Goal: Communication & Community: Answer question/provide support

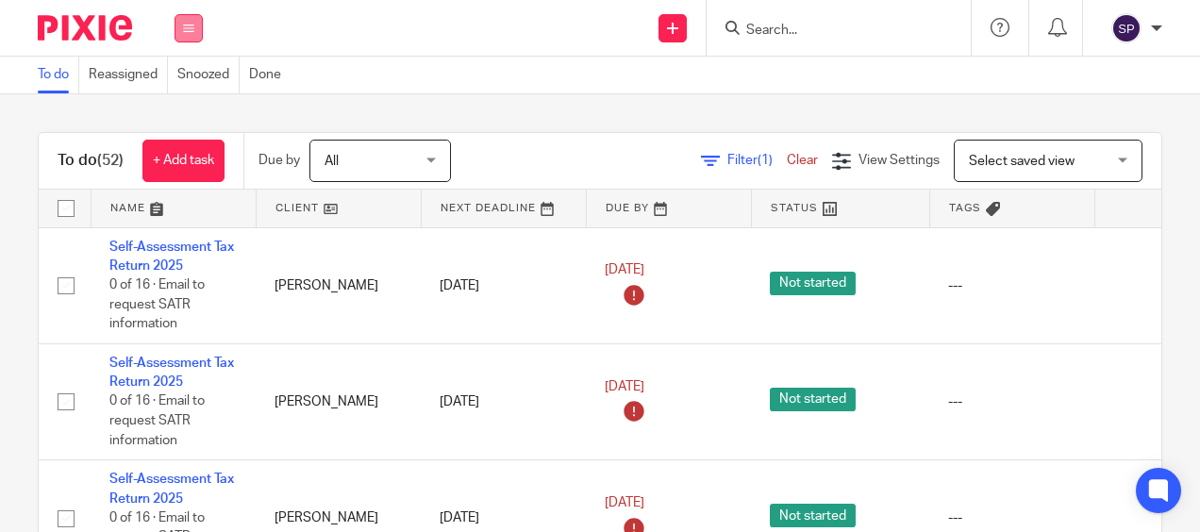
click at [194, 34] on button at bounding box center [189, 28] width 28 height 28
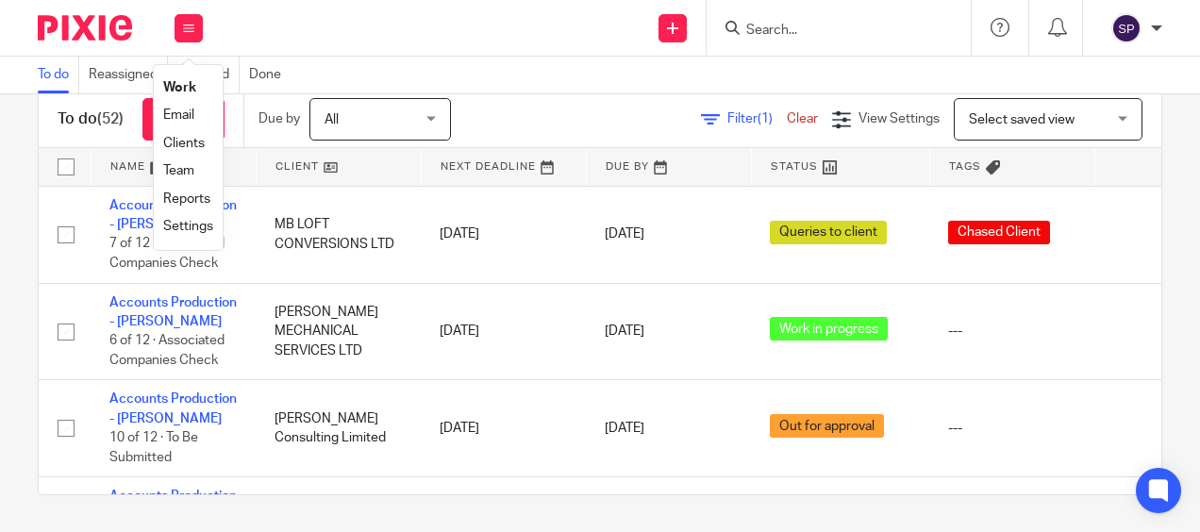
scroll to position [4511, 0]
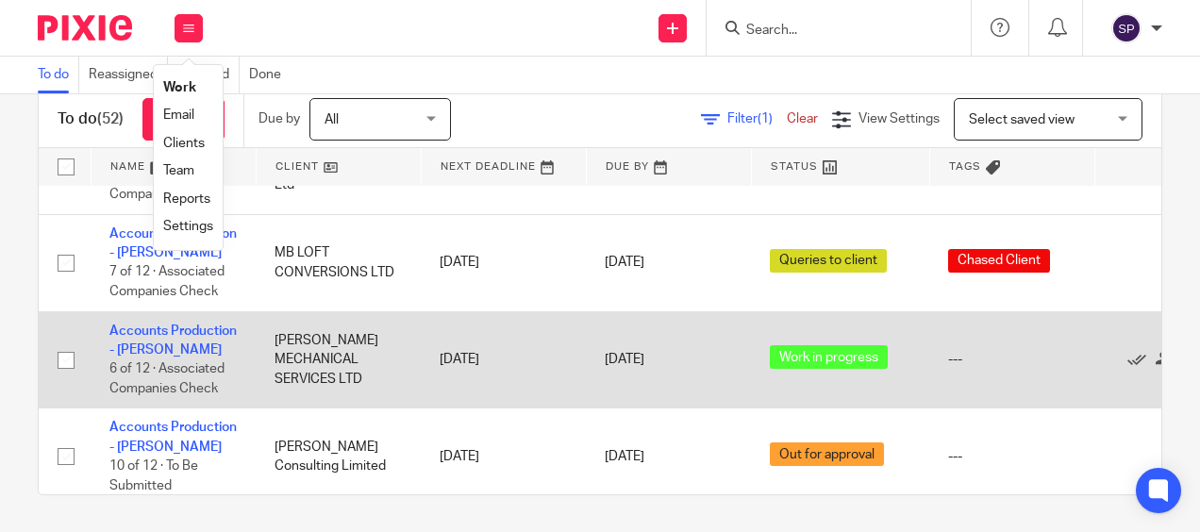
click at [146, 311] on td "Accounts Production - Sarah 6 of 12 · Associated Companies Check" at bounding box center [173, 359] width 165 height 97
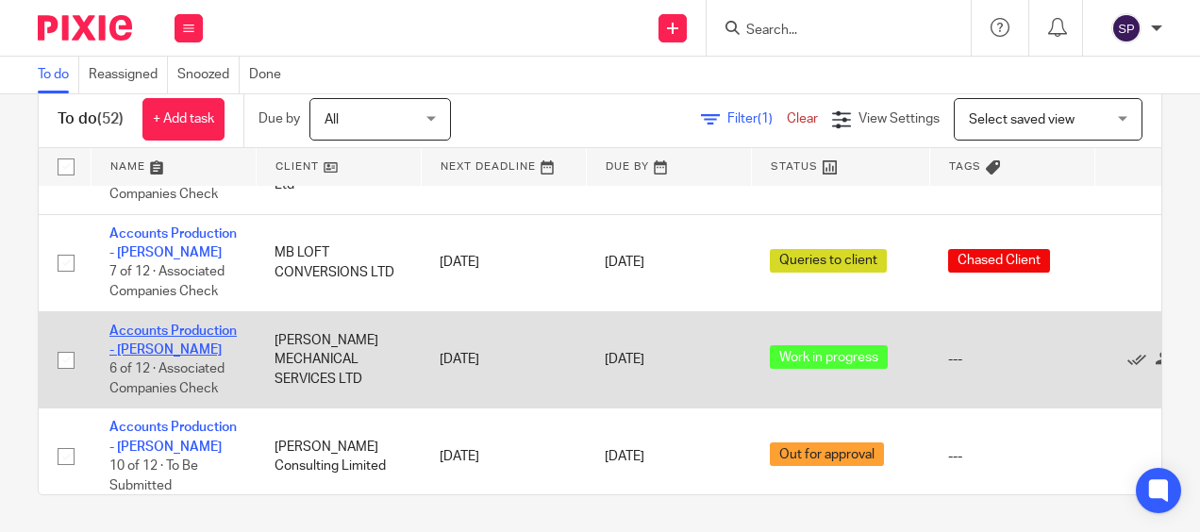
click at [150, 325] on link "Accounts Production - [PERSON_NAME]" at bounding box center [172, 341] width 127 height 32
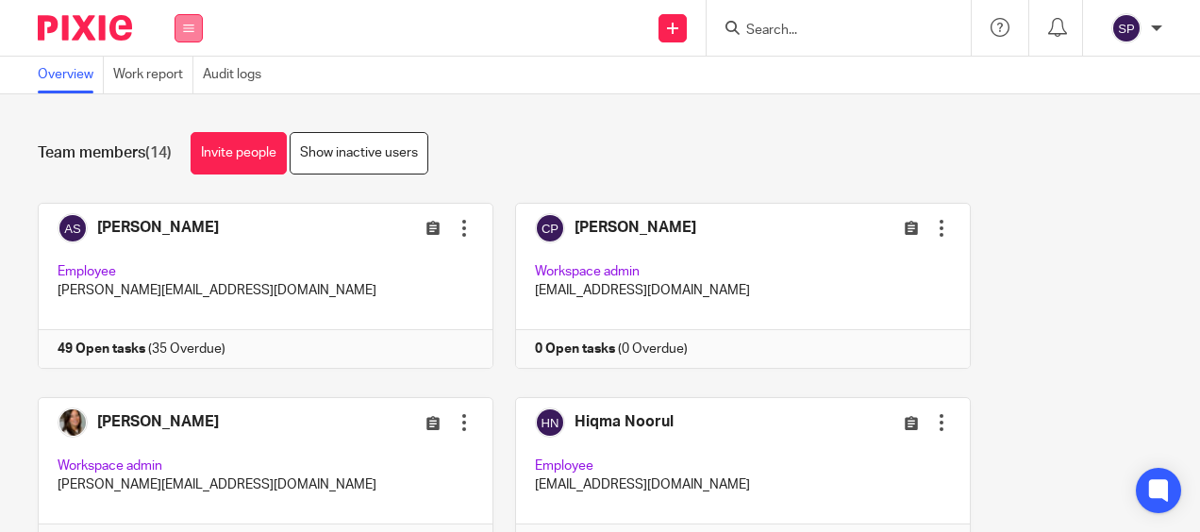
click at [194, 30] on button at bounding box center [189, 28] width 28 height 28
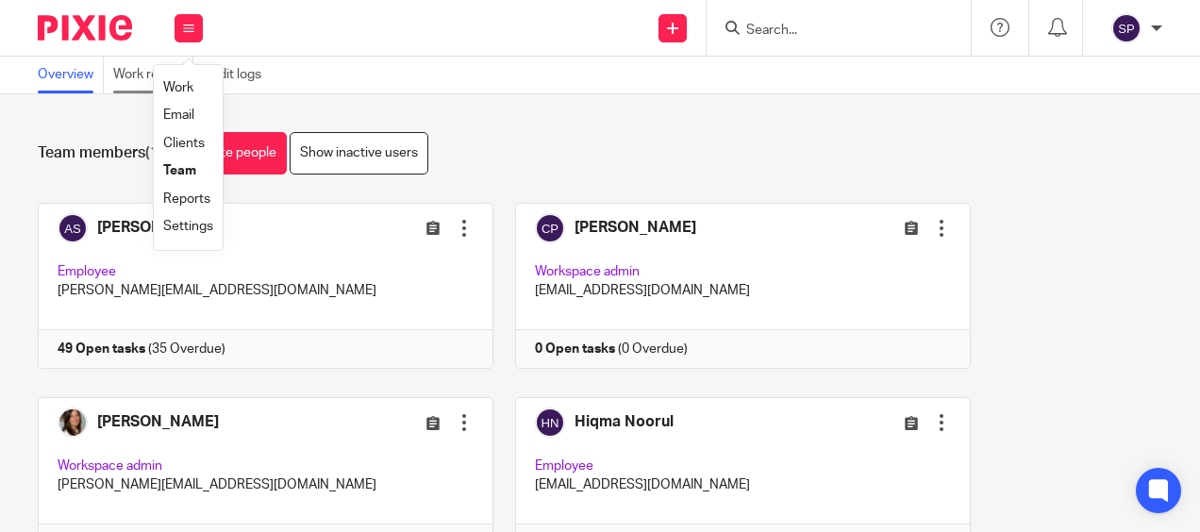
click at [152, 73] on link "Work report" at bounding box center [153, 75] width 80 height 37
click at [154, 72] on link "Work report" at bounding box center [153, 75] width 80 height 37
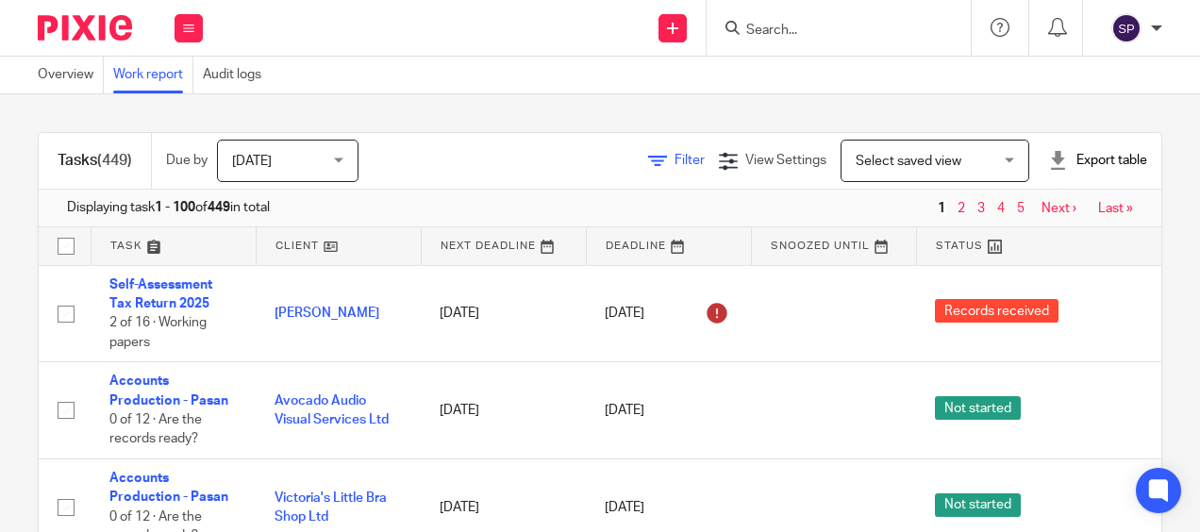
click at [675, 165] on span "Filter" at bounding box center [690, 160] width 30 height 13
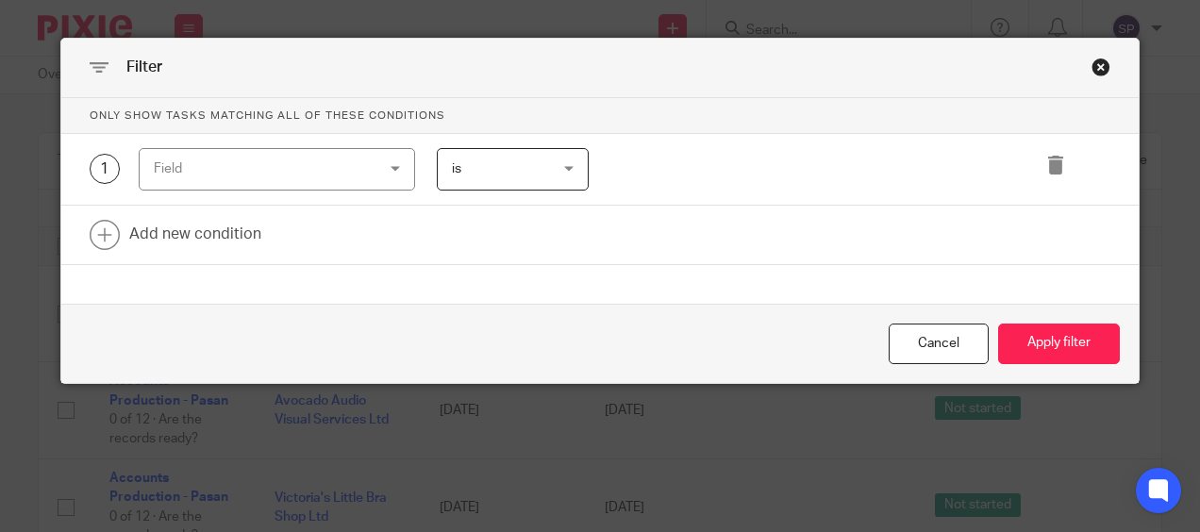
click at [404, 168] on div "Field" at bounding box center [277, 169] width 277 height 42
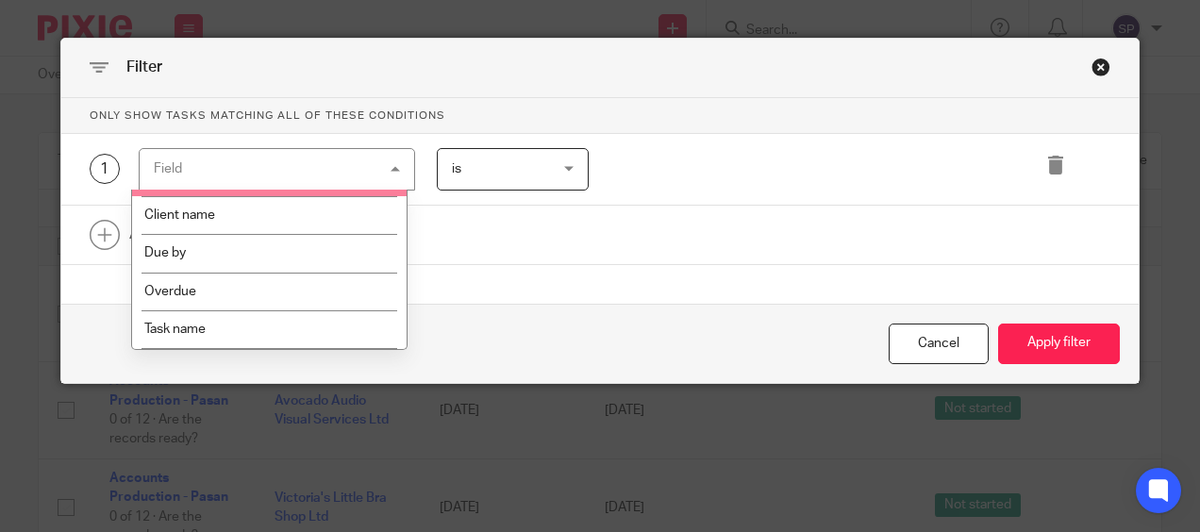
scroll to position [283, 0]
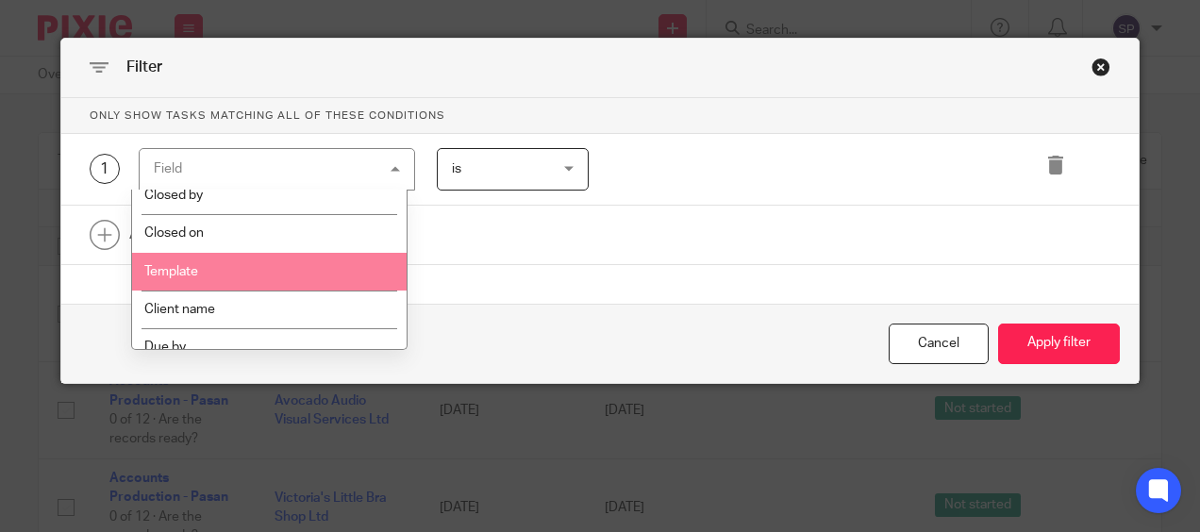
click at [309, 260] on li "Template" at bounding box center [270, 272] width 276 height 38
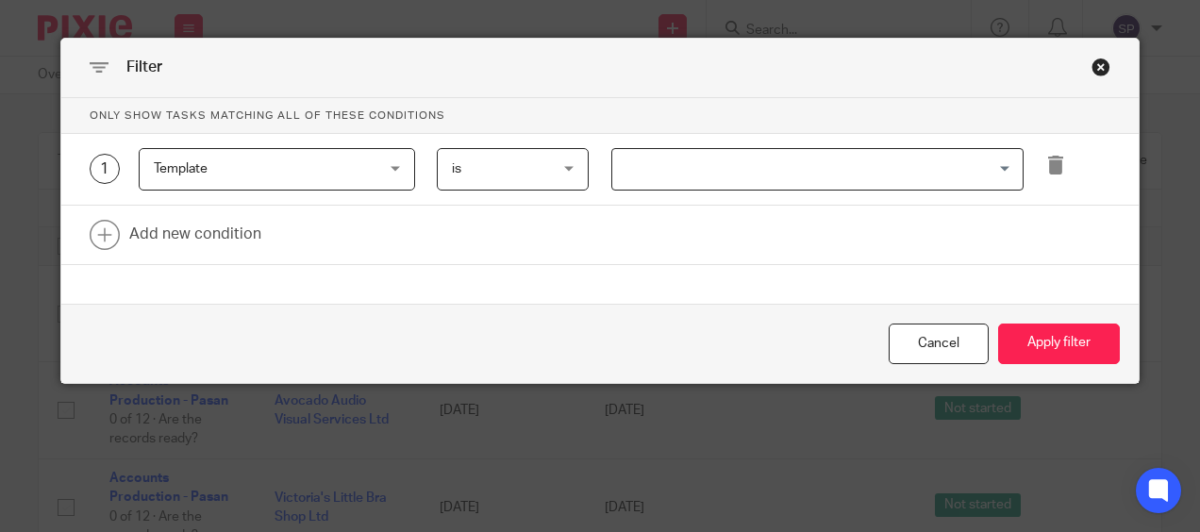
click at [617, 162] on input "Search for option" at bounding box center [813, 169] width 398 height 33
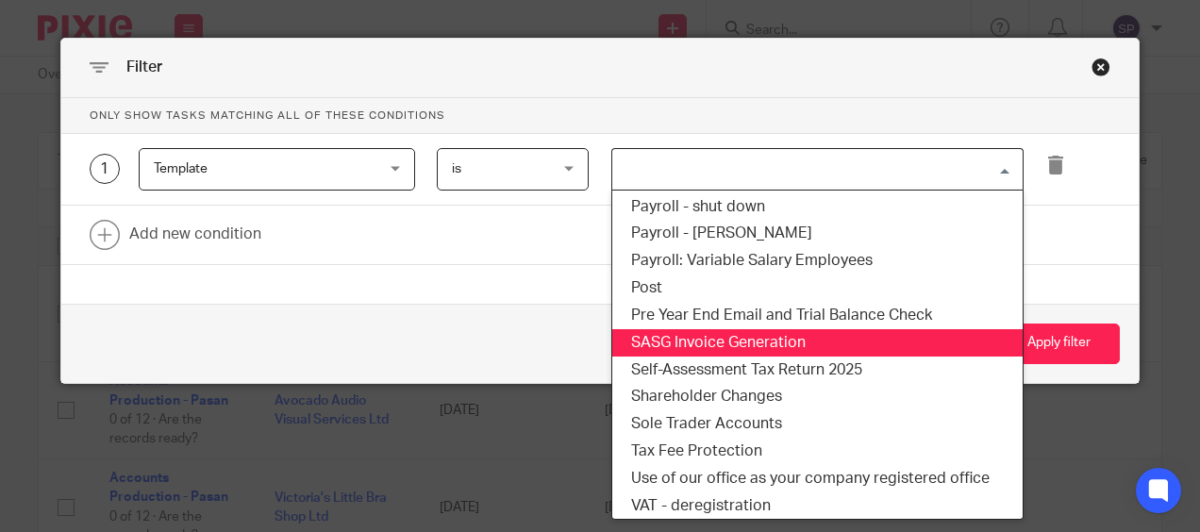
scroll to position [1416, 0]
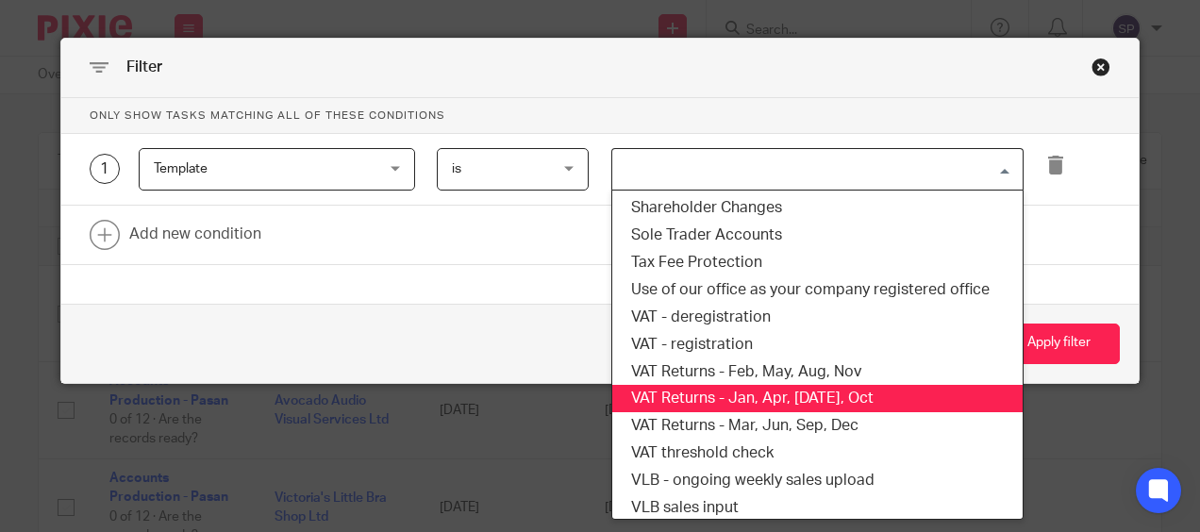
click at [715, 400] on li "VAT Returns - Jan, Apr, [DATE], Oct" at bounding box center [818, 398] width 411 height 27
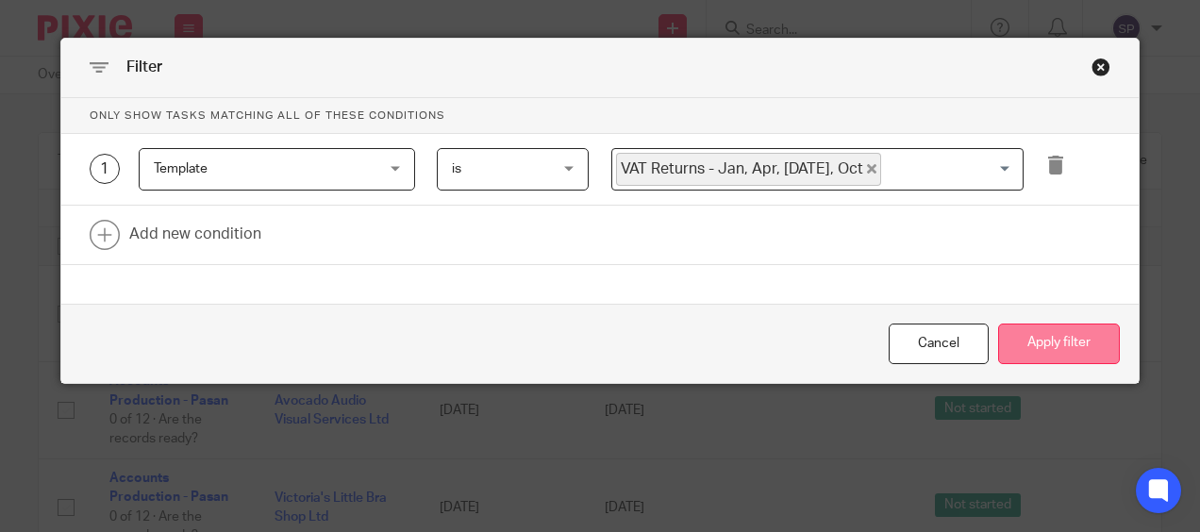
click at [1085, 357] on button "Apply filter" at bounding box center [1060, 344] width 122 height 41
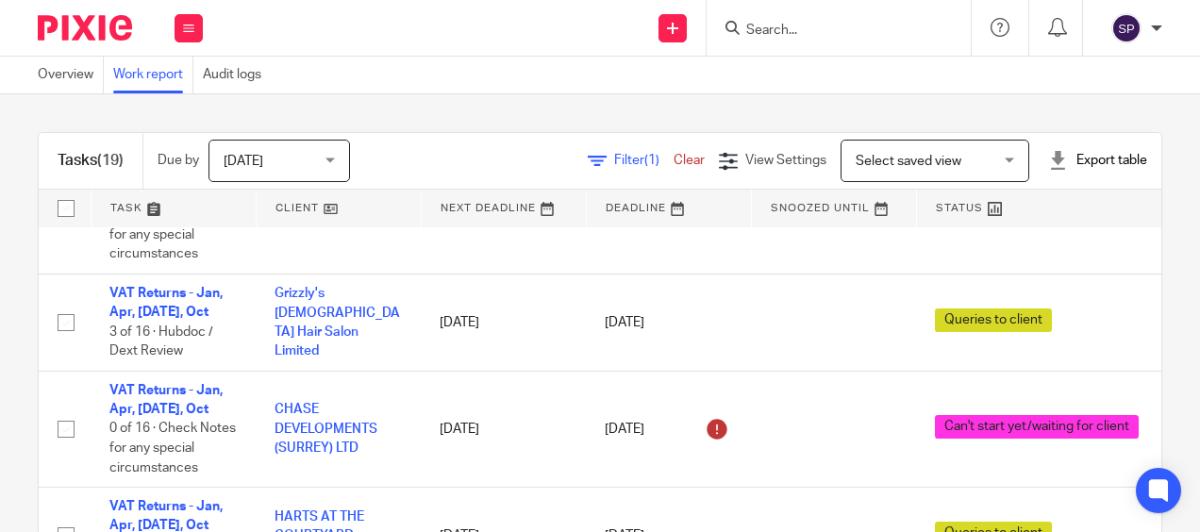
scroll to position [283, 0]
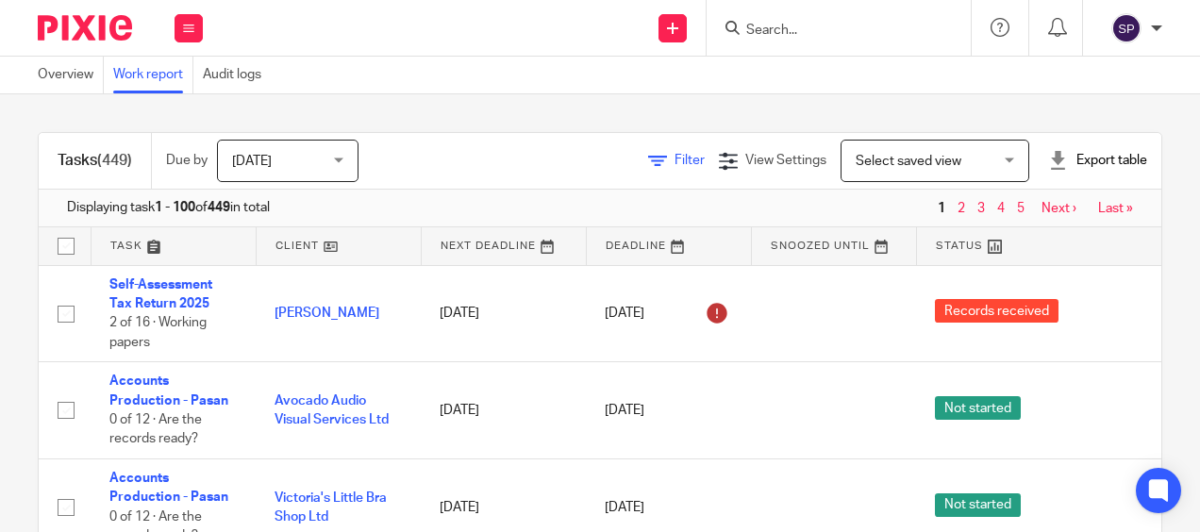
click at [648, 155] on link "Filter" at bounding box center [676, 160] width 57 height 13
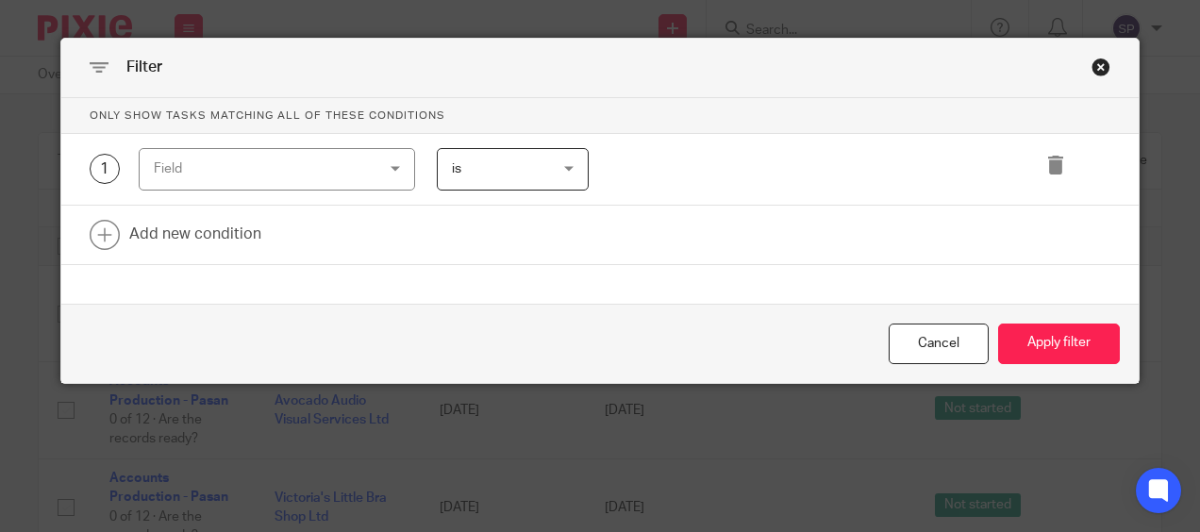
click at [386, 167] on div "Field" at bounding box center [277, 169] width 277 height 42
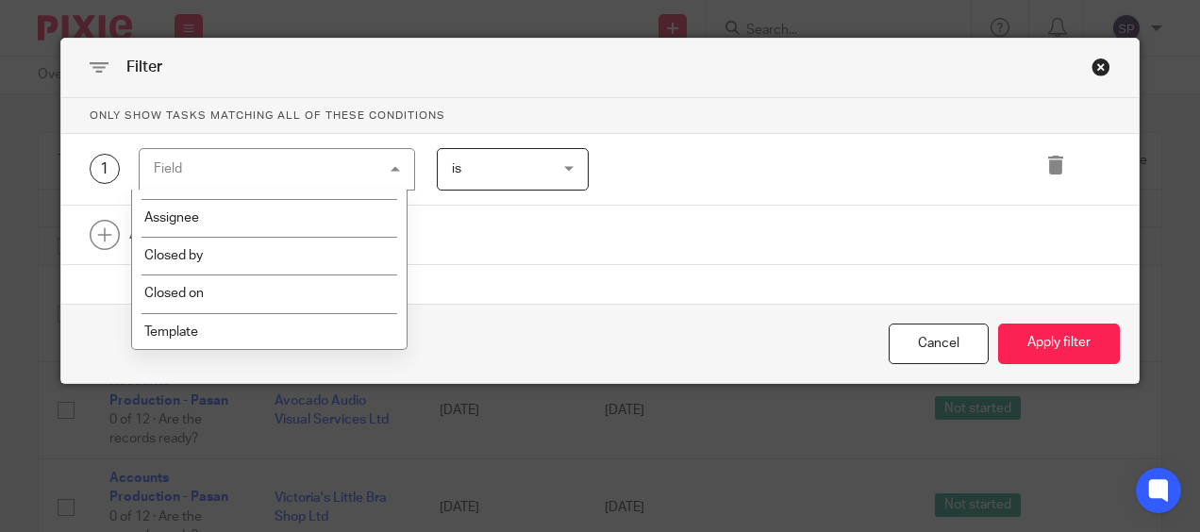
scroll to position [283, 0]
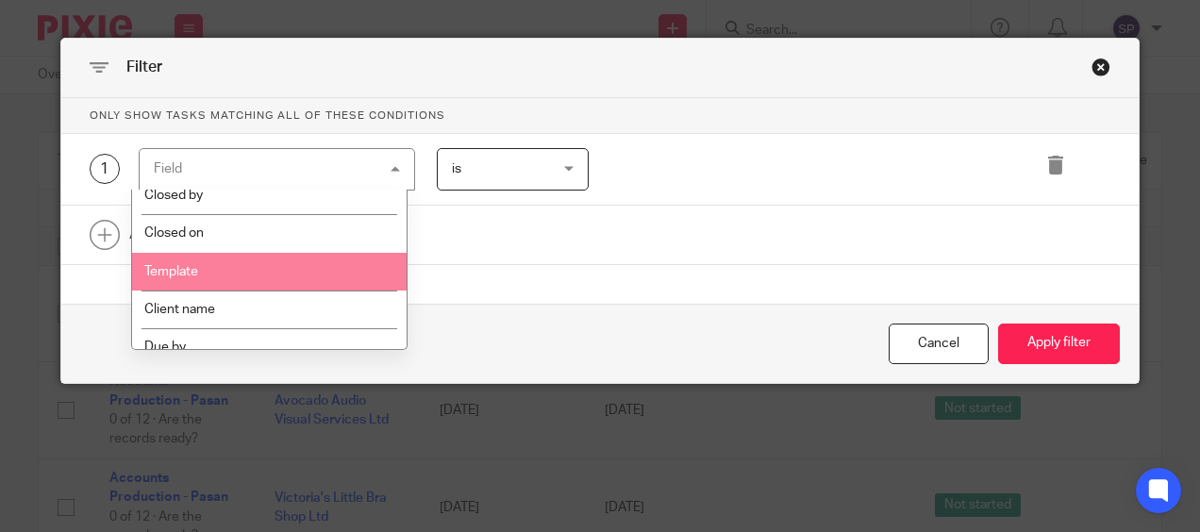
click at [281, 258] on li "Template" at bounding box center [270, 272] width 276 height 38
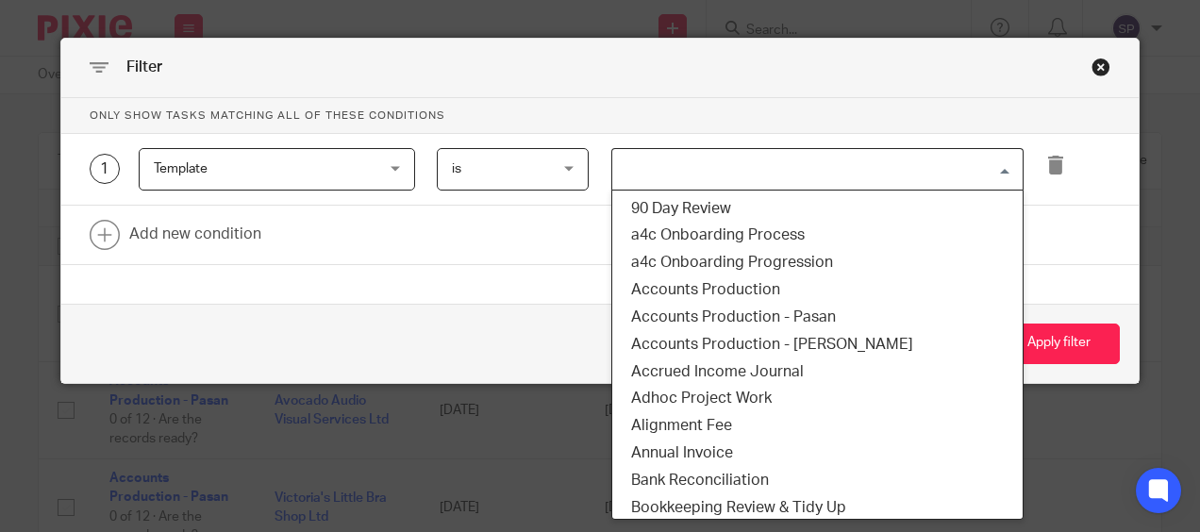
click at [644, 172] on input "Search for option" at bounding box center [813, 169] width 398 height 33
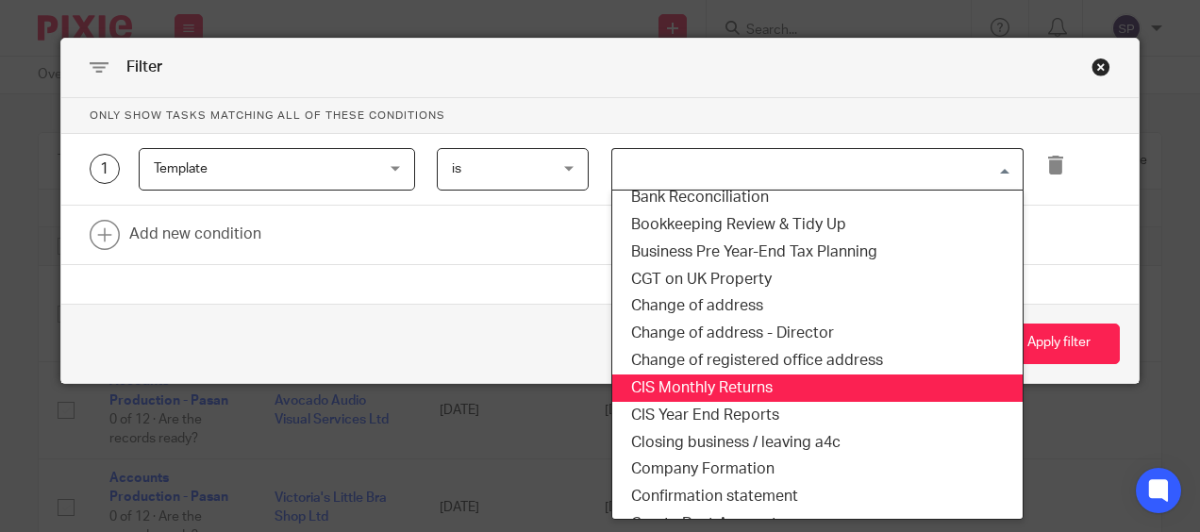
click at [658, 385] on li "CIS Monthly Returns" at bounding box center [818, 388] width 411 height 27
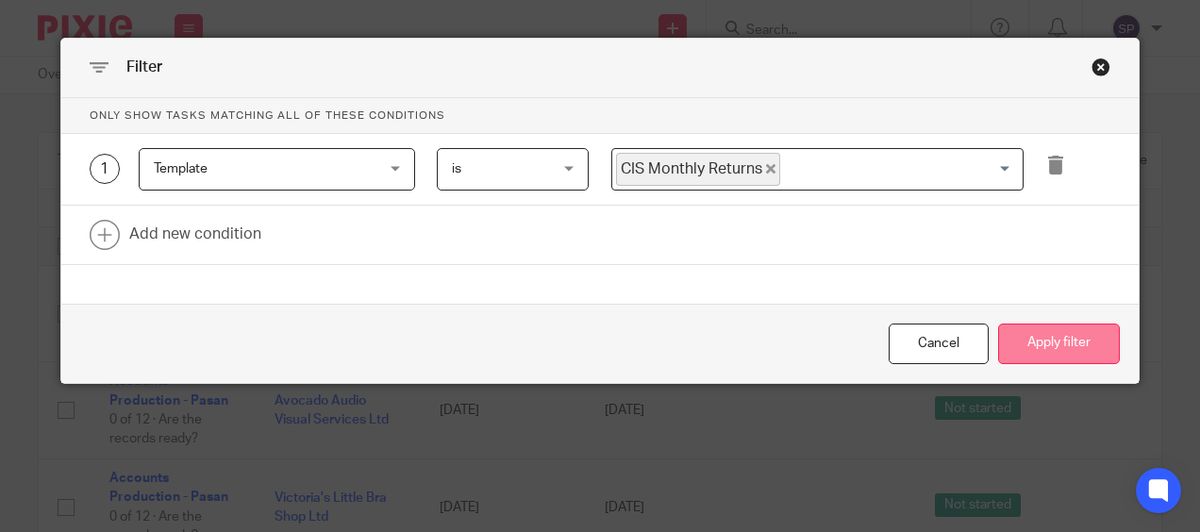
click at [1016, 350] on button "Apply filter" at bounding box center [1060, 344] width 122 height 41
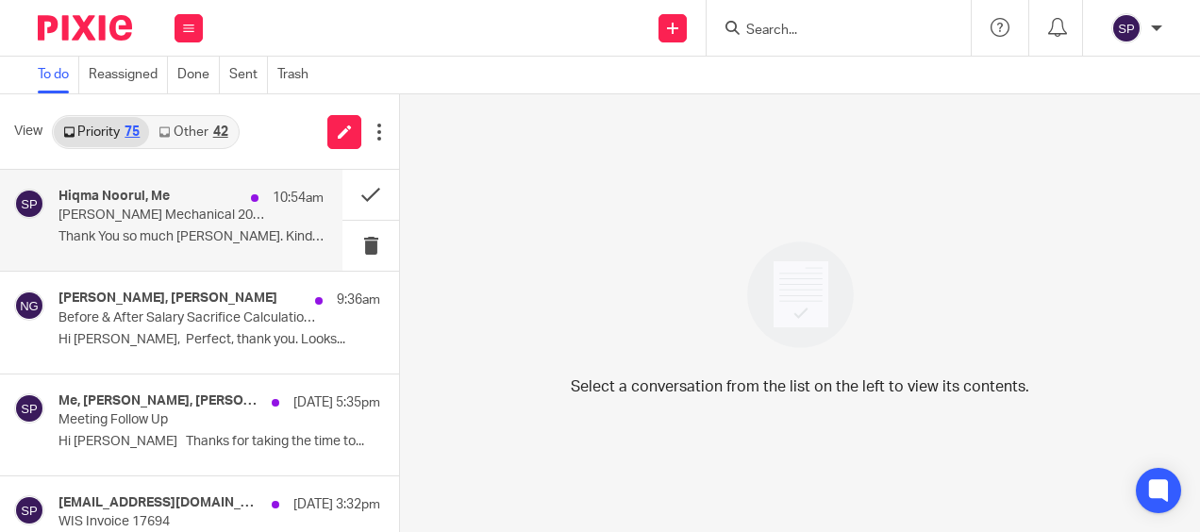
click at [168, 240] on p "Thank You so much [PERSON_NAME]. Kind regards, ..." at bounding box center [191, 237] width 265 height 16
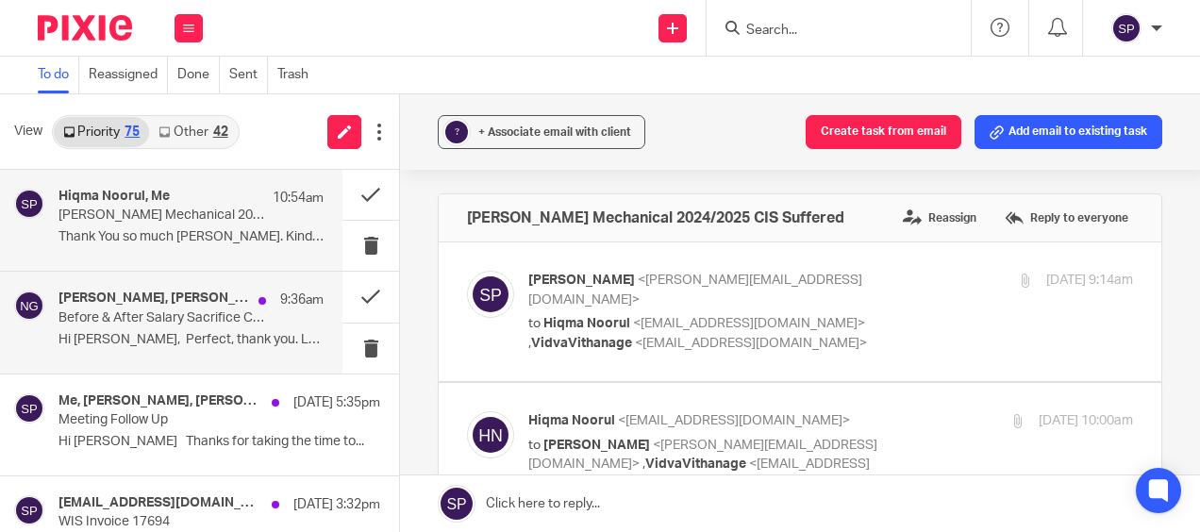
click at [166, 334] on p "Hi [PERSON_NAME], Perfect, thank you. Looks..." at bounding box center [191, 340] width 265 height 16
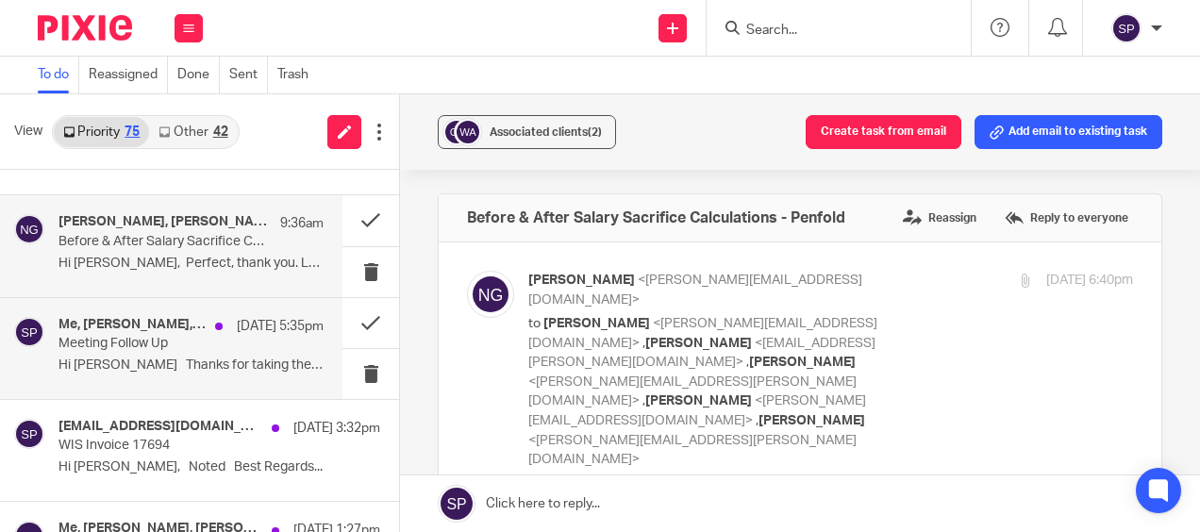
scroll to position [94, 0]
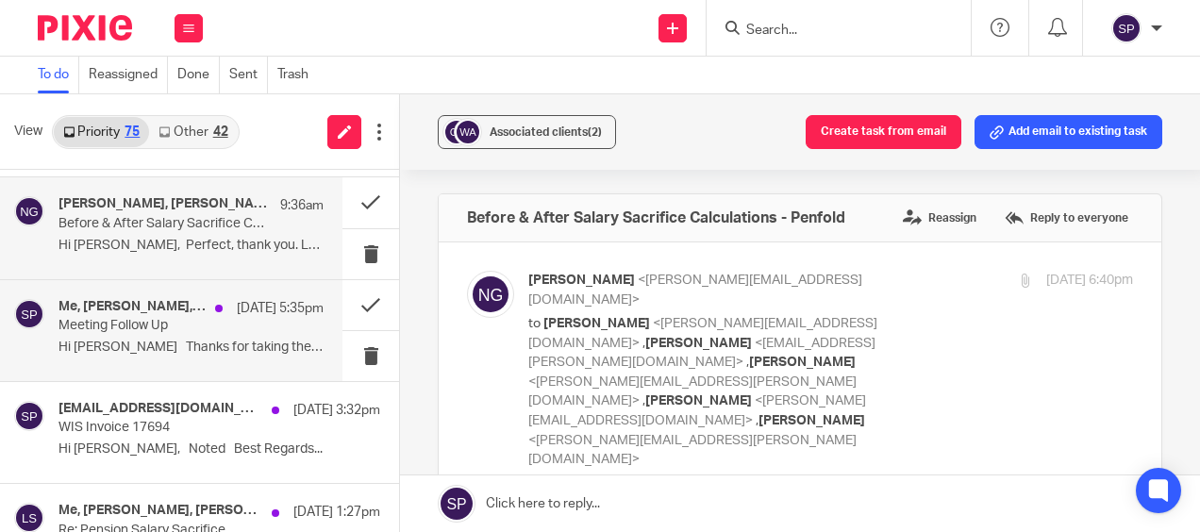
click at [184, 344] on p "Hi Sarah Thanks for taking the time to..." at bounding box center [191, 348] width 265 height 16
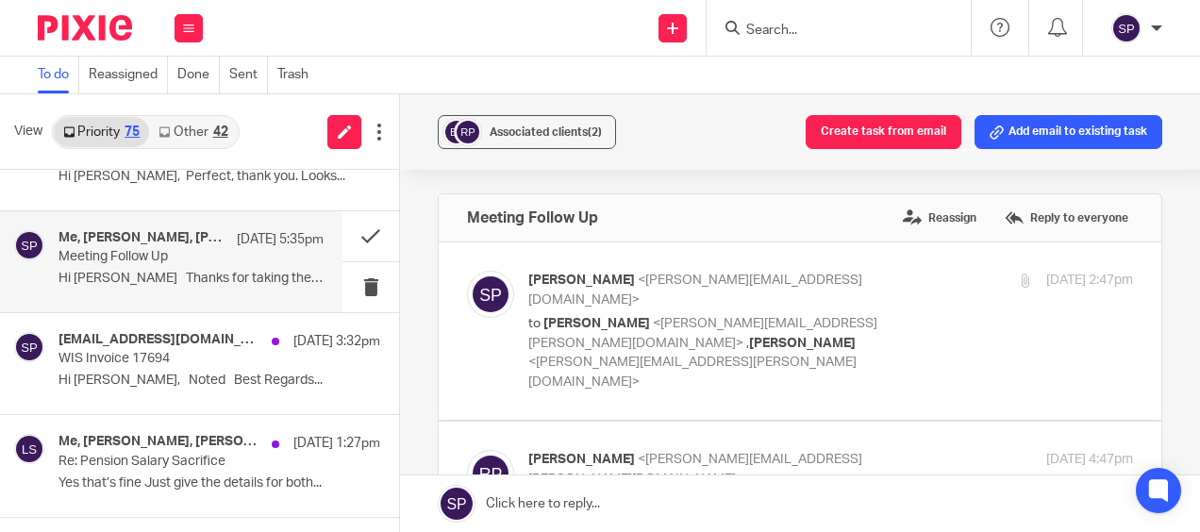
scroll to position [189, 0]
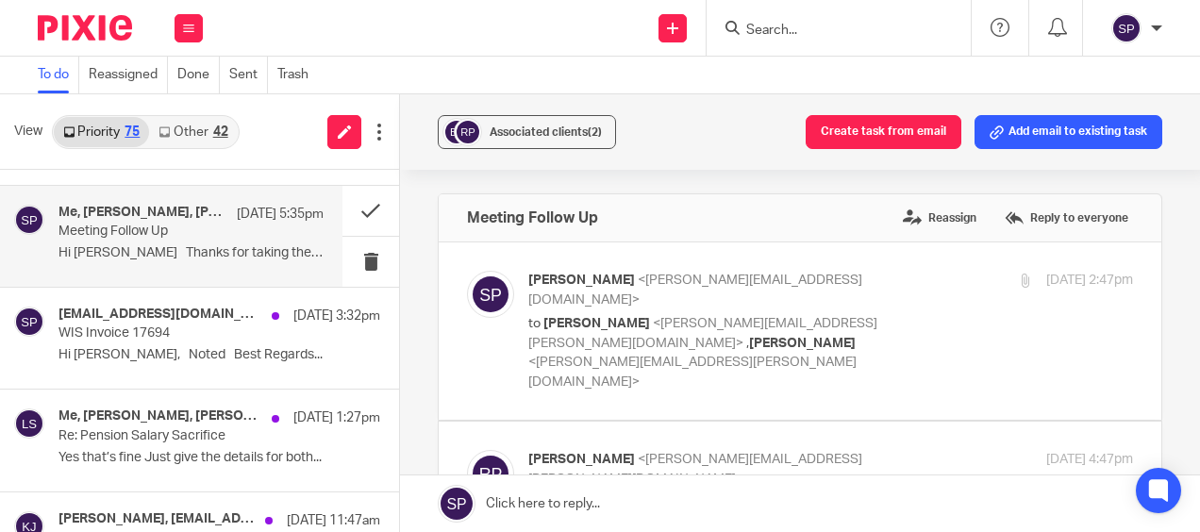
click at [184, 344] on div "finance@wis-accountancy.co.uk, Me, Andrew Jones 13 Aug 3:32pm WIS Invoice 17694…" at bounding box center [220, 338] width 322 height 63
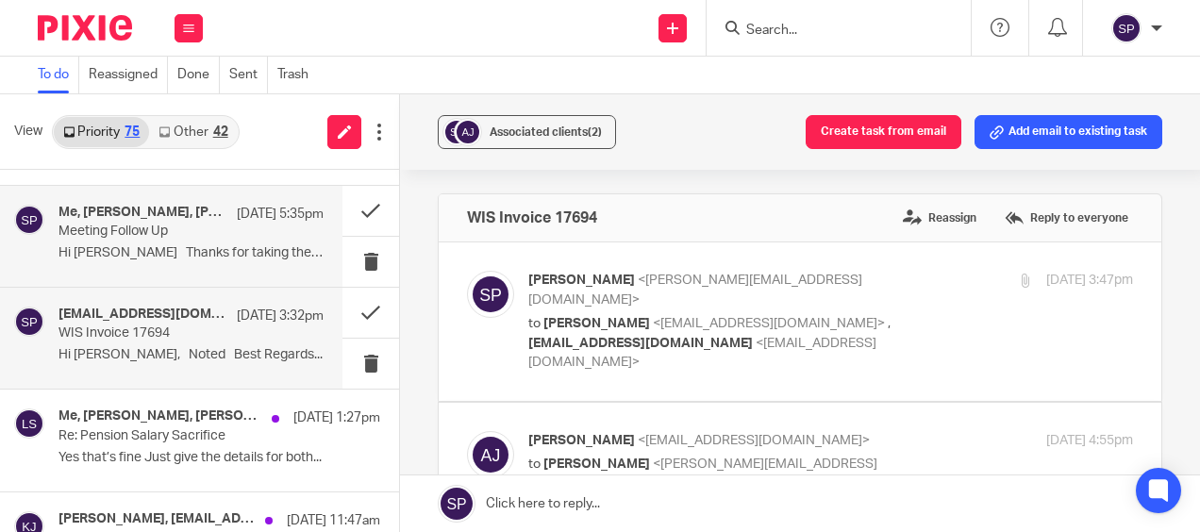
scroll to position [283, 0]
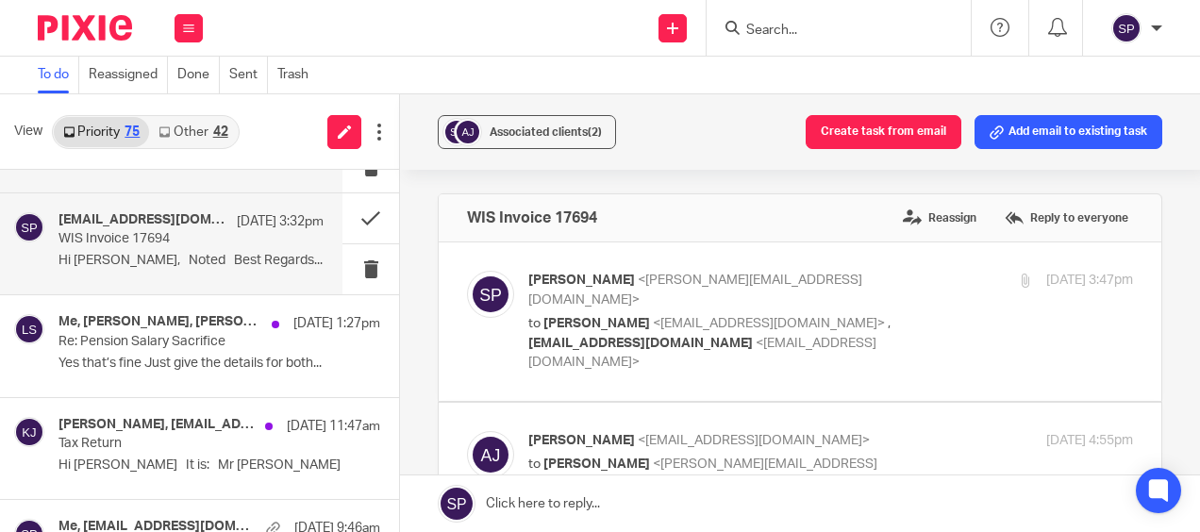
click at [184, 344] on p "Re: Pension Salary Sacrifice" at bounding box center [188, 342] width 258 height 16
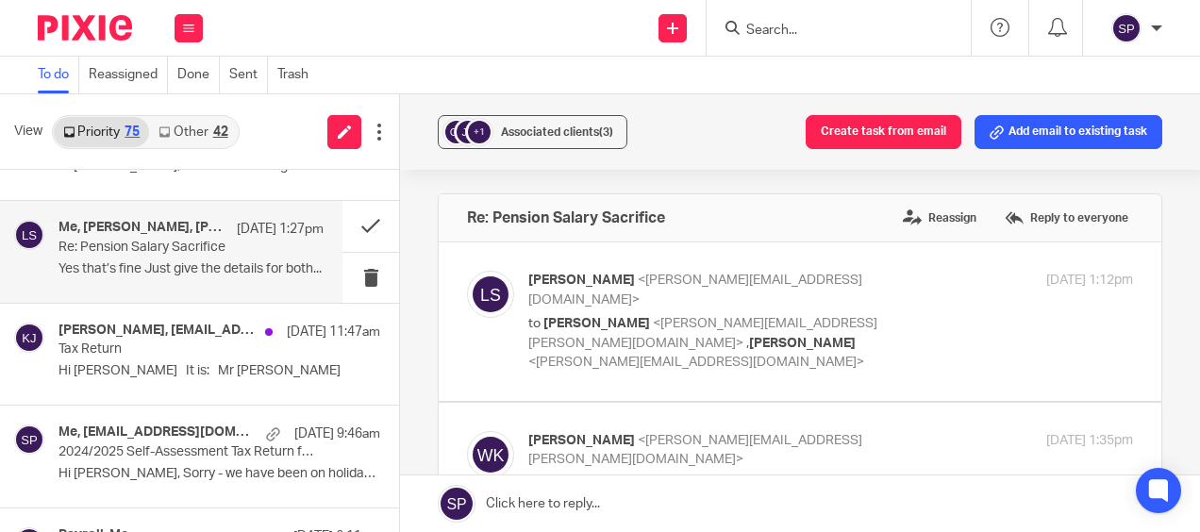
scroll to position [472, 0]
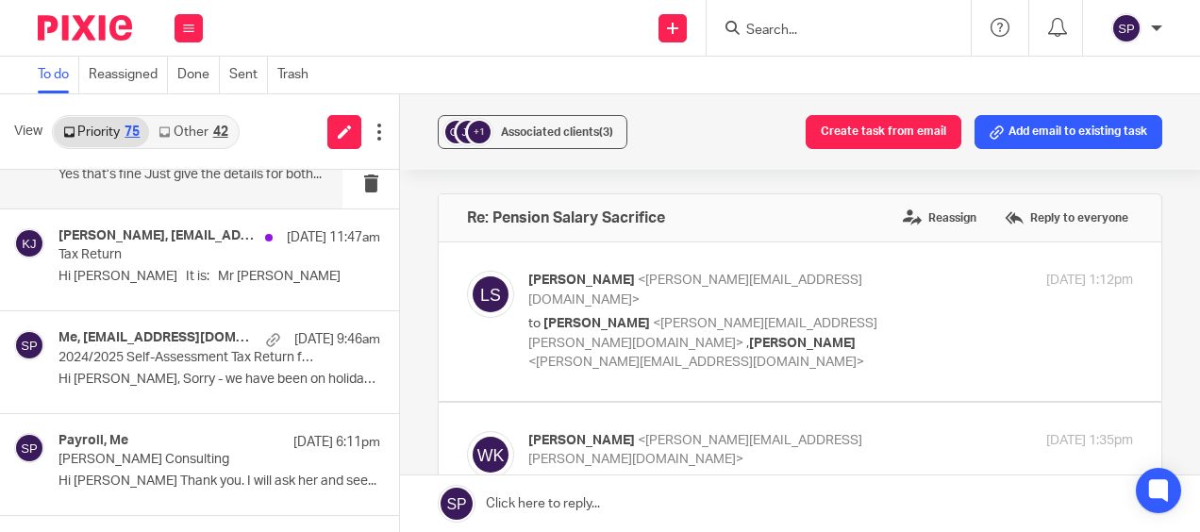
click at [257, 344] on div "13 Aug 9:46am" at bounding box center [319, 339] width 124 height 19
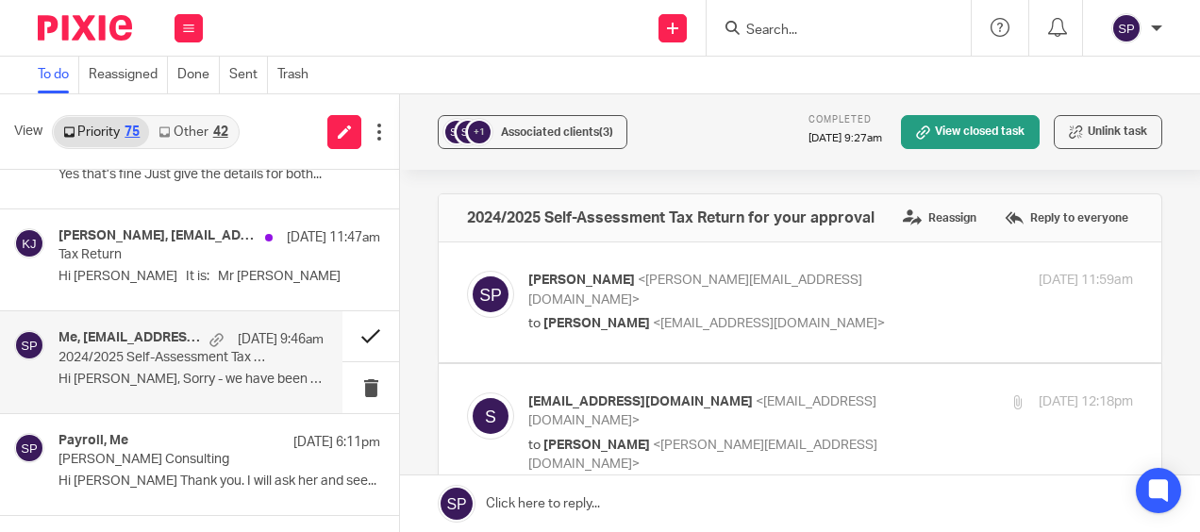
scroll to position [0, 0]
click at [347, 334] on button at bounding box center [371, 336] width 57 height 50
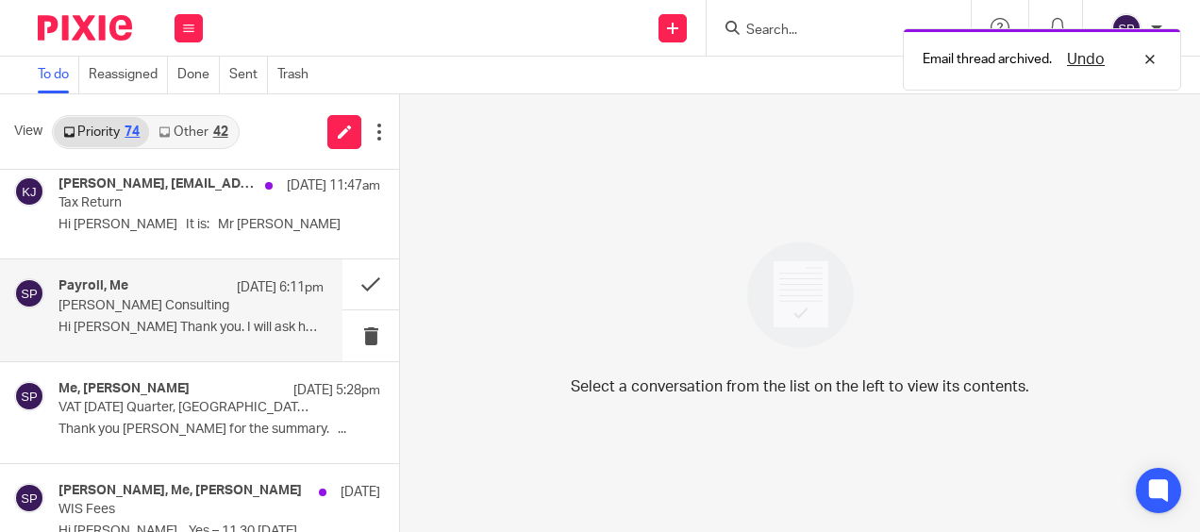
scroll to position [566, 0]
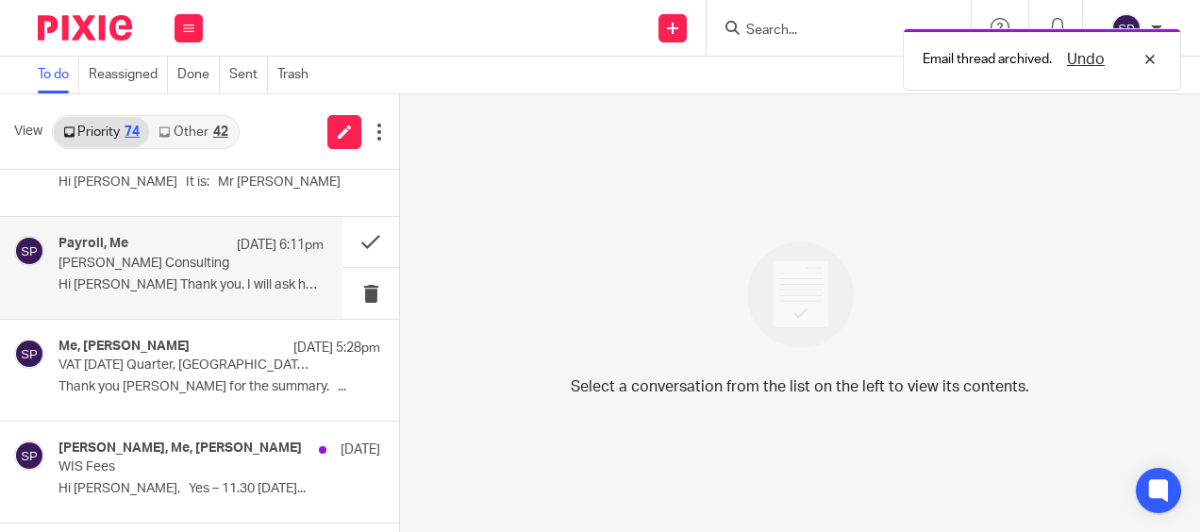
click at [227, 373] on div "Me, Wijay Kanagasundaram 12 Aug 5:28pm VAT July 2025 Quarter, CIS, Annual Accou…" at bounding box center [220, 370] width 322 height 63
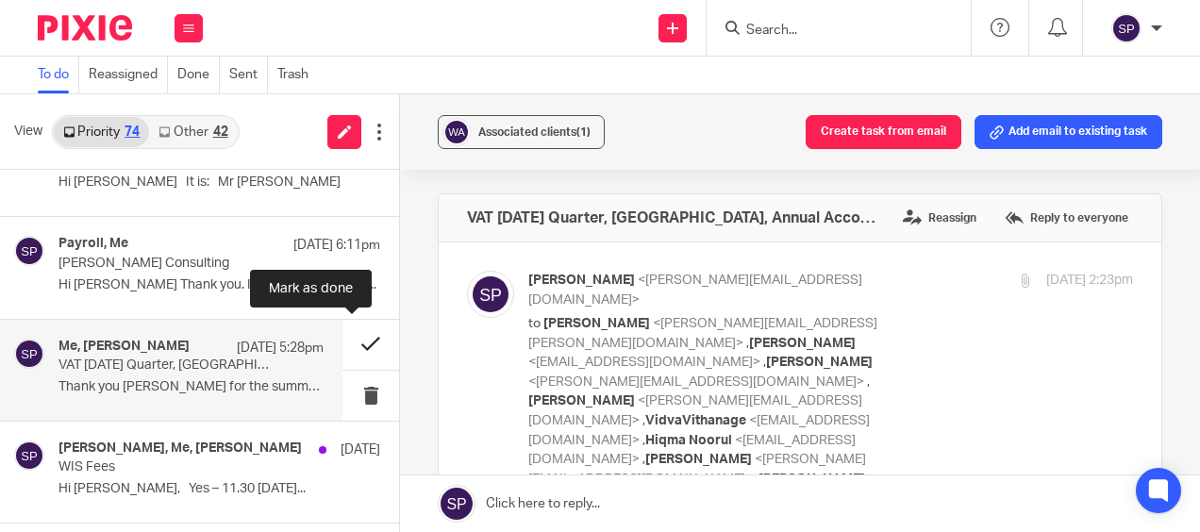
scroll to position [0, 0]
click at [347, 338] on button at bounding box center [371, 345] width 57 height 50
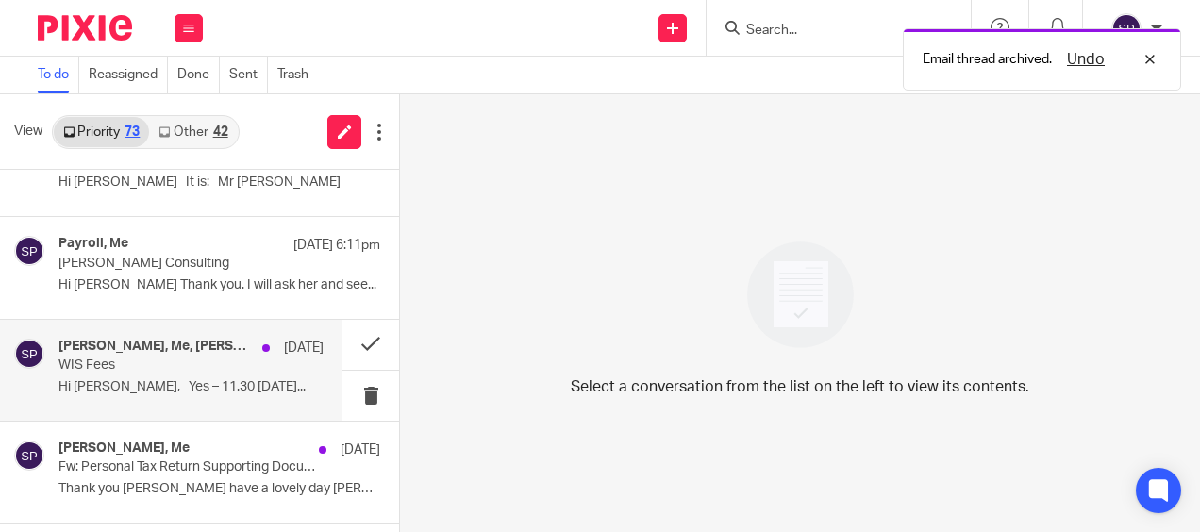
click at [206, 386] on p "Hi [PERSON_NAME], Yes – 11.30 [DATE]..." at bounding box center [191, 387] width 265 height 16
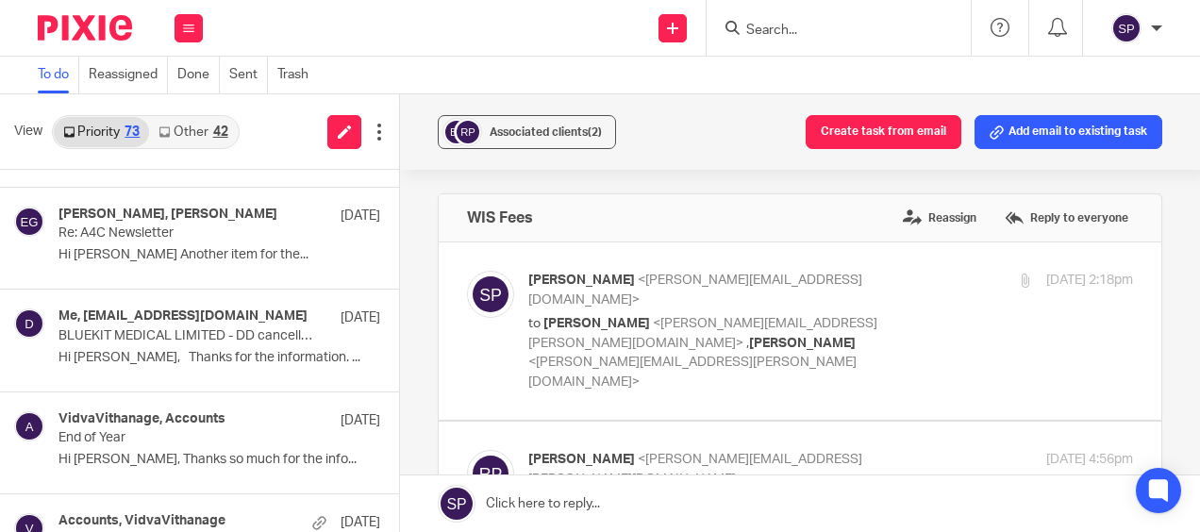
scroll to position [1133, 0]
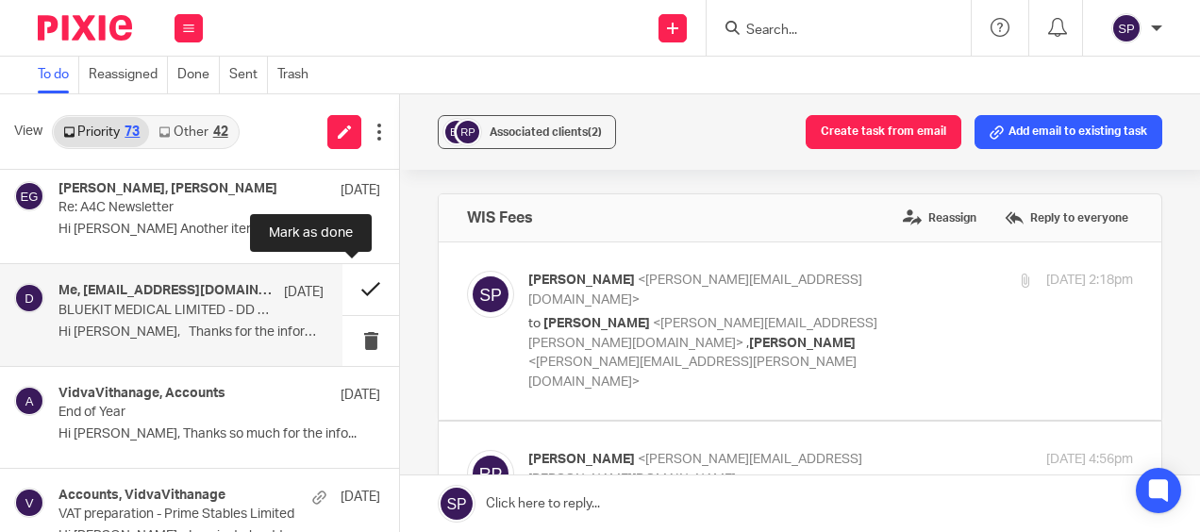
click at [344, 285] on button at bounding box center [371, 289] width 57 height 50
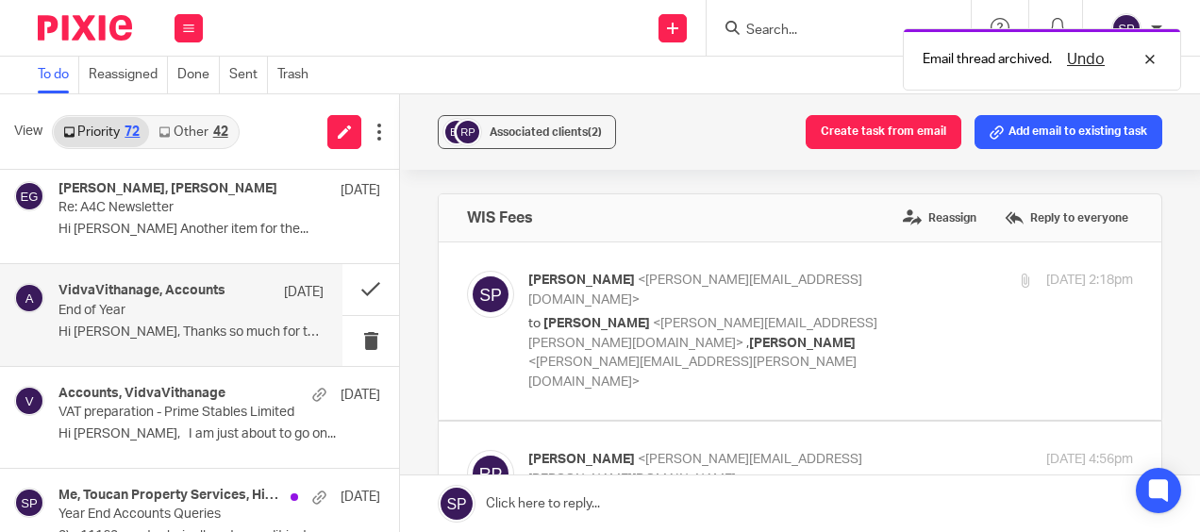
click at [227, 333] on p "Hi Sarah, Thanks so much for the info..." at bounding box center [191, 333] width 265 height 16
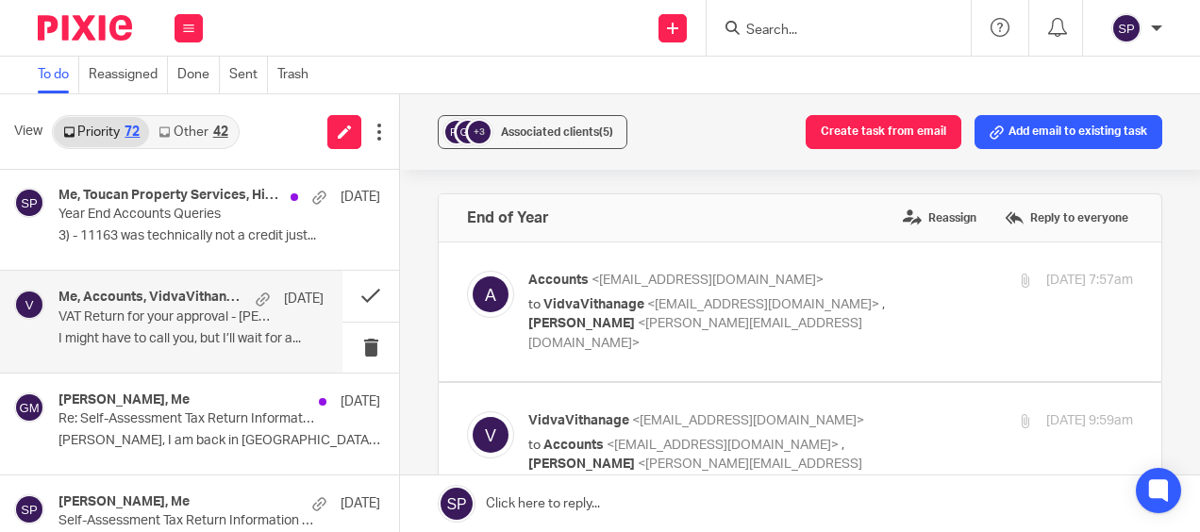
scroll to position [1321, 0]
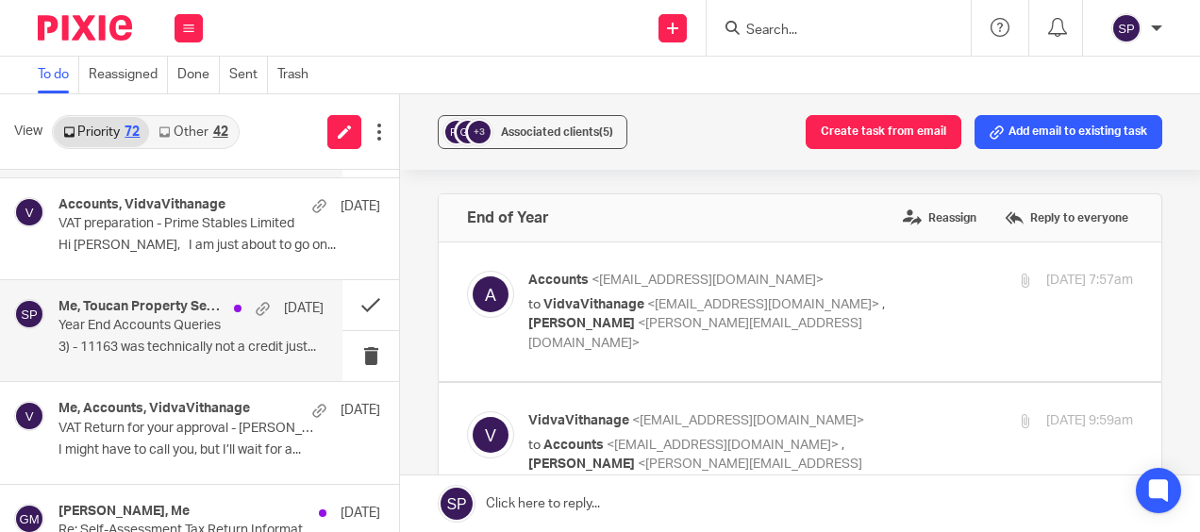
click at [272, 327] on div "Me, Toucan Property Services, Hiqma Noorul 6 Aug Year End Accounts Queries 3) -…" at bounding box center [191, 330] width 265 height 63
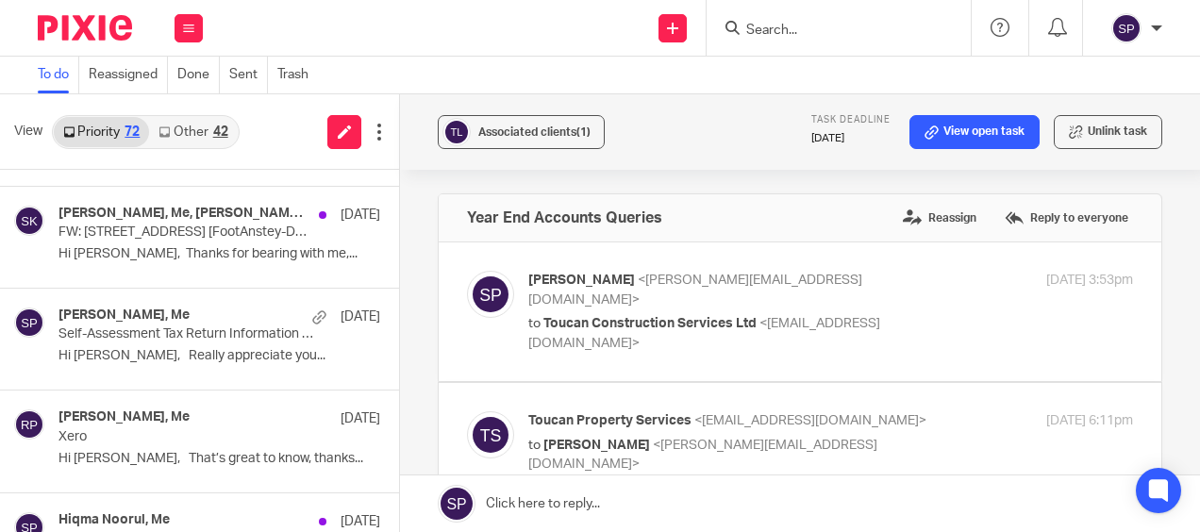
scroll to position [2454, 0]
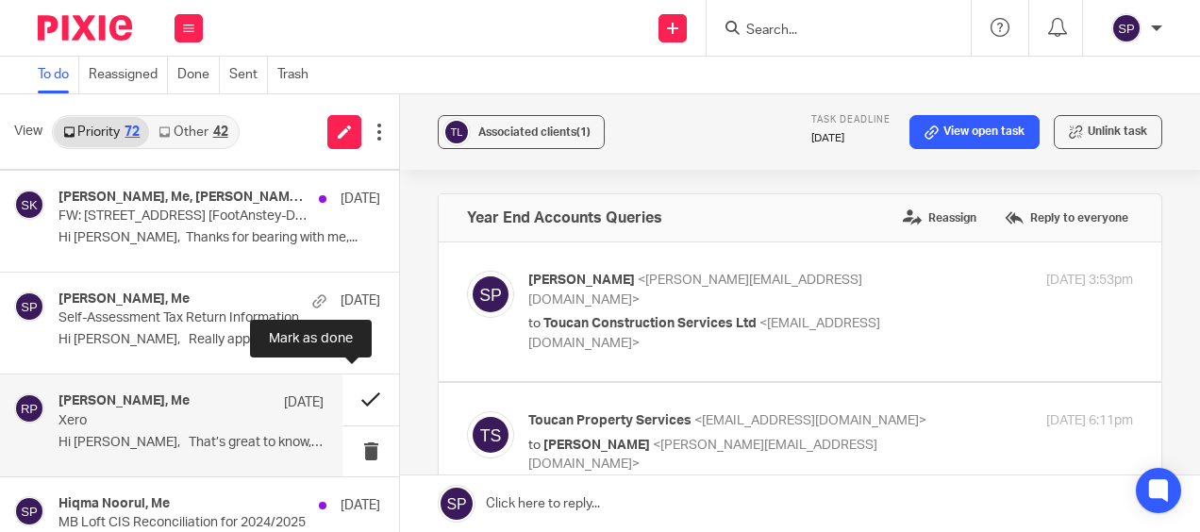
click at [353, 389] on button at bounding box center [371, 400] width 57 height 50
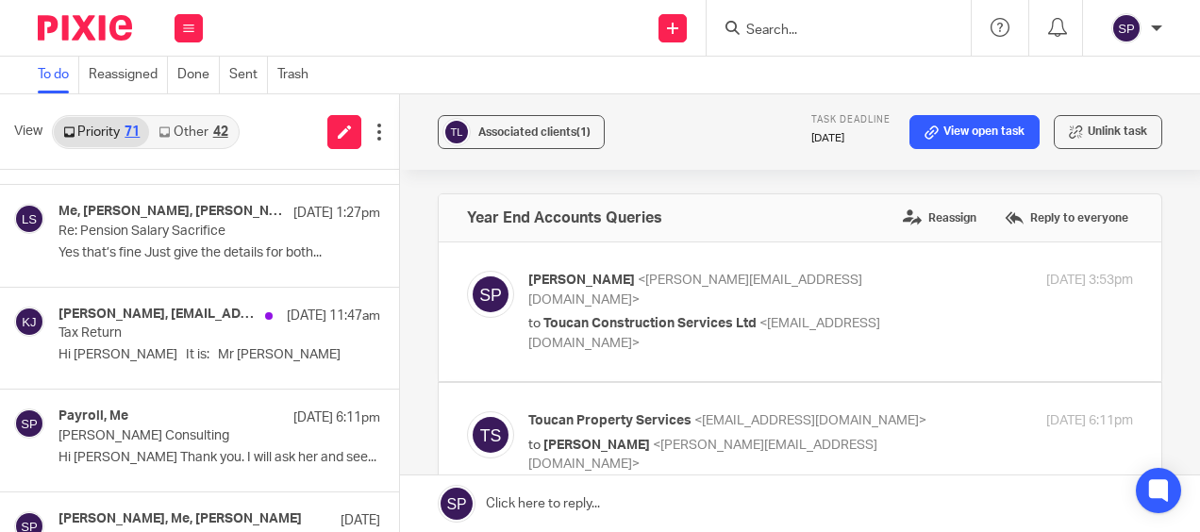
scroll to position [0, 0]
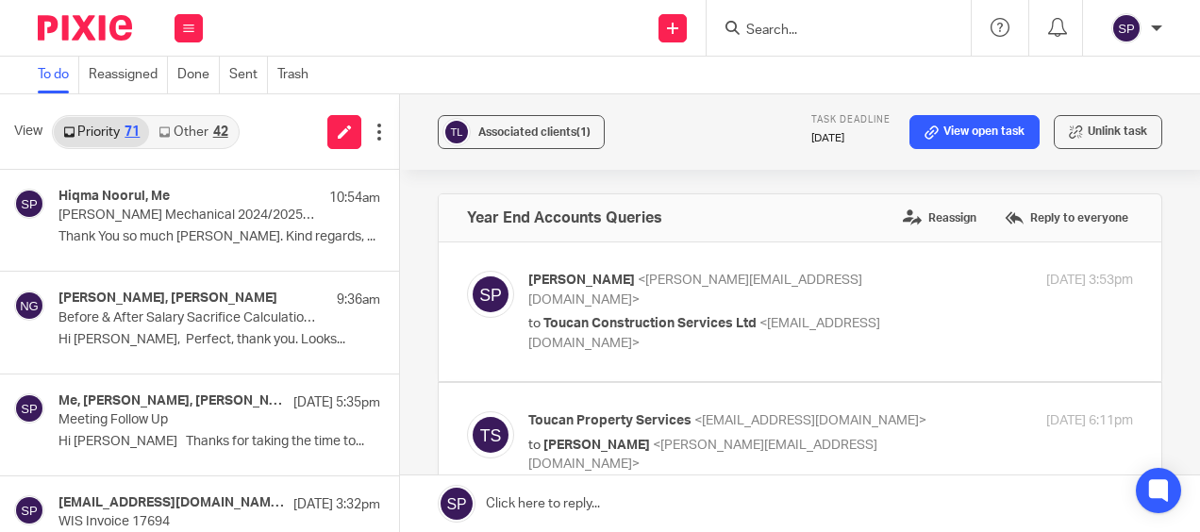
click at [194, 138] on link "Other 42" at bounding box center [193, 132] width 88 height 30
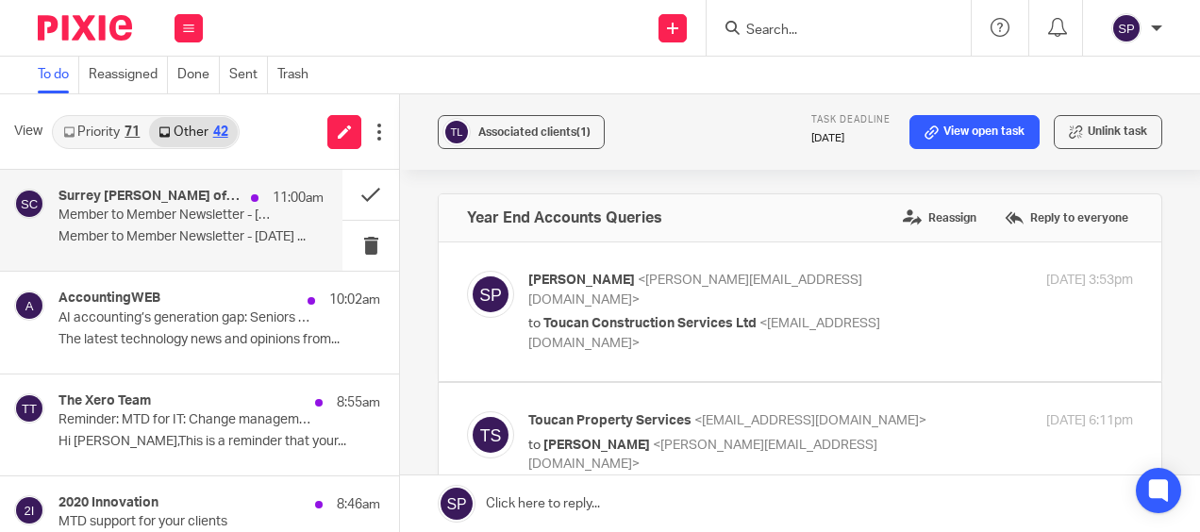
click at [200, 219] on p "Member to Member Newsletter - 14th August 2025" at bounding box center [165, 216] width 212 height 16
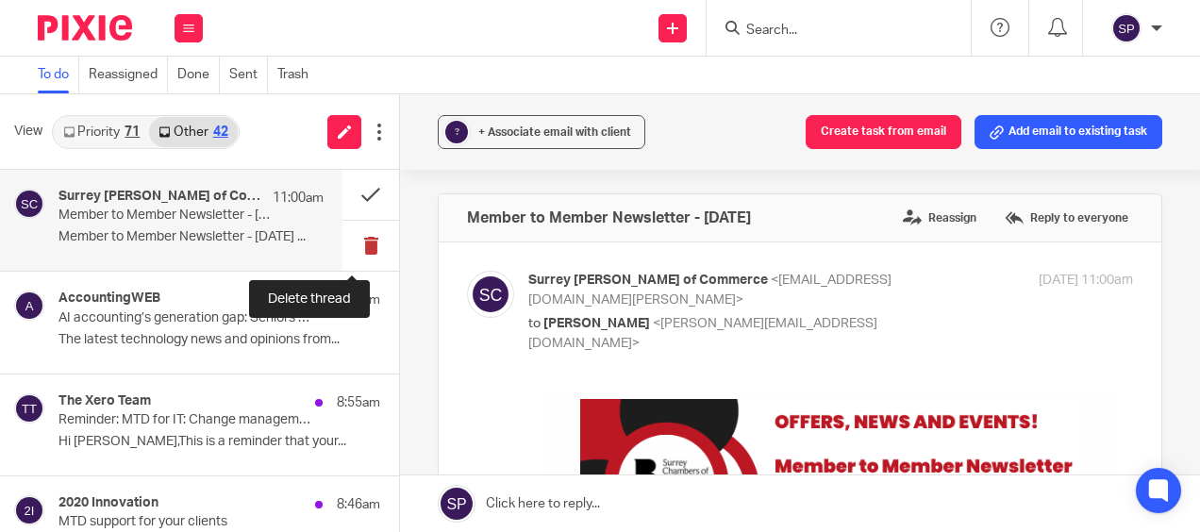
click at [350, 236] on button at bounding box center [371, 246] width 57 height 50
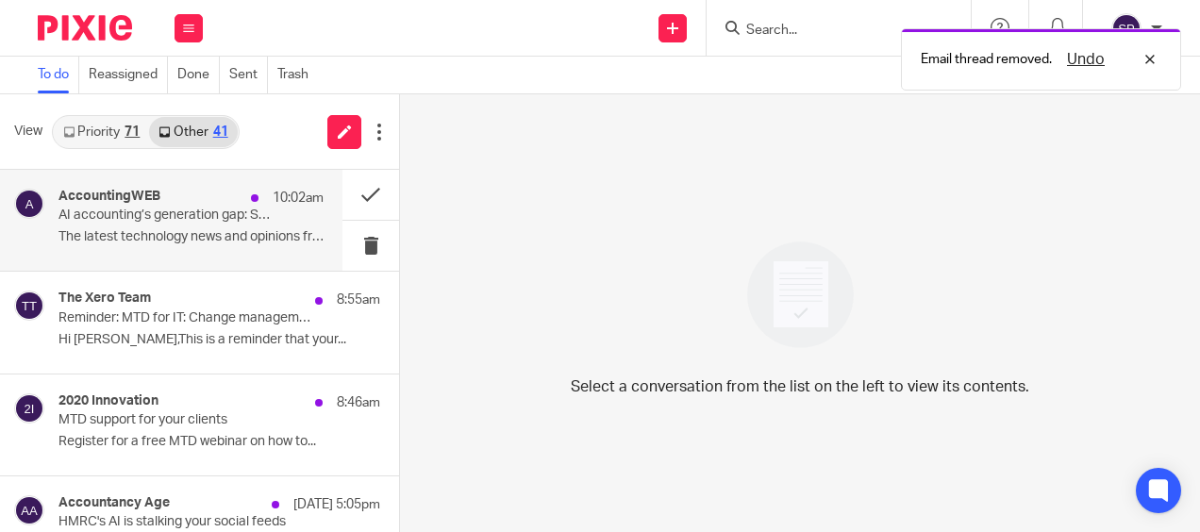
click at [274, 242] on p "The latest technology news and opinions from..." at bounding box center [191, 237] width 265 height 16
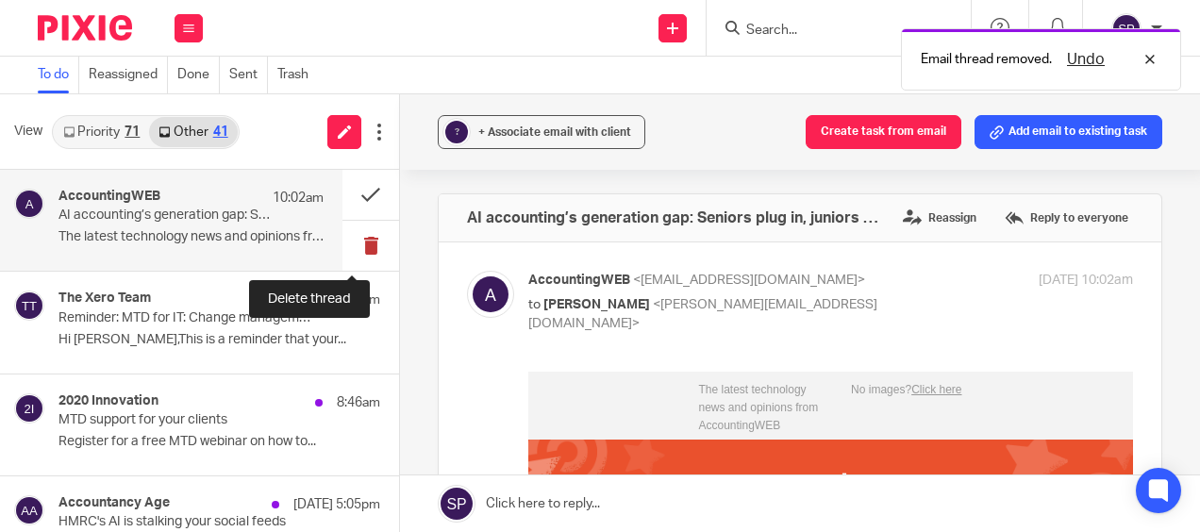
click at [351, 241] on button at bounding box center [371, 246] width 57 height 50
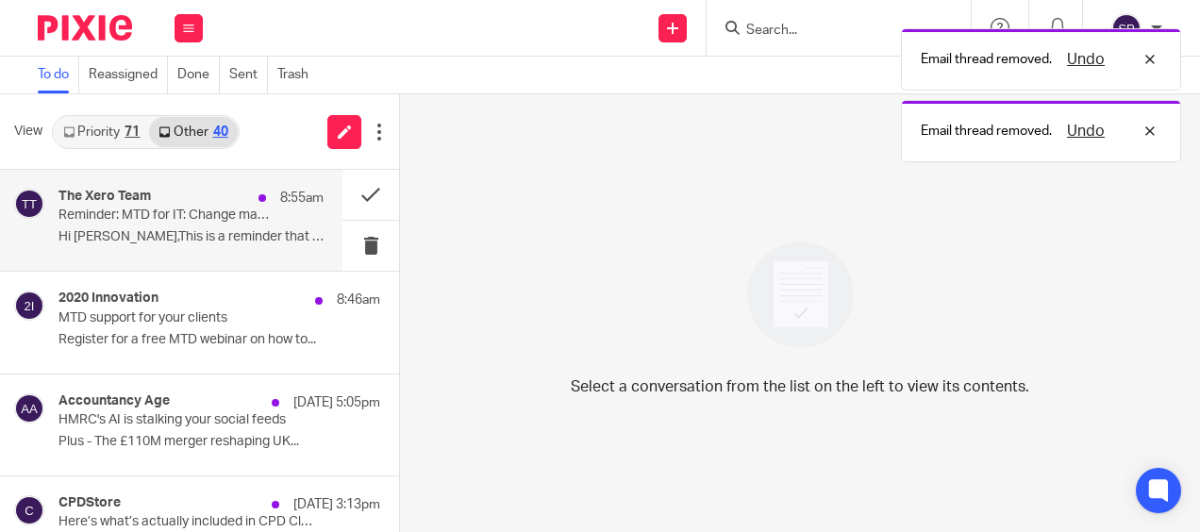
click at [211, 247] on div "The Xero Team 8:55am Reminder: MTD for IT: Change management for your practice …" at bounding box center [191, 220] width 265 height 63
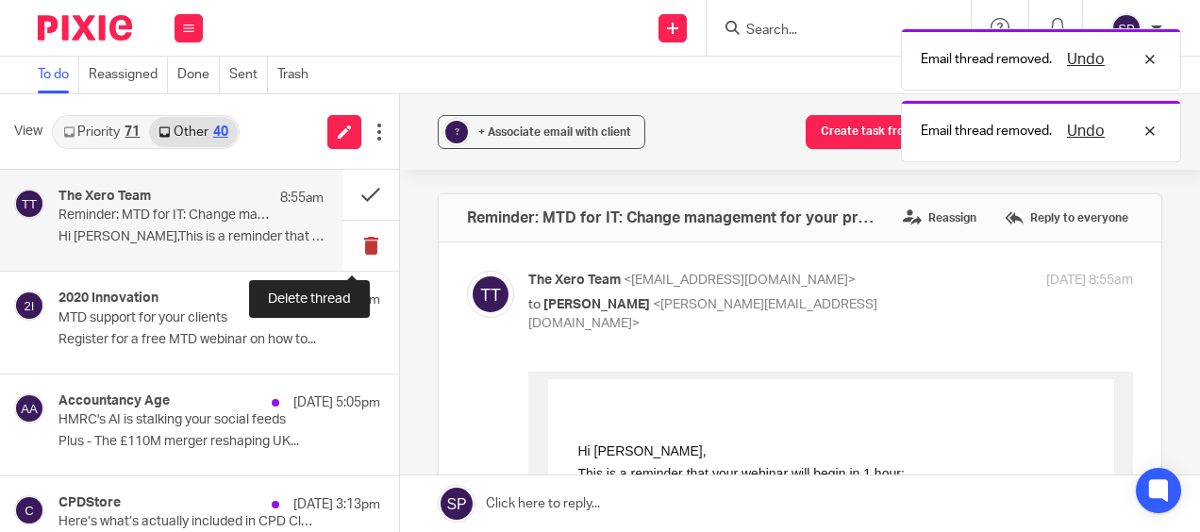
click at [355, 240] on button at bounding box center [371, 246] width 57 height 50
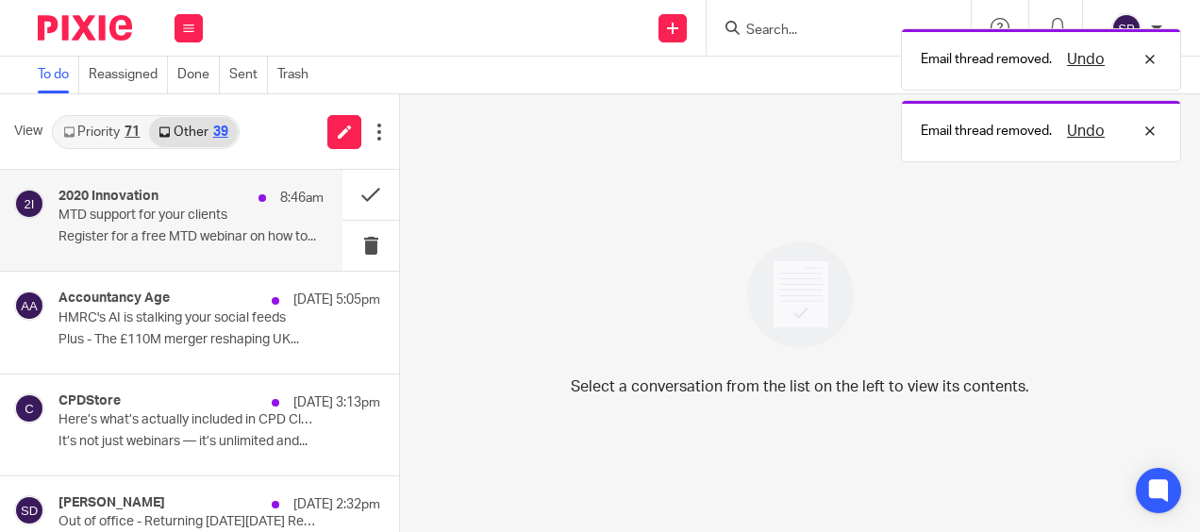
click at [235, 255] on div "2020 Innovation 8:46am MTD support for your clients Register for a free MTD web…" at bounding box center [171, 220] width 343 height 101
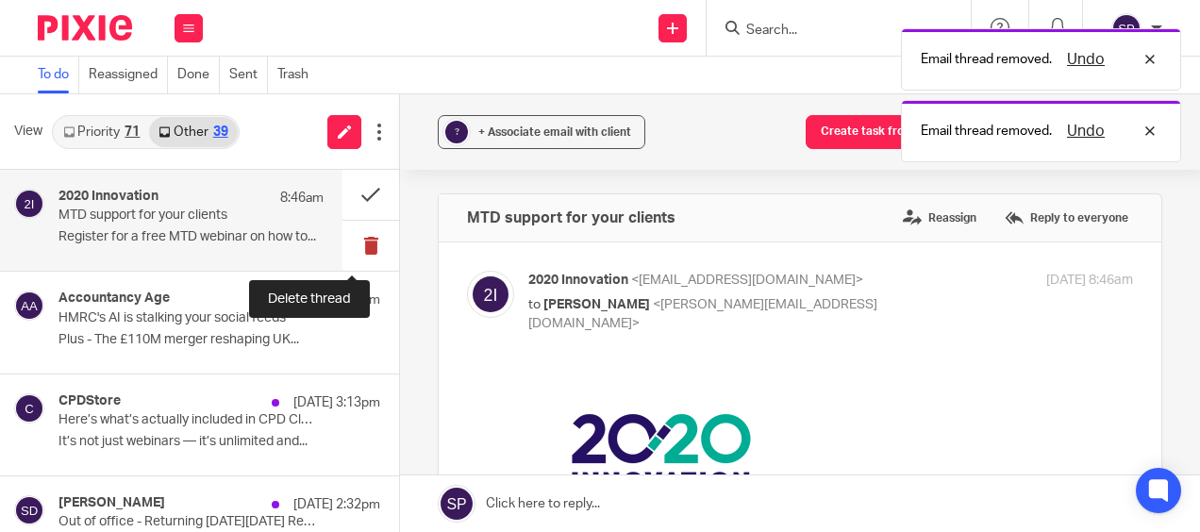
click at [353, 243] on button at bounding box center [371, 246] width 57 height 50
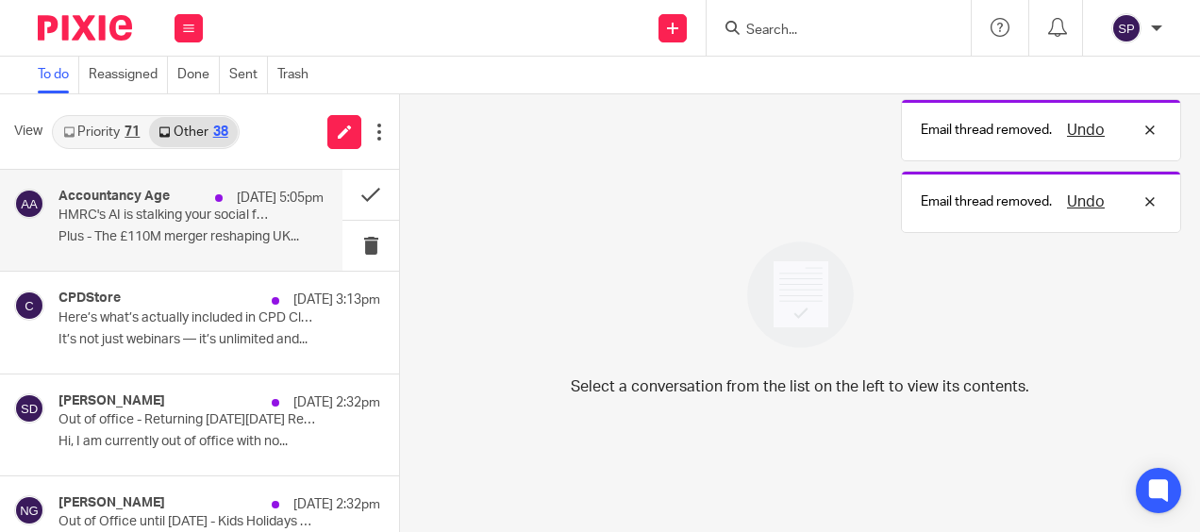
click at [277, 250] on div "Accountancy Age 13 Aug 5:05pm HMRC's AI is stalking your social feeds Plus - Th…" at bounding box center [191, 220] width 265 height 63
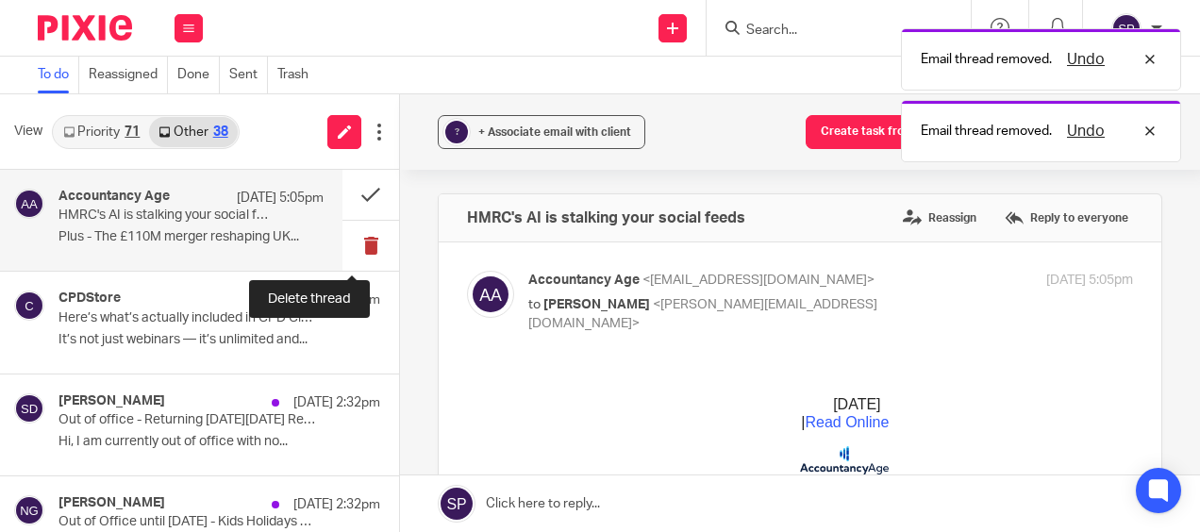
click at [354, 248] on button at bounding box center [371, 246] width 57 height 50
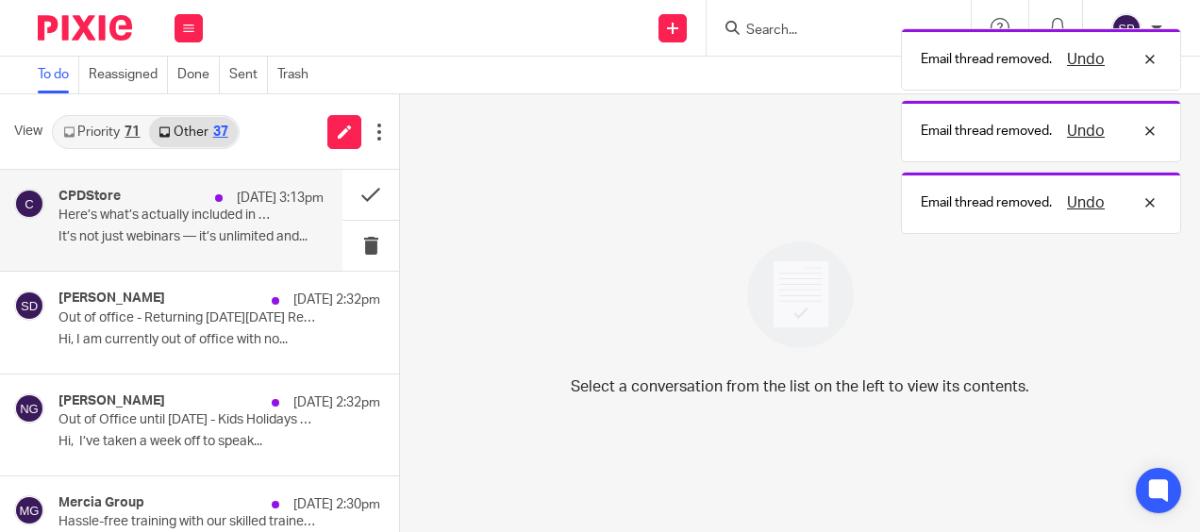
click at [260, 252] on div "CPDStore 13 Aug 3:13pm Here’s what’s actually included in CPD Club It’s not jus…" at bounding box center [191, 220] width 265 height 63
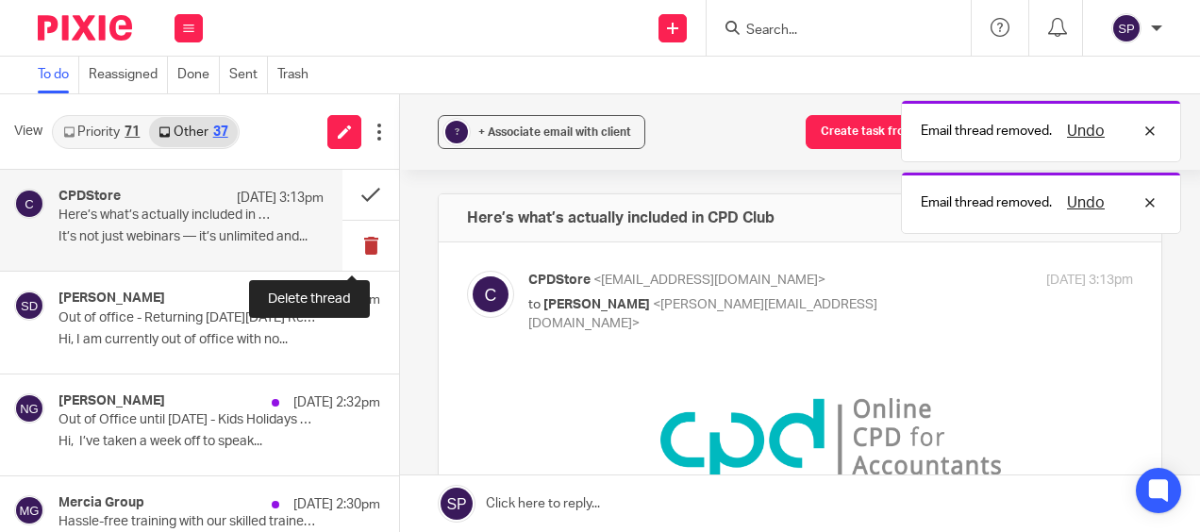
click at [358, 251] on button at bounding box center [371, 246] width 57 height 50
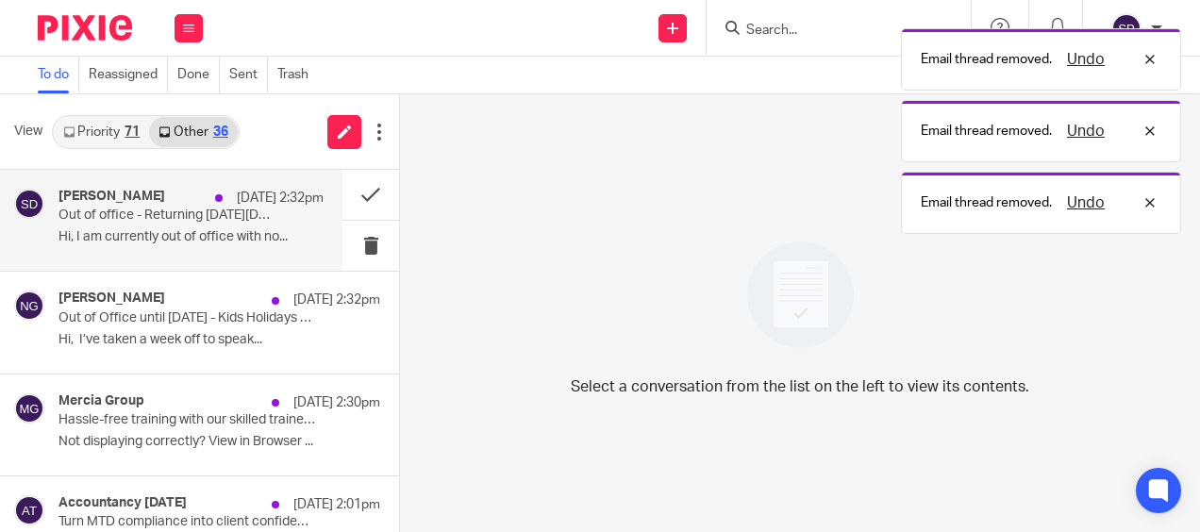
click at [255, 243] on p "Hi, I am currently out of office with no..." at bounding box center [191, 237] width 265 height 16
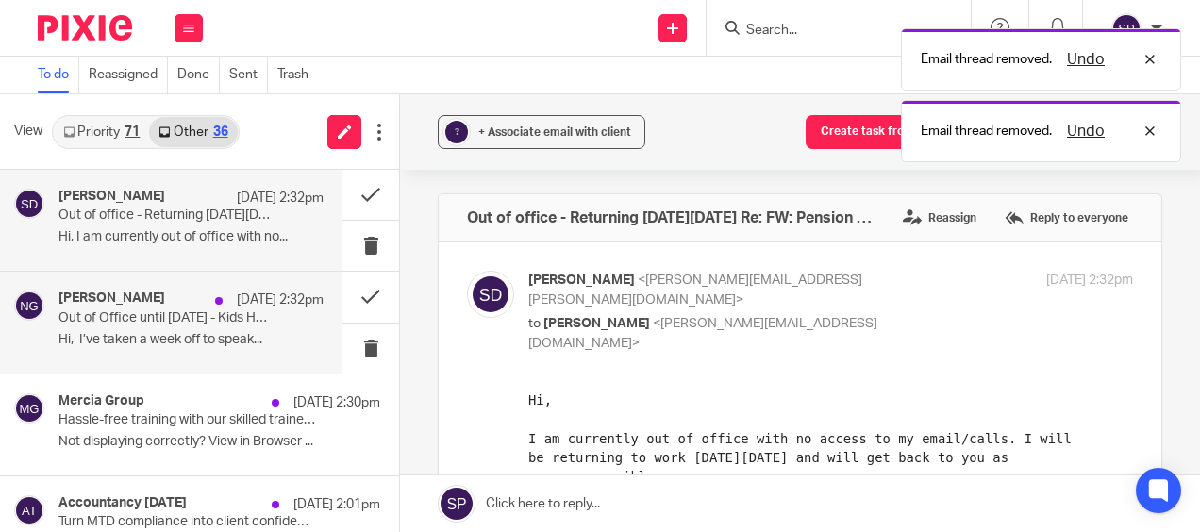
click at [241, 334] on p "Hi, I’ve taken a week off to speak..." at bounding box center [191, 340] width 265 height 16
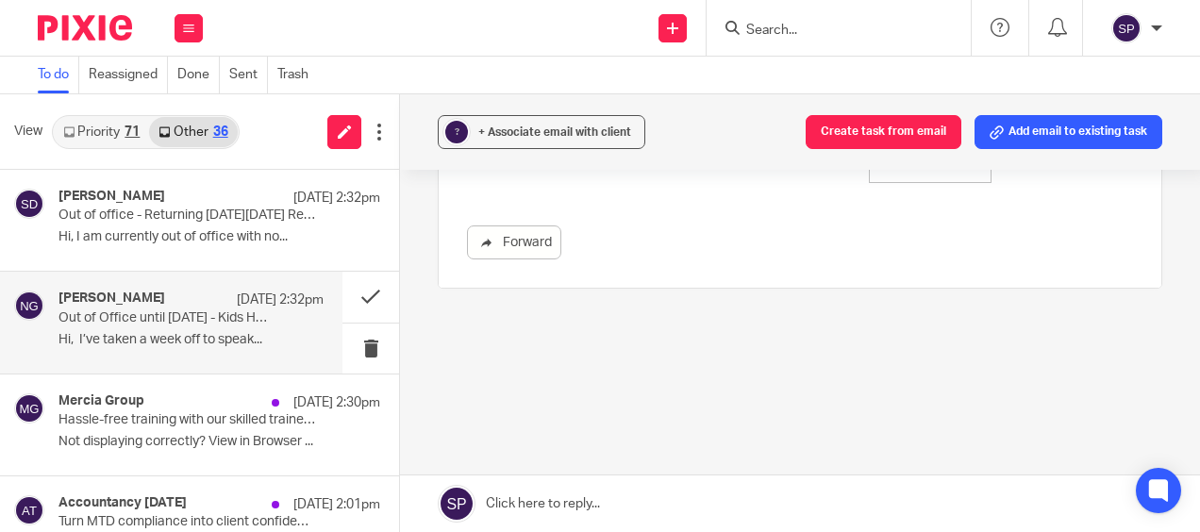
scroll to position [579, 0]
click at [349, 300] on button at bounding box center [371, 297] width 57 height 50
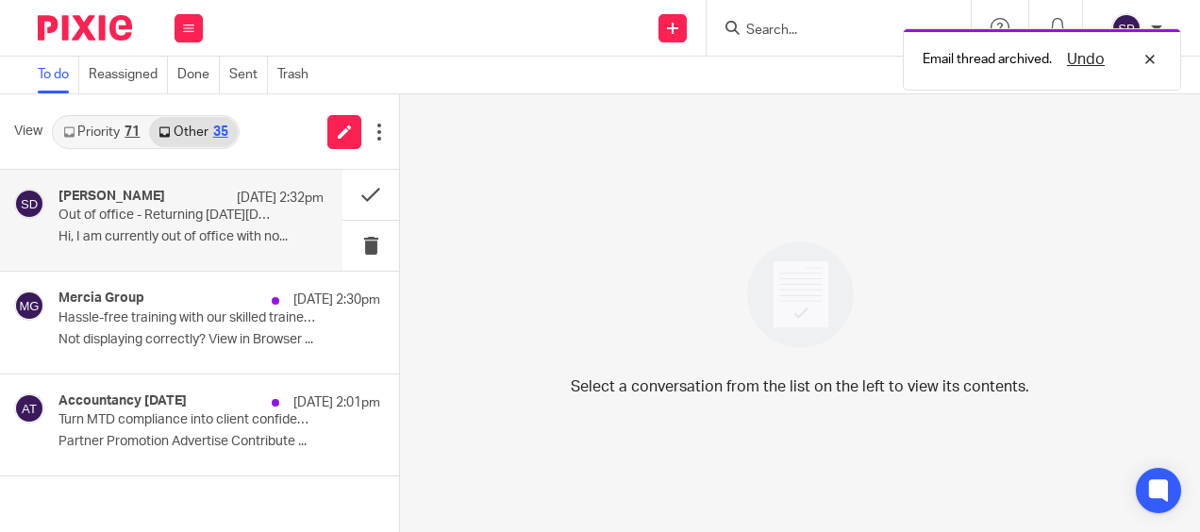
click at [258, 232] on p "Hi, I am currently out of office with no..." at bounding box center [191, 237] width 265 height 16
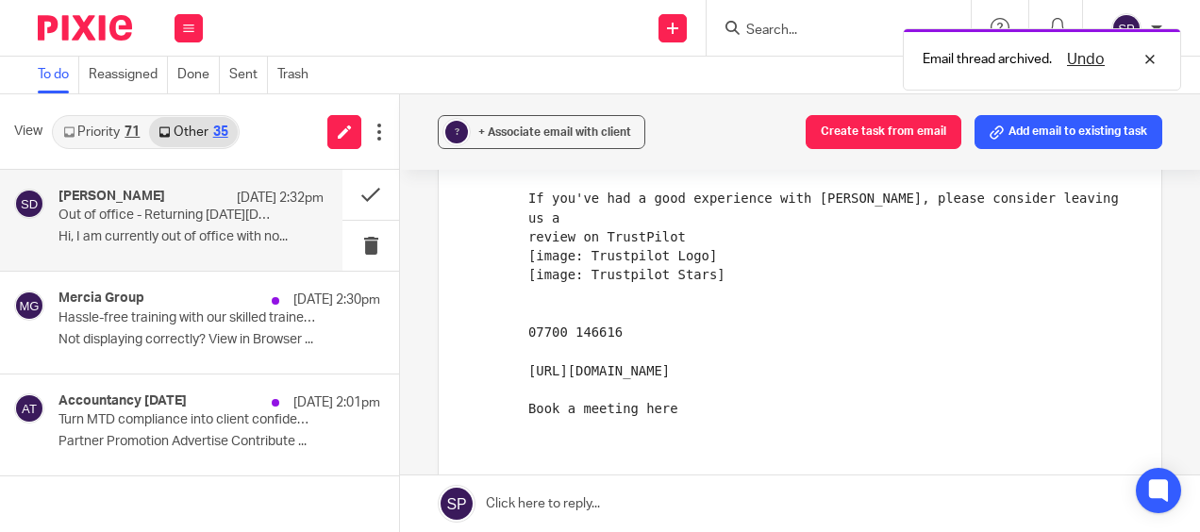
scroll to position [1007, 0]
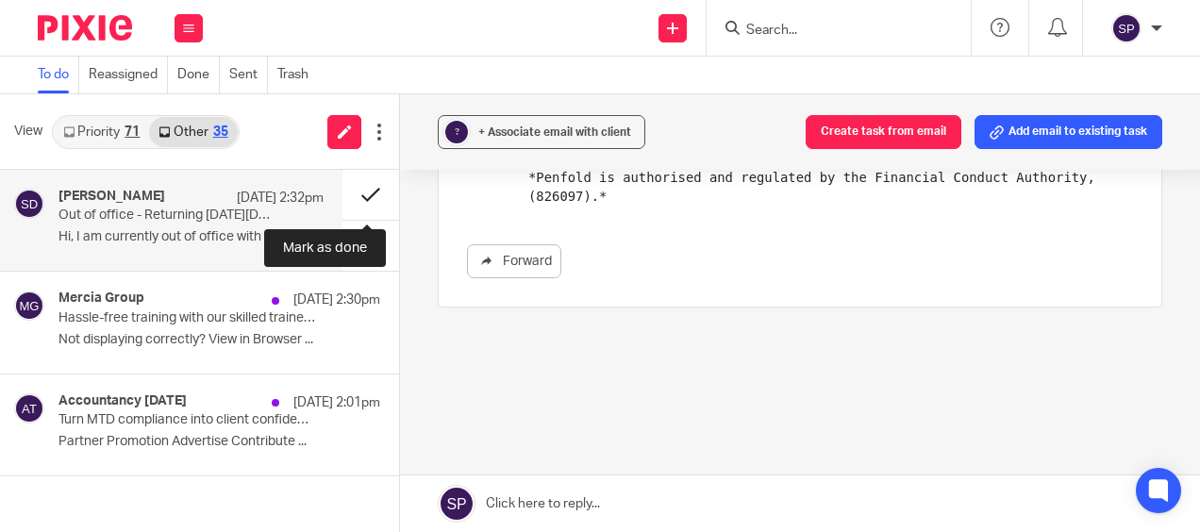
click at [362, 193] on button at bounding box center [371, 195] width 57 height 50
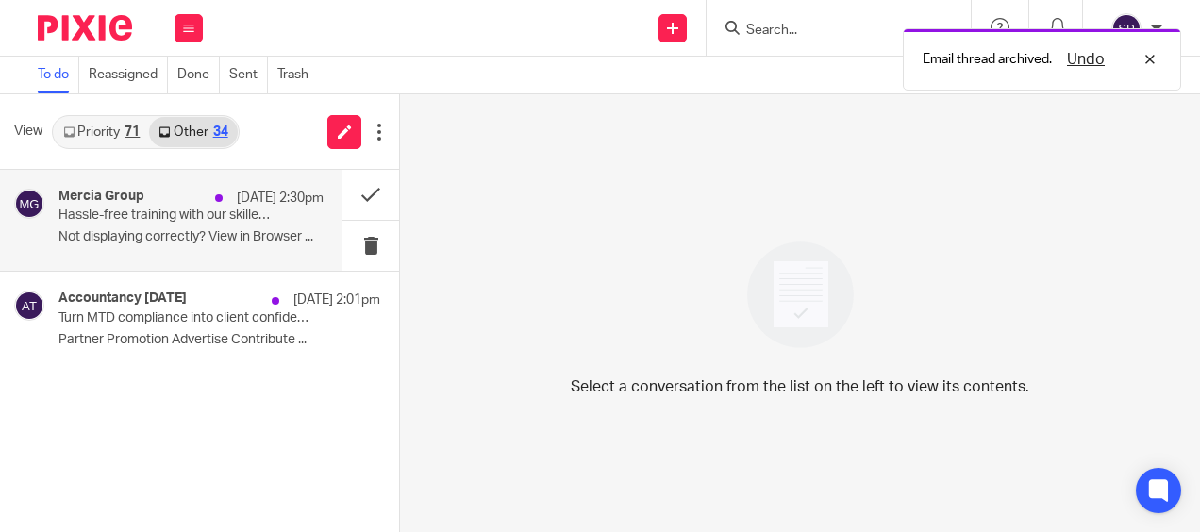
click at [260, 230] on p "Not displaying correctly? View in Browser ..." at bounding box center [191, 237] width 265 height 16
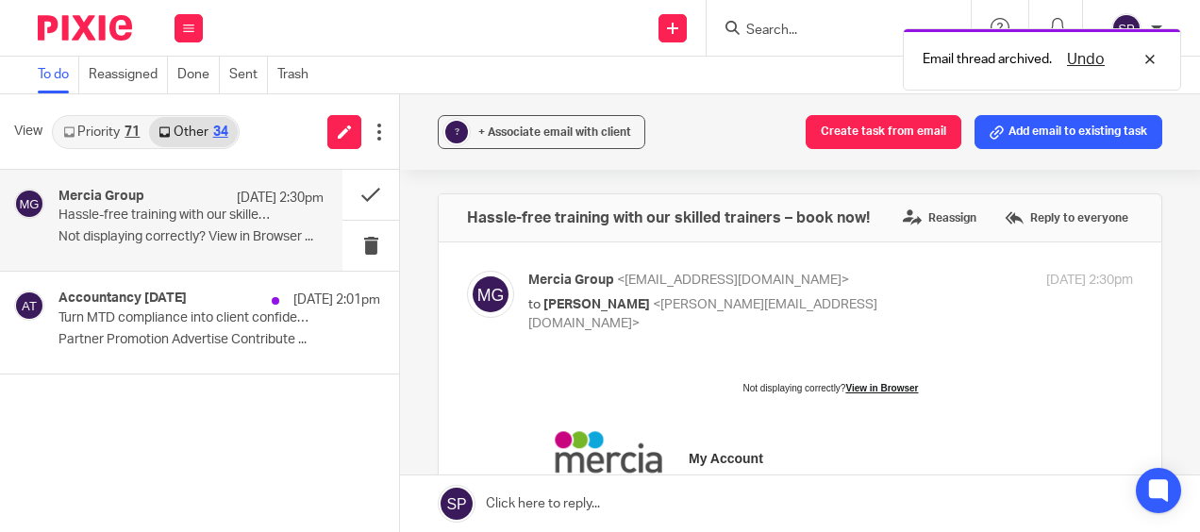
scroll to position [0, 0]
click at [359, 242] on button at bounding box center [371, 246] width 57 height 50
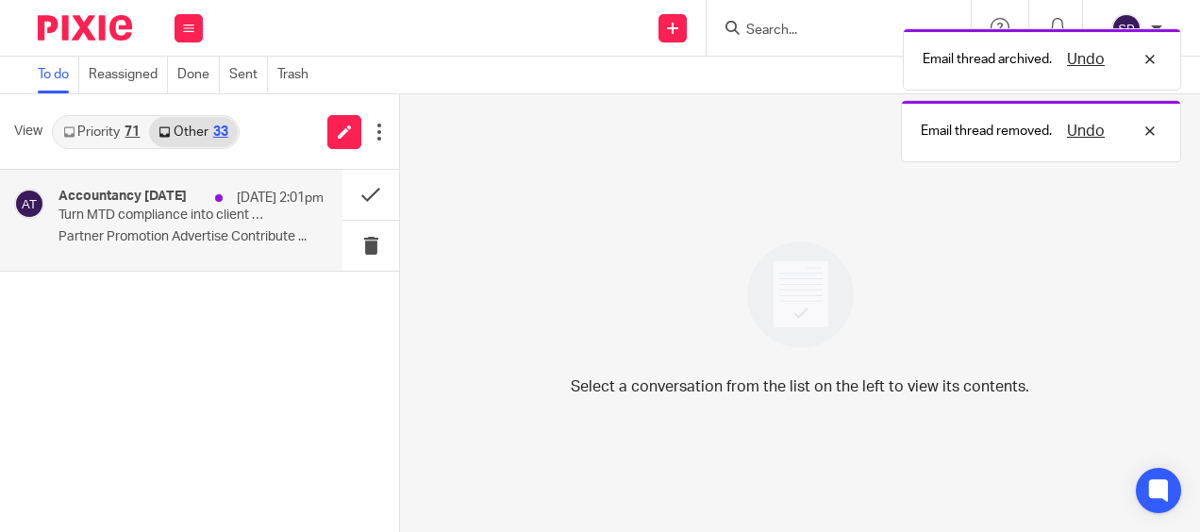
click at [253, 251] on div "Accountancy Today 13 Aug 2:01pm Turn MTD compliance into client confidence Part…" at bounding box center [191, 220] width 265 height 63
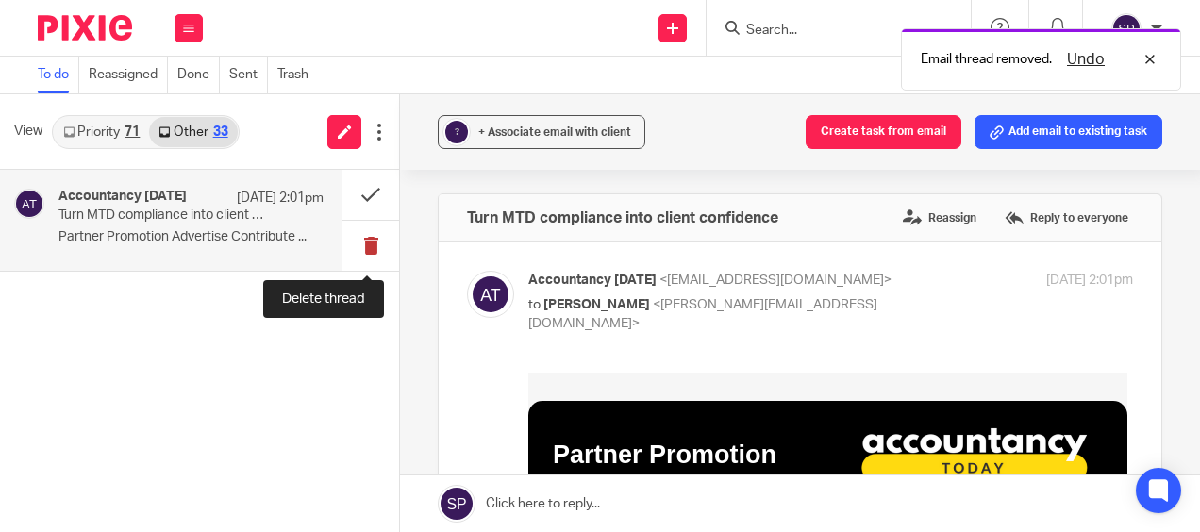
click at [372, 247] on button at bounding box center [371, 246] width 57 height 50
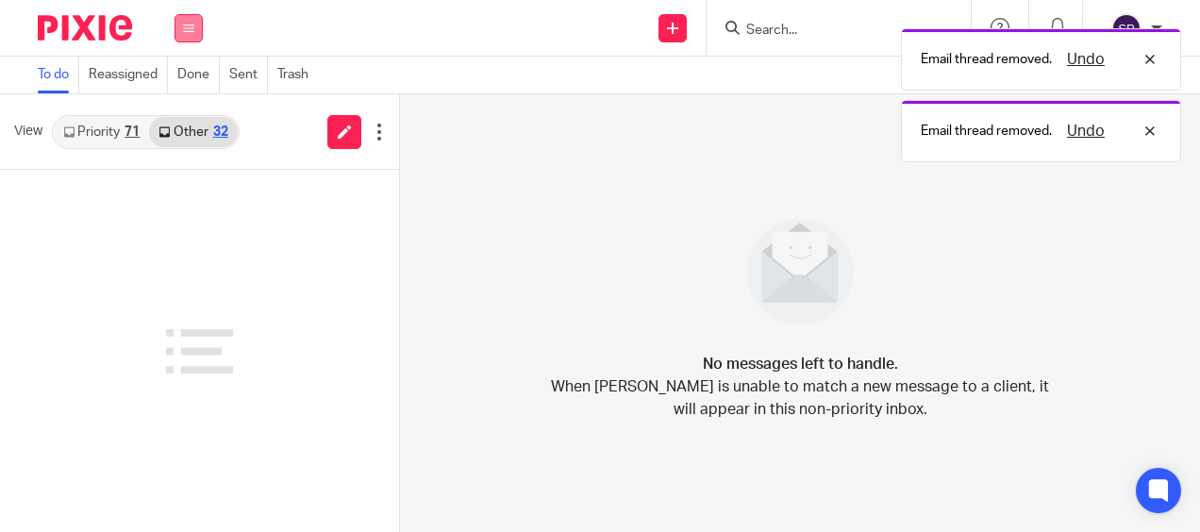
click at [187, 34] on button at bounding box center [189, 28] width 28 height 28
click at [171, 81] on link "Work" at bounding box center [178, 87] width 30 height 13
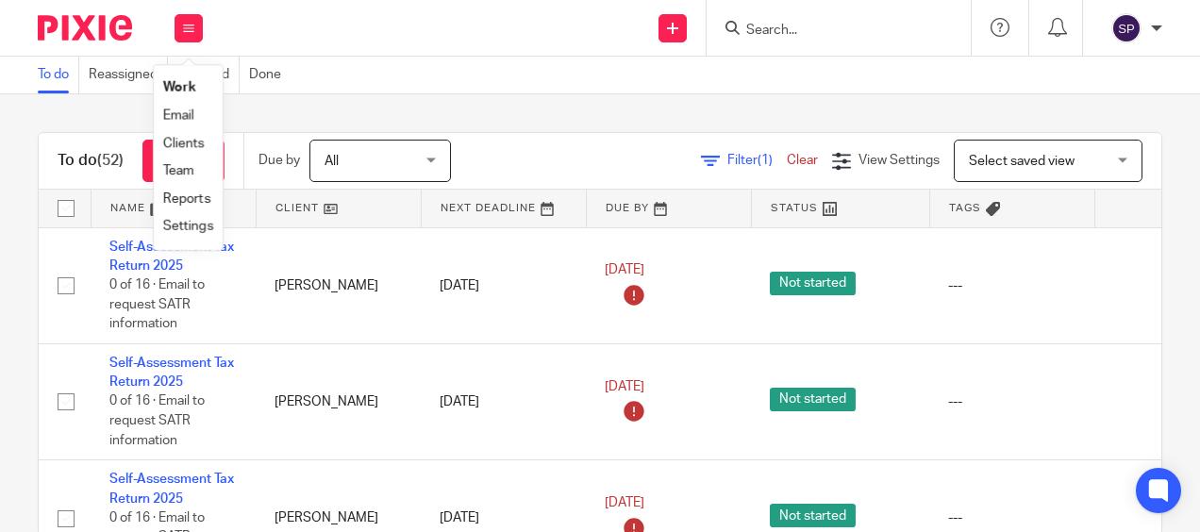
click at [181, 112] on link "Email" at bounding box center [178, 115] width 31 height 13
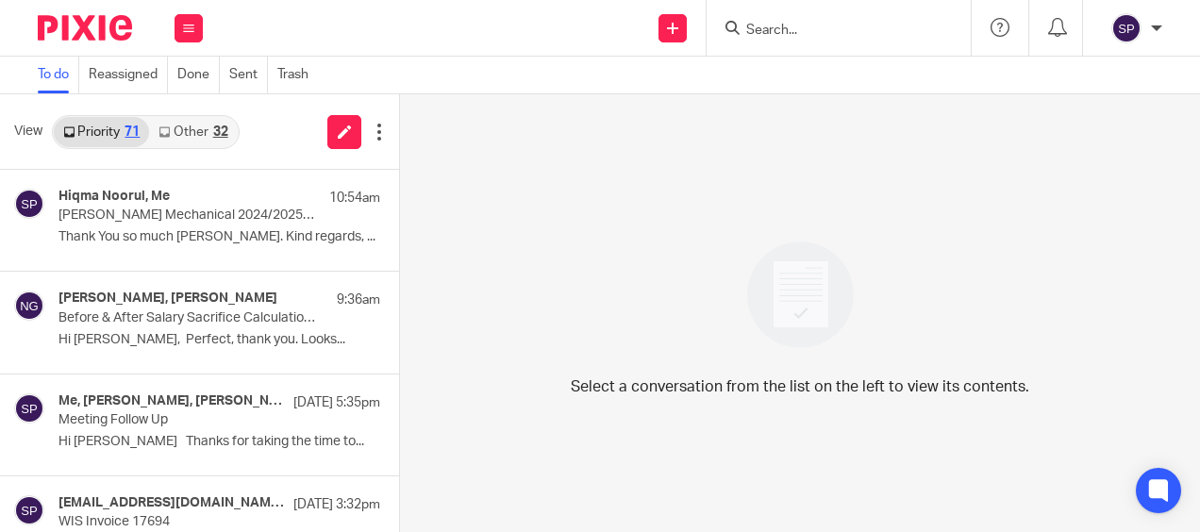
click at [187, 132] on link "Other 32" at bounding box center [193, 132] width 88 height 30
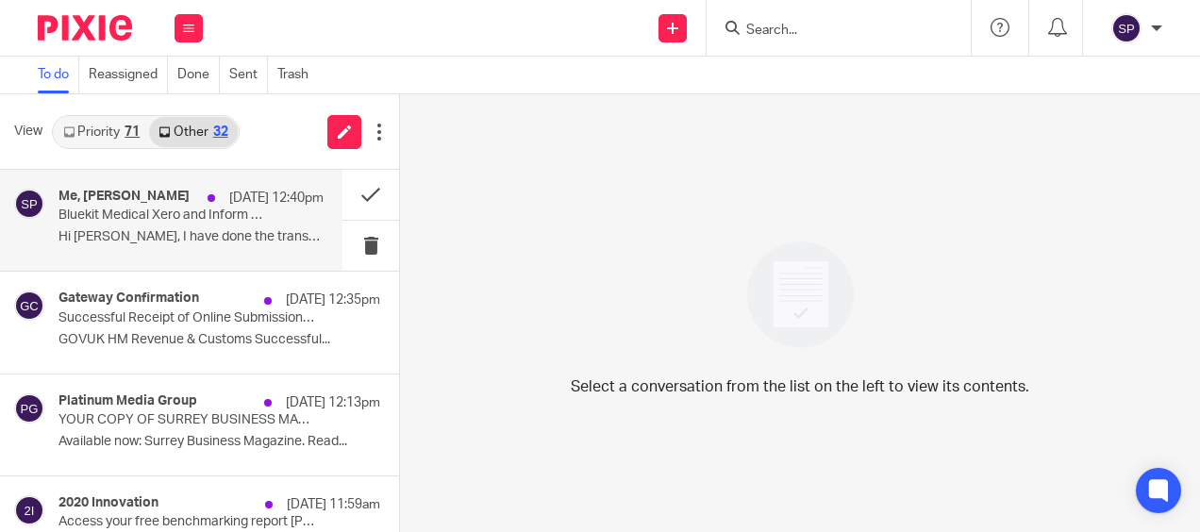
click at [223, 243] on p "Hi Sarah, I have done the transfer now. I..." at bounding box center [191, 237] width 265 height 16
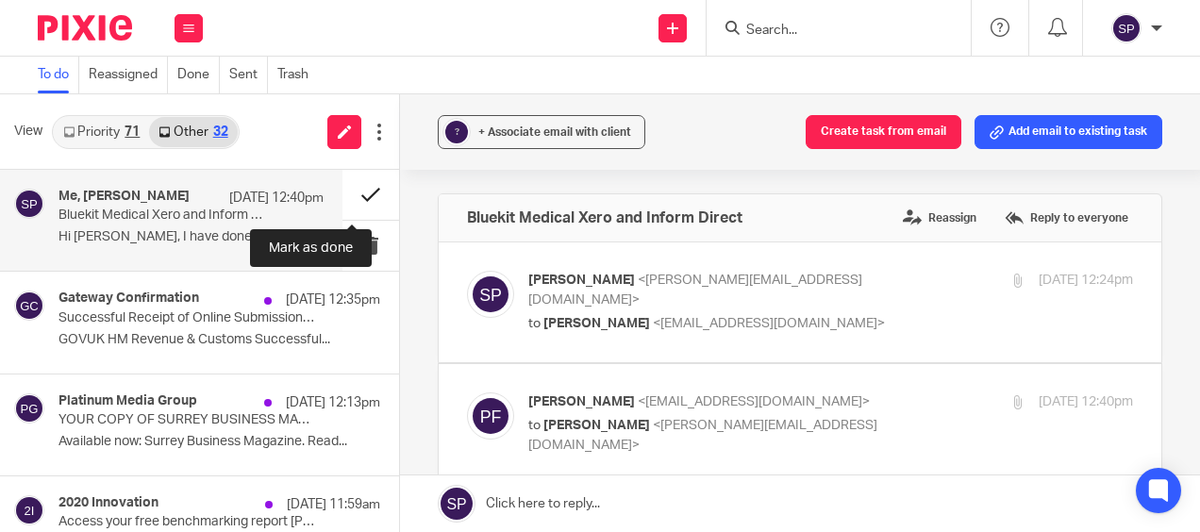
click at [343, 200] on button at bounding box center [371, 195] width 57 height 50
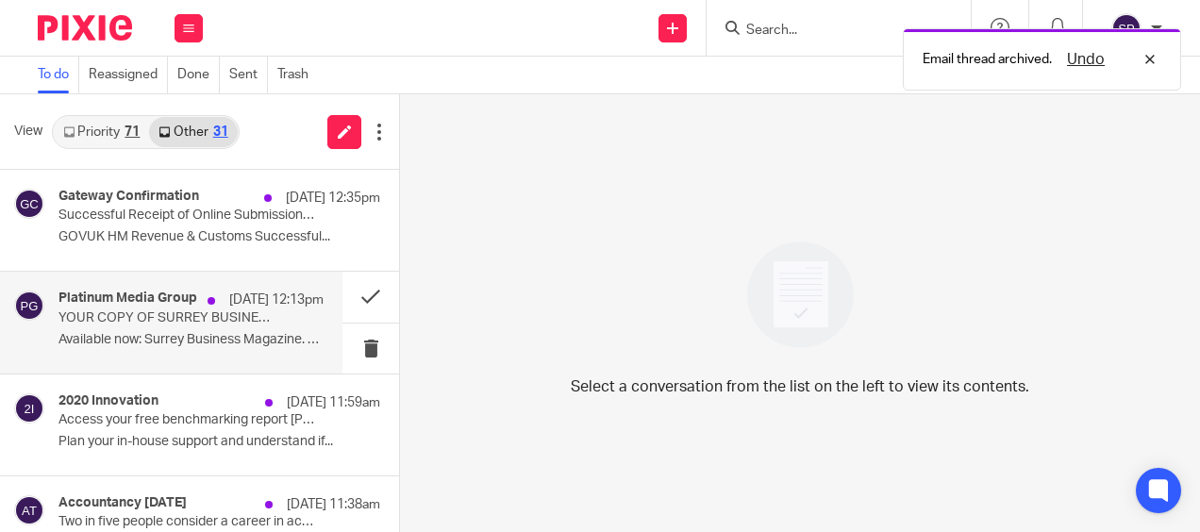
click at [174, 308] on div "Platinum Media Group 13 Aug 12:13pm" at bounding box center [191, 300] width 265 height 19
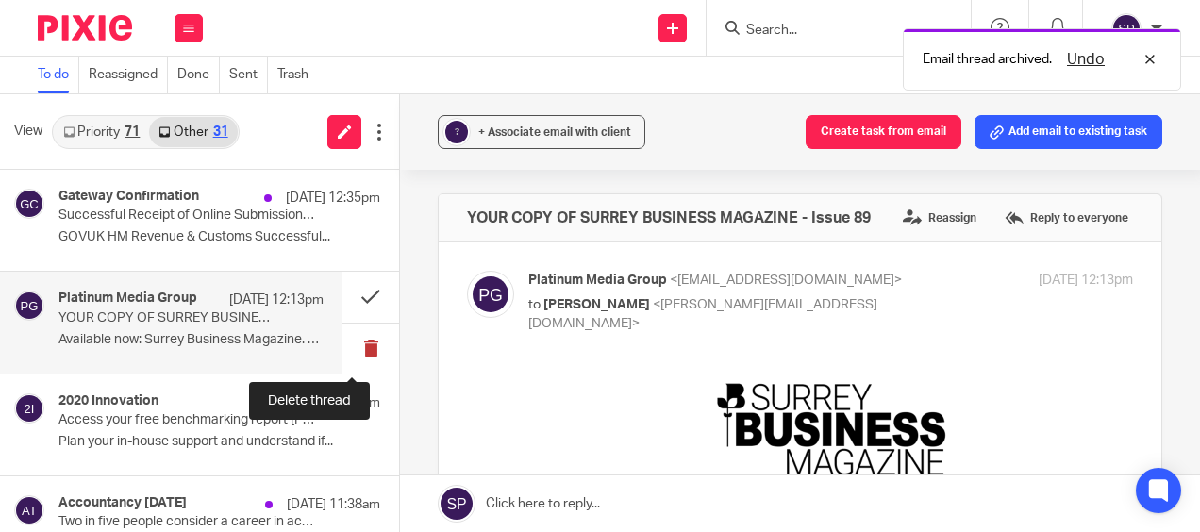
click at [344, 351] on button at bounding box center [371, 349] width 57 height 50
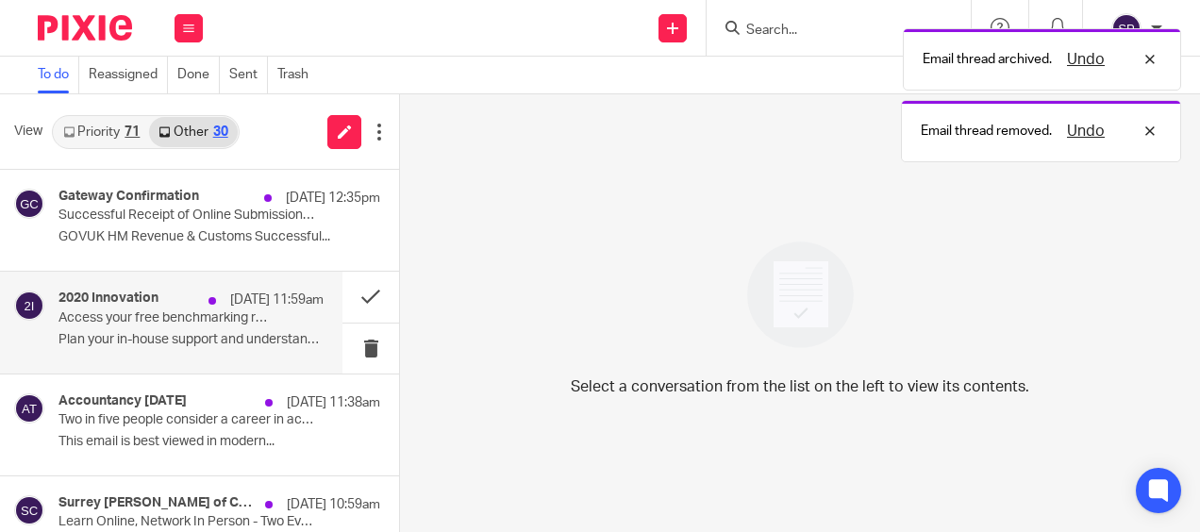
click at [239, 355] on div "2020 Innovation 13 Aug 11:59am Access your free benchmarking report Sarah Plan …" at bounding box center [171, 322] width 343 height 101
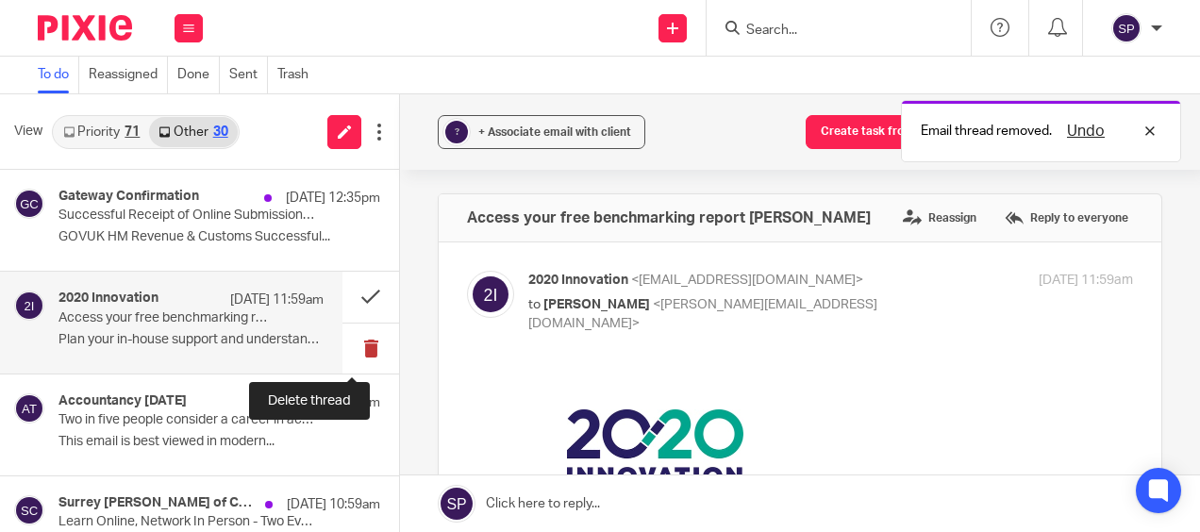
click at [353, 351] on button at bounding box center [371, 349] width 57 height 50
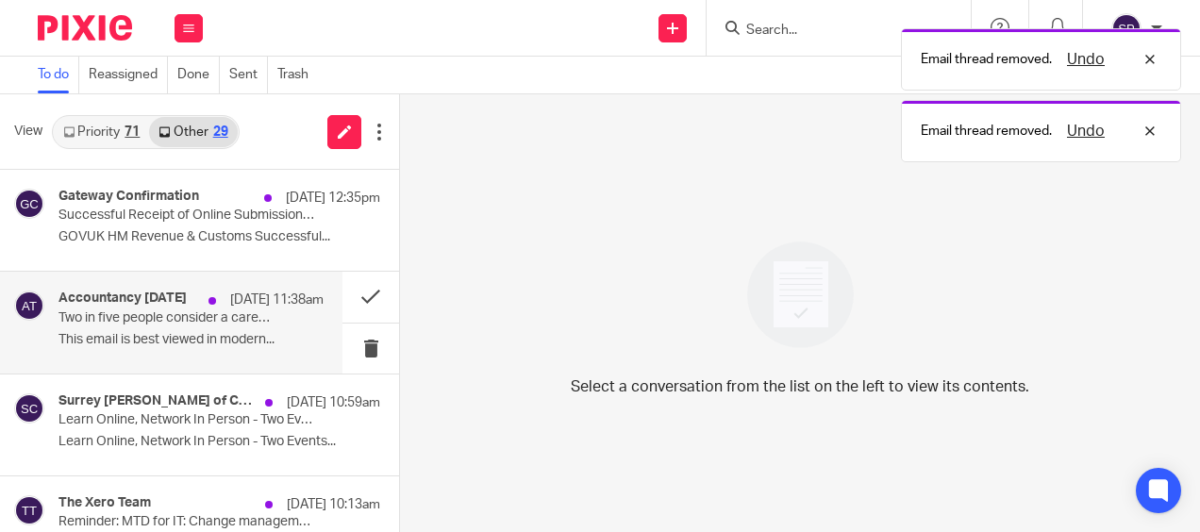
click at [274, 346] on p "This email is best viewed in modern..." at bounding box center [191, 340] width 265 height 16
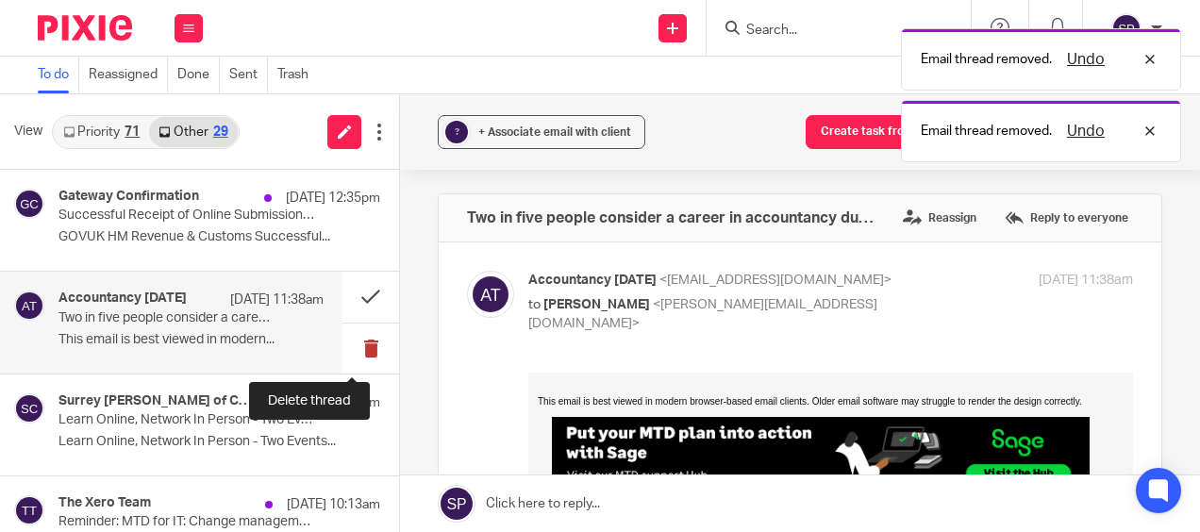
click at [355, 353] on button at bounding box center [371, 349] width 57 height 50
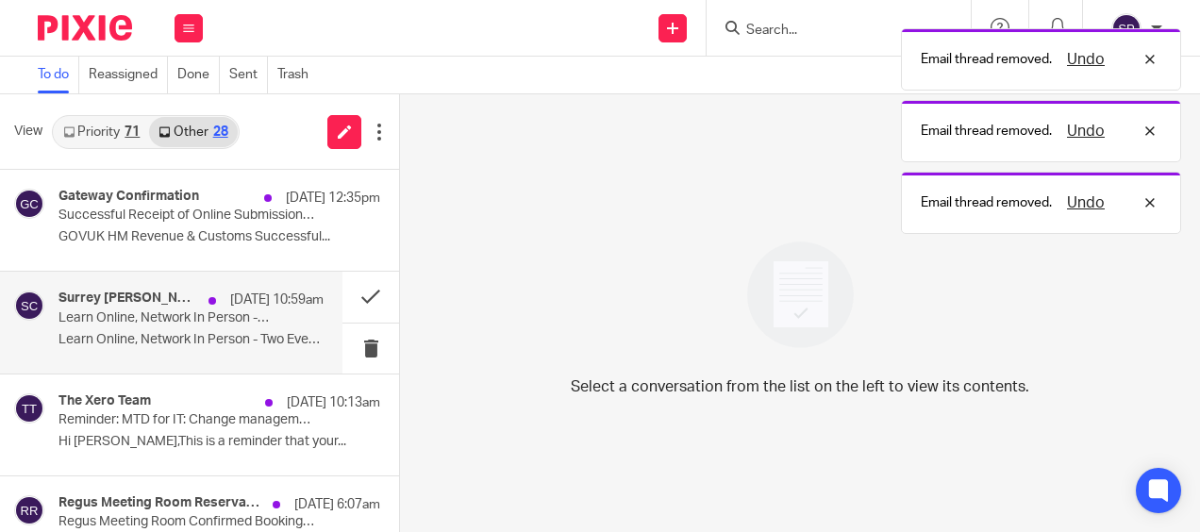
click at [242, 346] on p "Learn Online, Network In Person - Two Events..." at bounding box center [191, 340] width 265 height 16
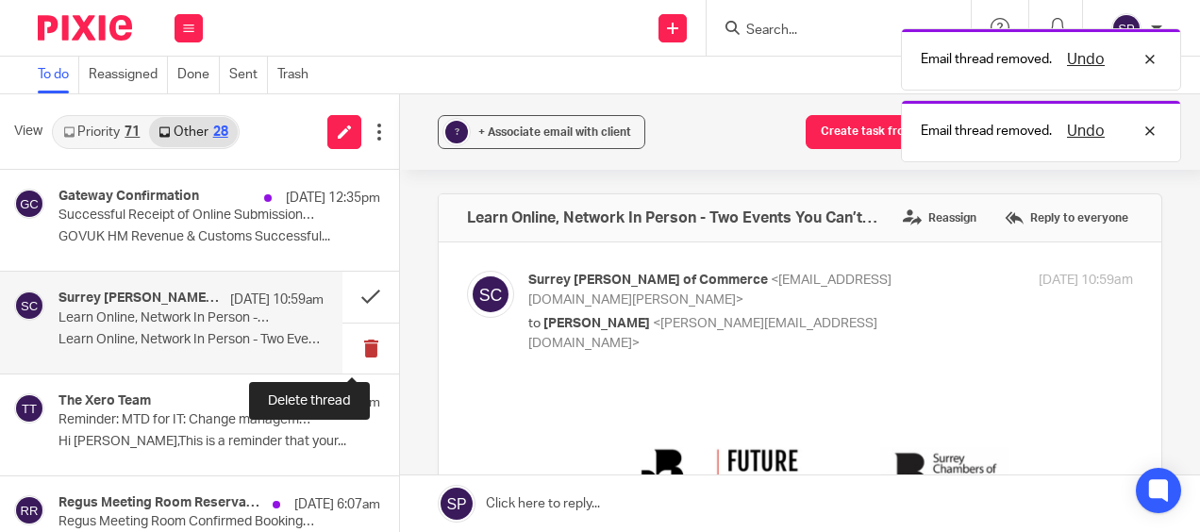
click at [354, 355] on button at bounding box center [371, 349] width 57 height 50
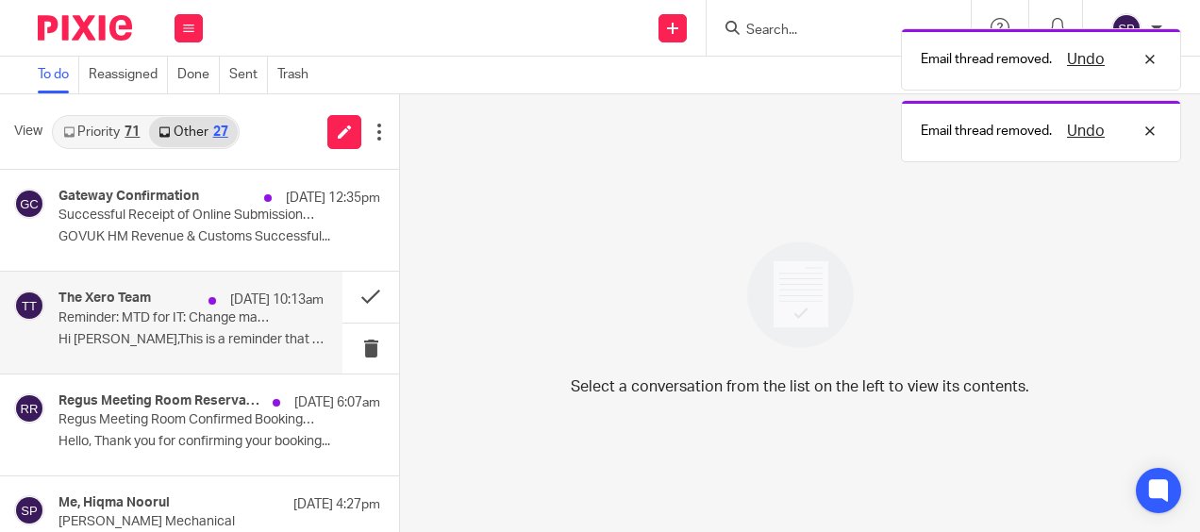
click at [294, 347] on div "The Xero Team 13 Aug 10:13am Reminder: MTD for IT: Change management for your p…" at bounding box center [191, 322] width 265 height 63
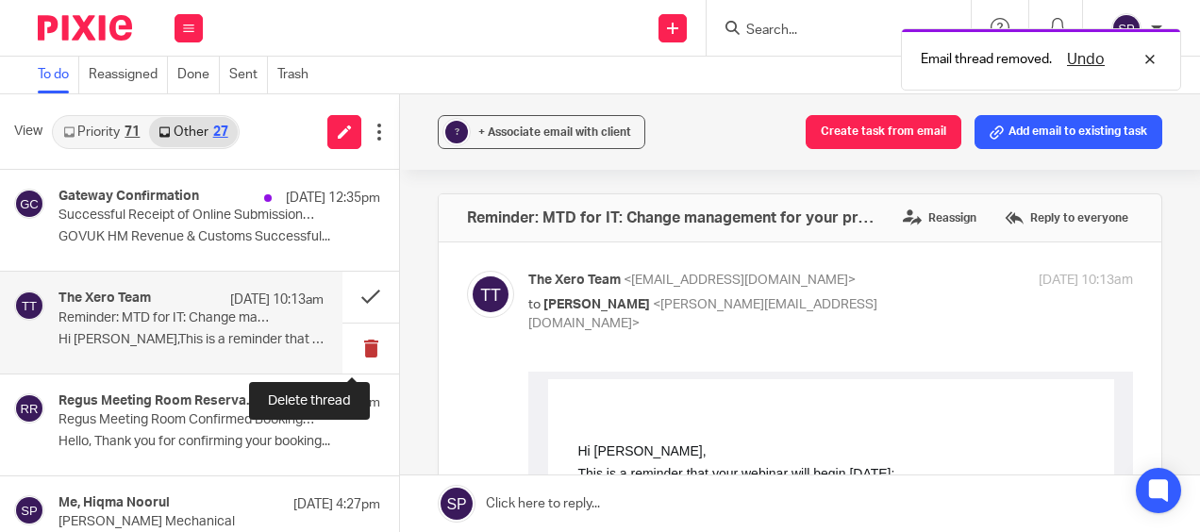
click at [355, 344] on button at bounding box center [371, 349] width 57 height 50
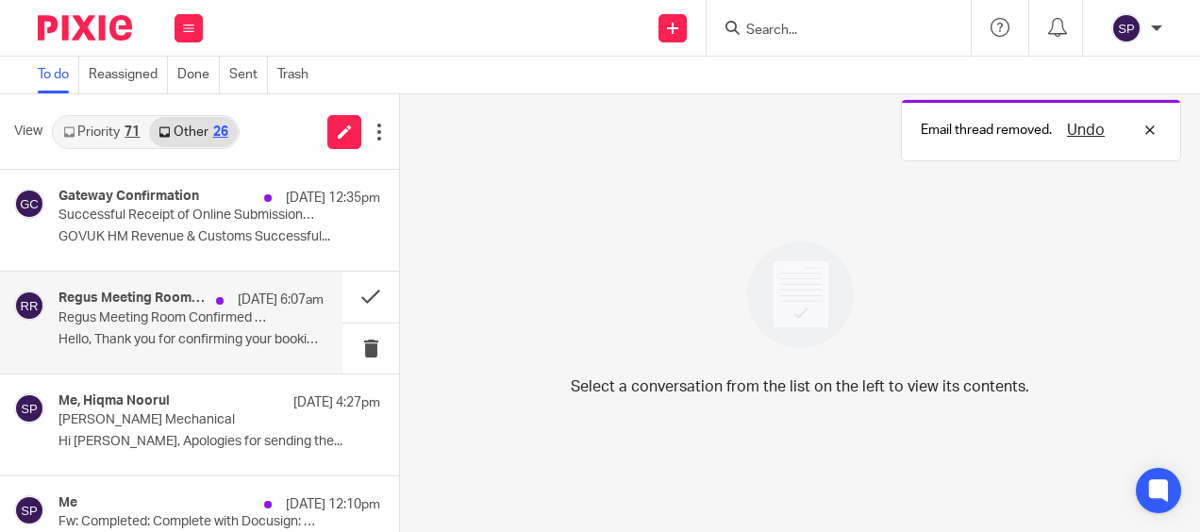
click at [261, 334] on p "Hello, Thank you for confirming your booking..." at bounding box center [191, 340] width 265 height 16
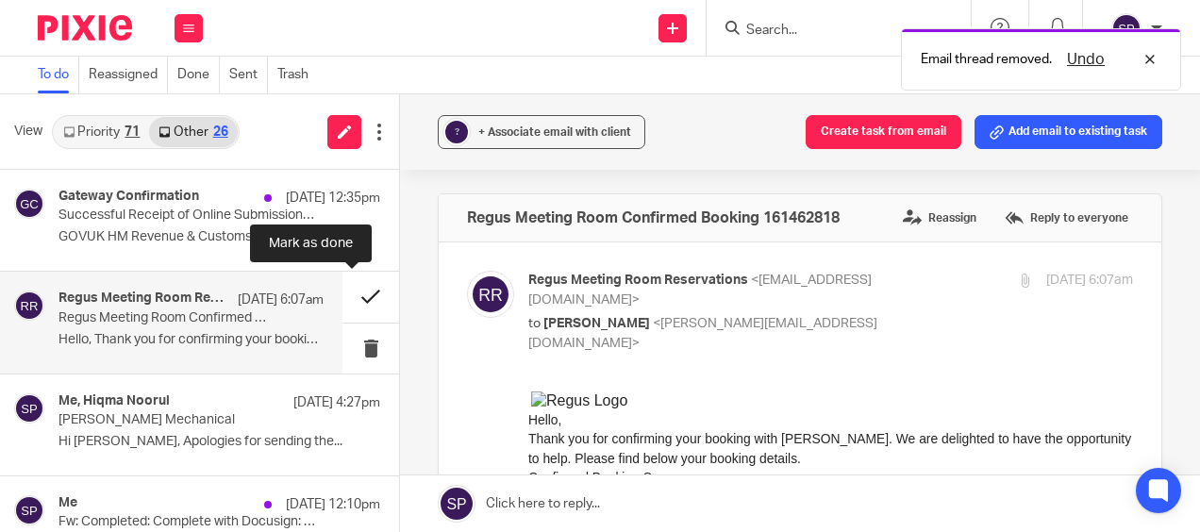
click at [349, 299] on button at bounding box center [371, 297] width 57 height 50
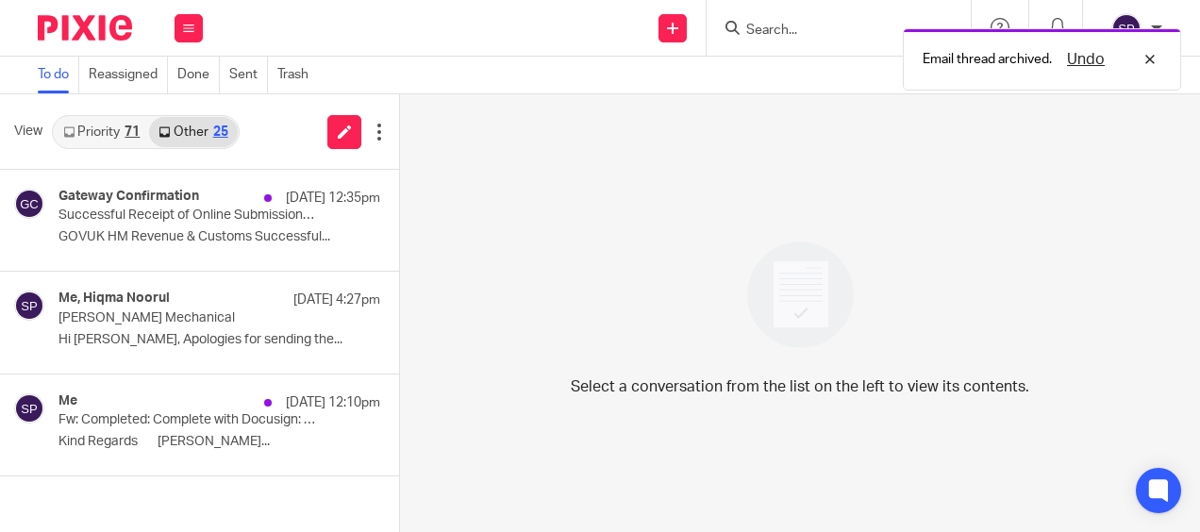
click at [108, 134] on link "Priority 71" at bounding box center [101, 132] width 95 height 30
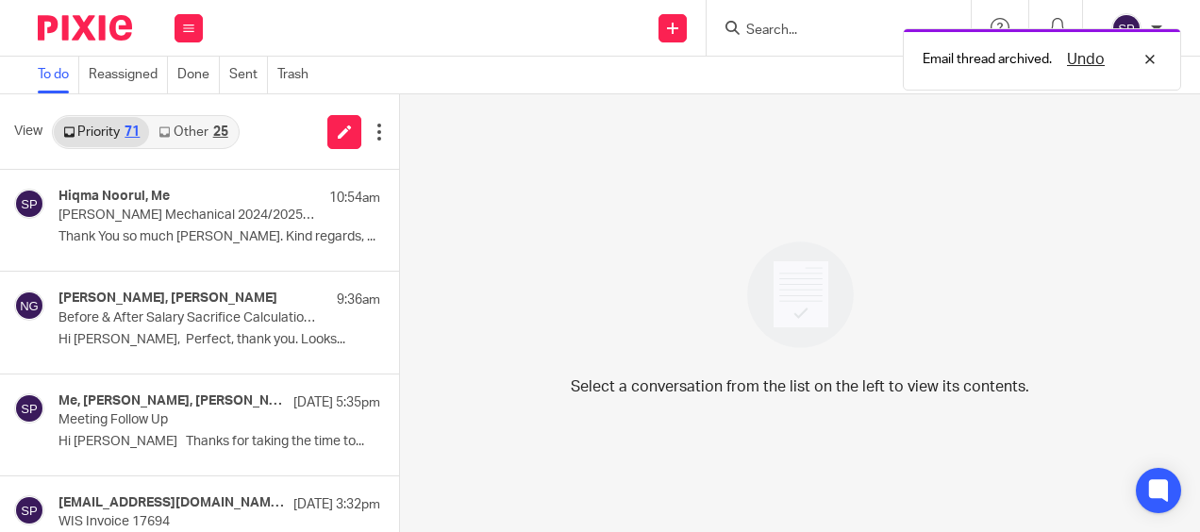
click at [191, 143] on link "Other 25" at bounding box center [193, 132] width 88 height 30
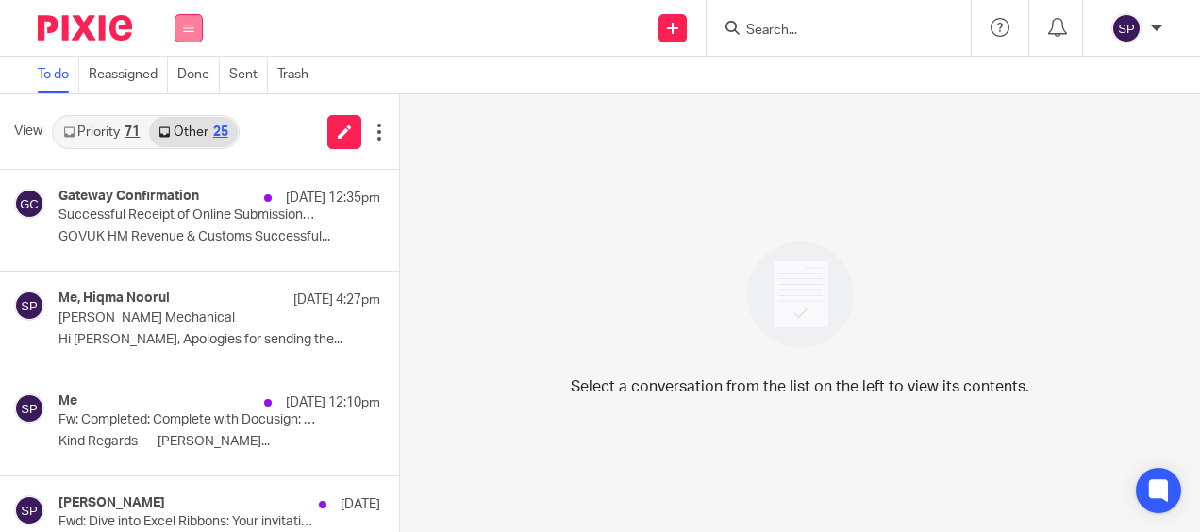
click at [190, 26] on icon at bounding box center [188, 28] width 11 height 11
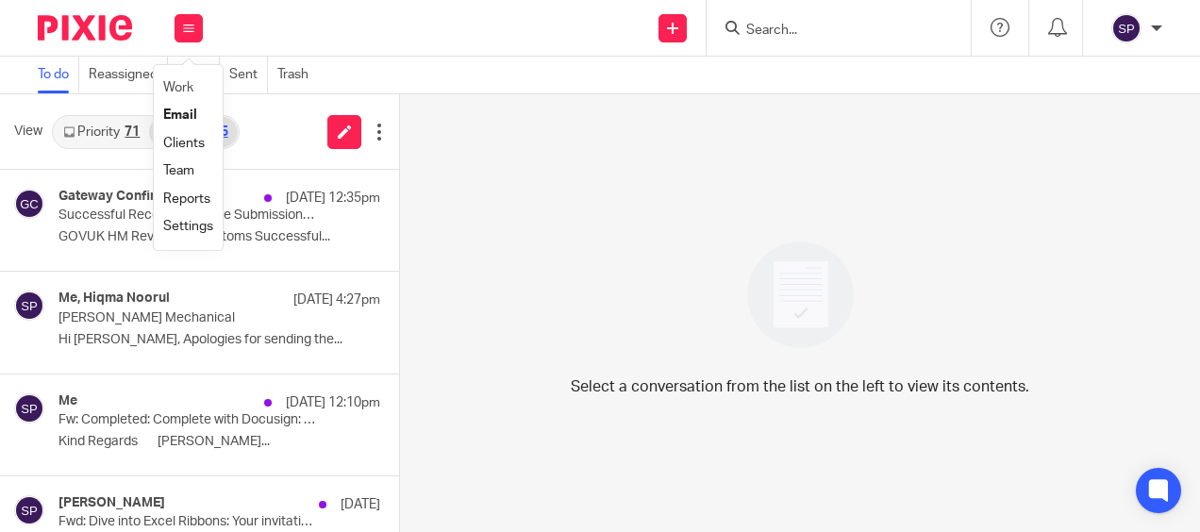
click at [166, 80] on li "Work" at bounding box center [188, 88] width 50 height 27
click at [189, 83] on link "Work" at bounding box center [178, 87] width 30 height 13
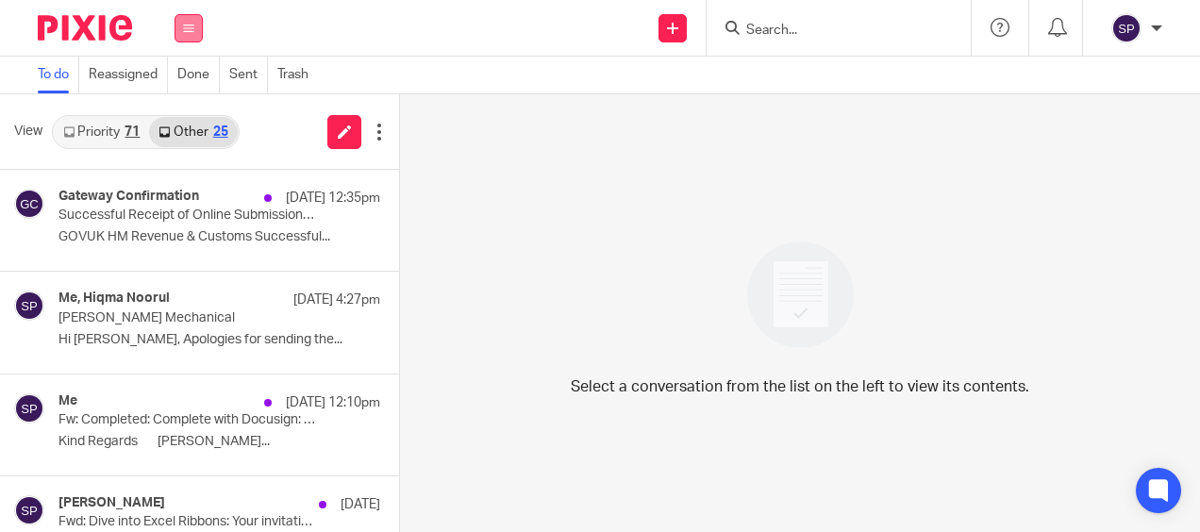
click at [193, 30] on icon at bounding box center [188, 28] width 11 height 11
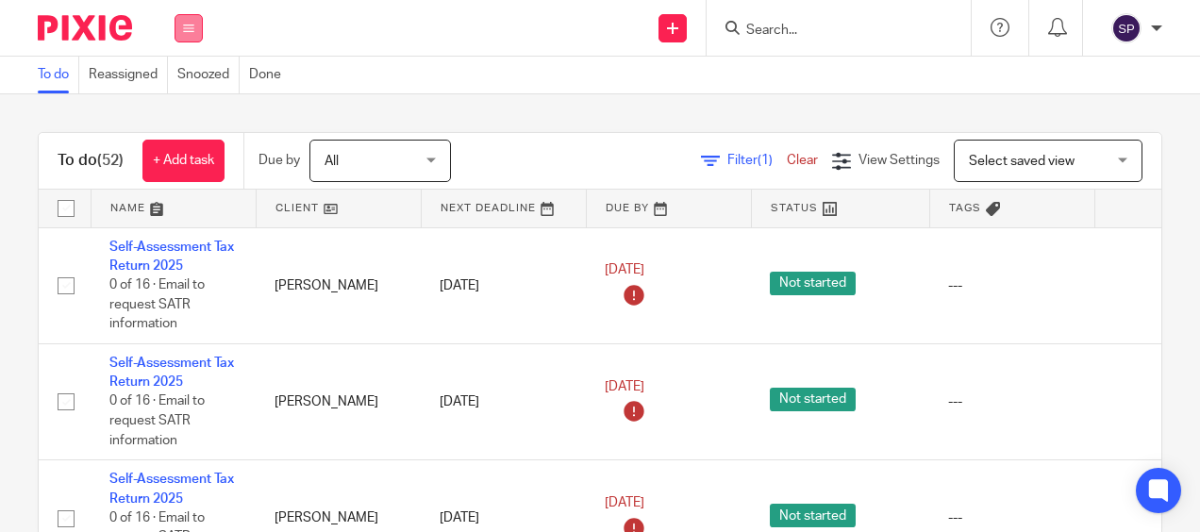
click at [189, 32] on icon at bounding box center [188, 28] width 11 height 11
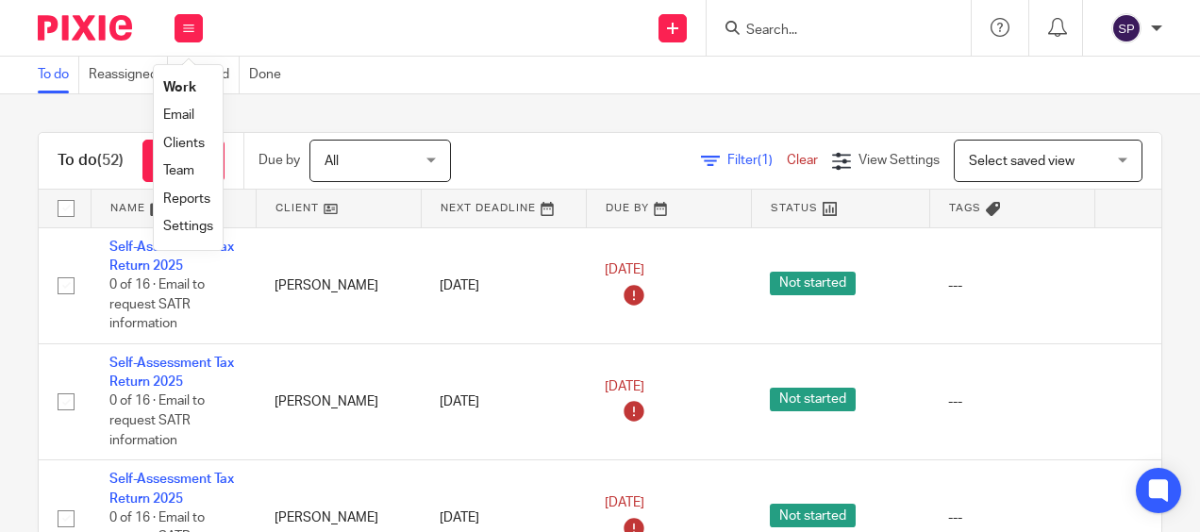
click at [172, 116] on link "Email" at bounding box center [178, 115] width 31 height 13
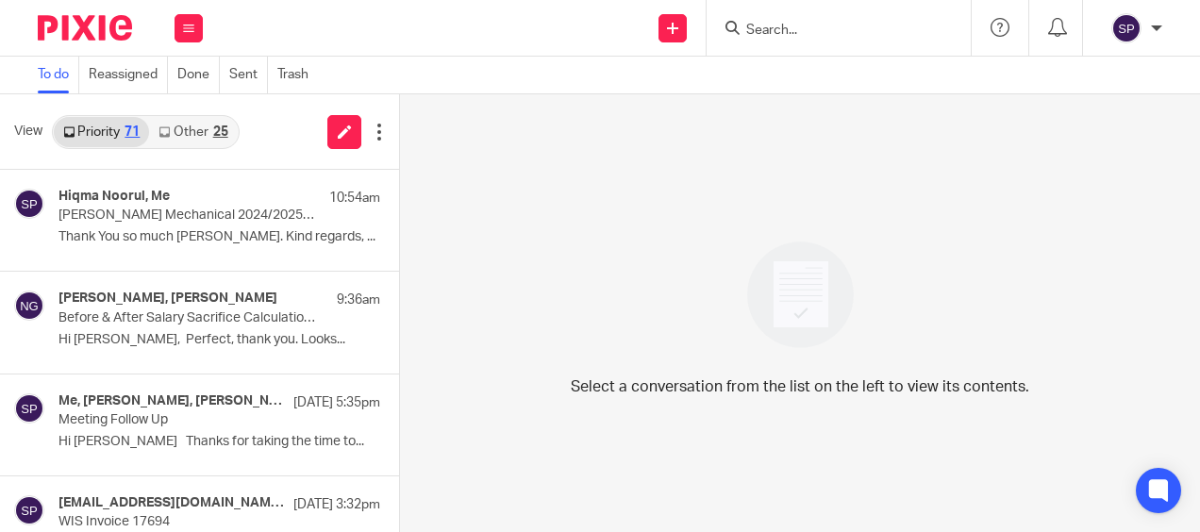
click at [196, 135] on link "Other 25" at bounding box center [193, 132] width 88 height 30
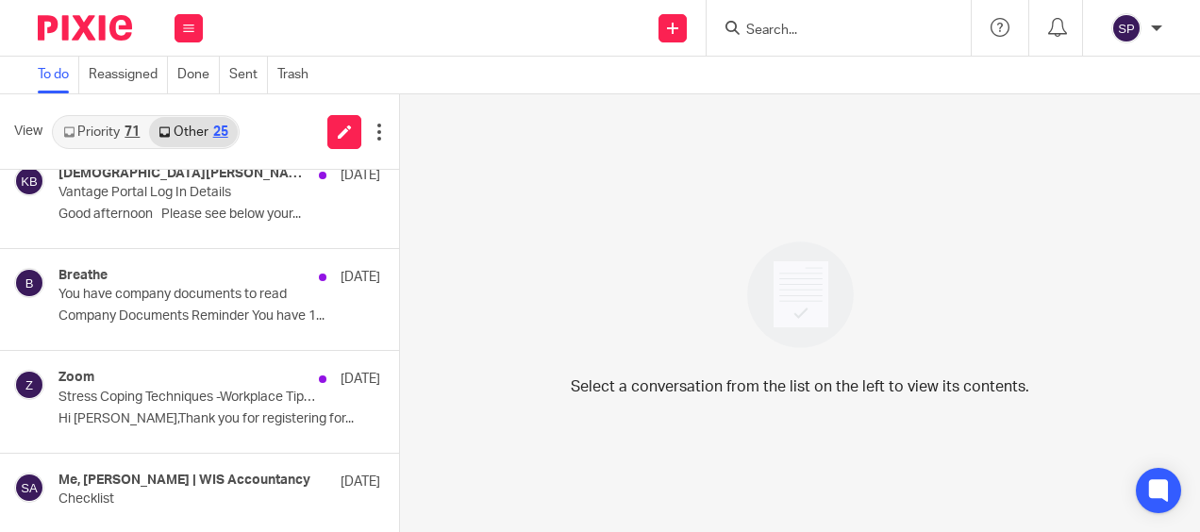
scroll to position [1604, 0]
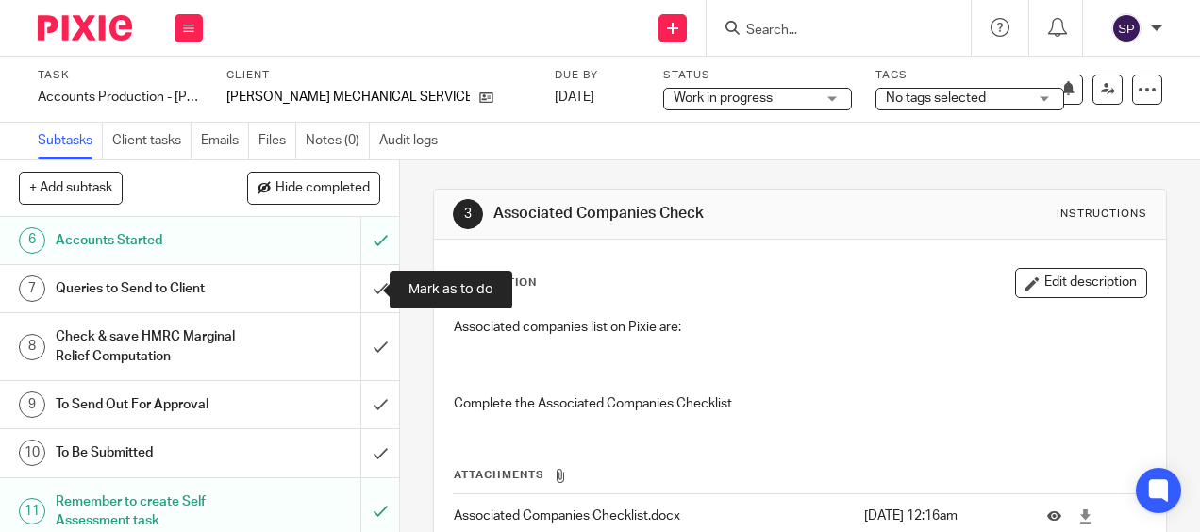
scroll to position [283, 0]
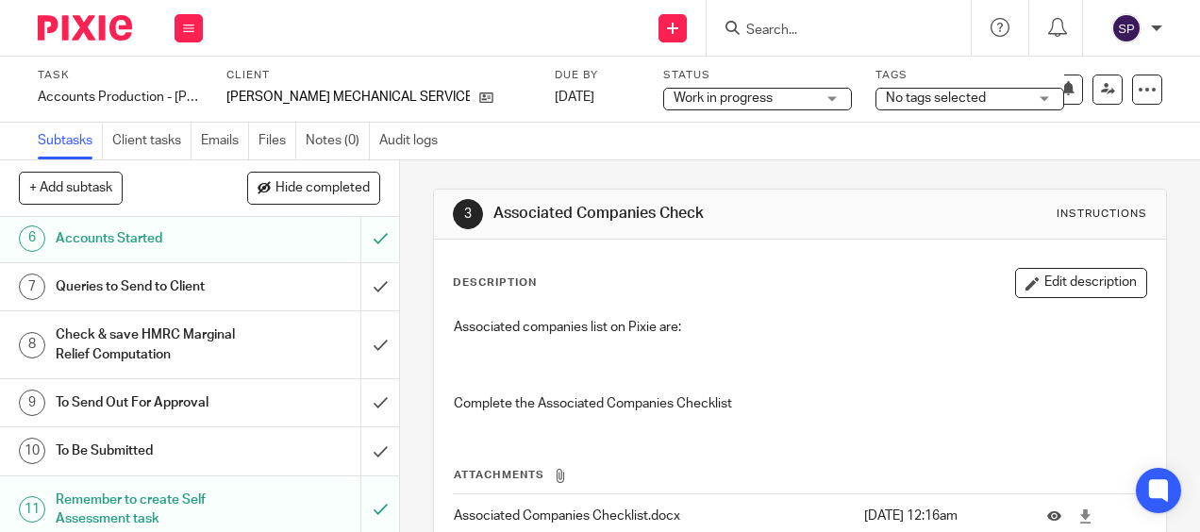
click at [236, 300] on div "Queries to Send to Client" at bounding box center [199, 287] width 286 height 28
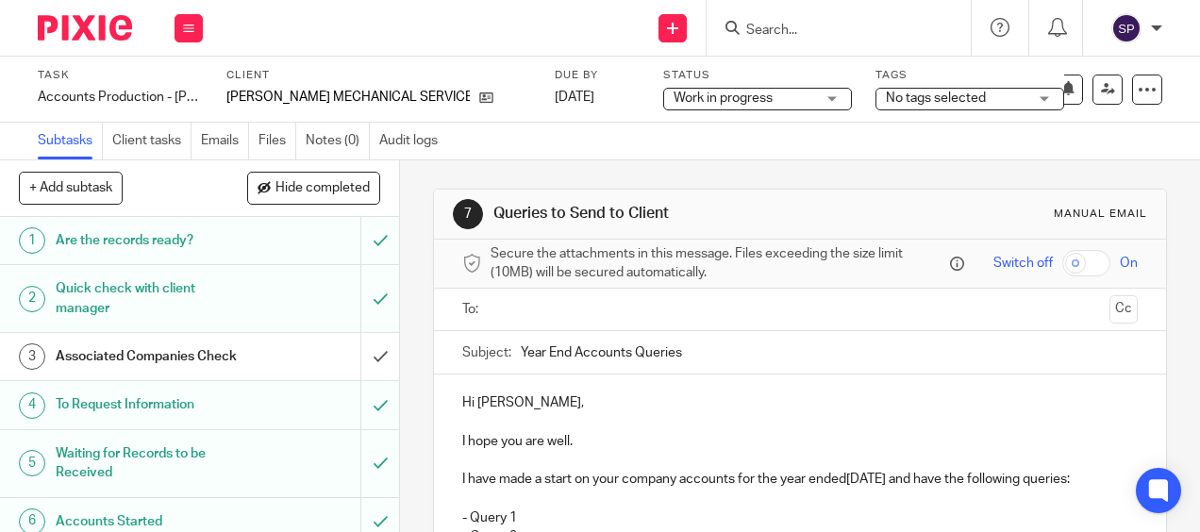
click at [845, 480] on p "I have made a start on your company accounts for the year ended[DATE] and have …" at bounding box center [799, 479] width 675 height 19
click at [885, 485] on p "I have made a start on your company accounts for the year ended [DATE] and have…" at bounding box center [799, 479] width 675 height 19
click at [937, 485] on p "I have made a start on your company accounts for the year ended [DATE] and have…" at bounding box center [799, 479] width 675 height 19
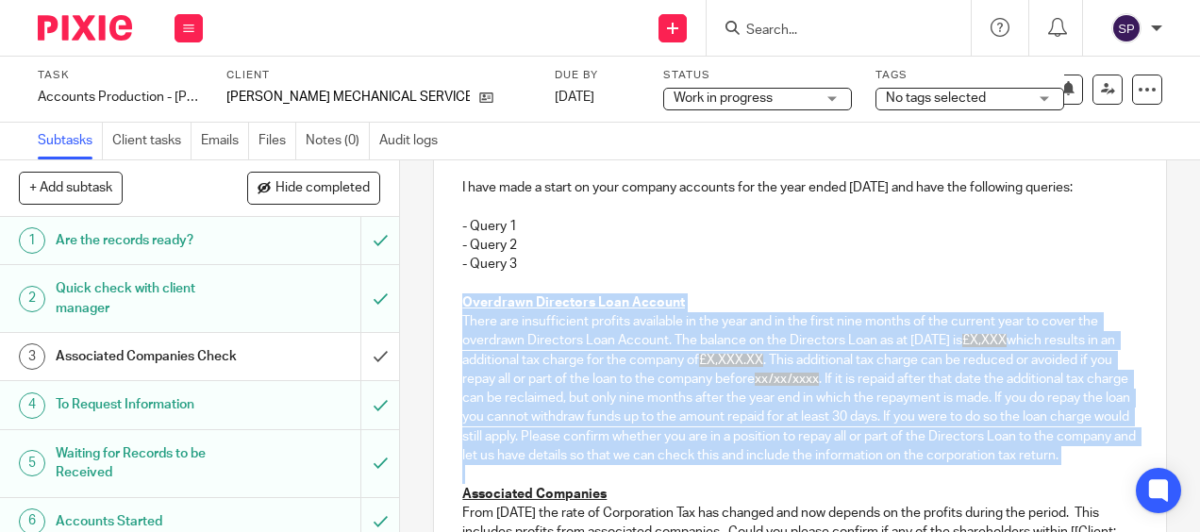
scroll to position [294, 0]
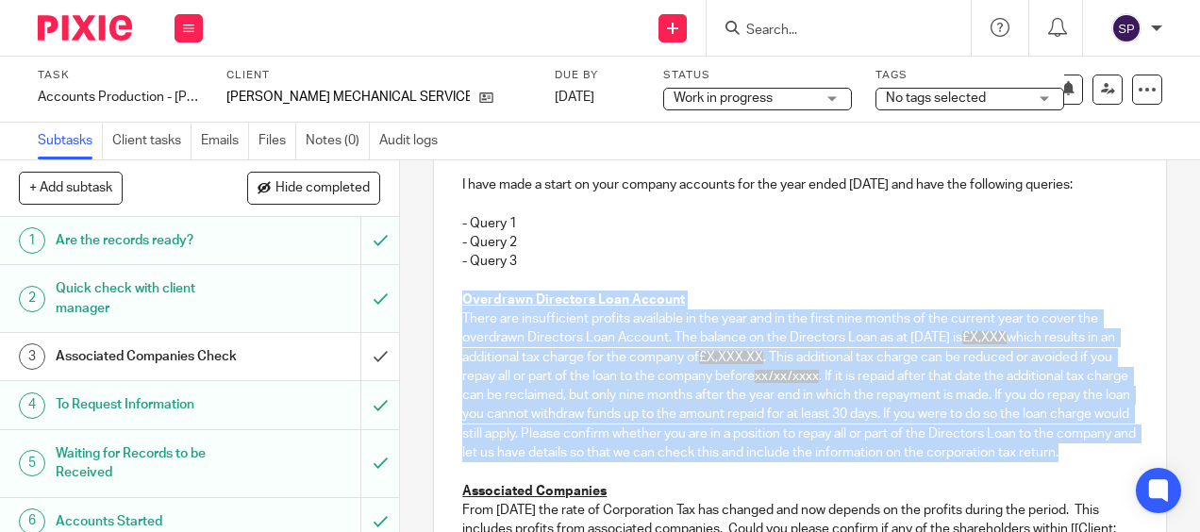
drag, startPoint x: 455, startPoint y: 332, endPoint x: 727, endPoint y: 493, distance: 315.6
click at [727, 493] on div "Hi [PERSON_NAME], I hope you are well. I have made a start on your company acco…" at bounding box center [799, 364] width 731 height 568
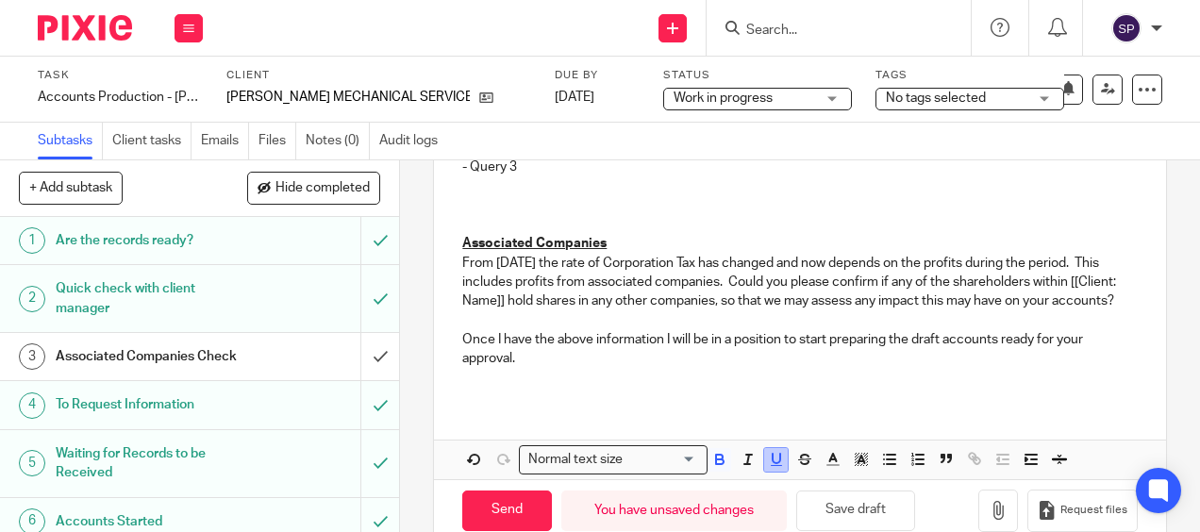
scroll to position [469, 0]
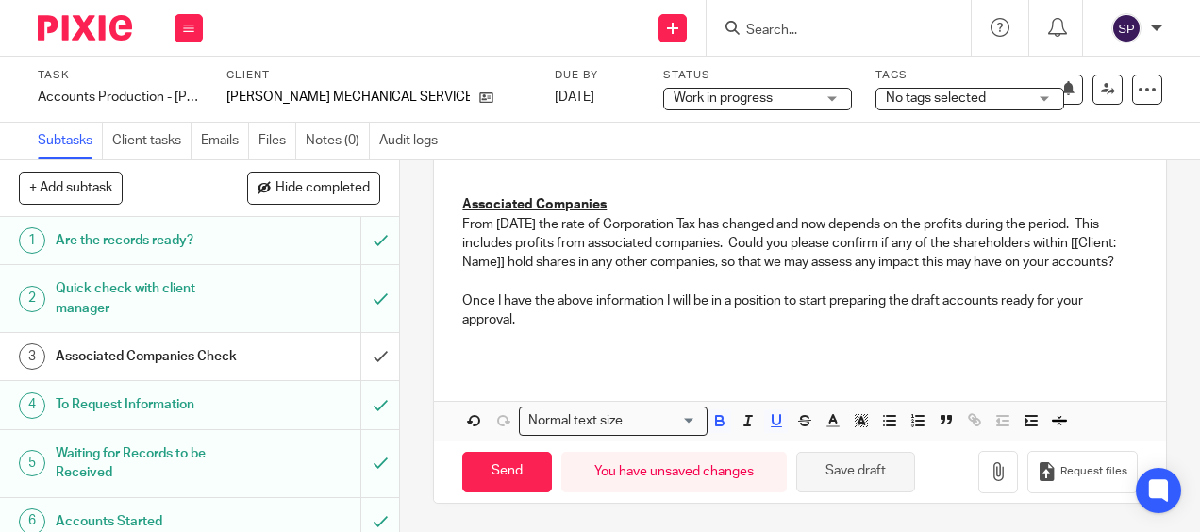
click at [817, 472] on button "Save draft" at bounding box center [856, 472] width 119 height 41
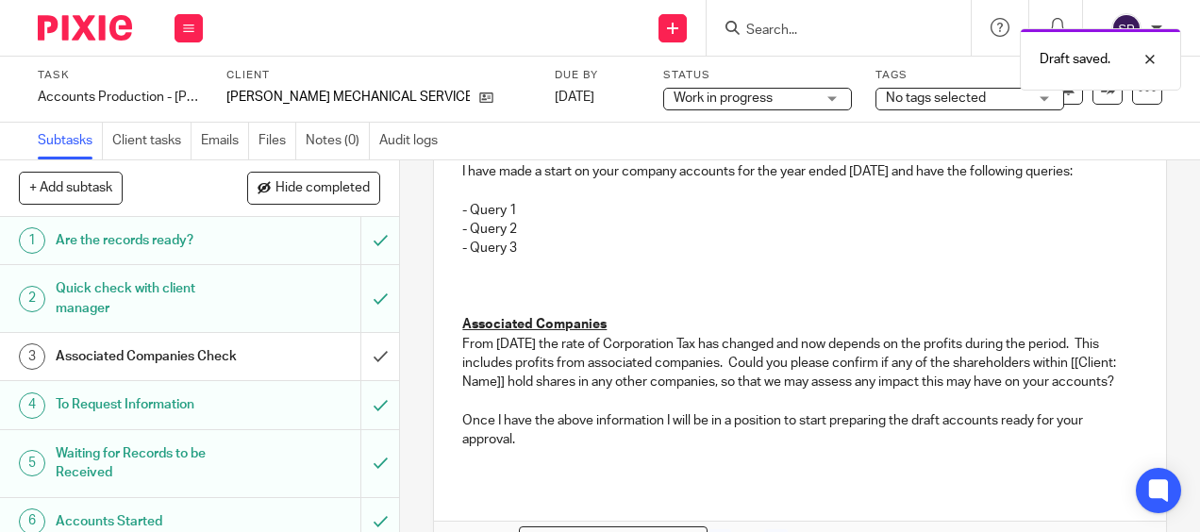
scroll to position [280, 0]
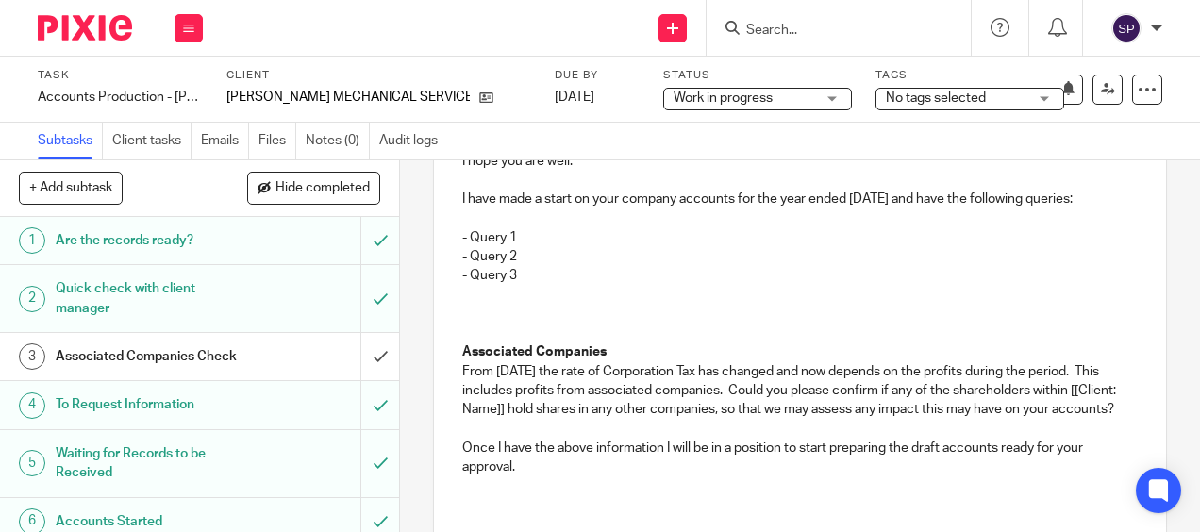
click at [524, 209] on p "I have made a start on your company accounts for the year ended [DATE] and have…" at bounding box center [799, 199] width 675 height 19
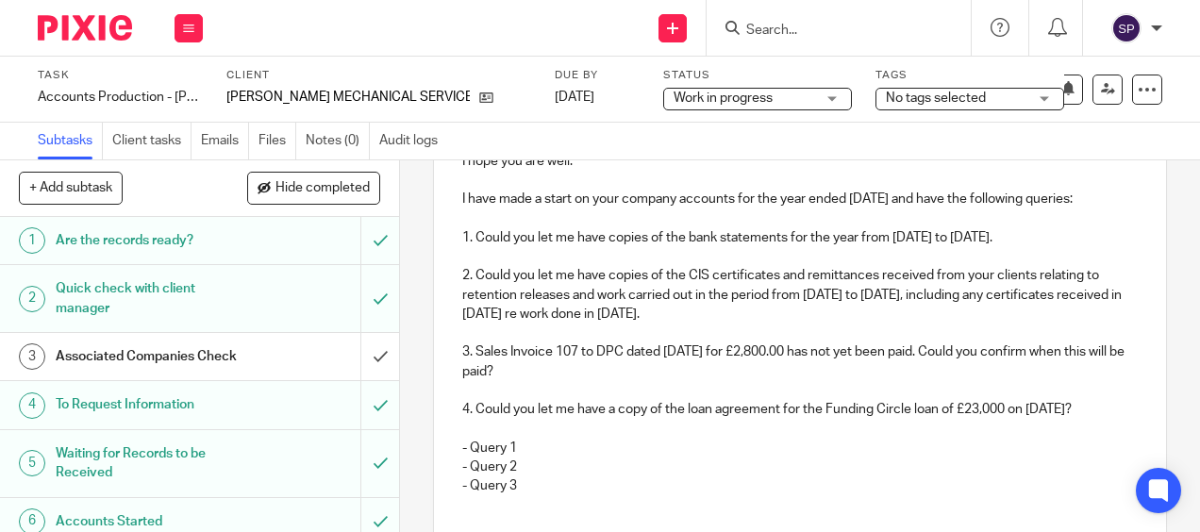
click at [953, 247] on p "1. Could you let me have copies of the bank statements for the year from [DATE]…" at bounding box center [799, 237] width 675 height 19
click at [1065, 247] on p "1. Could you let me have copies of the bank statements for the year from [DATE]…" at bounding box center [799, 237] width 675 height 19
click at [867, 321] on p "2. Could you let me have copies of the CIS certificates and remittances receive…" at bounding box center [799, 295] width 675 height 58
click at [973, 322] on p "2. Could you let me have copies of the CIS certificates and remittances receive…" at bounding box center [799, 295] width 675 height 58
click at [651, 324] on p "2. Could you let me have copies of the CIS certificates and remittances receive…" at bounding box center [799, 295] width 675 height 58
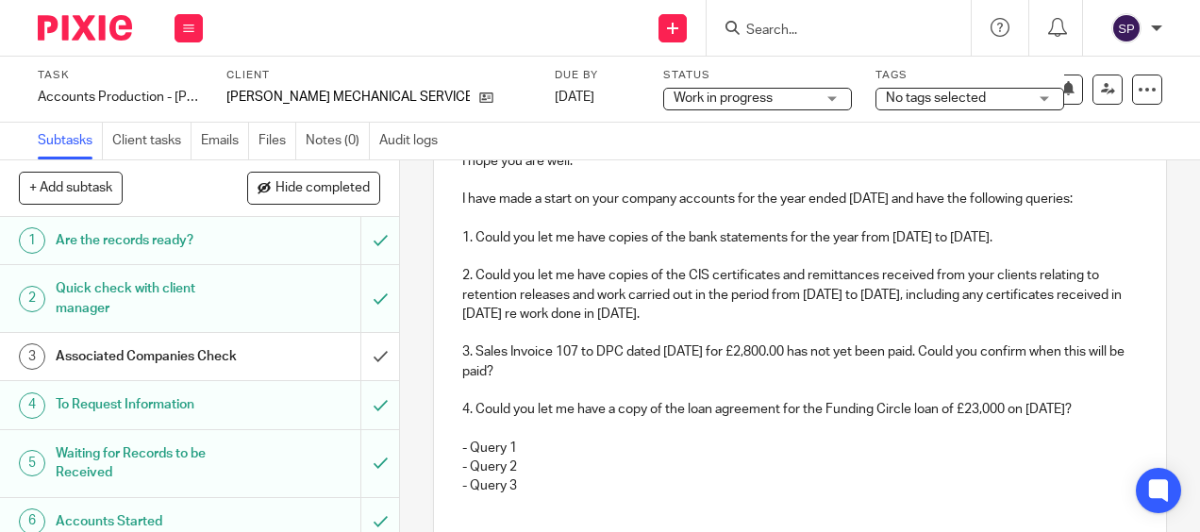
click at [813, 324] on p "2. Could you let me have copies of the CIS certificates and remittances receive…" at bounding box center [799, 295] width 675 height 58
click at [863, 324] on p "2. Could you let me have copies of the CIS certificates and remittances receive…" at bounding box center [799, 295] width 675 height 58
click at [1097, 380] on p "3. Sales Invoice 107 to DPC dated [DATE] for £2,800.00 has not yet been paid. C…" at bounding box center [799, 362] width 675 height 39
drag, startPoint x: 536, startPoint y: 396, endPoint x: 597, endPoint y: 398, distance: 61.4
click at [597, 381] on p "3. Sales Invoice 107 to DPC dated [DATE] for £2,800.00 has not yet been paid. C…" at bounding box center [799, 362] width 675 height 39
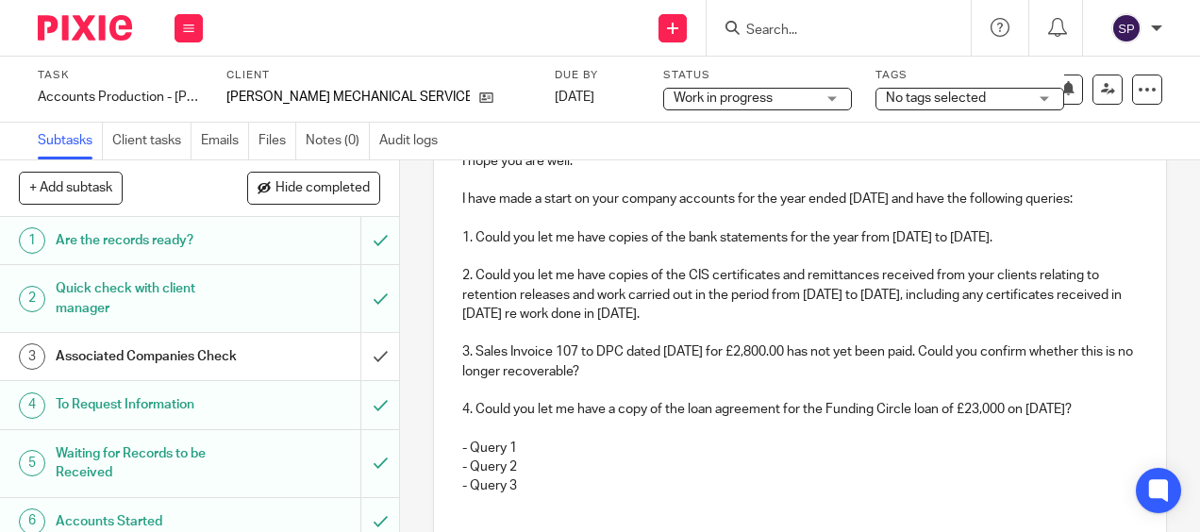
click at [683, 381] on p "3. Sales Invoice 107 to DPC dated [DATE] for £2,800.00 has not yet been paid. C…" at bounding box center [799, 362] width 675 height 39
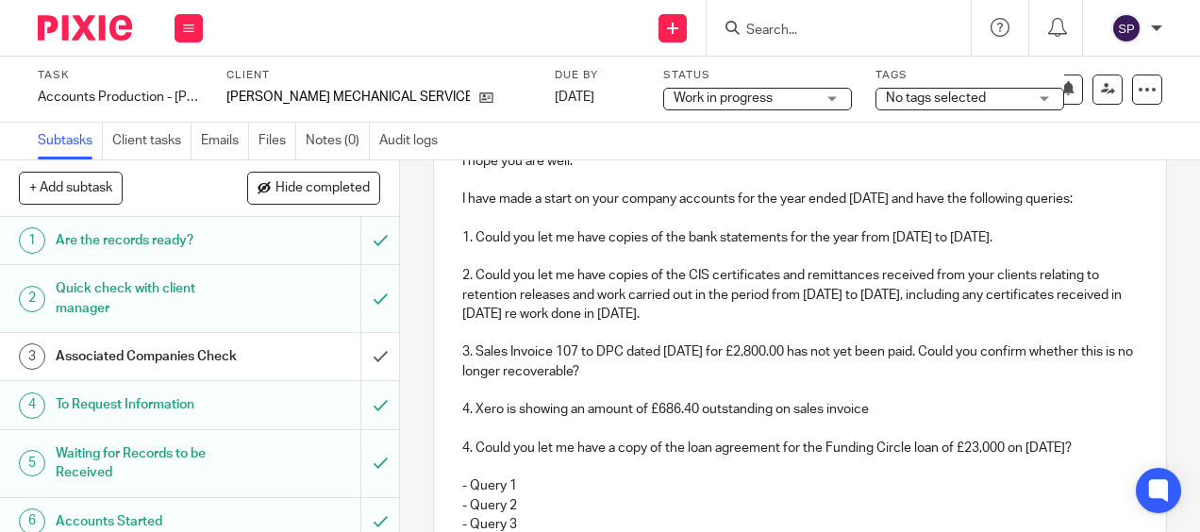
click at [510, 376] on p "3. Sales Invoice 107 to DPC dated [DATE] for £2,800.00 has not yet been paid. C…" at bounding box center [799, 362] width 675 height 39
click at [875, 419] on p "4. Xero is showing an amount of £686.40 outstanding on sales invoice" at bounding box center [799, 409] width 675 height 19
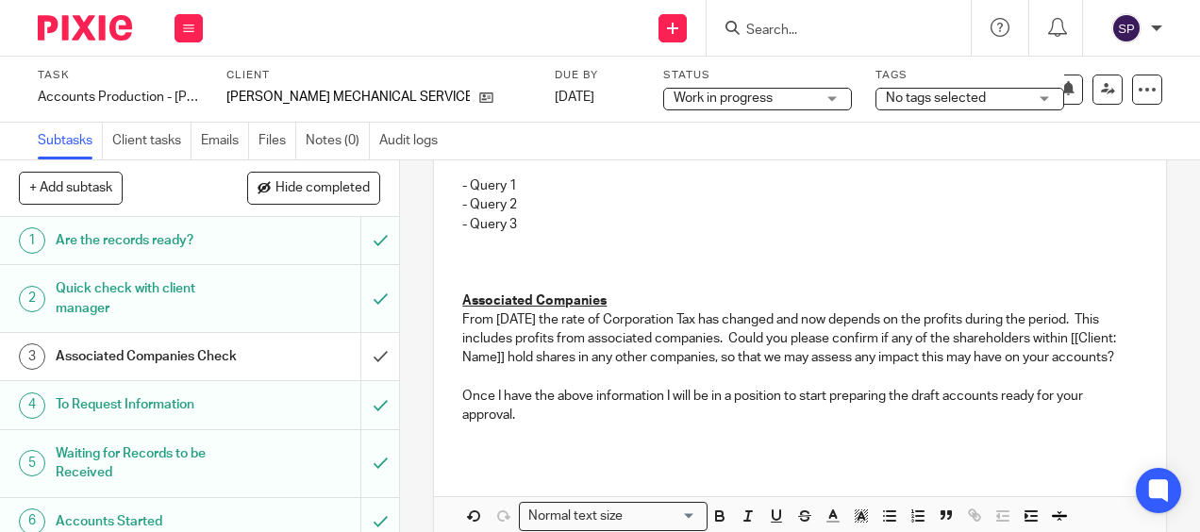
scroll to position [752, 0]
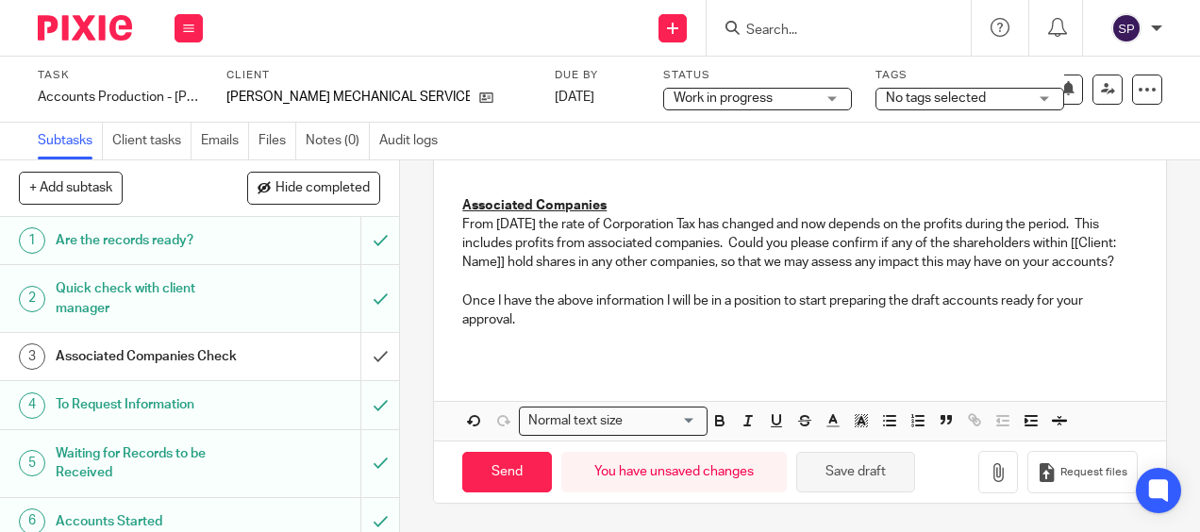
click at [881, 493] on button "Save draft" at bounding box center [856, 472] width 119 height 41
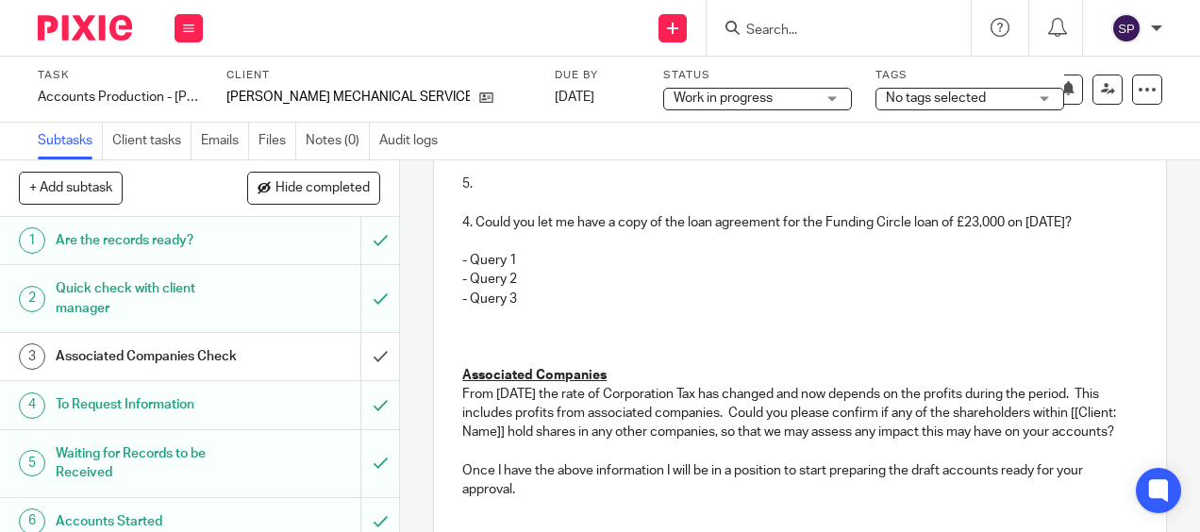
scroll to position [375, 0]
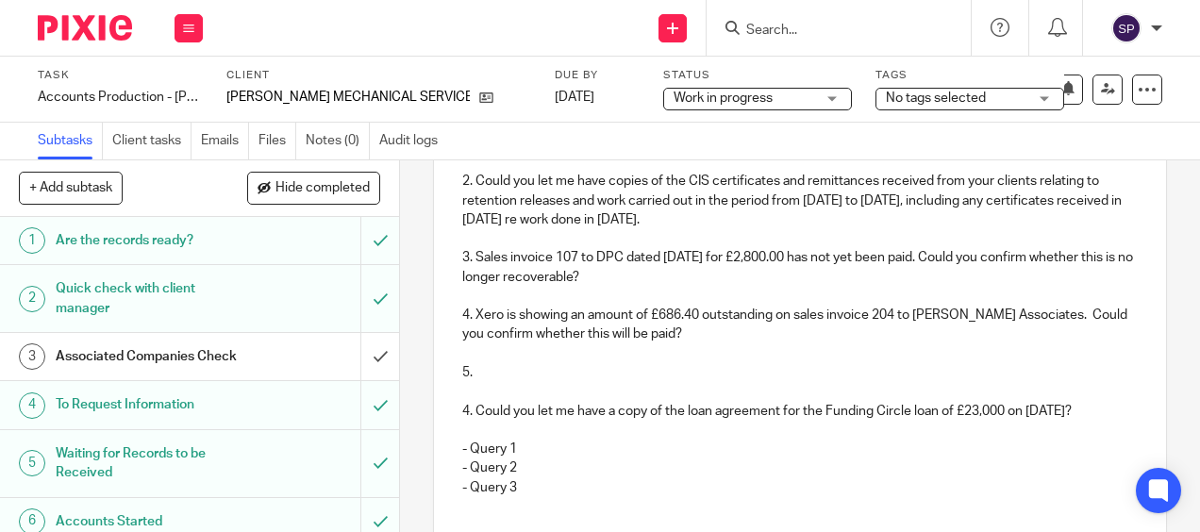
click at [602, 382] on p "5." at bounding box center [799, 372] width 675 height 19
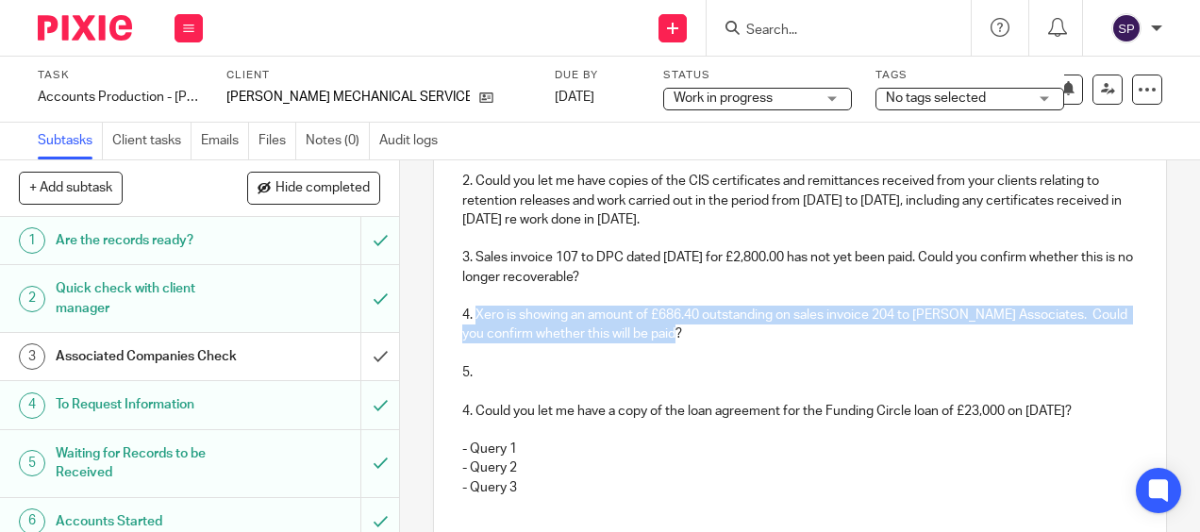
drag, startPoint x: 473, startPoint y: 337, endPoint x: 693, endPoint y: 359, distance: 221.0
click at [693, 344] on p "4. Xero is showing an amount of £686.40 outstanding on sales invoice 204 to [PE…" at bounding box center [799, 325] width 675 height 39
copy p "Xero is showing an amount of £686.40 outstanding on sales invoice 204 to Dave H…"
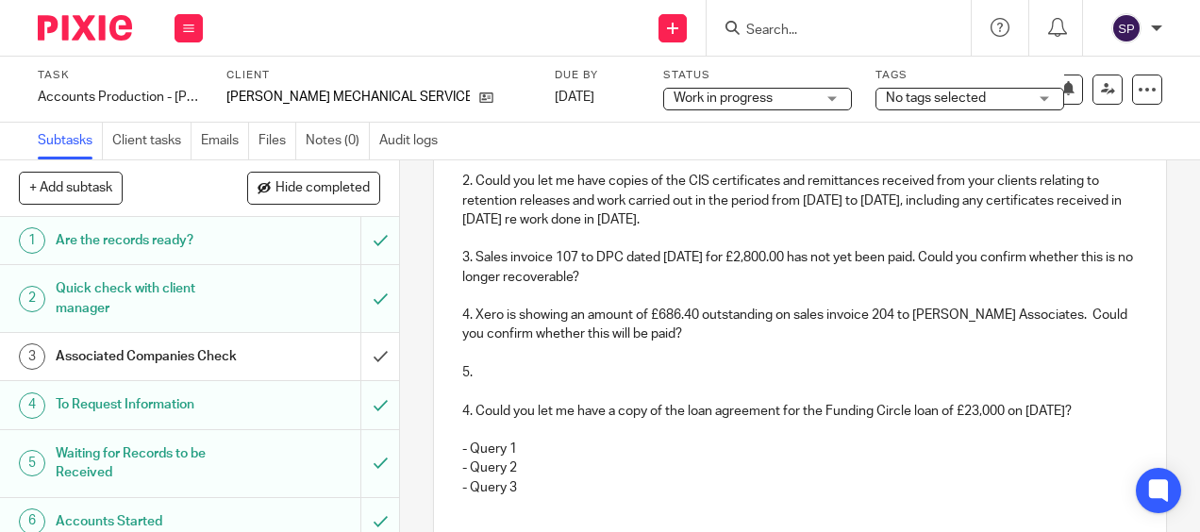
click at [559, 382] on p "5." at bounding box center [799, 372] width 675 height 19
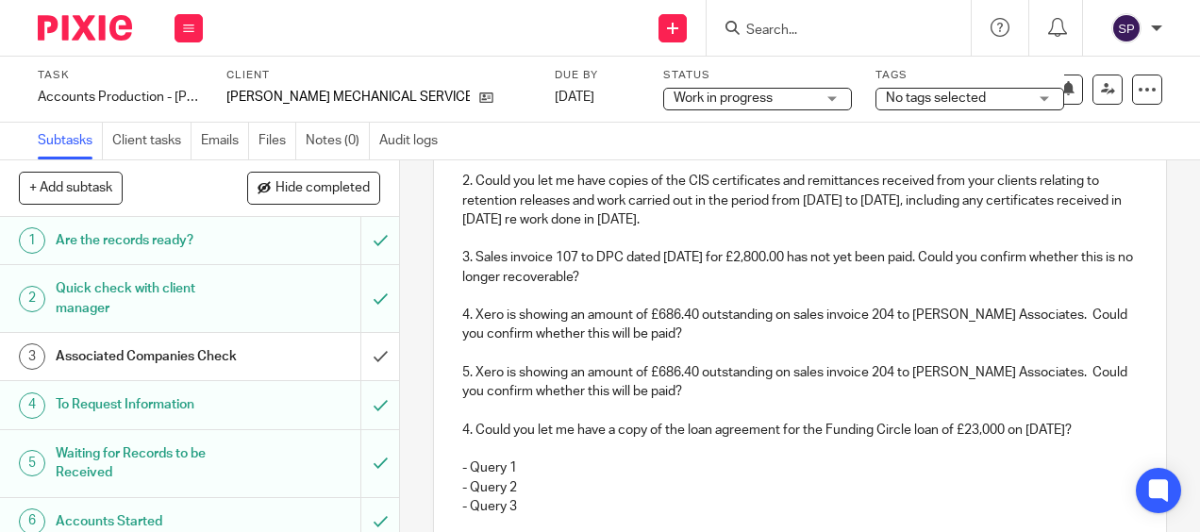
click at [657, 394] on p "5. Xero is showing an amount of £686.40 outstanding on sales invoice 204 to Dav…" at bounding box center [799, 382] width 675 height 39
click at [866, 391] on p "5. Xero is showing an amount of £88.00 outstanding on sales invoice 204 to Dave…" at bounding box center [799, 382] width 675 height 39
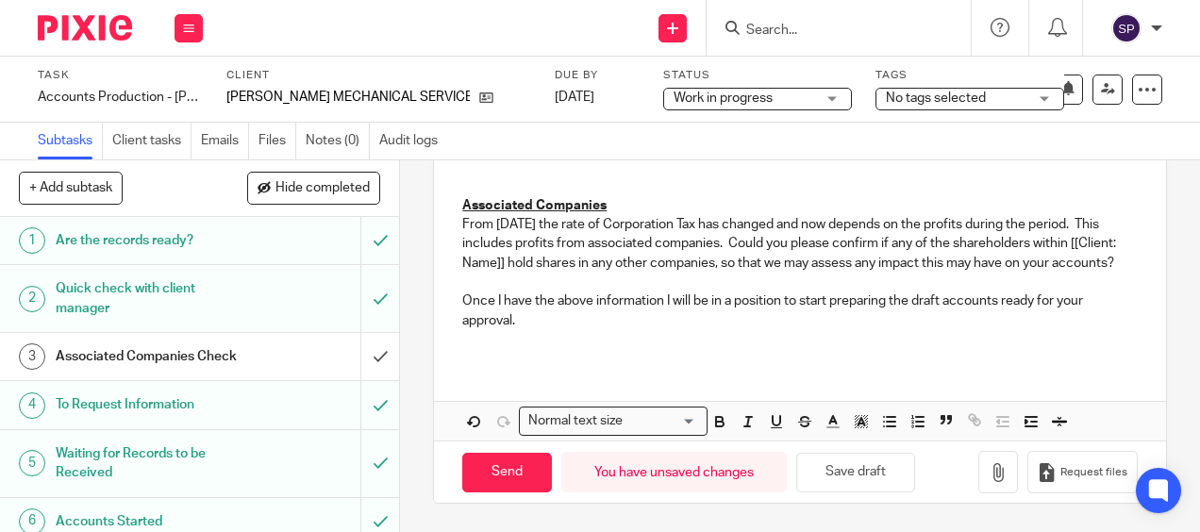
scroll to position [814, 0]
click at [876, 469] on button "Save draft" at bounding box center [856, 473] width 119 height 41
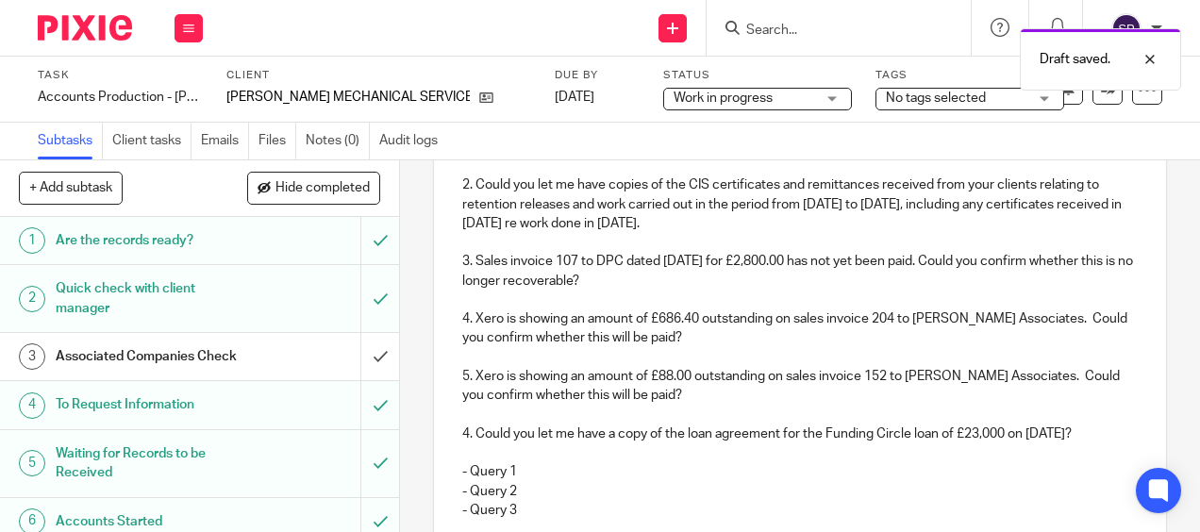
scroll to position [342, 0]
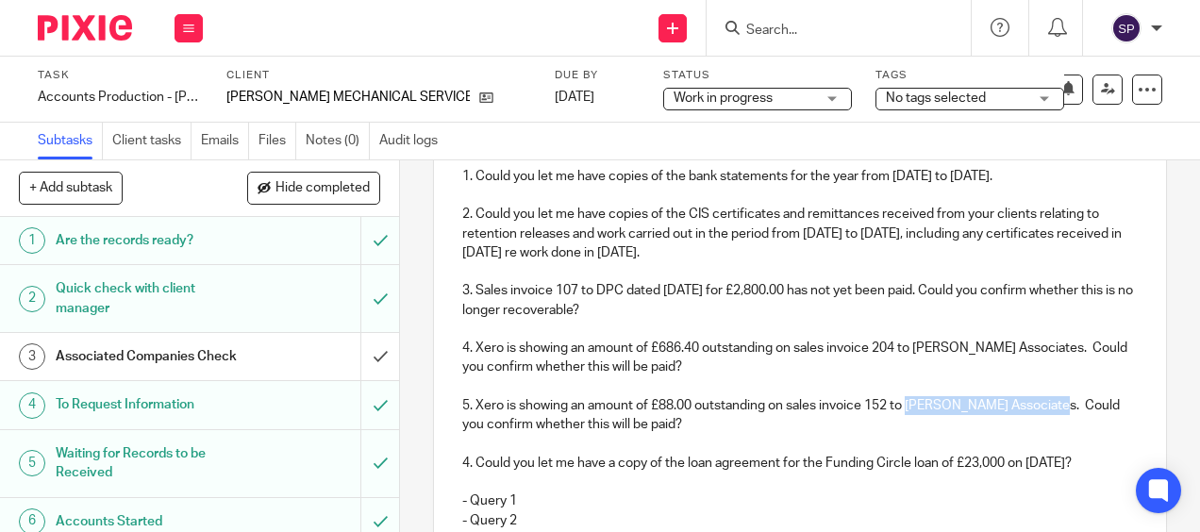
drag, startPoint x: 904, startPoint y: 430, endPoint x: 1053, endPoint y: 427, distance: 149.2
click at [1053, 427] on p "5. Xero is showing an amount of £88.00 outstanding on sales invoice 152 to Dave…" at bounding box center [799, 415] width 675 height 39
click at [948, 428] on p "5. Xero is showing an amount of £88.00 outstanding on sales invoice 152 to O'Sh…" at bounding box center [799, 415] width 675 height 39
click at [749, 435] on p "5. Xero is showing an amount of £88.00 outstanding on sales invoice 152 to O'Sh…" at bounding box center [799, 415] width 675 height 39
click at [464, 473] on p "4. Could you let me have a copy of the loan agreement for the Funding Circle lo…" at bounding box center [799, 463] width 675 height 19
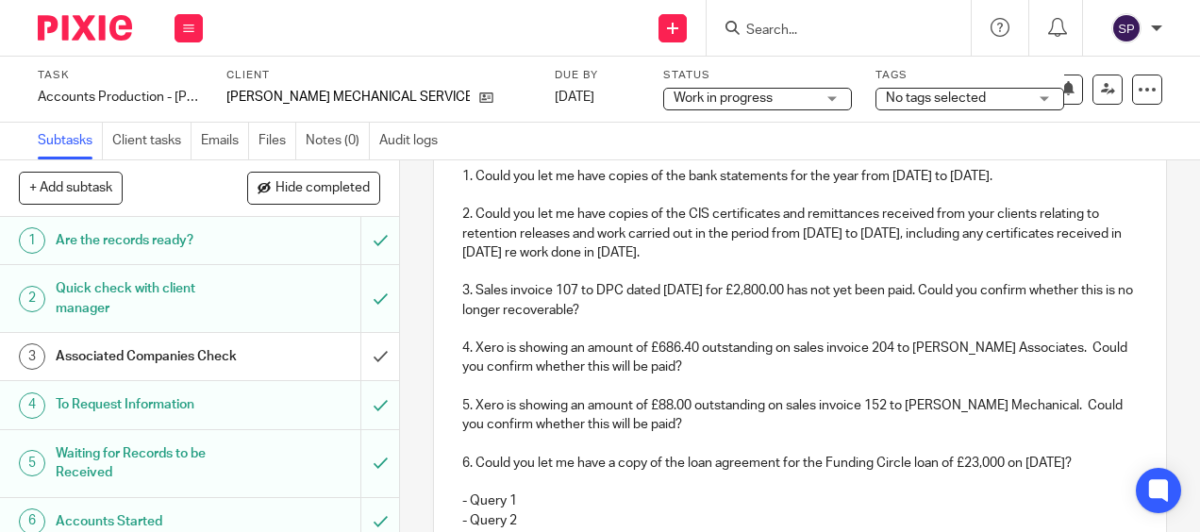
click at [640, 473] on p "6. Could you let me have a copy of the loan agreement for the Funding Circle lo…" at bounding box center [799, 463] width 675 height 19
click at [697, 473] on p "6. Could you let me have a copies of the loan agreement for the Funding Circle …" at bounding box center [799, 463] width 675 height 19
drag, startPoint x: 695, startPoint y: 488, endPoint x: 830, endPoint y: 487, distance: 135.0
click at [830, 473] on p "6. Could you let me have a copies of the loan agreement for the Funding Circle …" at bounding box center [799, 463] width 675 height 19
click at [790, 186] on p "1. Could you let me have copies of the bank statements for the year from 1 Apri…" at bounding box center [799, 176] width 675 height 19
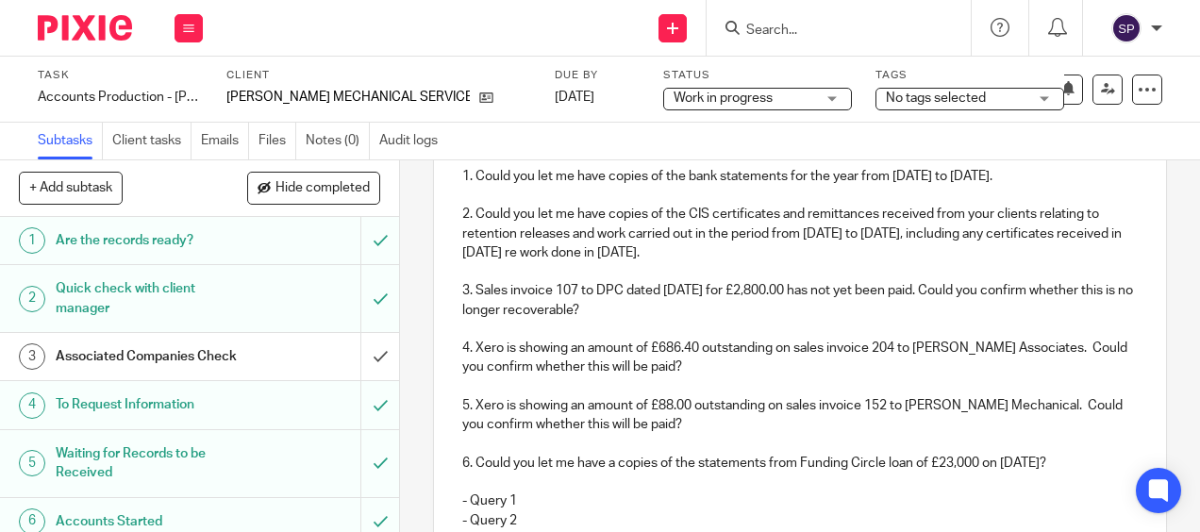
drag, startPoint x: 786, startPoint y: 198, endPoint x: 1065, endPoint y: 206, distance: 278.5
click at [1065, 186] on p "1. Could you let me have copies of the bank statements for the year from 1 Apri…" at bounding box center [799, 176] width 675 height 19
copy p "for the year from 1 April 2024 to 31 March 2025"
click at [912, 473] on p "6. Could you let me have a copies of the statements from Funding Circle loan of…" at bounding box center [799, 463] width 675 height 19
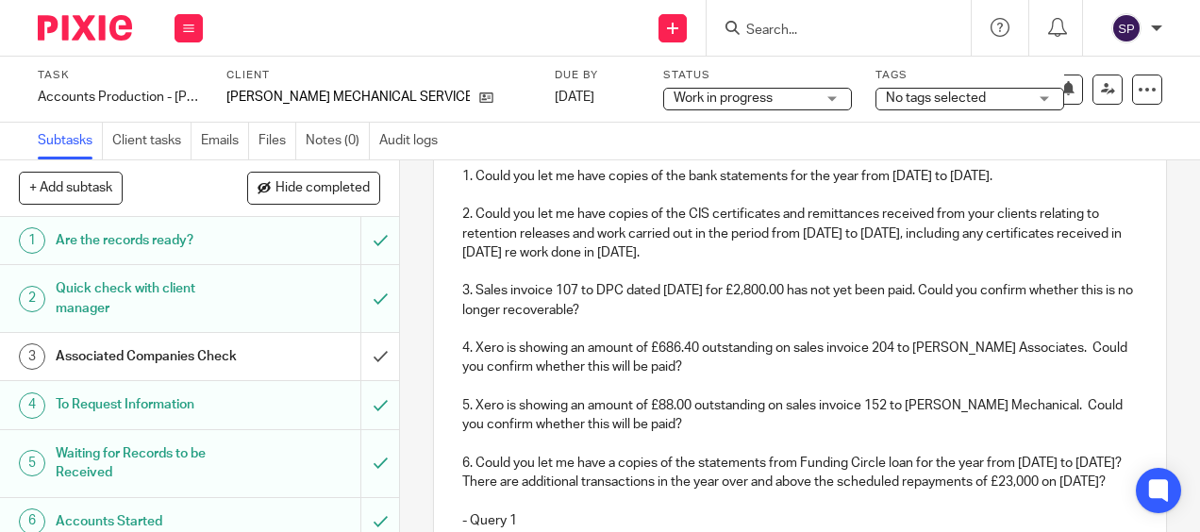
click at [1097, 493] on p "6. Could you let me have a copies of the statements from Funding Circle loan fo…" at bounding box center [799, 473] width 675 height 39
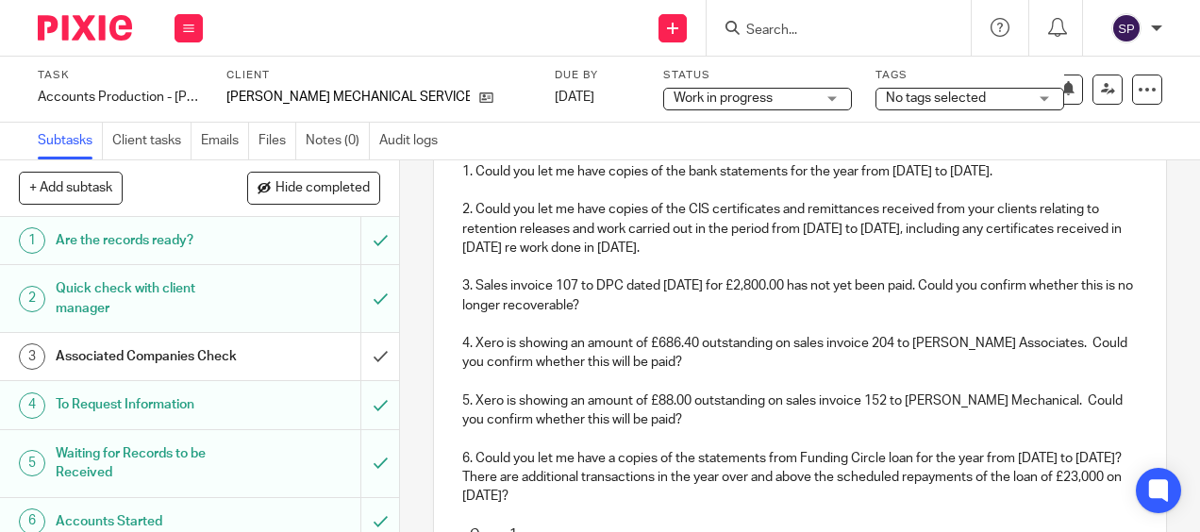
click at [715, 507] on p "6. Could you let me have a copies of the statements from Funding Circle loan fo…" at bounding box center [799, 478] width 675 height 58
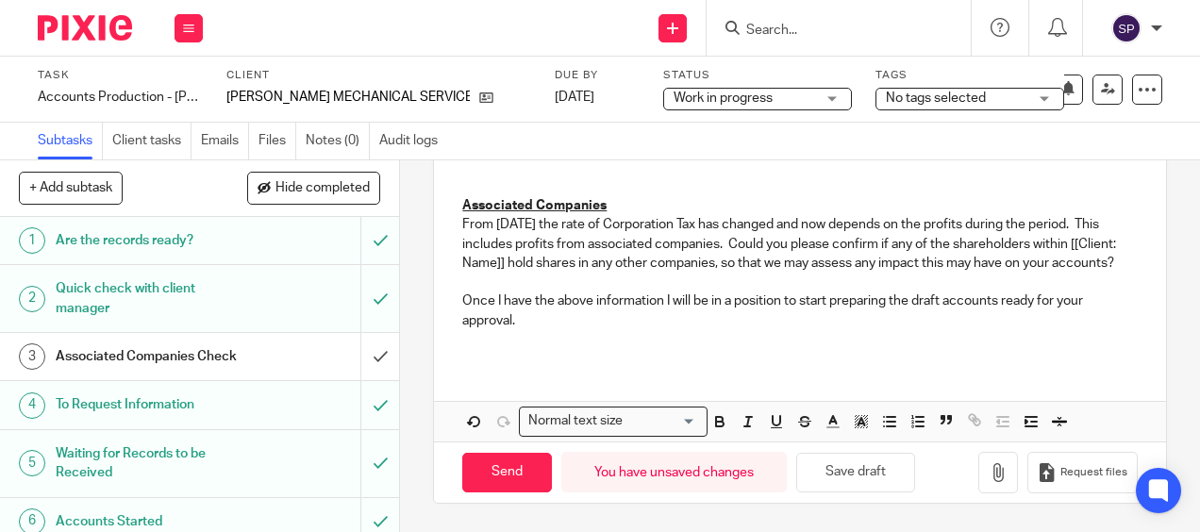
scroll to position [870, 0]
click at [829, 476] on button "Save draft" at bounding box center [856, 473] width 119 height 41
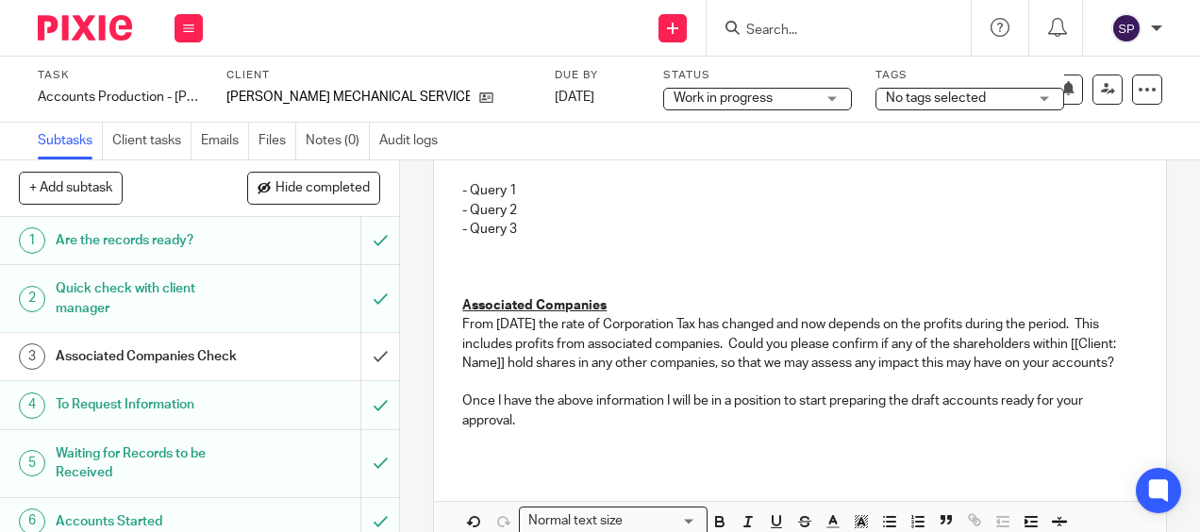
scroll to position [587, 0]
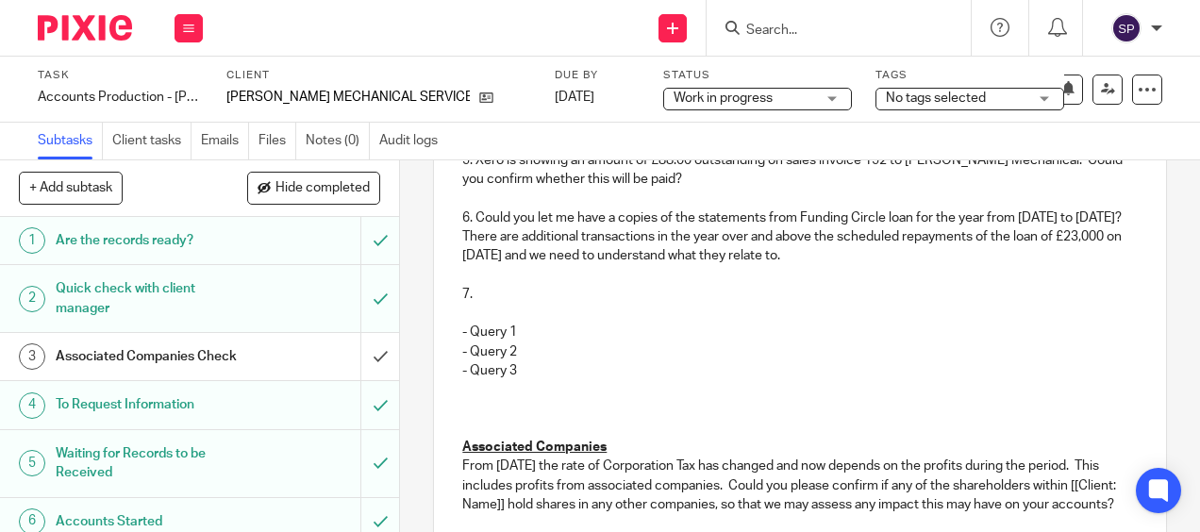
click at [508, 304] on p "7." at bounding box center [799, 294] width 675 height 19
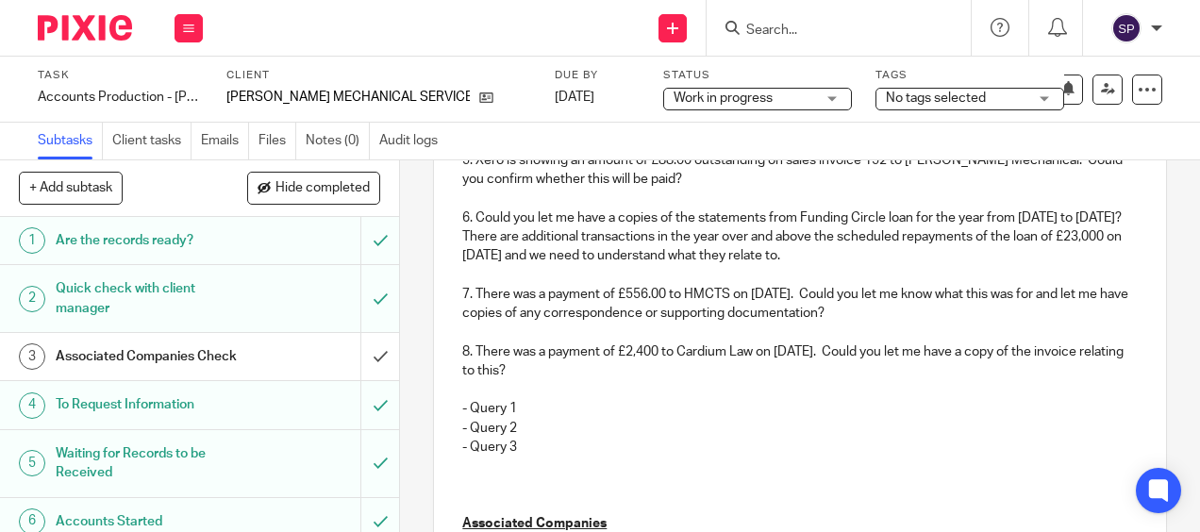
click at [471, 399] on p at bounding box center [799, 389] width 675 height 19
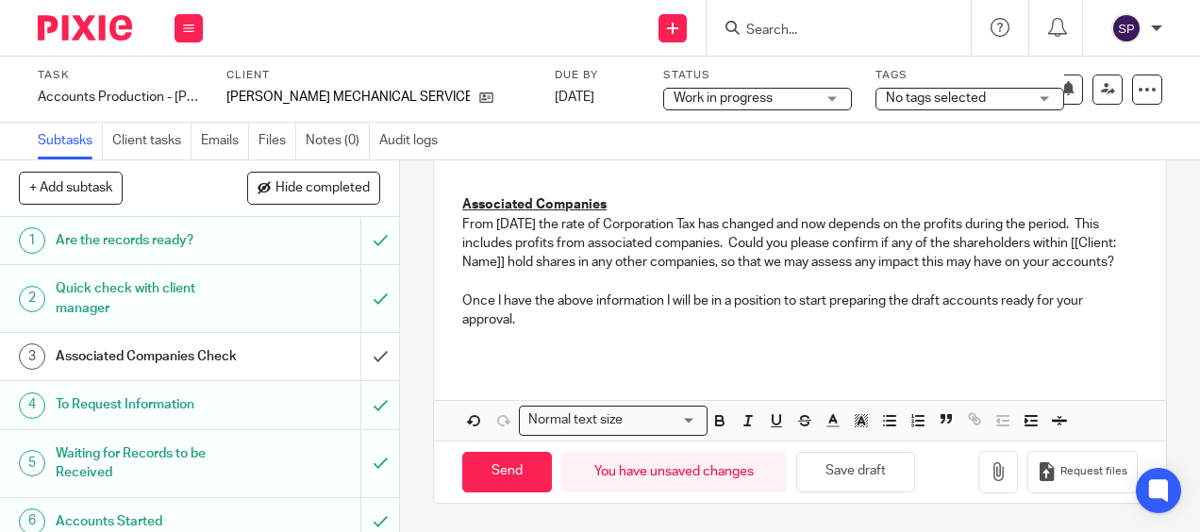
scroll to position [966, 0]
click at [816, 459] on button "Save draft" at bounding box center [856, 472] width 119 height 41
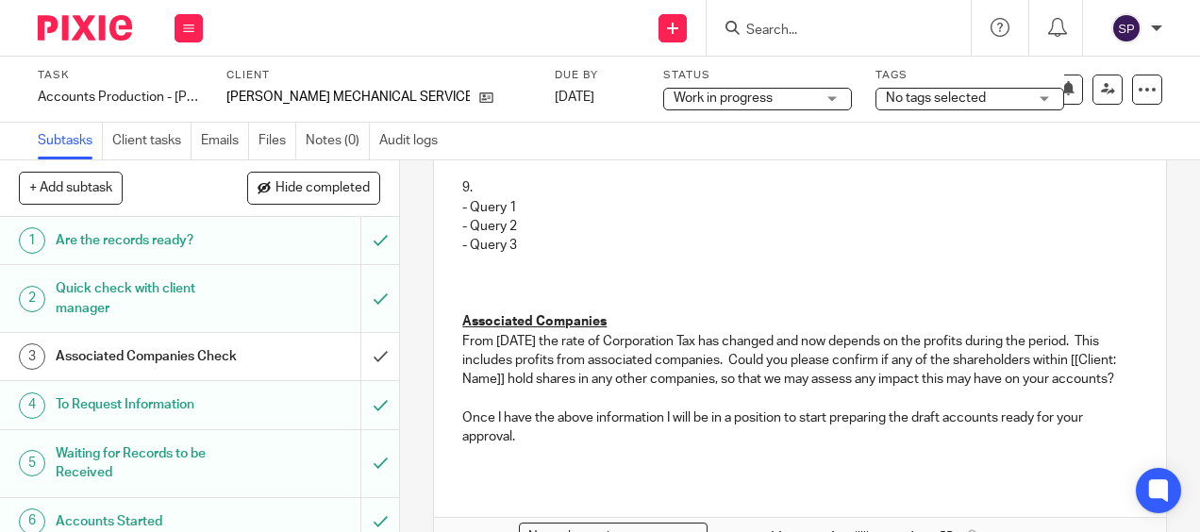
scroll to position [778, 0]
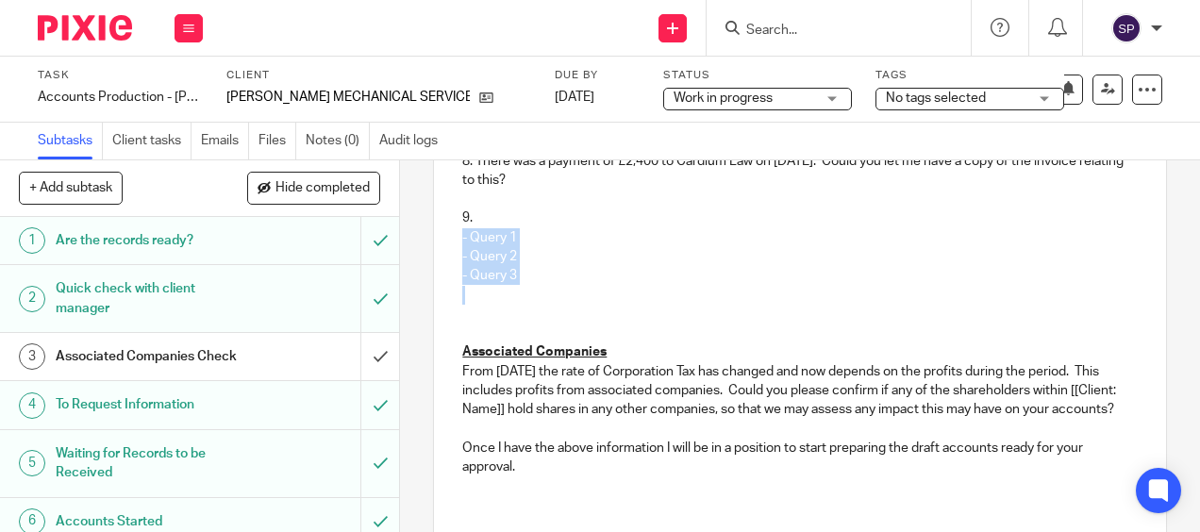
drag, startPoint x: 453, startPoint y: 265, endPoint x: 499, endPoint y: 315, distance: 68.1
click at [499, 315] on div "Hi Sandra, I hope you are well. I have made a start on your company accounts fo…" at bounding box center [799, 53] width 731 height 913
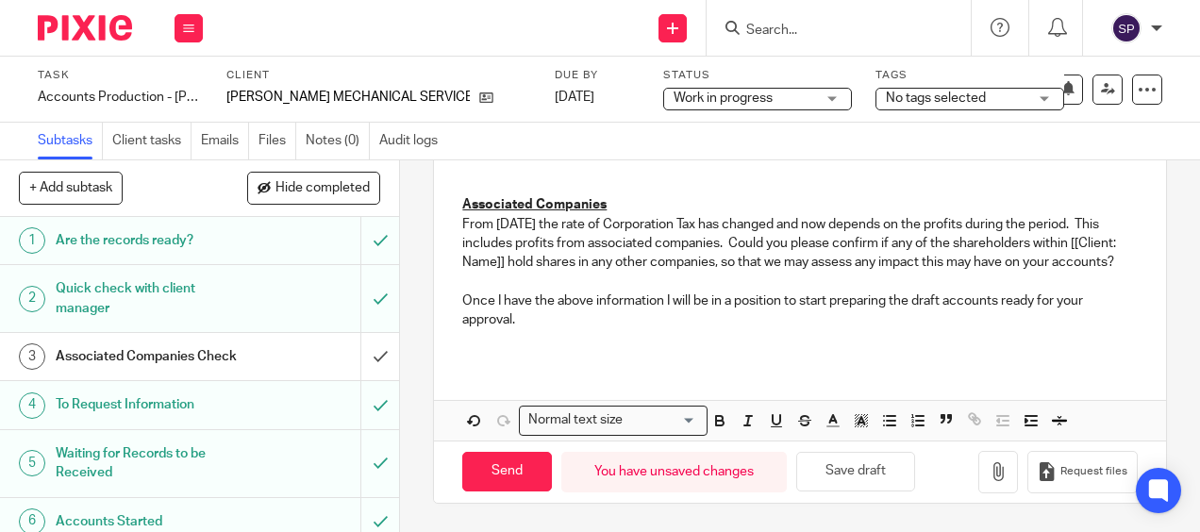
scroll to position [890, 0]
click at [812, 467] on button "Save draft" at bounding box center [856, 472] width 119 height 41
click at [846, 476] on button "Save draft" at bounding box center [856, 472] width 119 height 41
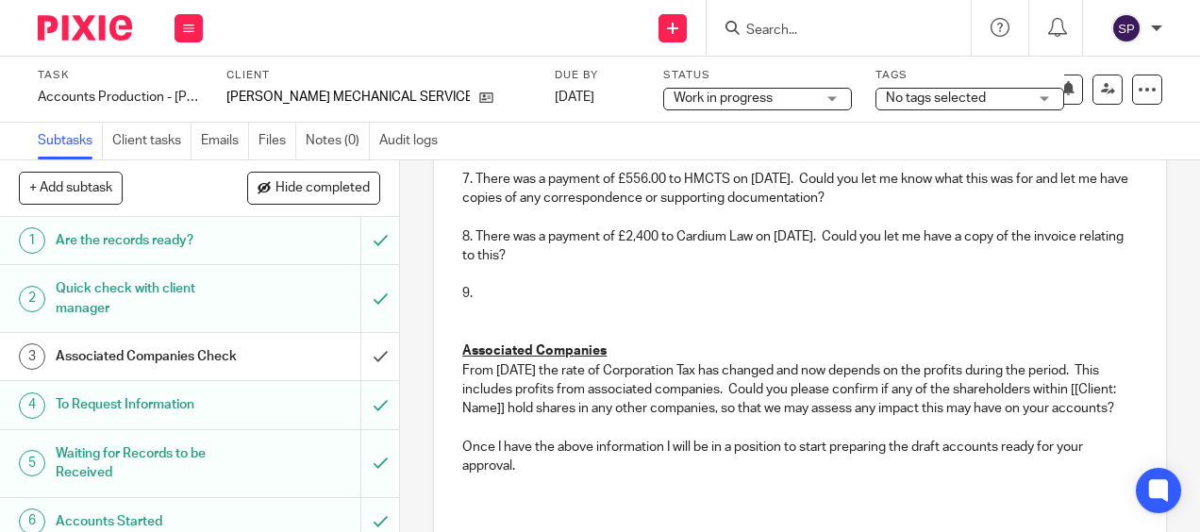
scroll to position [701, 0]
click at [535, 304] on p "9." at bounding box center [799, 294] width 675 height 19
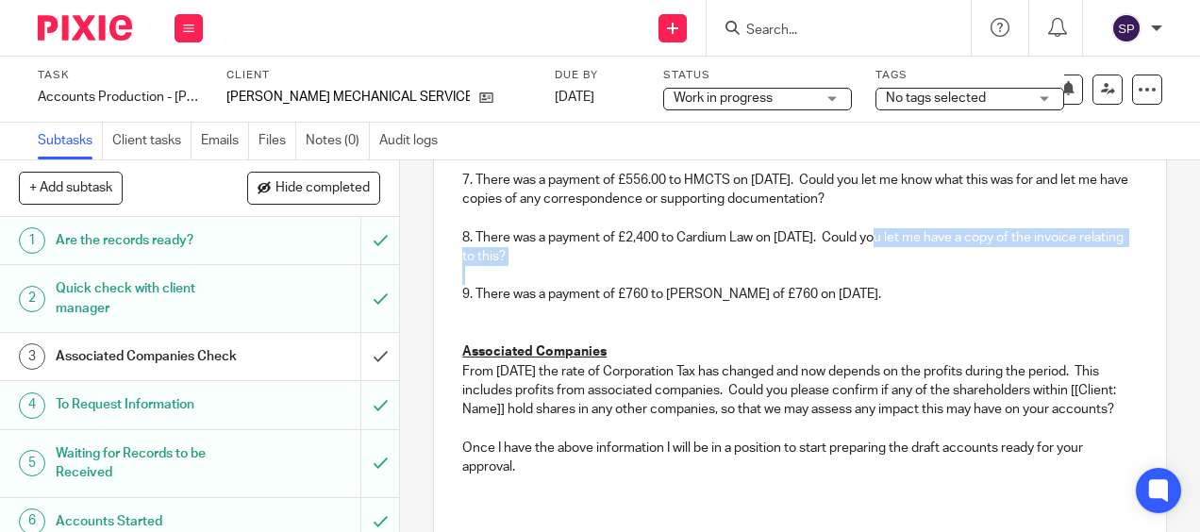
drag, startPoint x: 873, startPoint y: 260, endPoint x: 853, endPoint y: 298, distance: 42.6
click at [853, 298] on div "Hi Sandra, I hope you are well. I have made a start on your company accounts fo…" at bounding box center [799, 91] width 731 height 836
copy p "ould you let me have a copy of the invoice relating to this?"
click at [853, 285] on p at bounding box center [799, 275] width 675 height 19
click at [825, 203] on p "7. There was a payment of £556.00 to HMCTS on 5 April 2024. Could you let me kn…" at bounding box center [799, 190] width 675 height 39
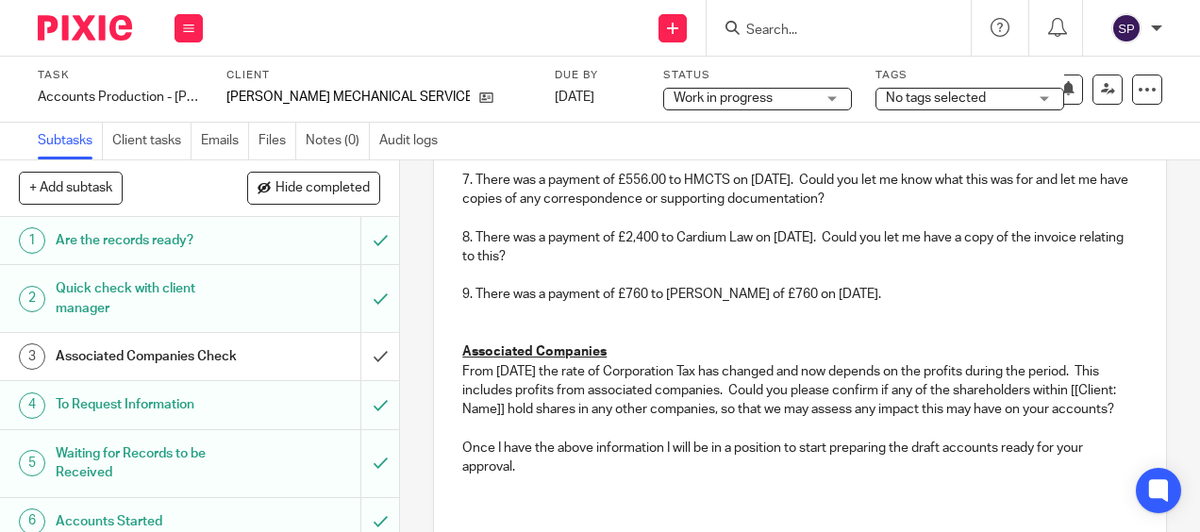
drag, startPoint x: 828, startPoint y: 202, endPoint x: 879, endPoint y: 220, distance: 54.0
click at [879, 210] on p "7. There was a payment of £556.00 to HMCTS on 5 April 2024. Could you let me kn…" at bounding box center [799, 190] width 675 height 39
copy p "Could you let me know what this was for and let me have copies of any correspon…"
click at [925, 304] on p "9. There was a payment of £760 to Gary Horsley of £760 on 4 March 2025." at bounding box center [799, 294] width 675 height 19
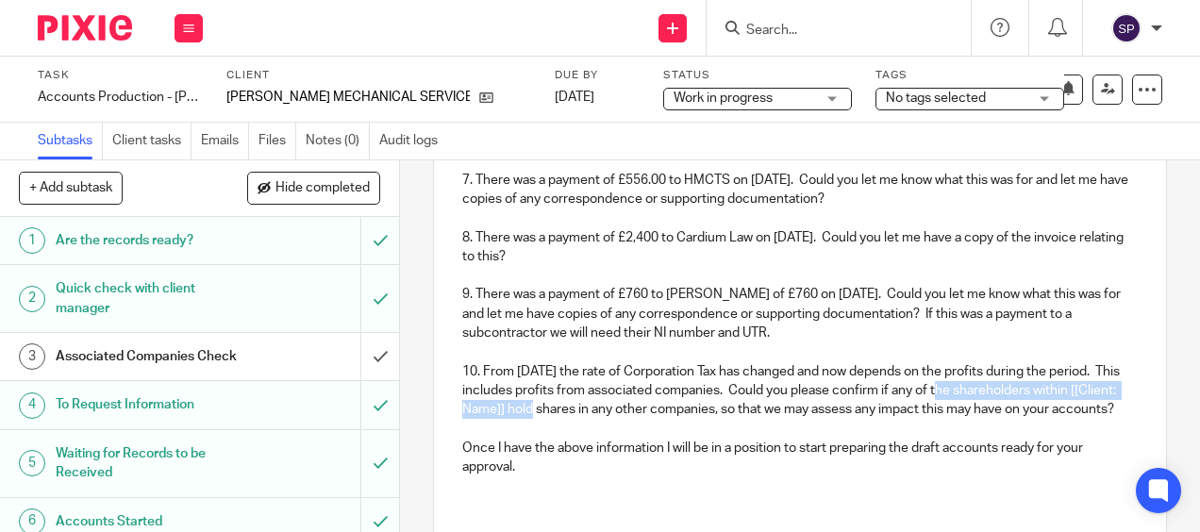
drag, startPoint x: 991, startPoint y: 415, endPoint x: 590, endPoint y: 430, distance: 401.4
click at [590, 420] on p "10. From April 2023 the rate of Corporation Tax has changed and now depends on …" at bounding box center [799, 391] width 675 height 58
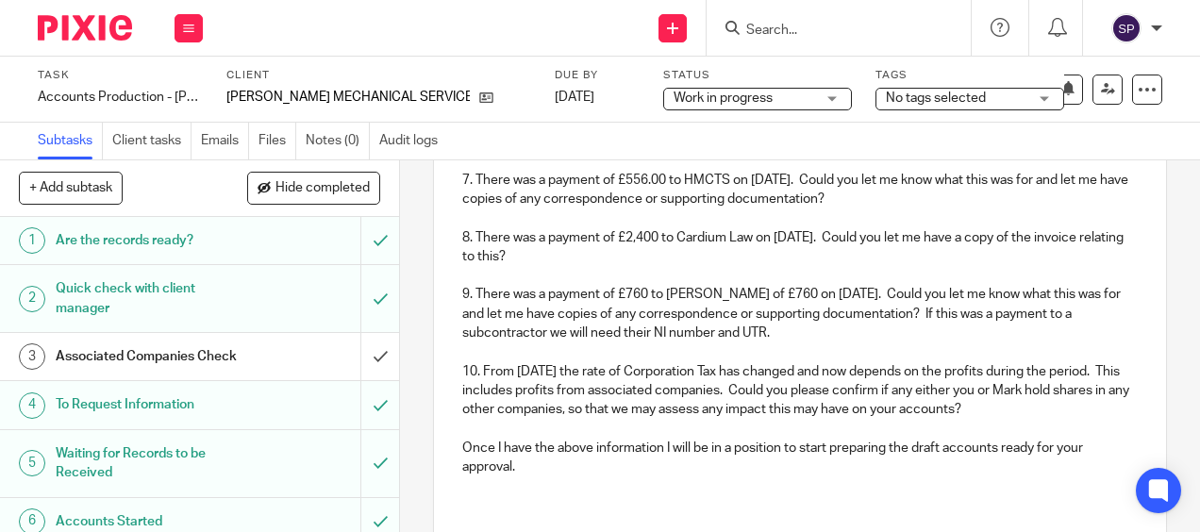
click at [493, 438] on p at bounding box center [799, 428] width 675 height 19
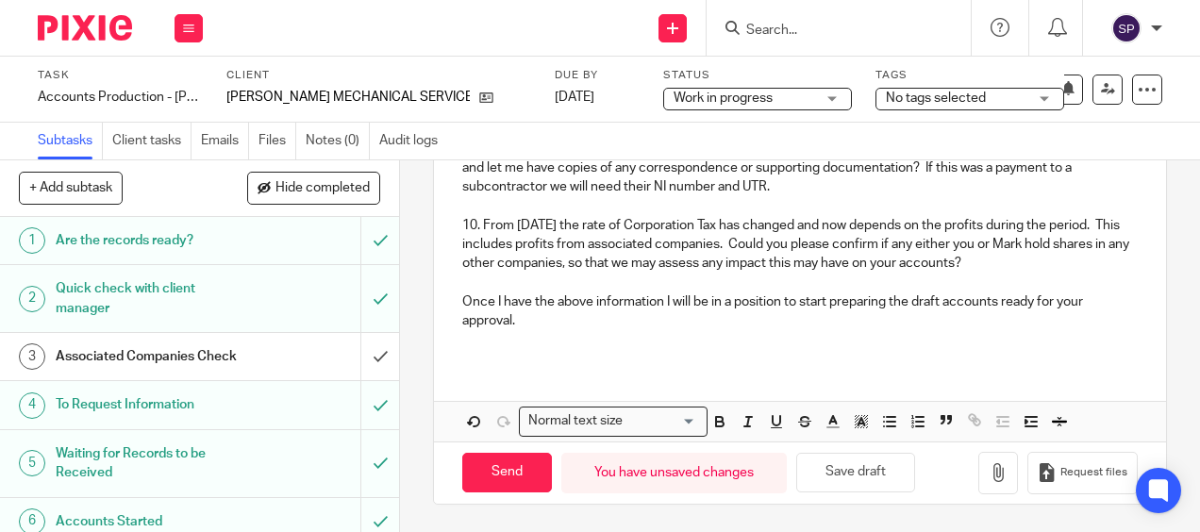
scroll to position [870, 0]
click at [896, 473] on button "Save draft" at bounding box center [856, 472] width 119 height 41
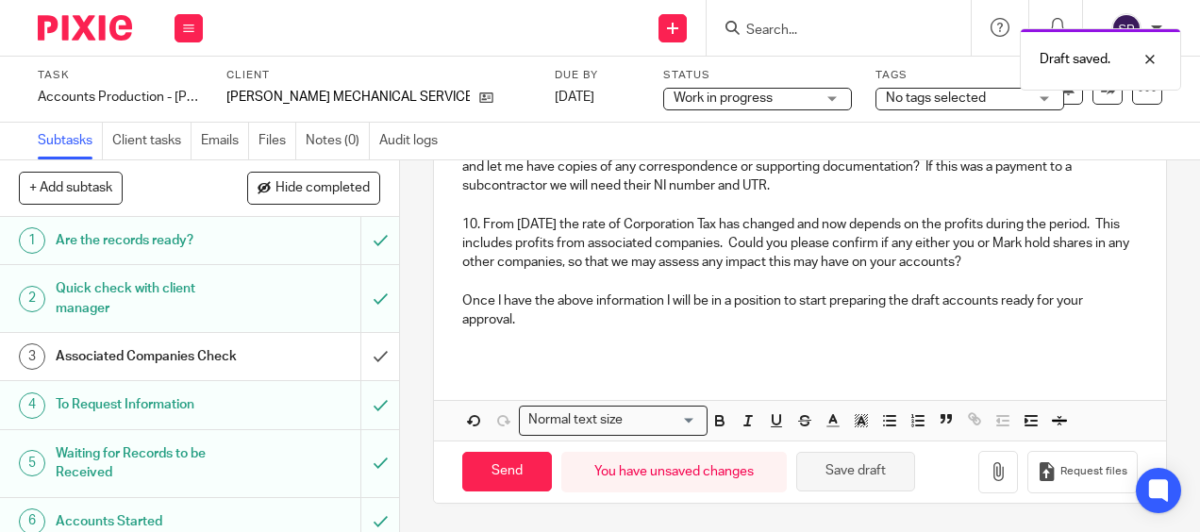
click at [896, 473] on button "Save draft" at bounding box center [856, 472] width 119 height 41
click at [479, 338] on p at bounding box center [799, 338] width 675 height 19
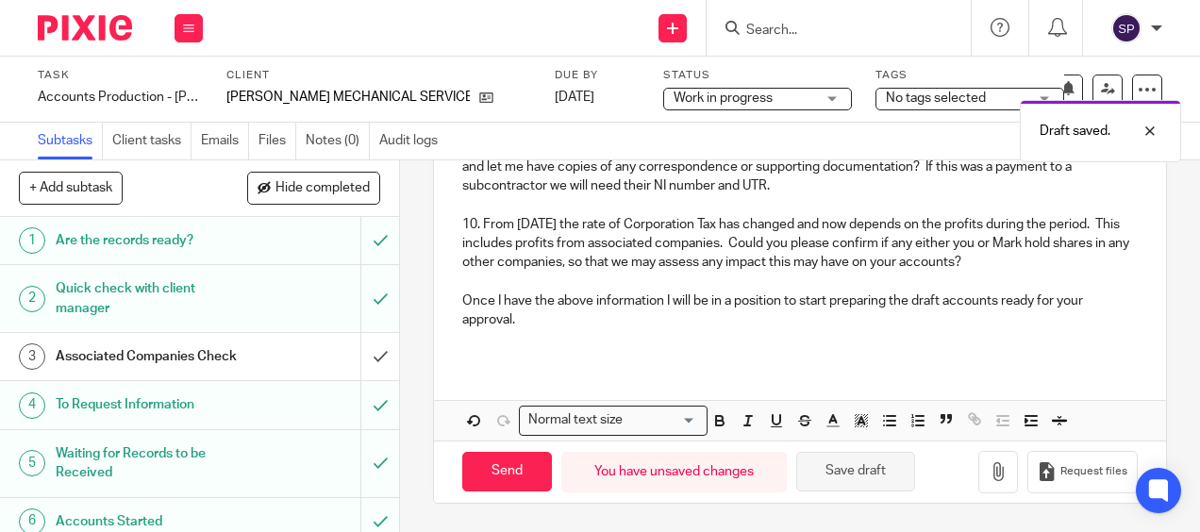
click at [806, 469] on button "Save draft" at bounding box center [856, 472] width 119 height 41
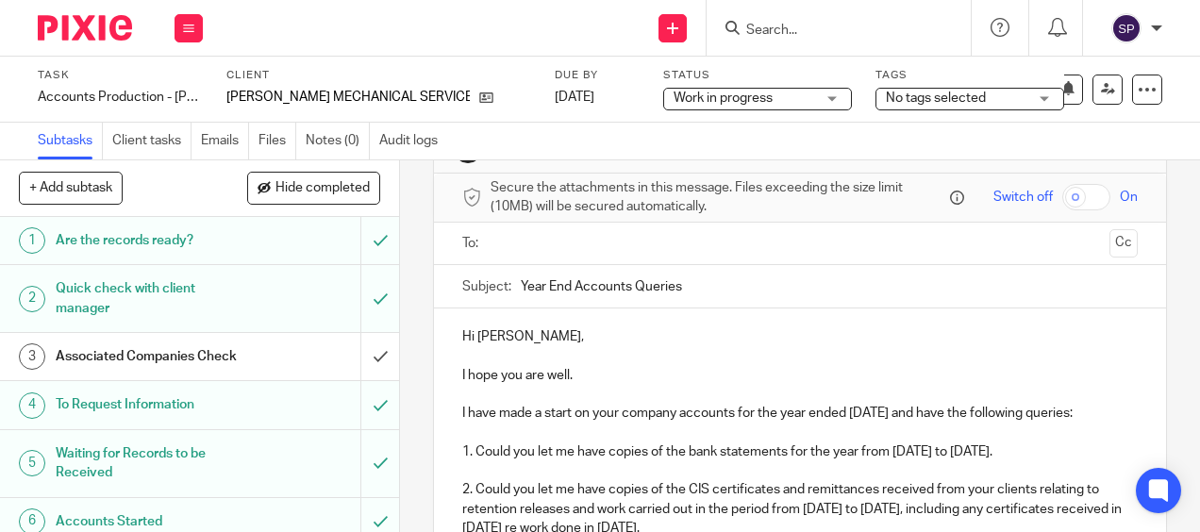
scroll to position [0, 0]
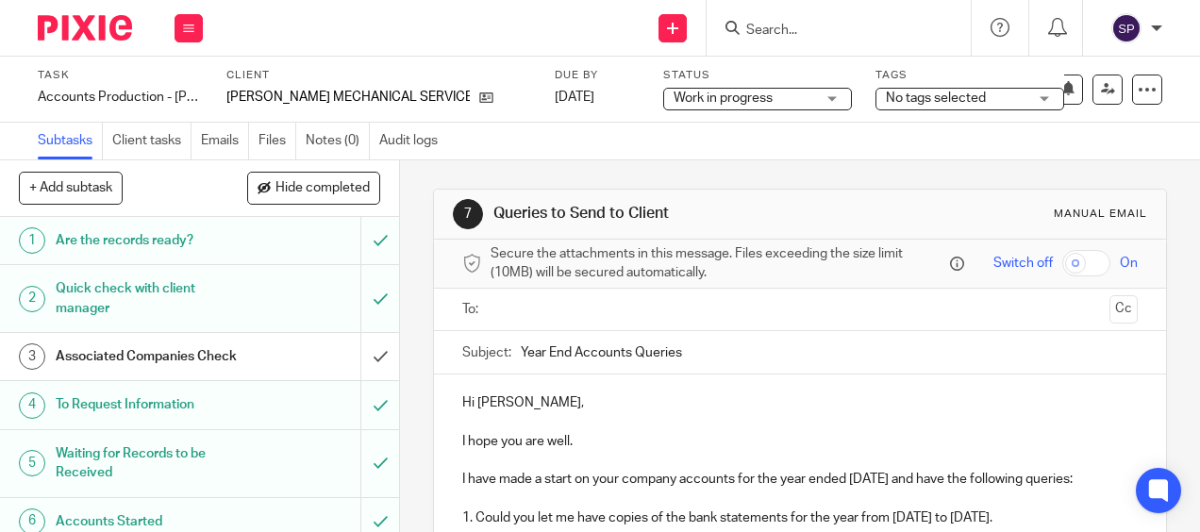
click at [497, 321] on input "text" at bounding box center [799, 310] width 604 height 22
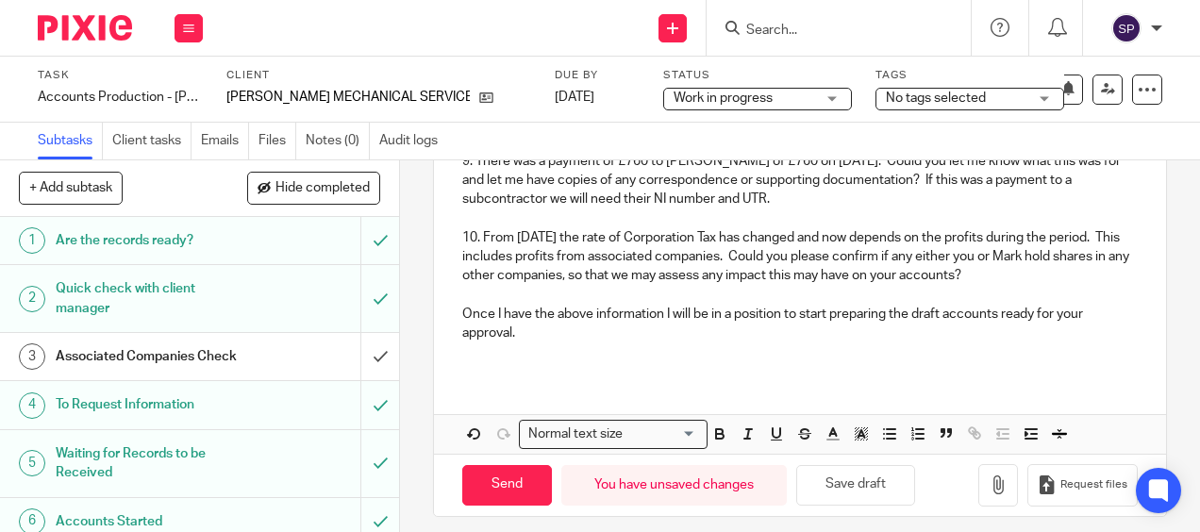
scroll to position [874, 0]
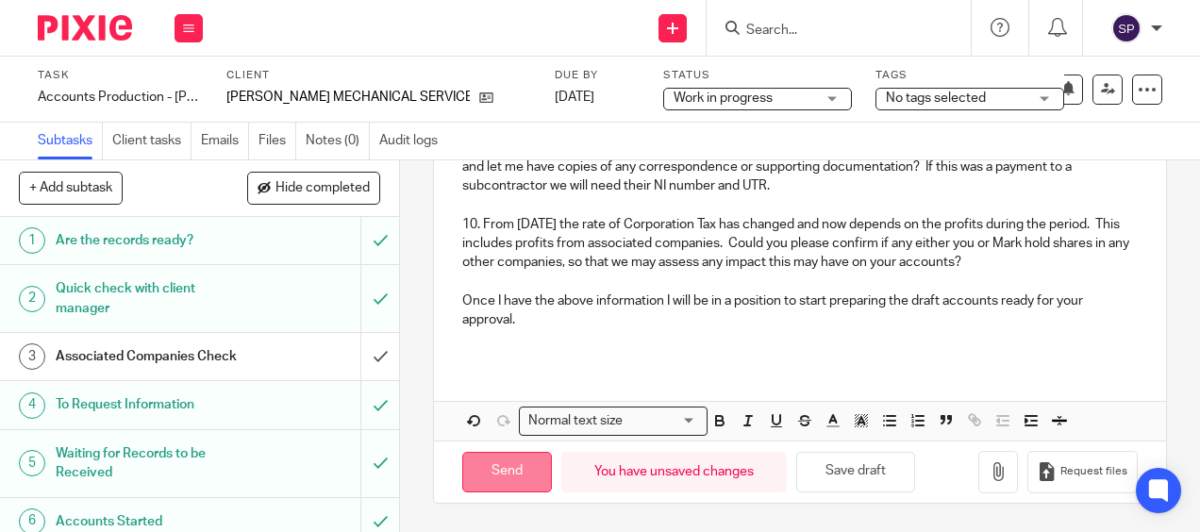
click at [517, 482] on input "Send" at bounding box center [507, 472] width 90 height 41
type input "Sent"
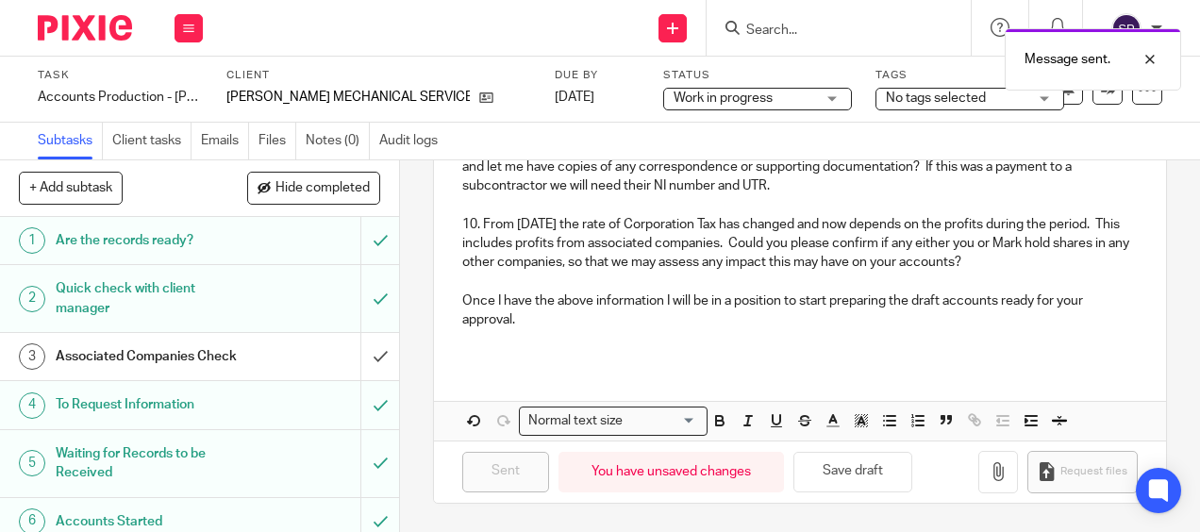
click at [764, 98] on div "Work in progress Work in progress" at bounding box center [757, 99] width 189 height 23
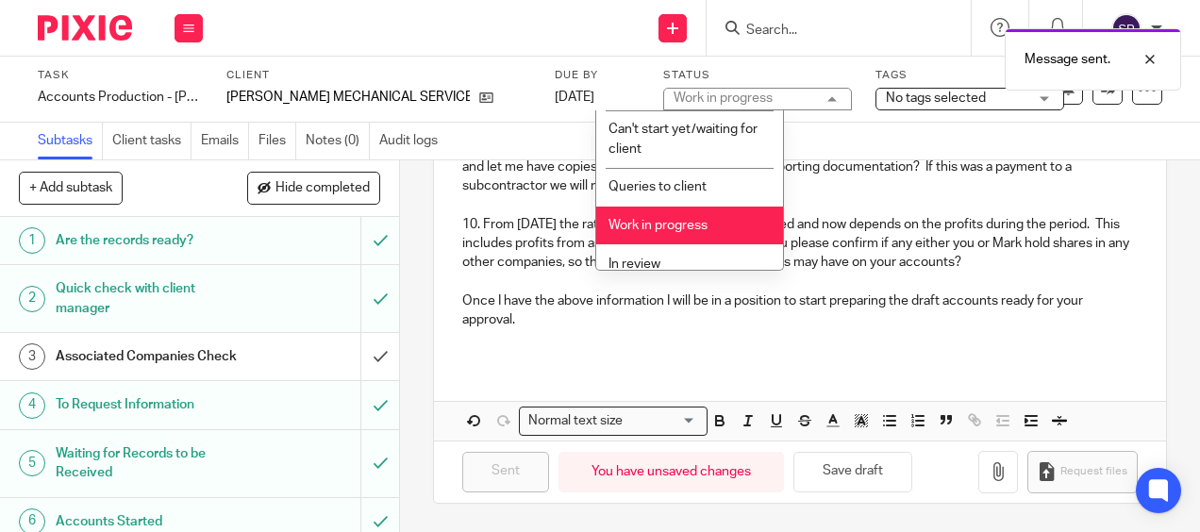
scroll to position [53, 0]
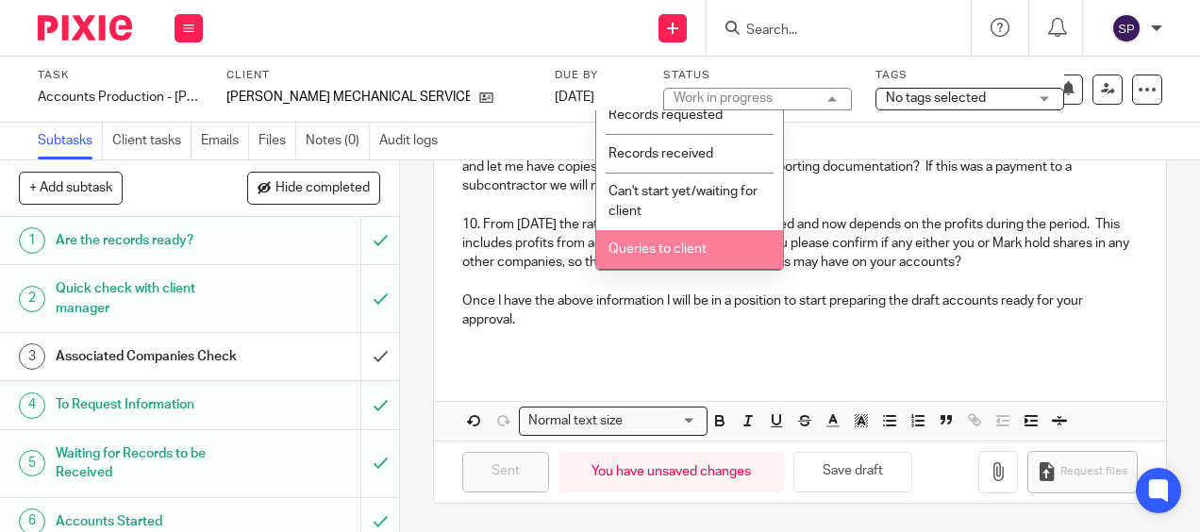
click at [671, 235] on li "Queries to client" at bounding box center [689, 249] width 187 height 39
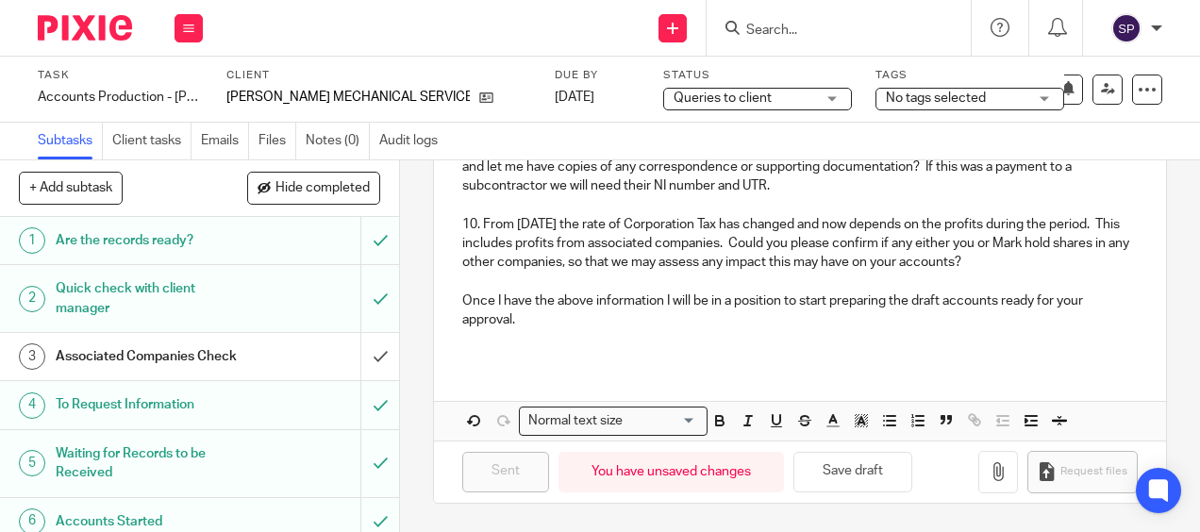
click at [419, 276] on div "7 Queries to Send to Client Manual email Secure the attachments in this message…" at bounding box center [800, 346] width 800 height 372
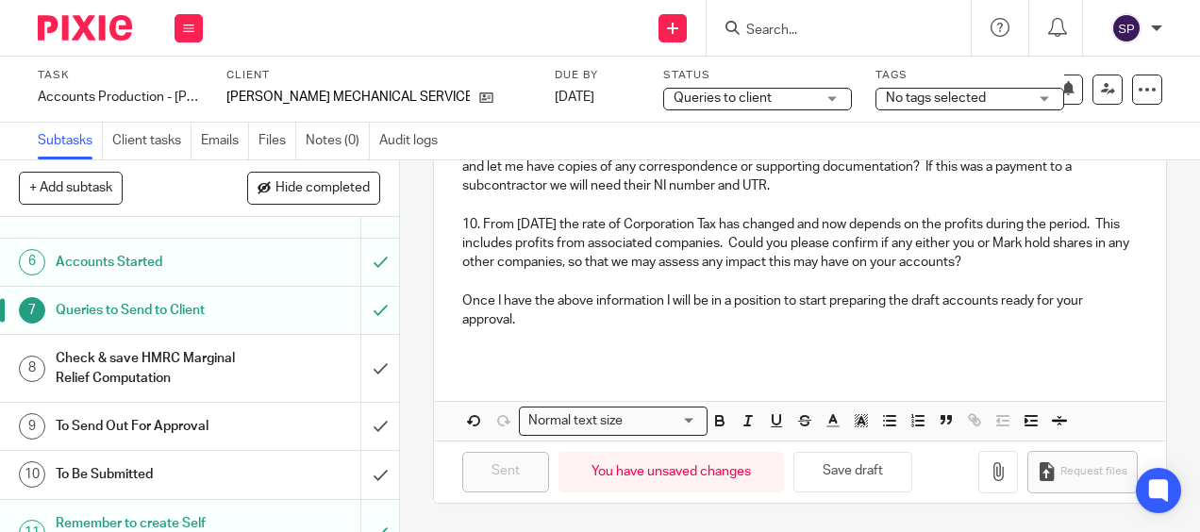
scroll to position [283, 0]
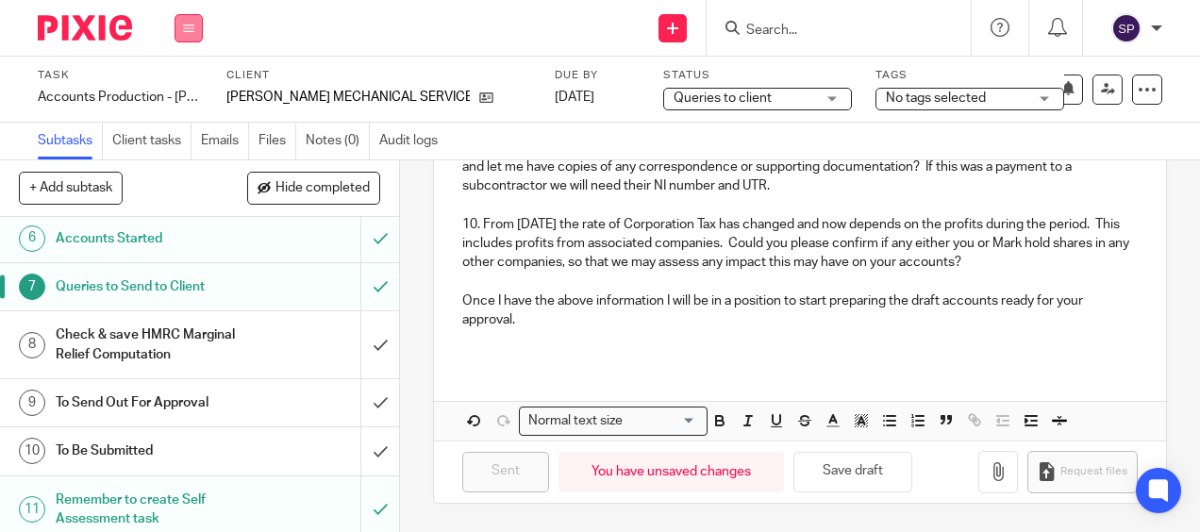
click at [195, 29] on button at bounding box center [189, 28] width 28 height 28
click at [186, 81] on li "Work" at bounding box center [188, 88] width 50 height 27
click at [183, 81] on li "Work" at bounding box center [188, 88] width 50 height 27
click at [184, 89] on link "Work" at bounding box center [179, 87] width 33 height 13
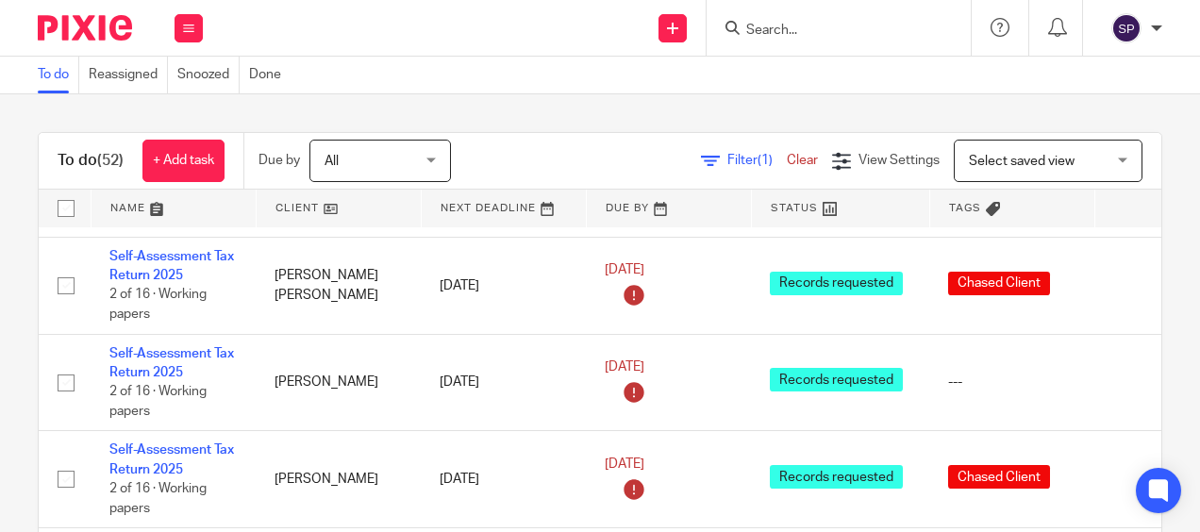
scroll to position [1302, 0]
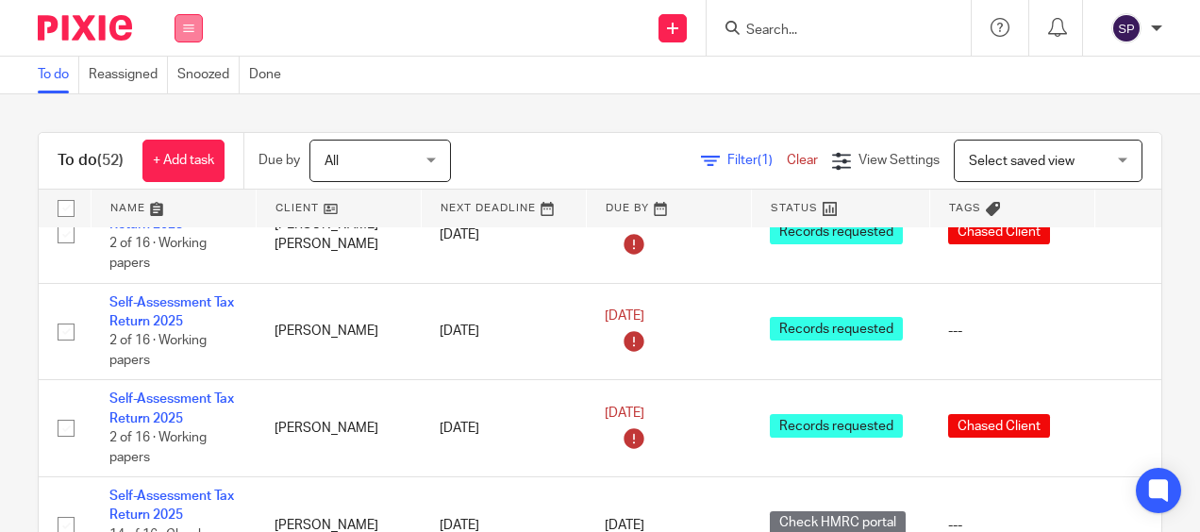
click at [179, 25] on button at bounding box center [189, 28] width 28 height 28
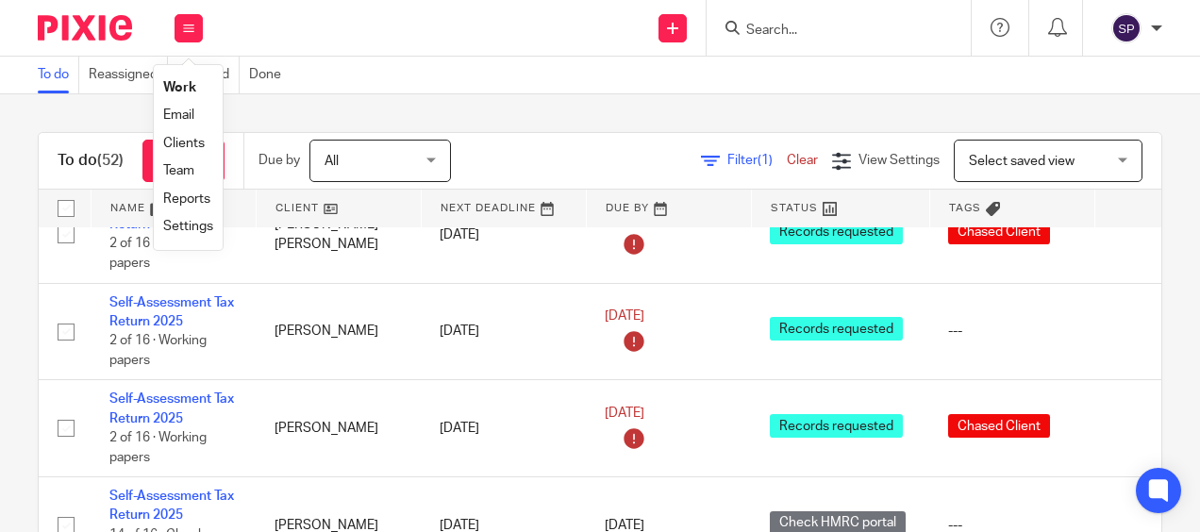
click at [157, 109] on ul "Work Email Clients Team Reports Settings" at bounding box center [188, 157] width 69 height 185
click at [187, 126] on li "Email" at bounding box center [188, 115] width 50 height 27
click at [184, 118] on link "Email" at bounding box center [178, 115] width 31 height 13
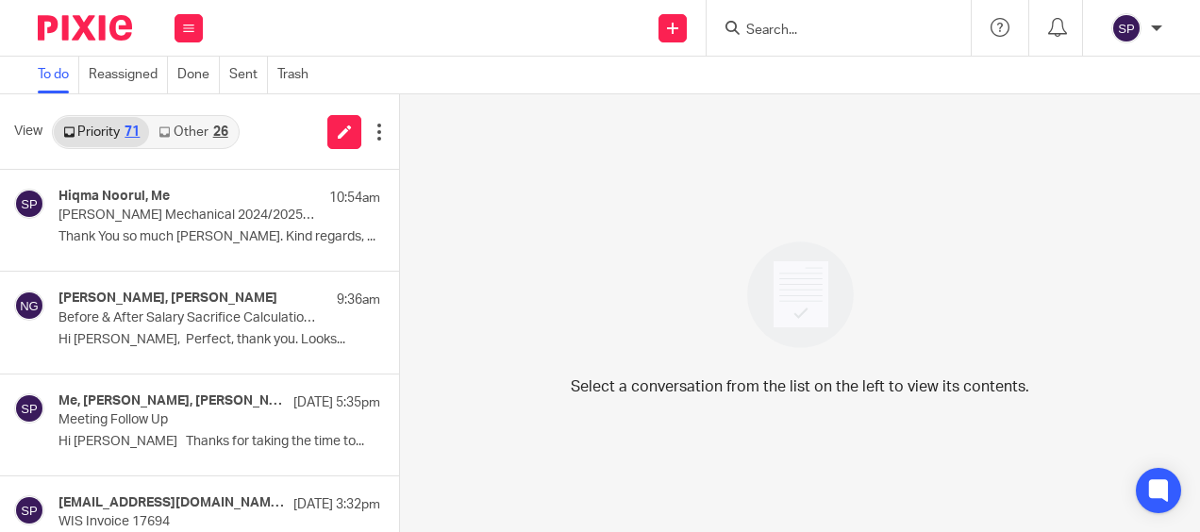
click at [177, 142] on link "Other 26" at bounding box center [193, 132] width 88 height 30
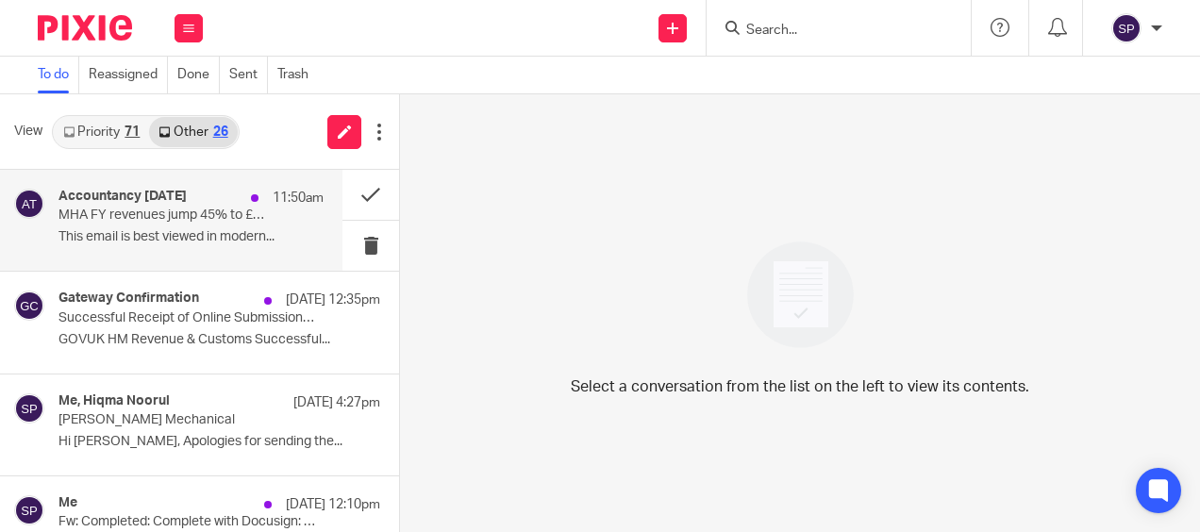
click at [176, 199] on h4 "Accountancy [DATE]" at bounding box center [123, 197] width 128 height 16
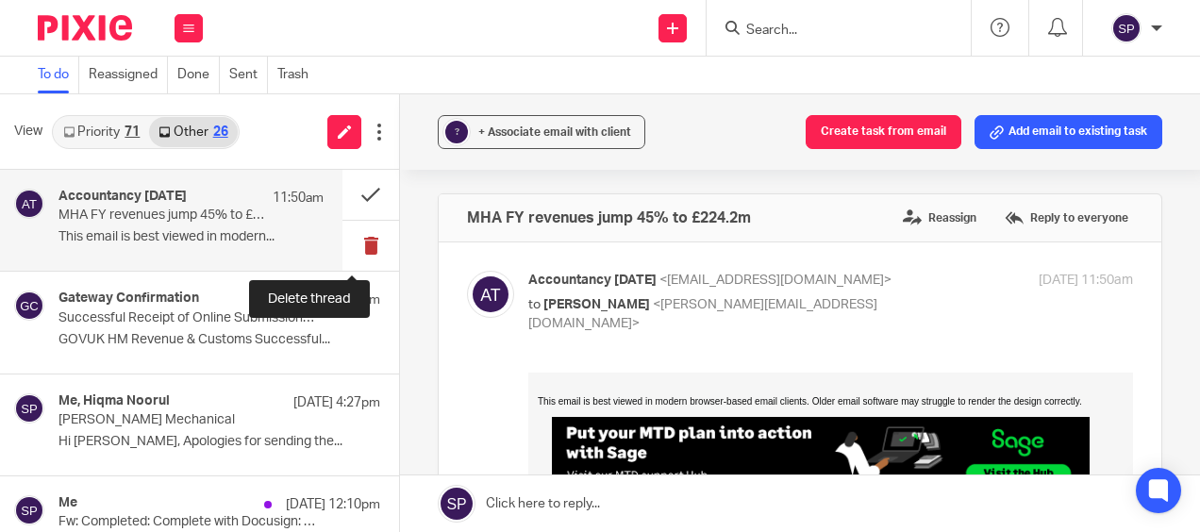
click at [358, 249] on button at bounding box center [371, 246] width 57 height 50
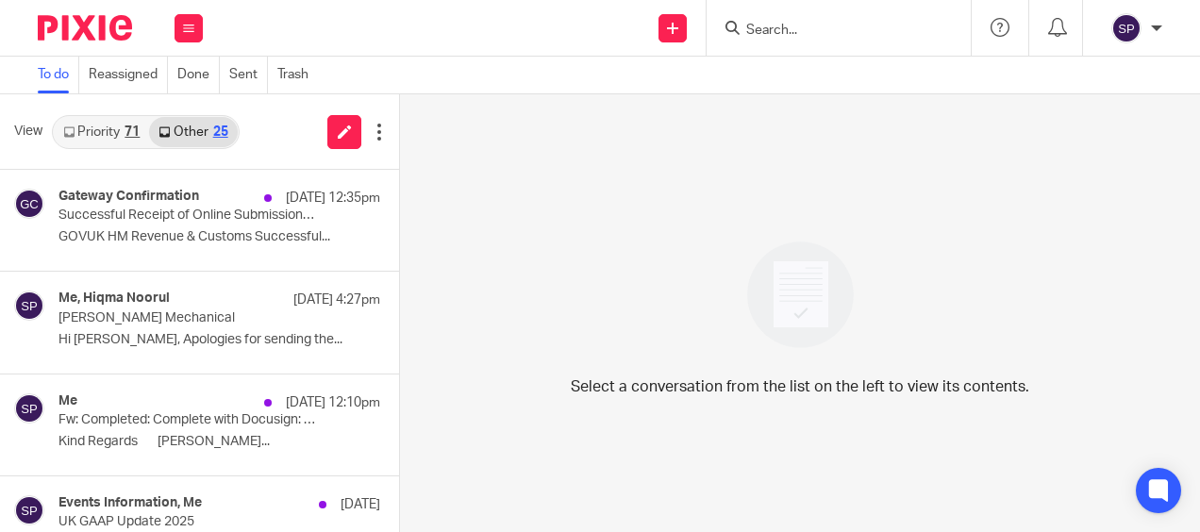
click at [74, 129] on icon at bounding box center [68, 131] width 11 height 11
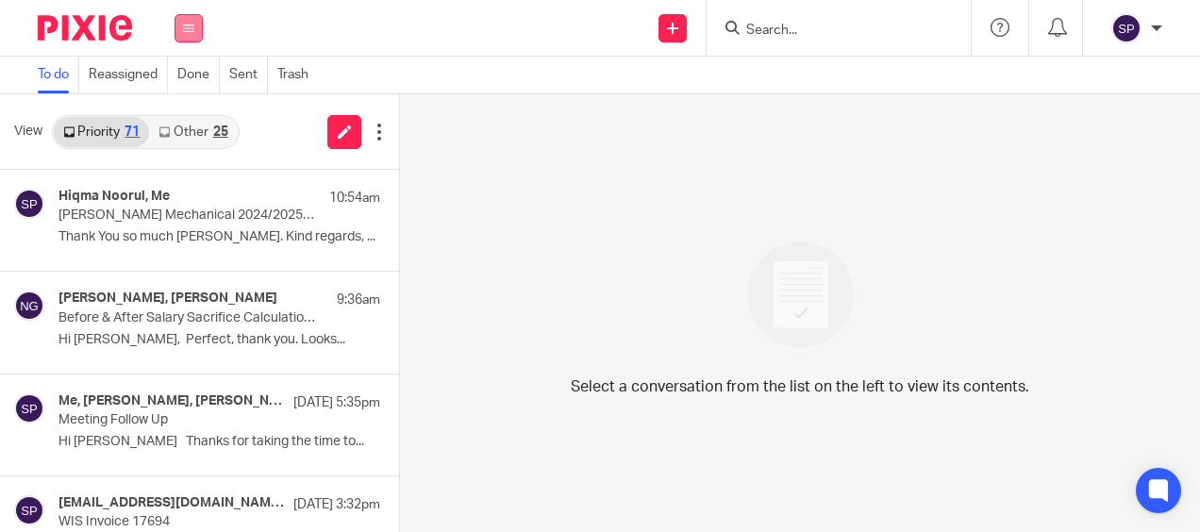
click at [192, 23] on icon at bounding box center [188, 28] width 11 height 11
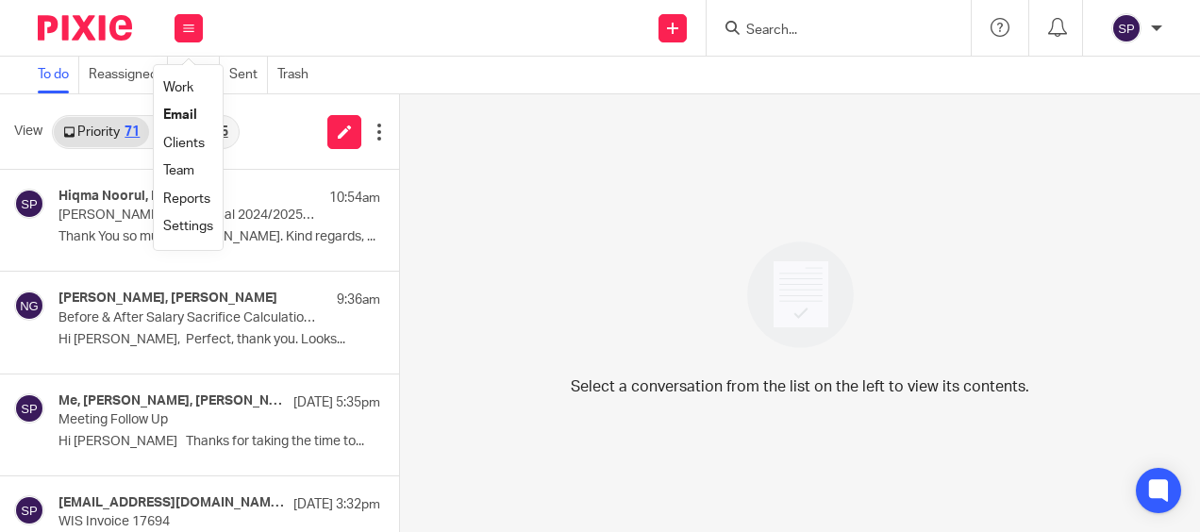
click at [172, 83] on link "Work" at bounding box center [178, 87] width 30 height 13
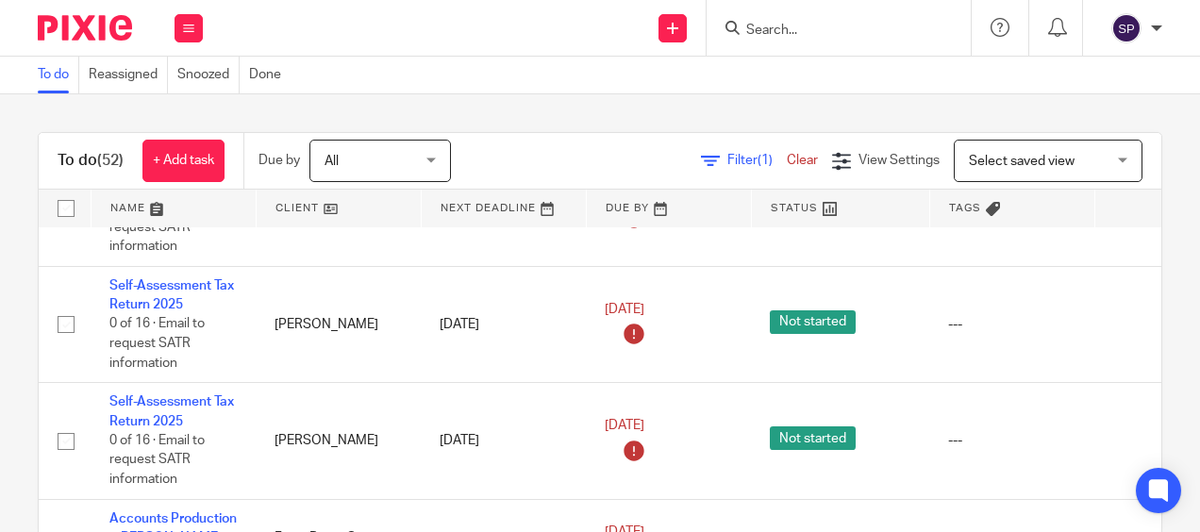
scroll to position [283, 0]
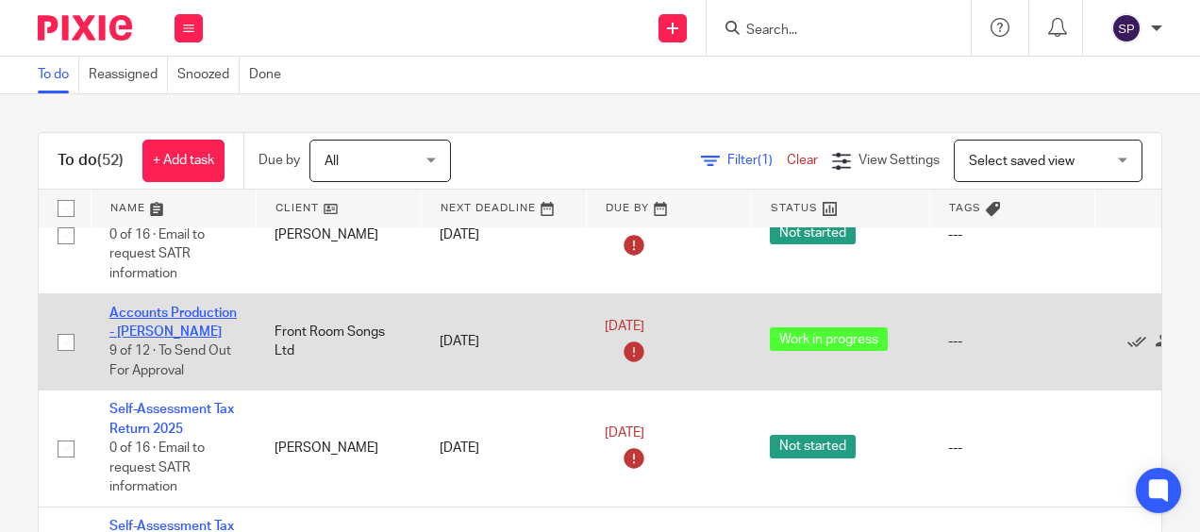
click at [143, 310] on link "Accounts Production - [PERSON_NAME]" at bounding box center [172, 323] width 127 height 32
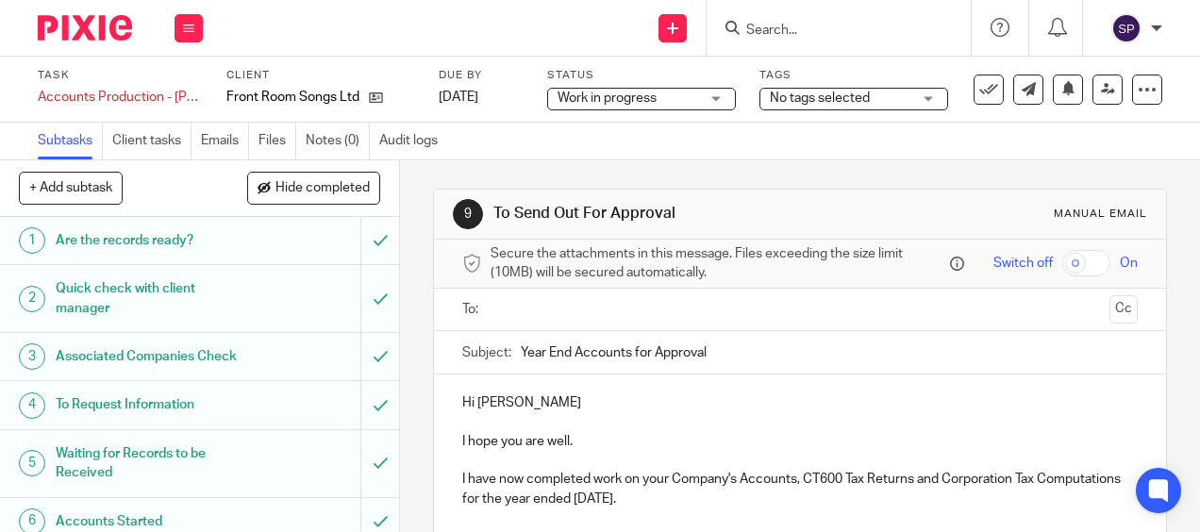
click at [606, 305] on input "text" at bounding box center [799, 310] width 604 height 22
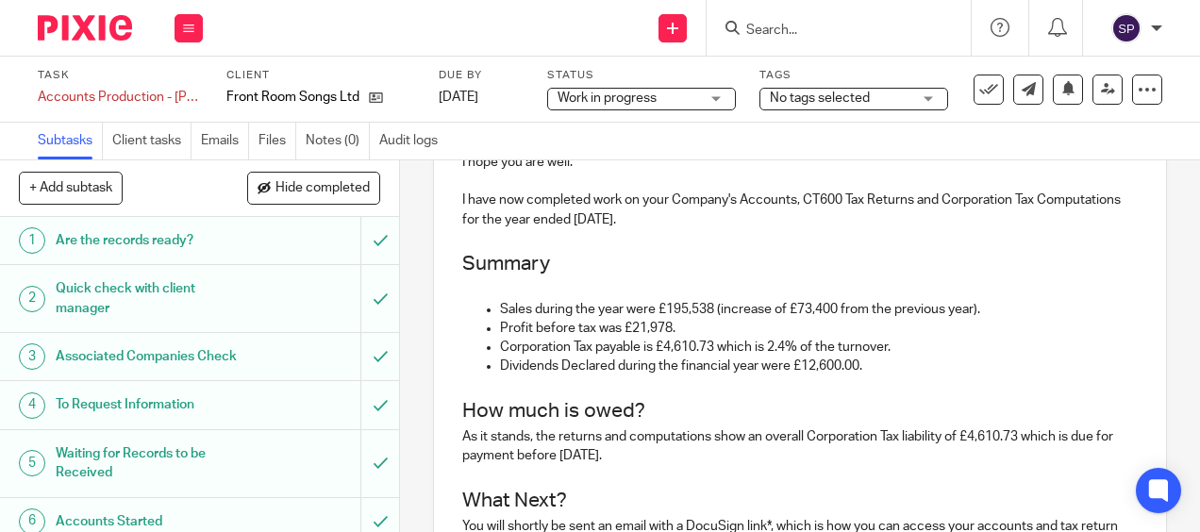
scroll to position [378, 0]
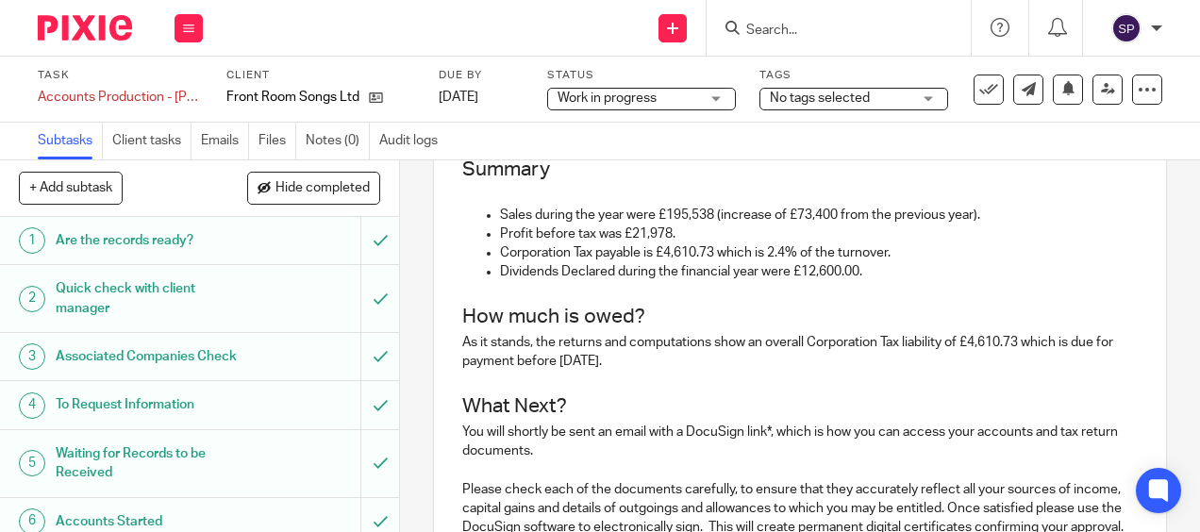
click at [721, 99] on div "Work in progress Work in progress" at bounding box center [641, 99] width 189 height 23
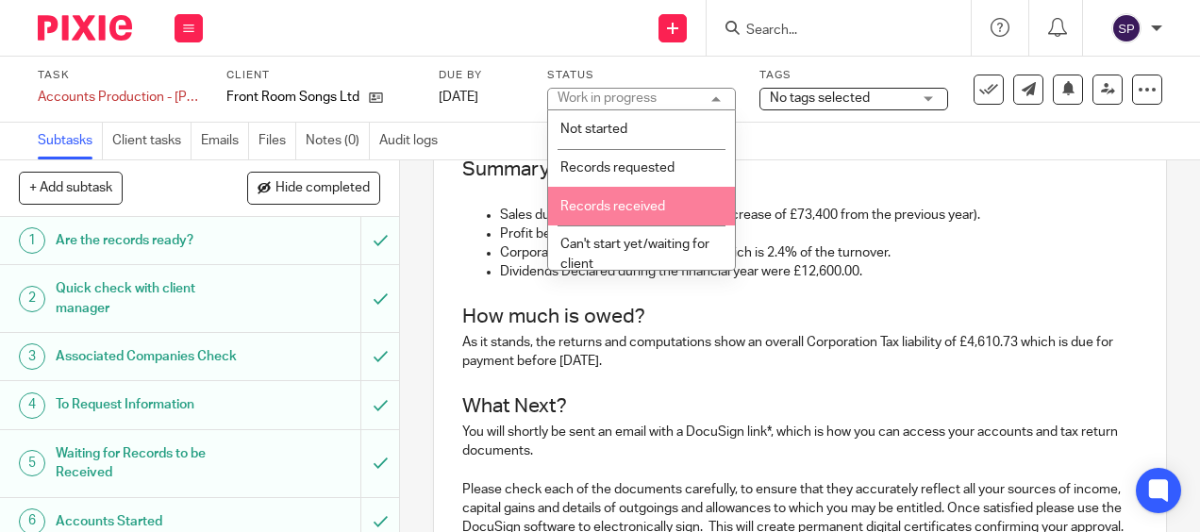
scroll to position [189, 0]
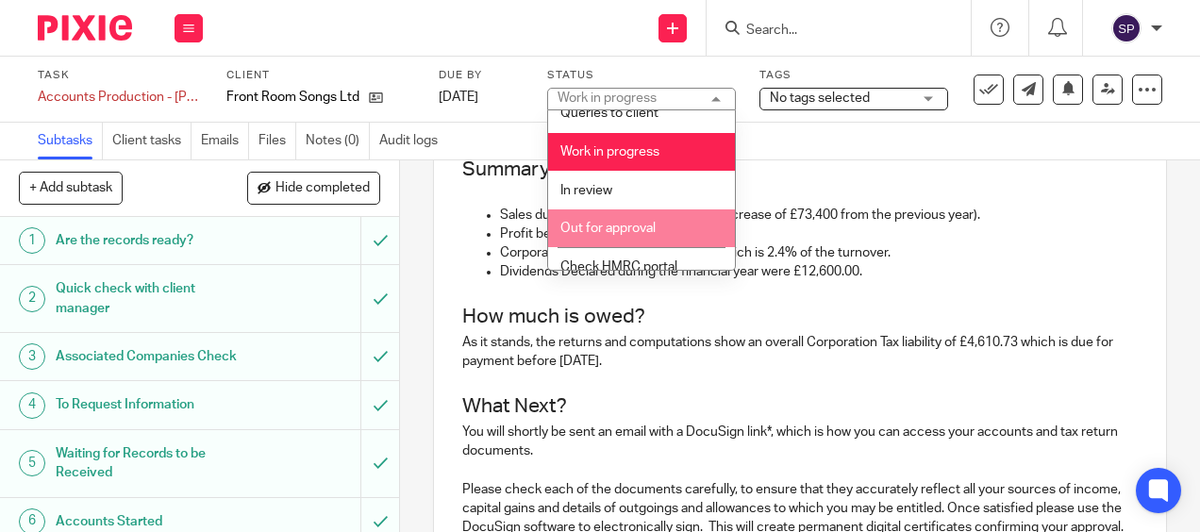
click at [657, 217] on li "Out for approval" at bounding box center [641, 229] width 187 height 39
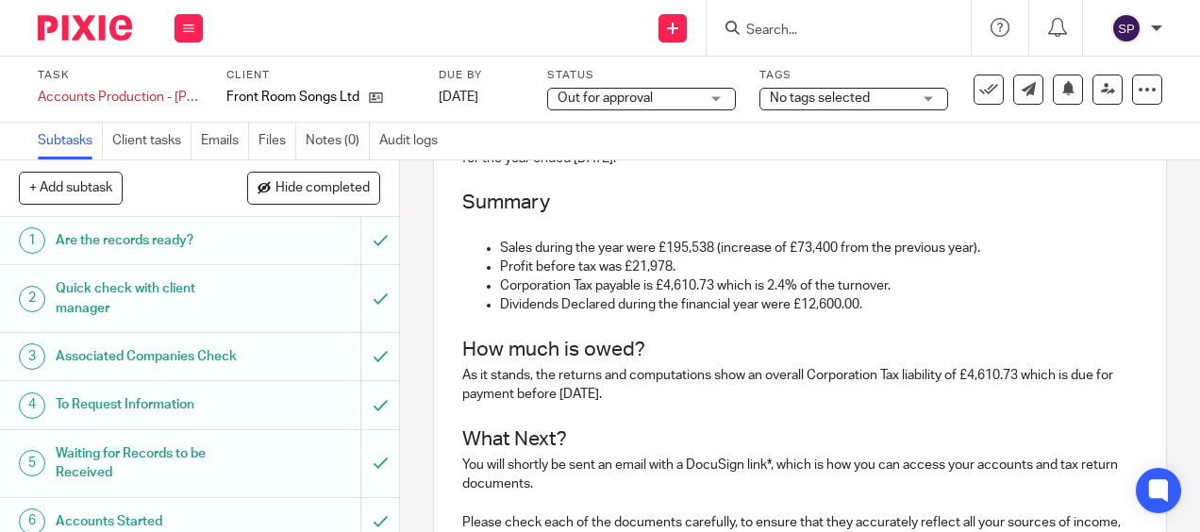
scroll to position [0, 0]
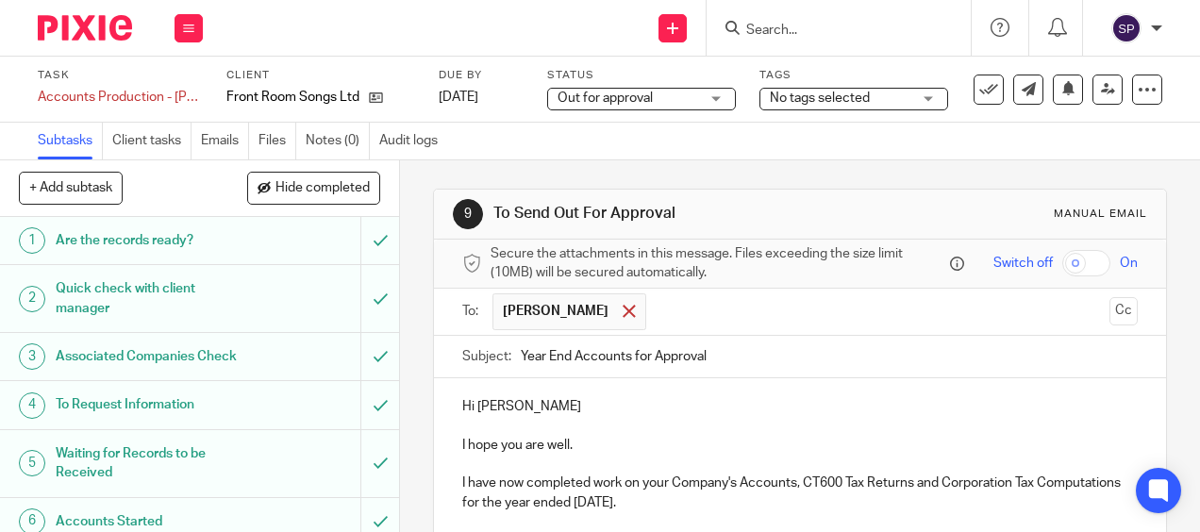
click at [623, 315] on span at bounding box center [629, 311] width 12 height 12
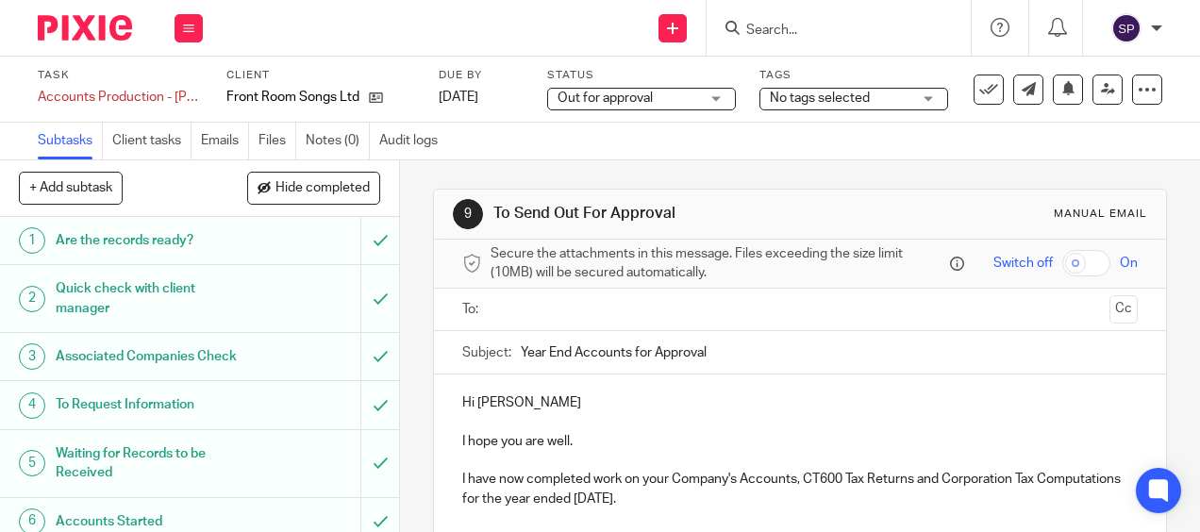
click at [602, 315] on input "text" at bounding box center [799, 310] width 604 height 22
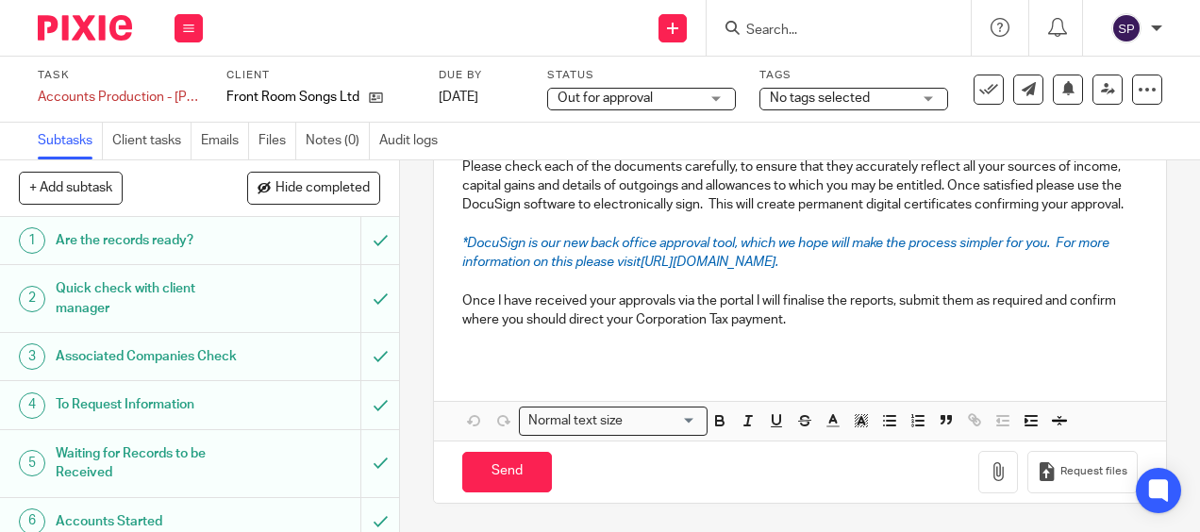
scroll to position [722, 0]
click at [516, 471] on input "Send" at bounding box center [507, 472] width 90 height 41
type input "Sent"
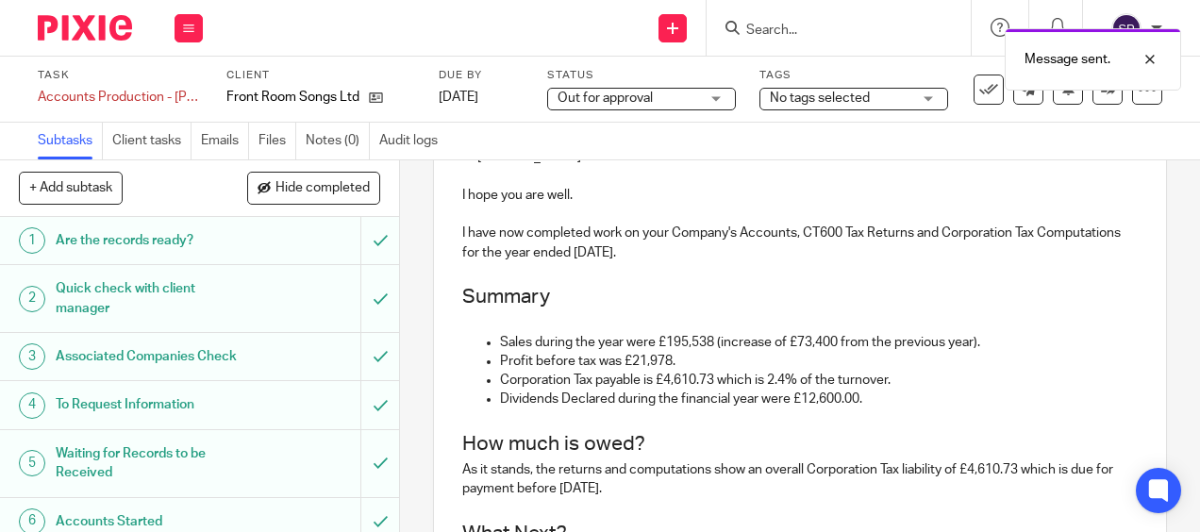
scroll to position [0, 0]
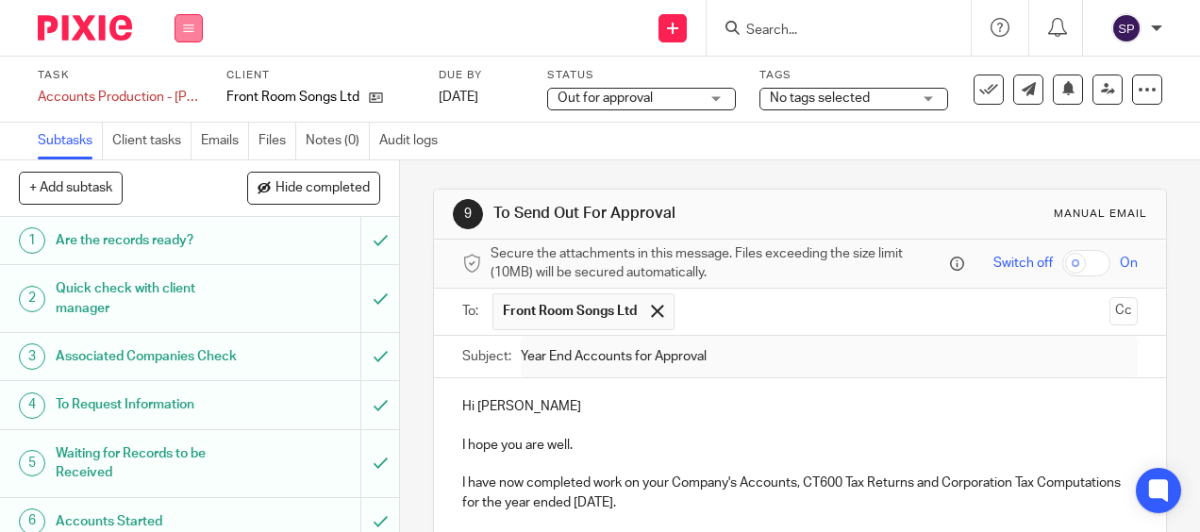
click at [196, 29] on button at bounding box center [189, 28] width 28 height 28
click at [189, 88] on link "Work" at bounding box center [179, 87] width 33 height 13
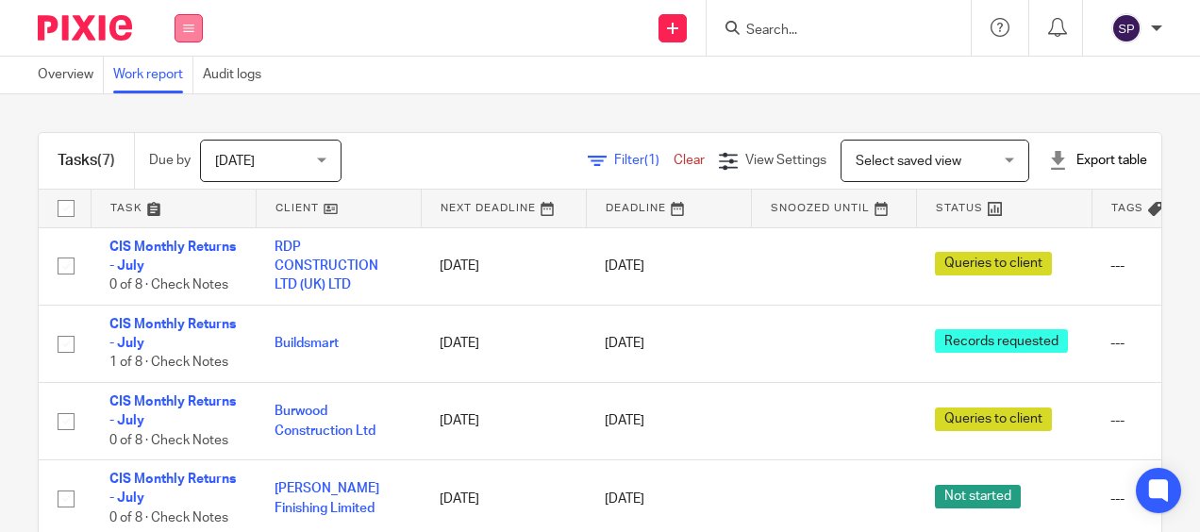
click at [179, 26] on button at bounding box center [189, 28] width 28 height 28
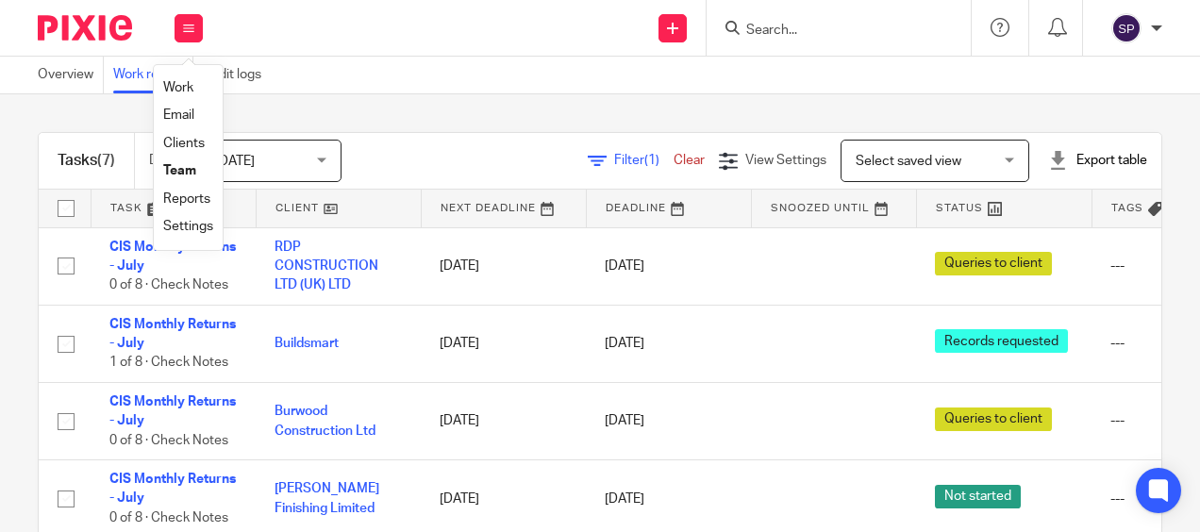
click at [0, 323] on html "Work Email Clients Team Reports Settings Work Email Clients Team Reports Settin…" at bounding box center [600, 266] width 1200 height 532
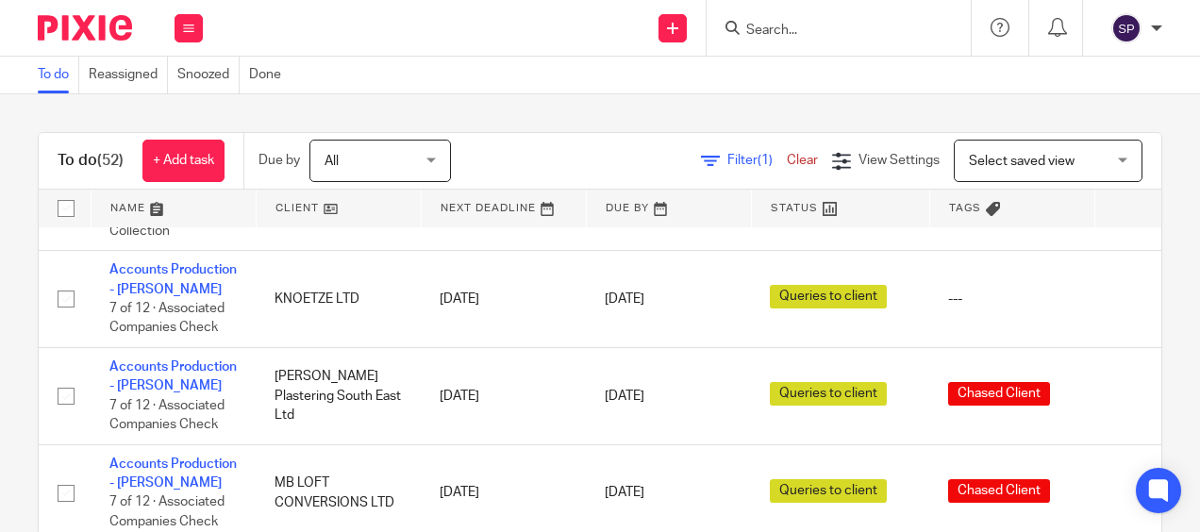
scroll to position [4228, 0]
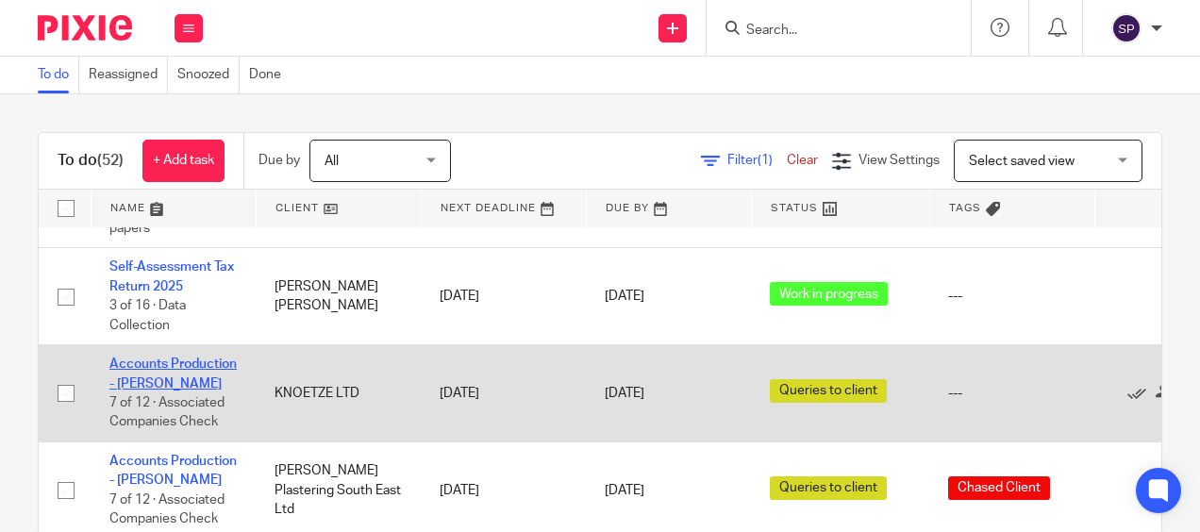
click at [126, 358] on link "Accounts Production - [PERSON_NAME]" at bounding box center [172, 374] width 127 height 32
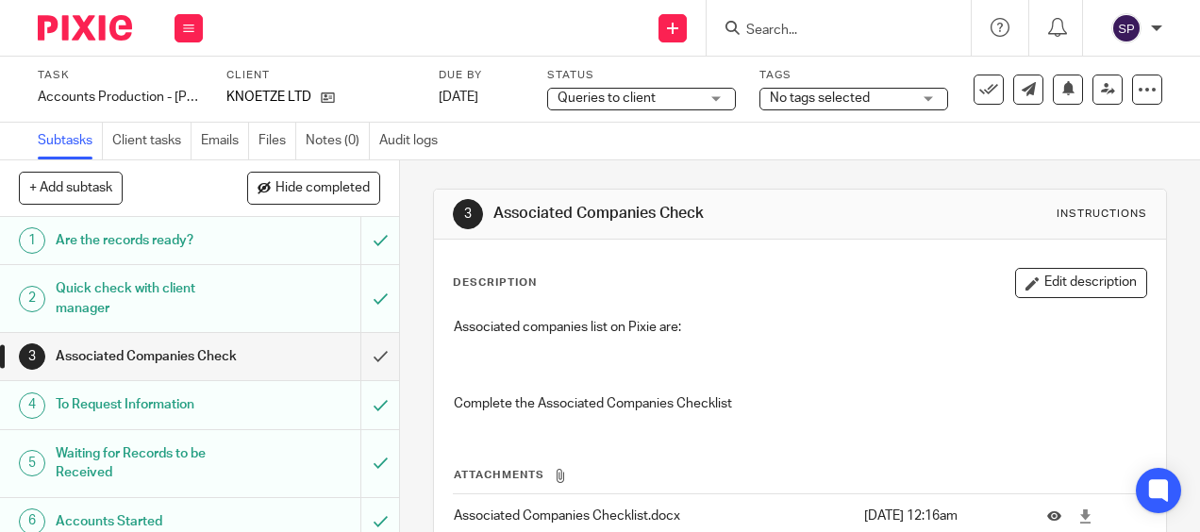
click at [878, 102] on span "No tags selected" at bounding box center [841, 99] width 142 height 20
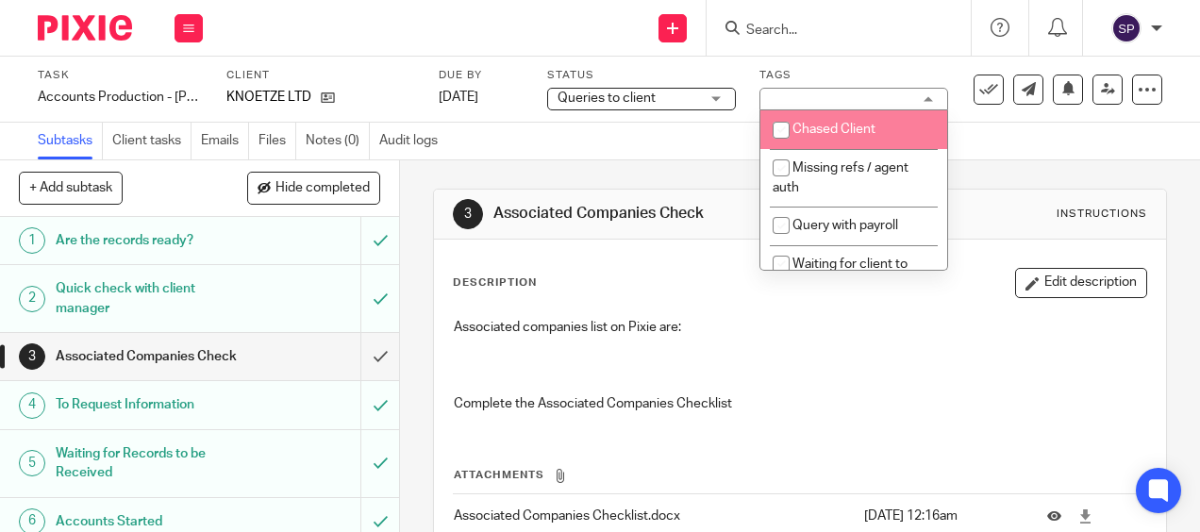
click at [845, 128] on span "Chased Client" at bounding box center [834, 129] width 83 height 13
checkbox input "true"
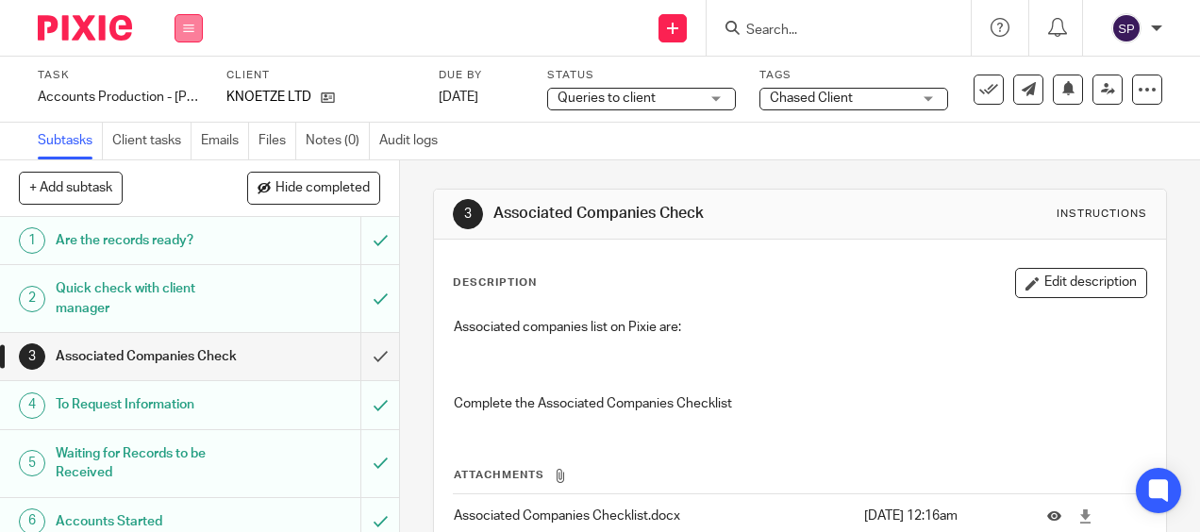
click at [182, 29] on button at bounding box center [189, 28] width 28 height 28
click at [169, 87] on link "Work" at bounding box center [179, 87] width 33 height 13
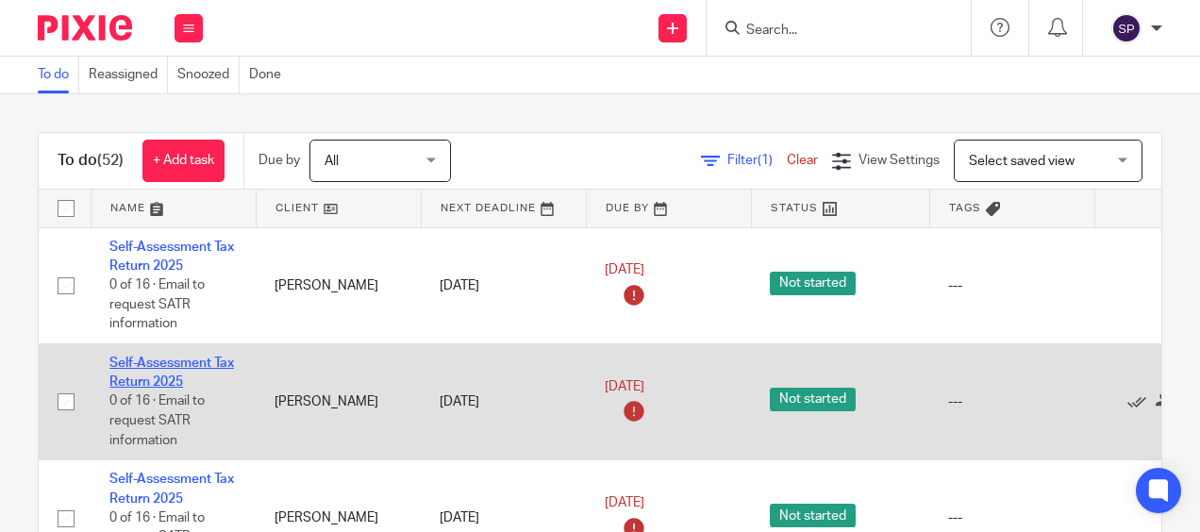
click at [213, 364] on link "Self-Assessment Tax Return 2025" at bounding box center [171, 373] width 125 height 32
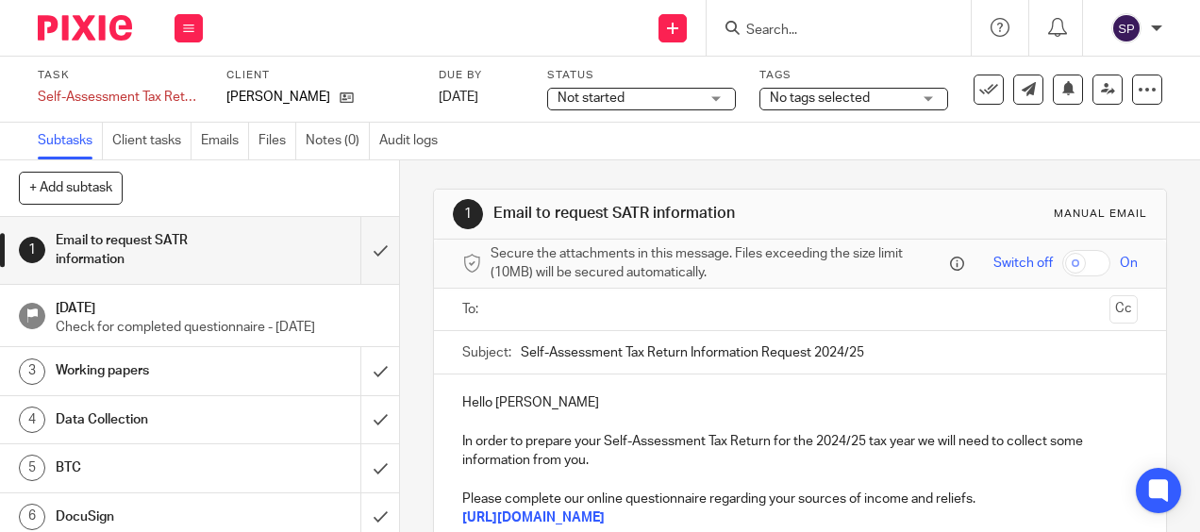
click at [484, 410] on p "Hello [PERSON_NAME]" at bounding box center [799, 403] width 675 height 19
click at [858, 445] on p "In order to prepare your Self-Assessment Tax Return for the 2024/25 tax year we…" at bounding box center [799, 451] width 675 height 39
click at [854, 360] on input "Self-Assessment Tax Return Information Request 2024/25" at bounding box center [829, 352] width 616 height 42
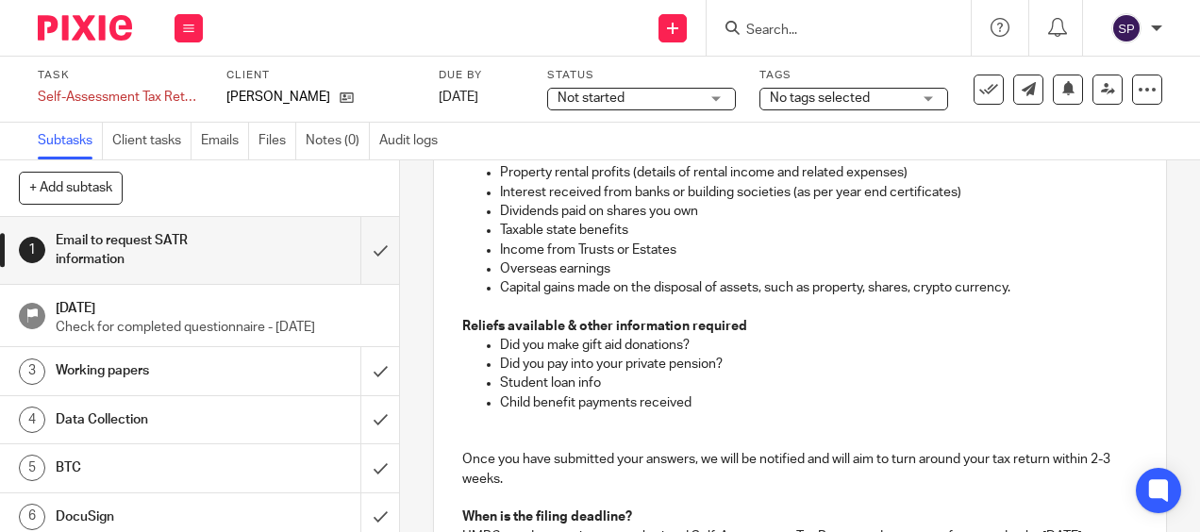
scroll to position [566, 0]
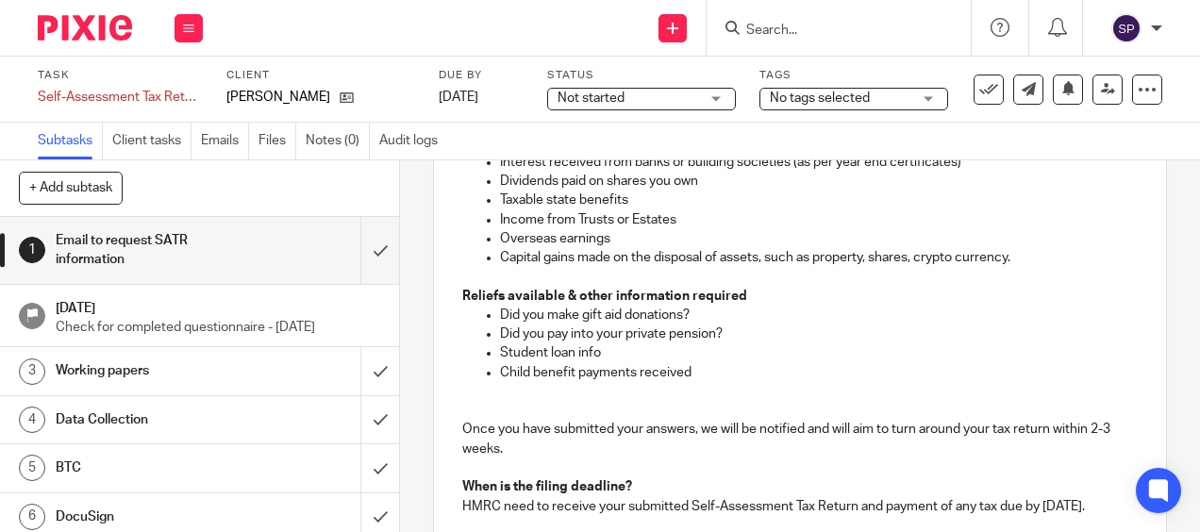
type input "Self-Assessment Tax Return Information Request 2024/2025"
click at [504, 398] on p at bounding box center [799, 391] width 675 height 19
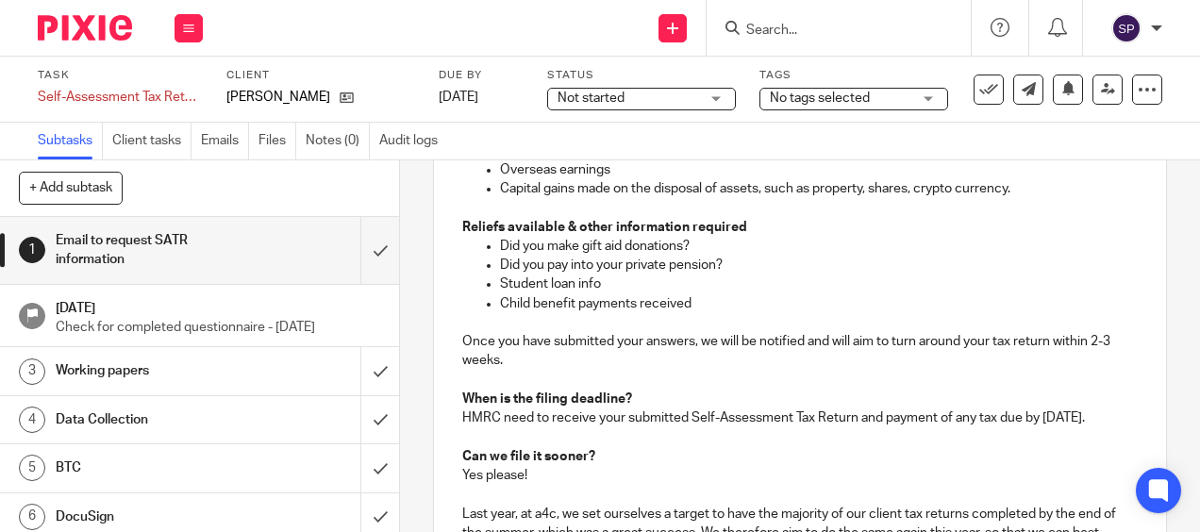
scroll to position [661, 0]
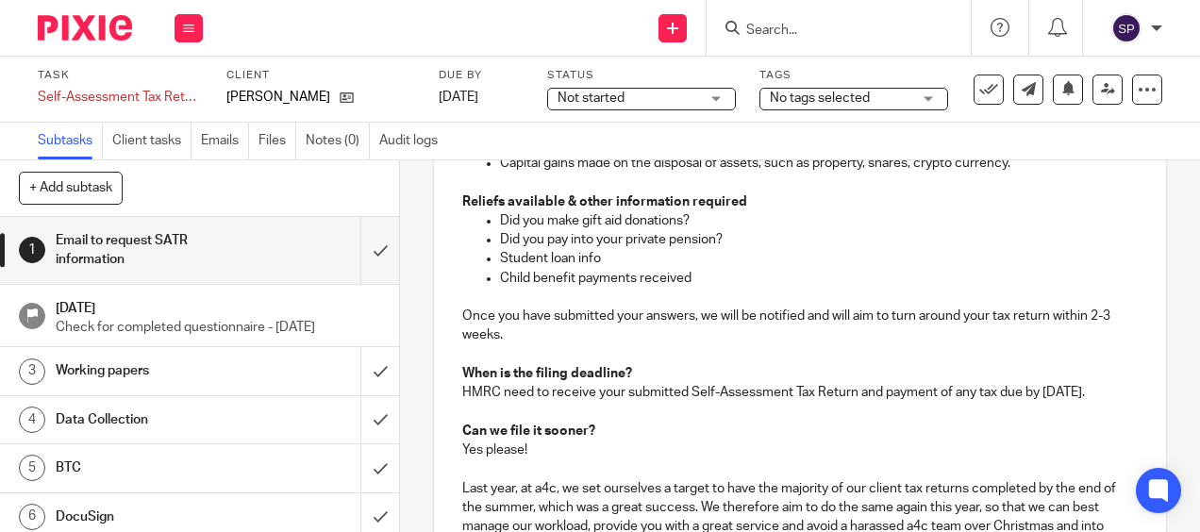
click at [1053, 395] on p "HMRC need to receive your submitted Self-Assessment Tax Return and payment of a…" at bounding box center [799, 392] width 675 height 19
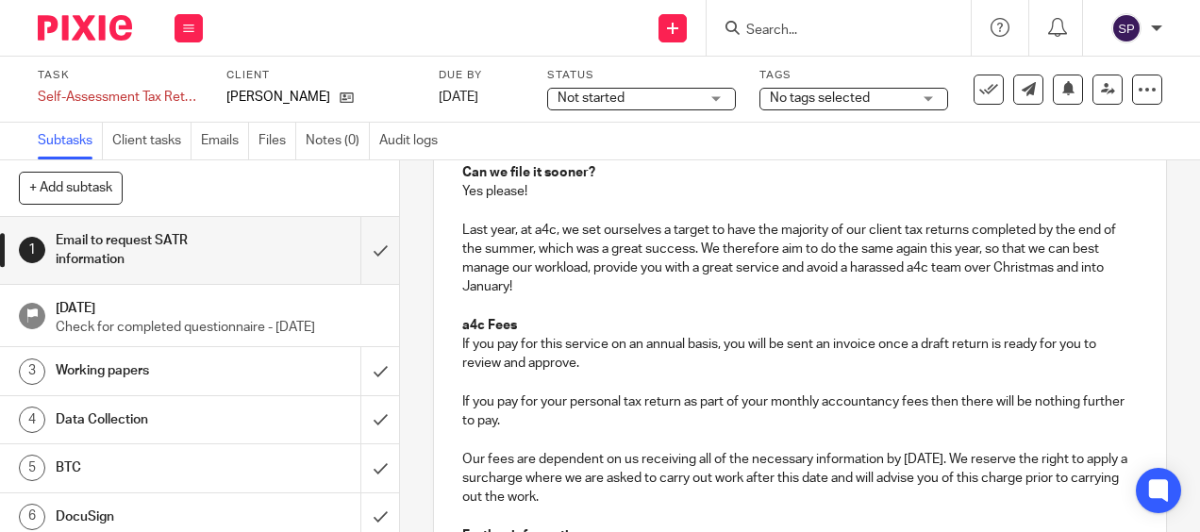
scroll to position [944, 0]
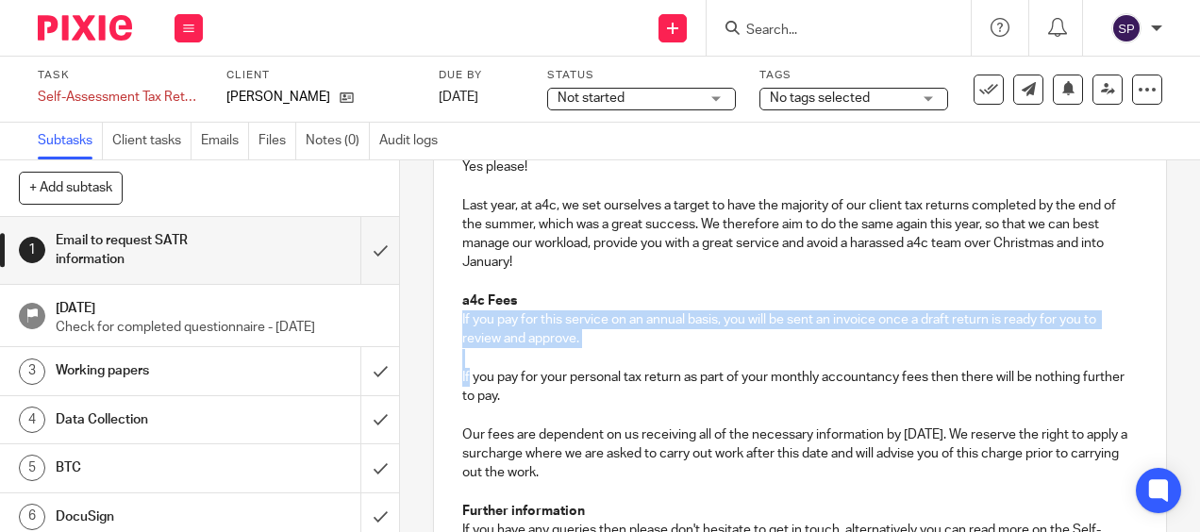
drag, startPoint x: 451, startPoint y: 342, endPoint x: 465, endPoint y: 403, distance: 63.0
click at [465, 403] on div "Hi John In order to prepare your Self-Assessment Tax Return for the 2024/2025 t…" at bounding box center [799, 12] width 731 height 1162
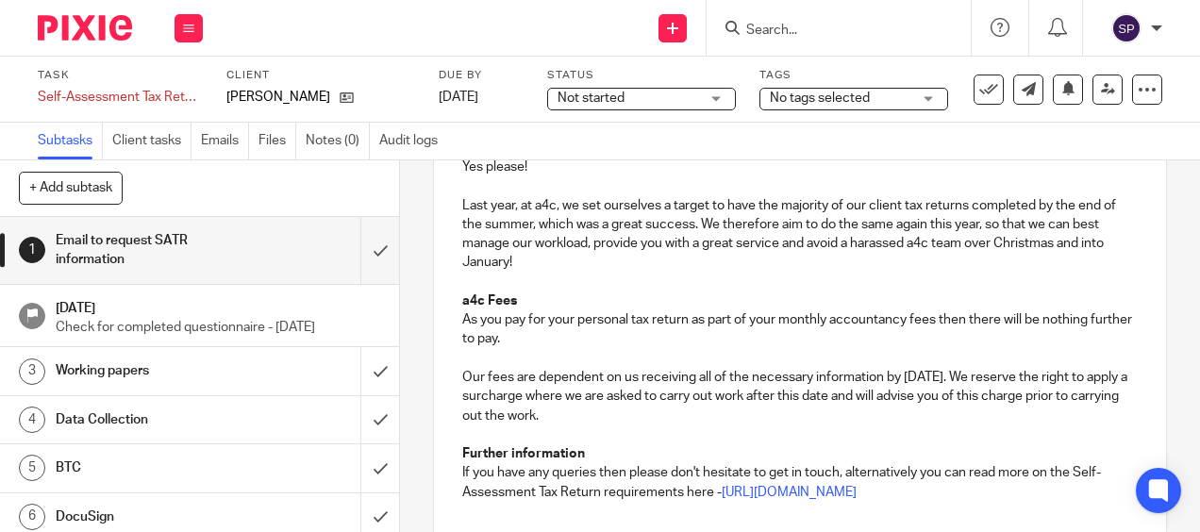
click at [918, 400] on p "Our fees are dependent on us receiving all of the necessary information by 30th…" at bounding box center [799, 397] width 675 height 58
click at [985, 404] on p "Our fees are dependent on us receiving all of the necessary information by 30 S…" at bounding box center [799, 397] width 675 height 58
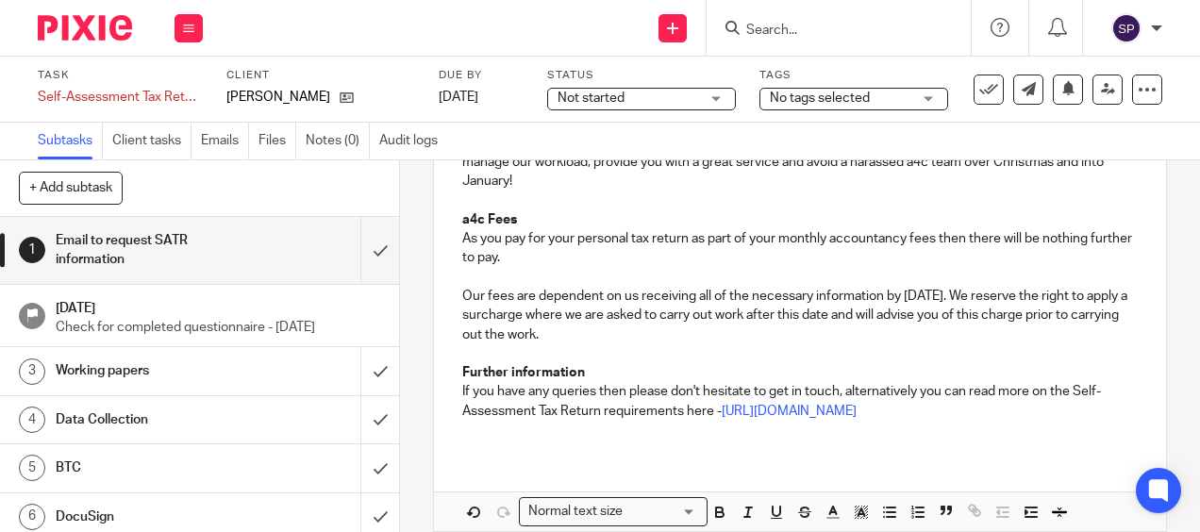
scroll to position [1138, 0]
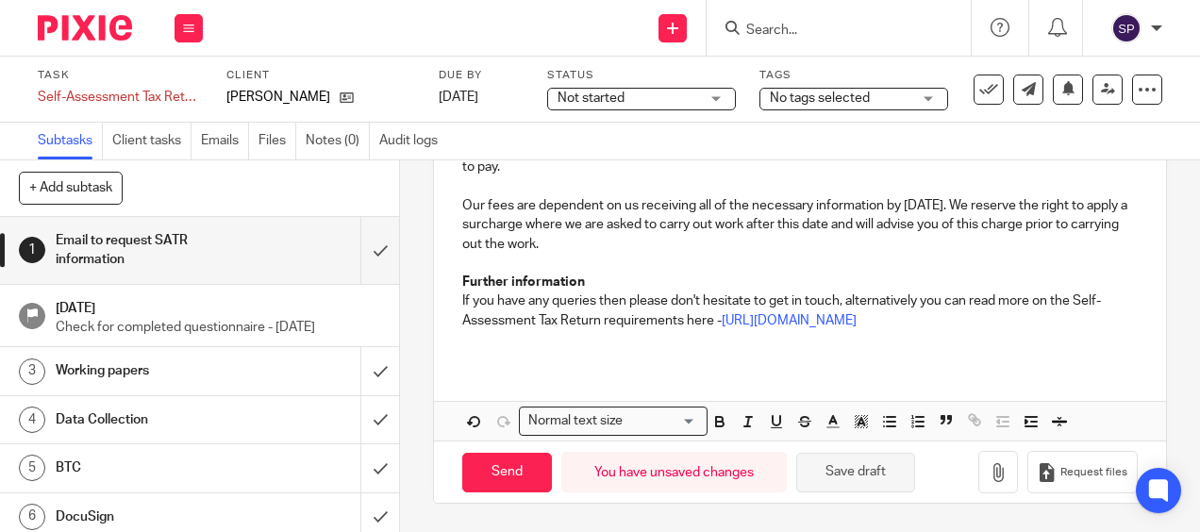
click at [842, 480] on button "Save draft" at bounding box center [856, 473] width 119 height 41
click at [471, 345] on p at bounding box center [799, 339] width 675 height 19
click at [836, 473] on button "Save draft" at bounding box center [856, 473] width 119 height 41
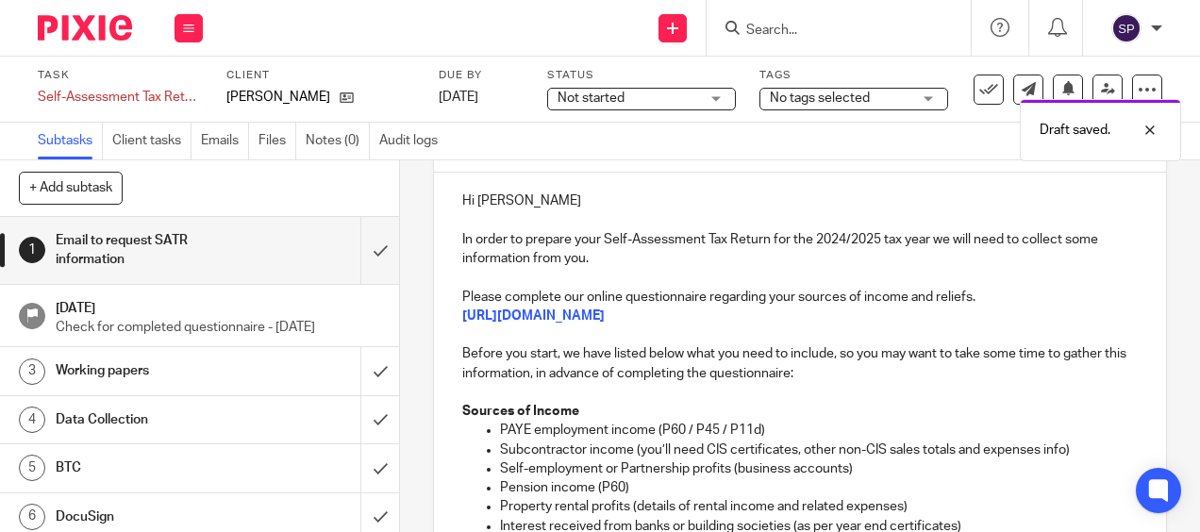
scroll to position [100, 0]
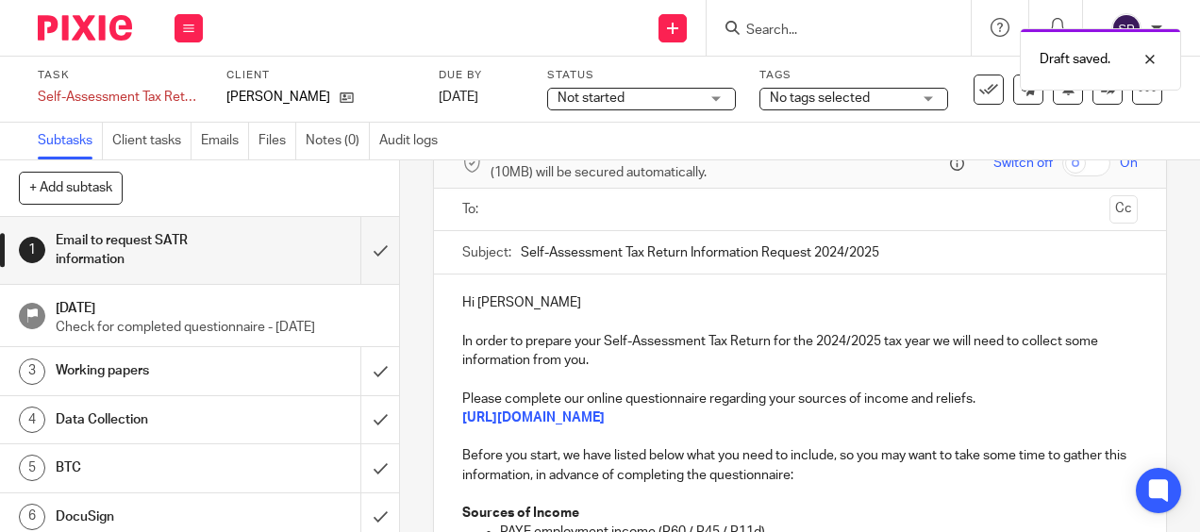
click at [530, 215] on input "text" at bounding box center [799, 210] width 604 height 22
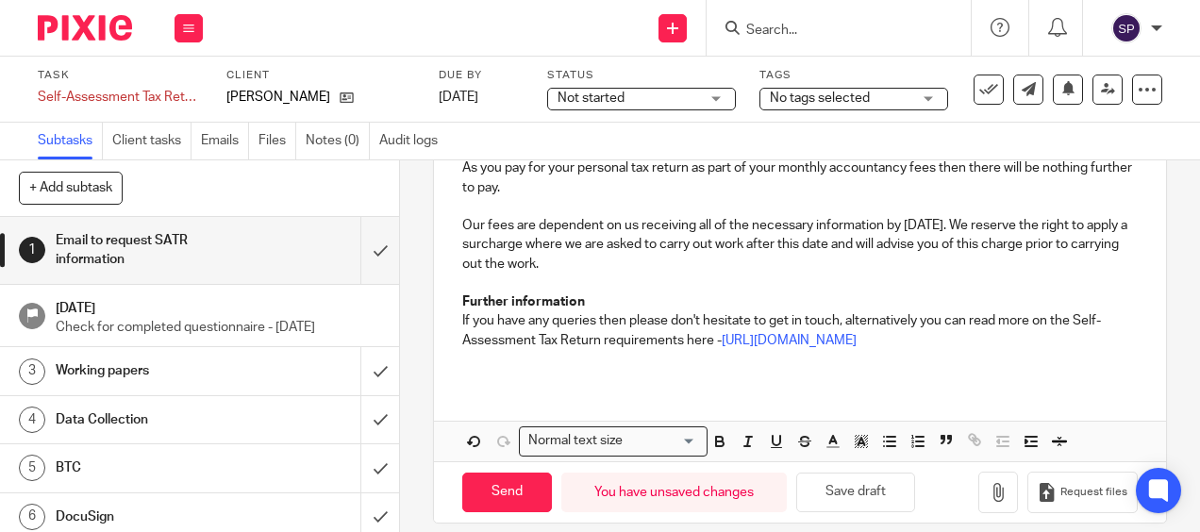
scroll to position [1142, 0]
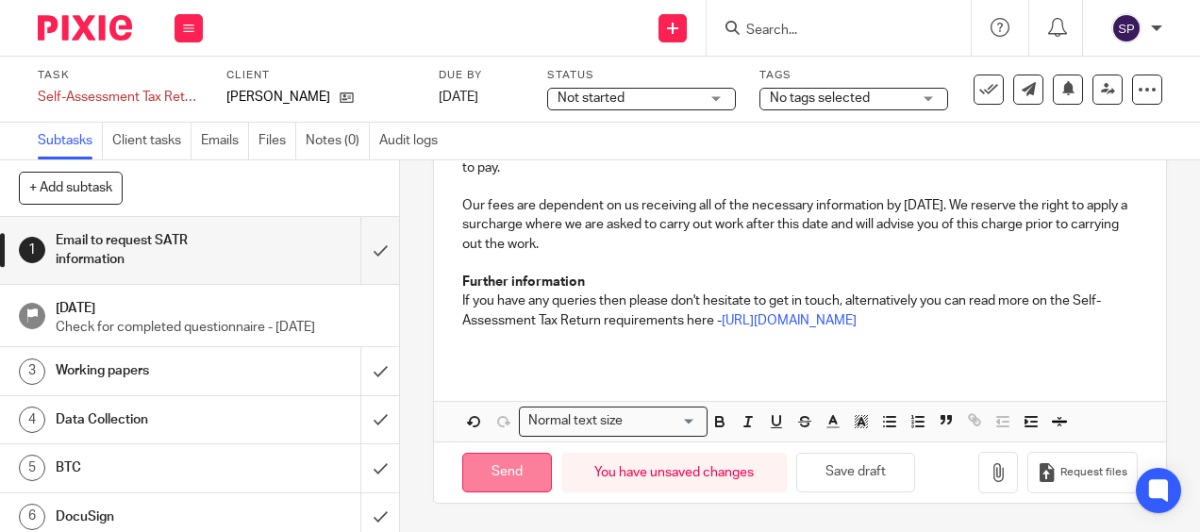
click at [525, 471] on input "Send" at bounding box center [507, 473] width 90 height 41
type input "Sent"
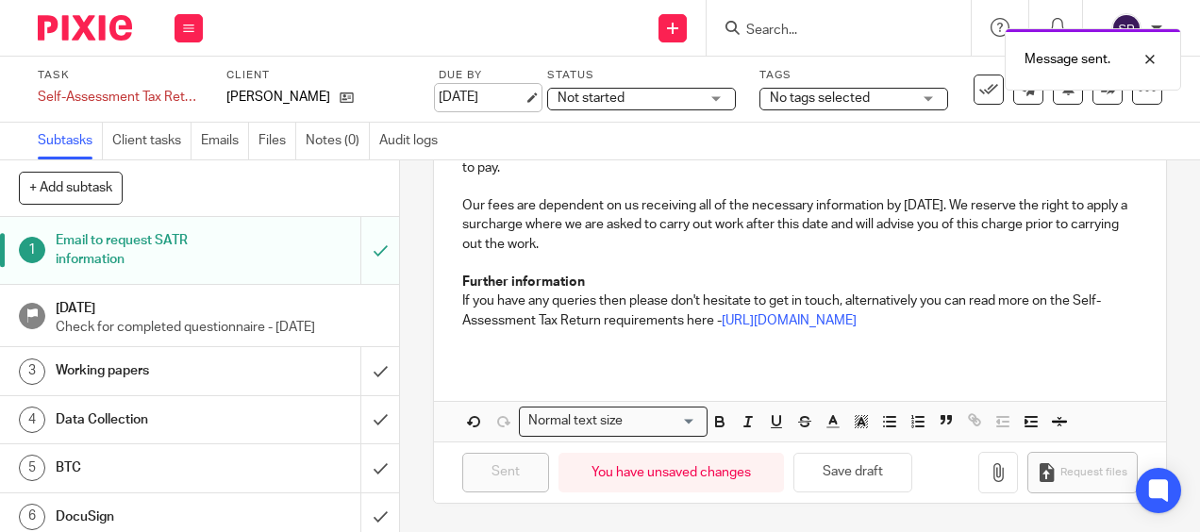
click at [470, 93] on link "30 May 2025" at bounding box center [481, 98] width 85 height 20
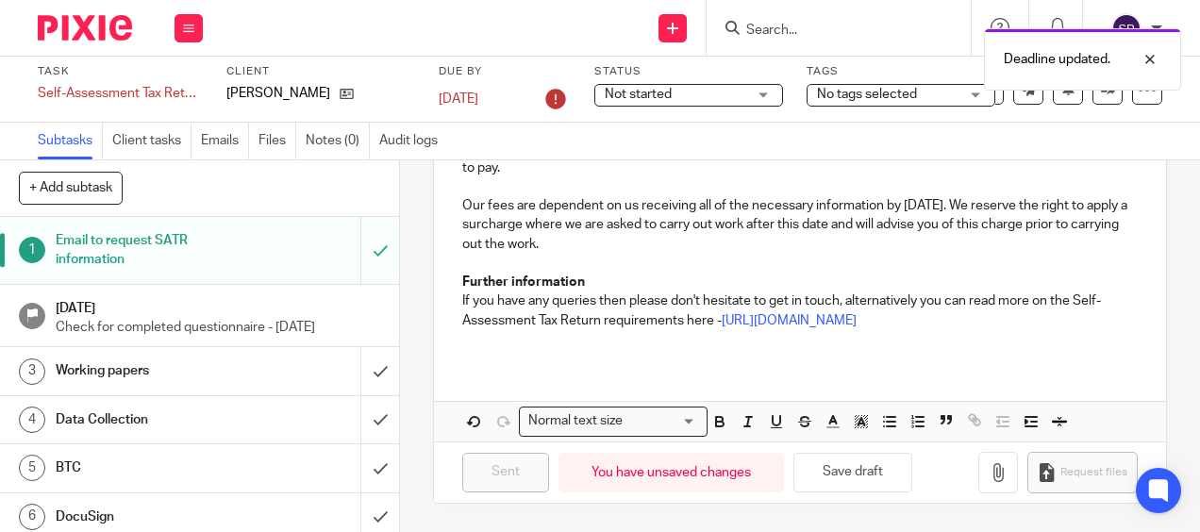
click at [764, 103] on div "Not started Not started" at bounding box center [689, 95] width 189 height 23
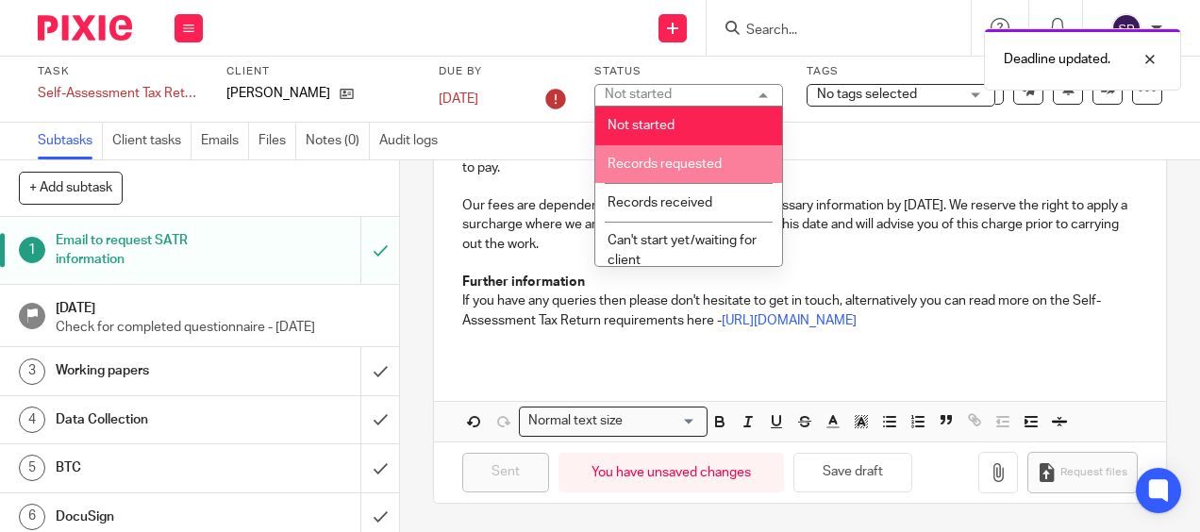
click at [643, 154] on li "Records requested" at bounding box center [689, 164] width 187 height 39
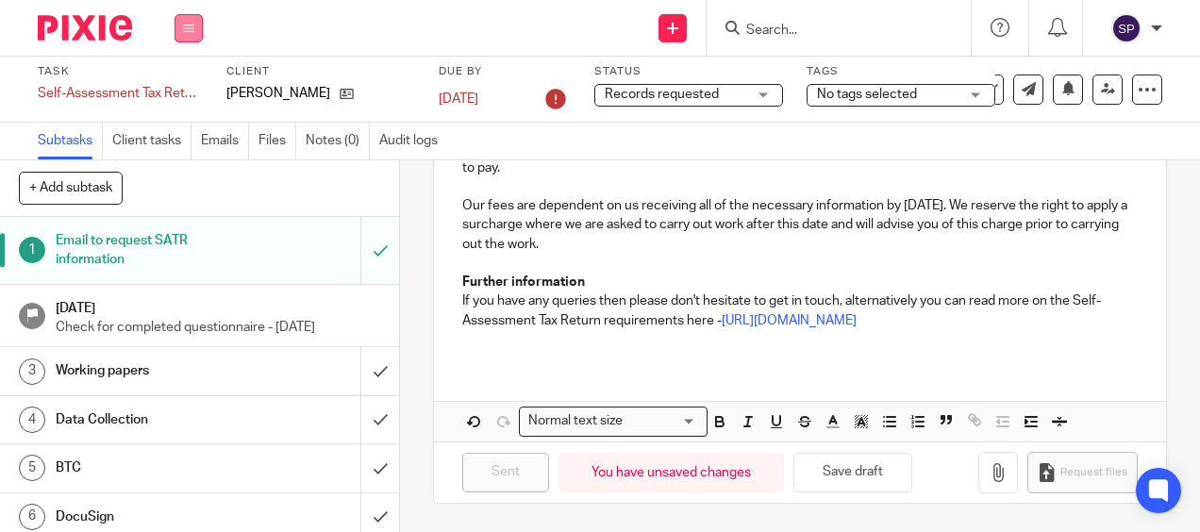
click at [181, 18] on button at bounding box center [189, 28] width 28 height 28
click at [179, 86] on link "Work" at bounding box center [179, 87] width 33 height 13
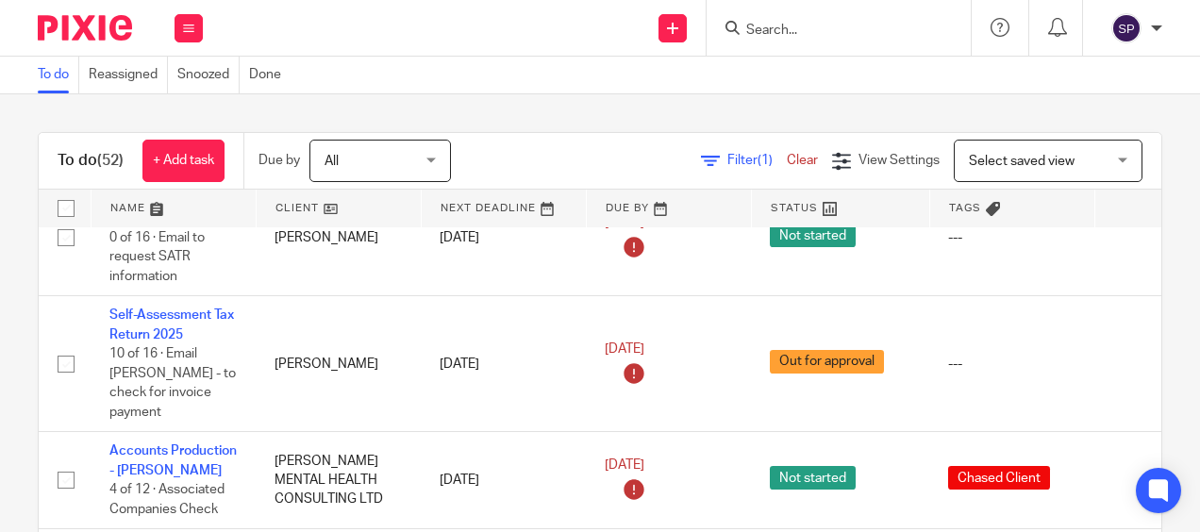
scroll to position [472, 0]
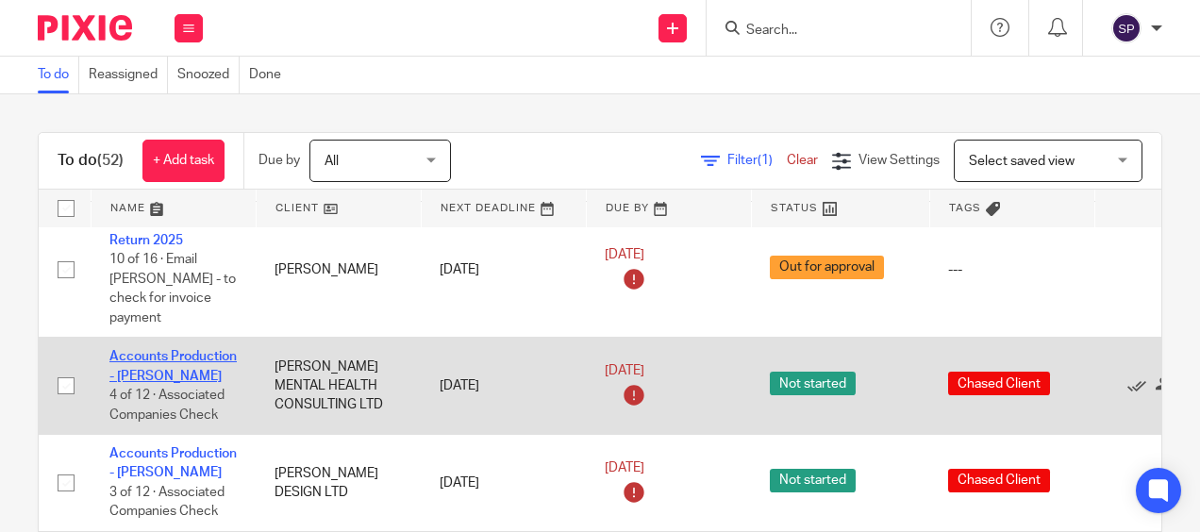
click at [159, 350] on link "Accounts Production - [PERSON_NAME]" at bounding box center [172, 366] width 127 height 32
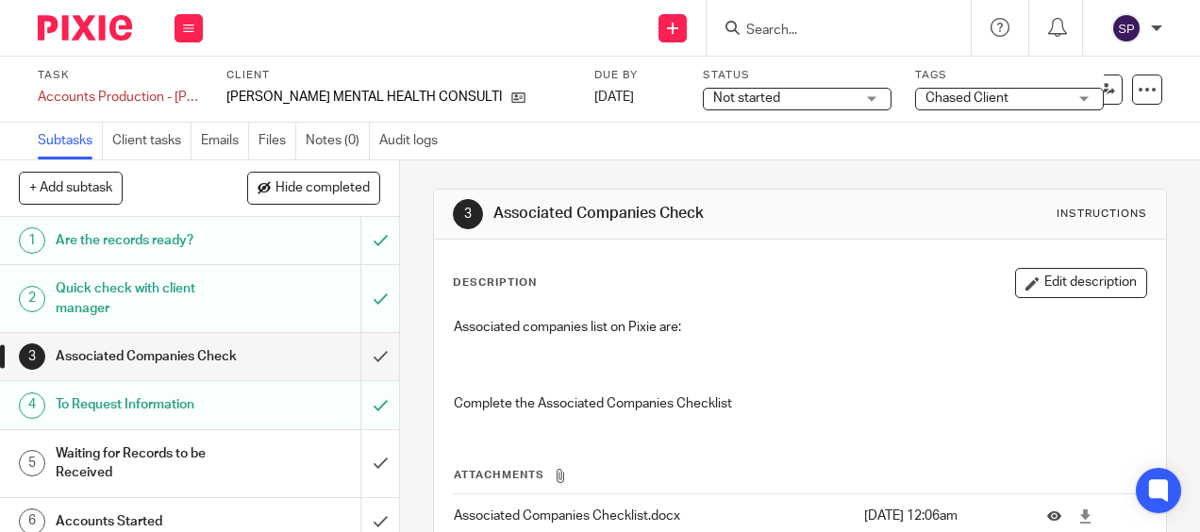
click at [802, 100] on span "Not started" at bounding box center [784, 99] width 142 height 20
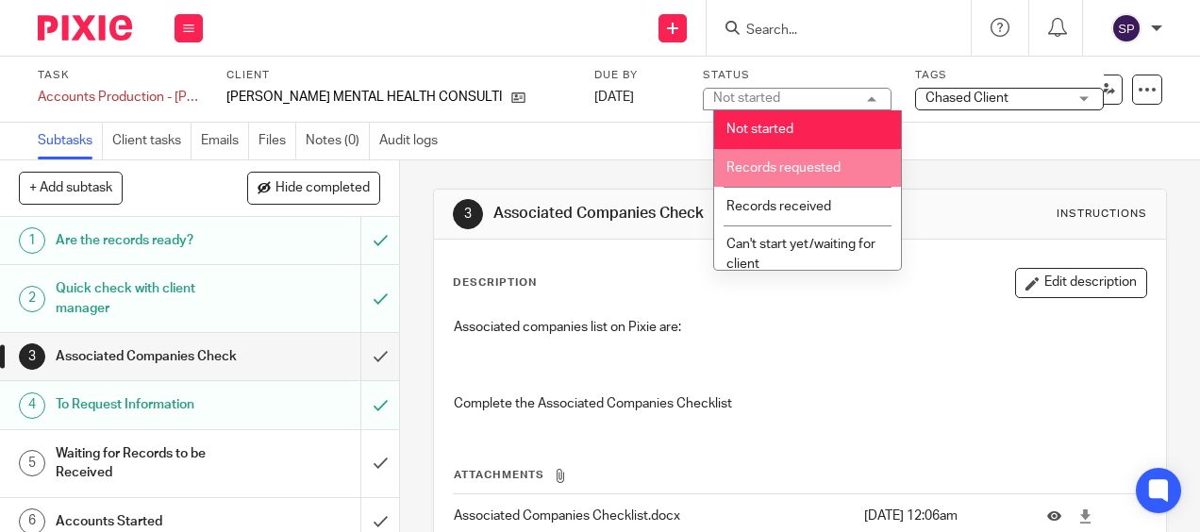
click at [762, 159] on li "Records requested" at bounding box center [807, 168] width 187 height 39
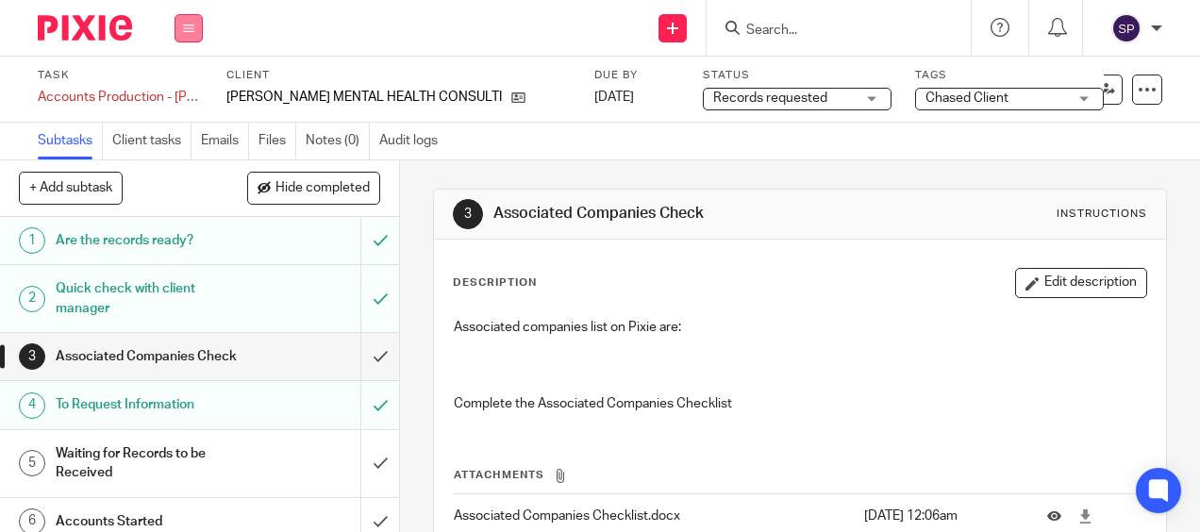
click at [191, 25] on icon at bounding box center [188, 28] width 11 height 11
click at [180, 87] on link "Work" at bounding box center [179, 87] width 33 height 13
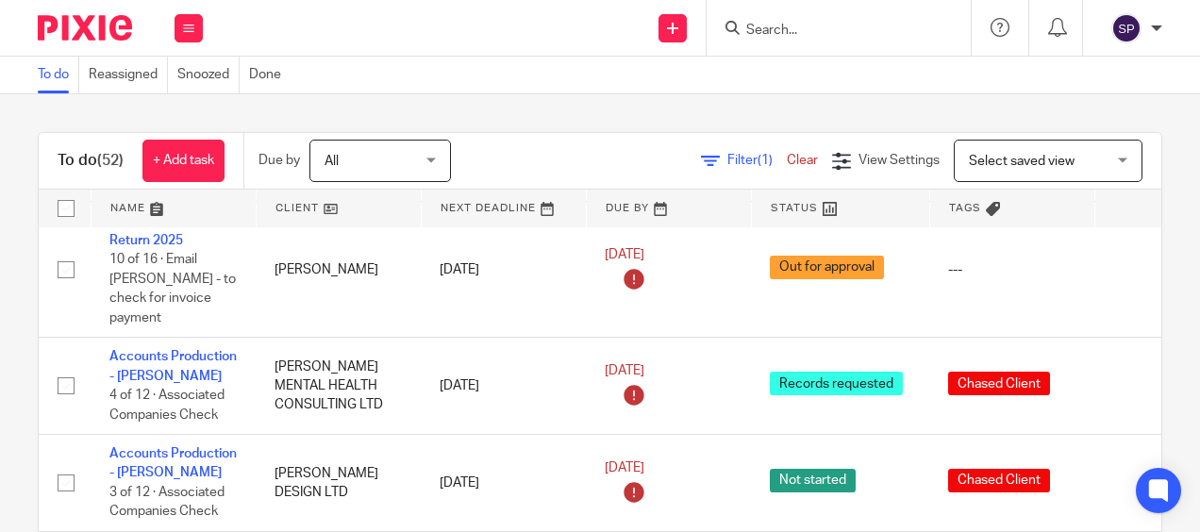
scroll to position [566, 0]
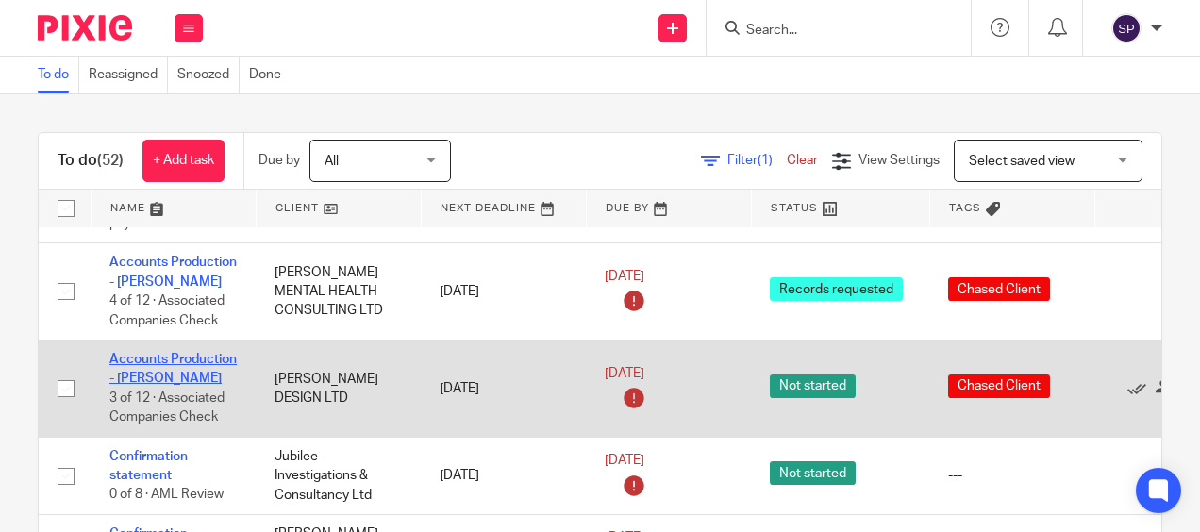
click at [153, 353] on link "Accounts Production - [PERSON_NAME]" at bounding box center [172, 369] width 127 height 32
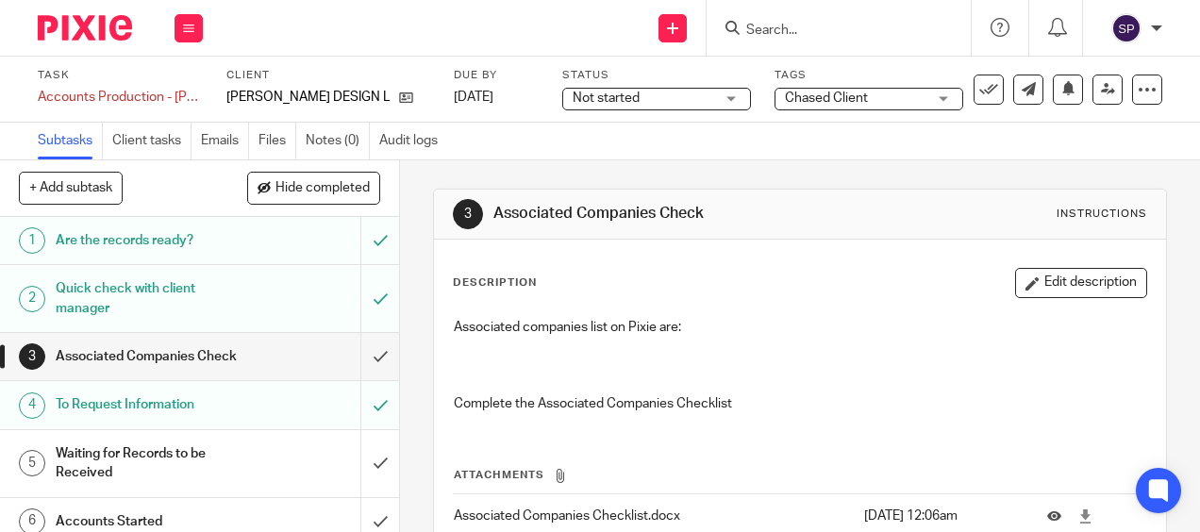
click at [701, 102] on span "Not started" at bounding box center [644, 99] width 142 height 20
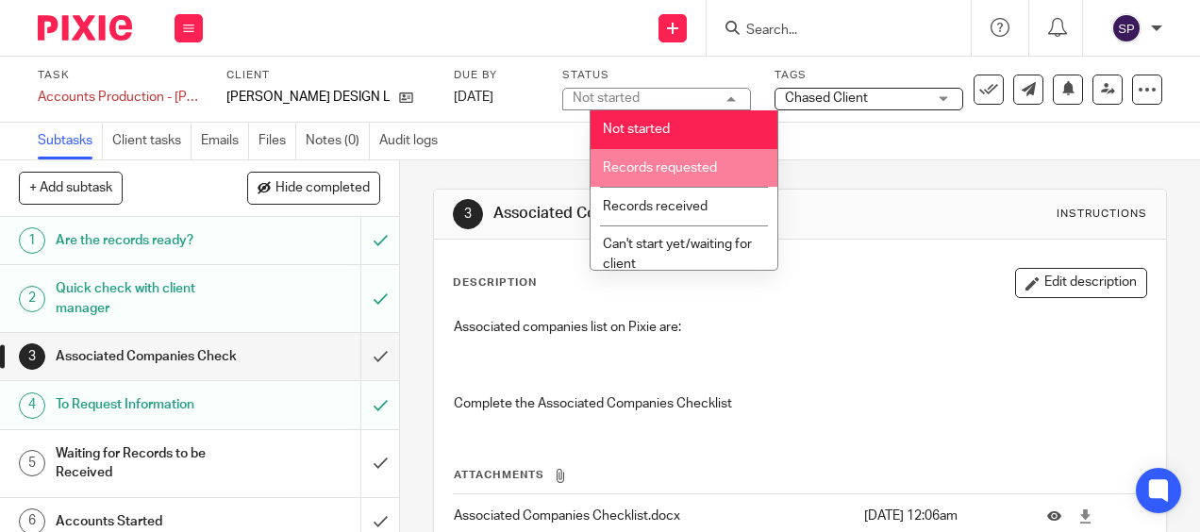
click at [661, 169] on span "Records requested" at bounding box center [660, 167] width 114 height 13
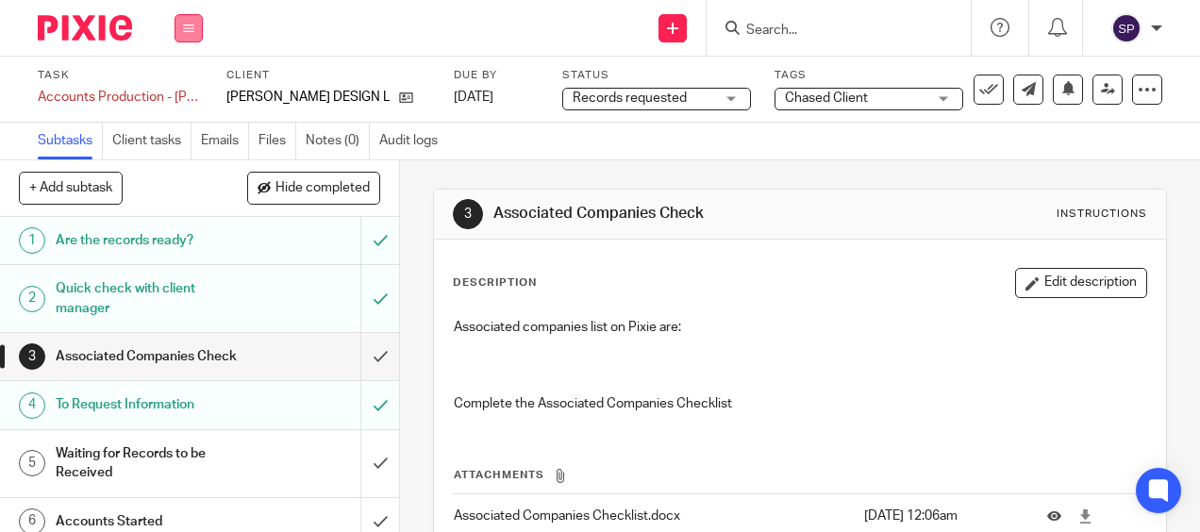
click at [189, 27] on icon at bounding box center [188, 28] width 11 height 11
click at [177, 87] on link "Work" at bounding box center [179, 87] width 33 height 13
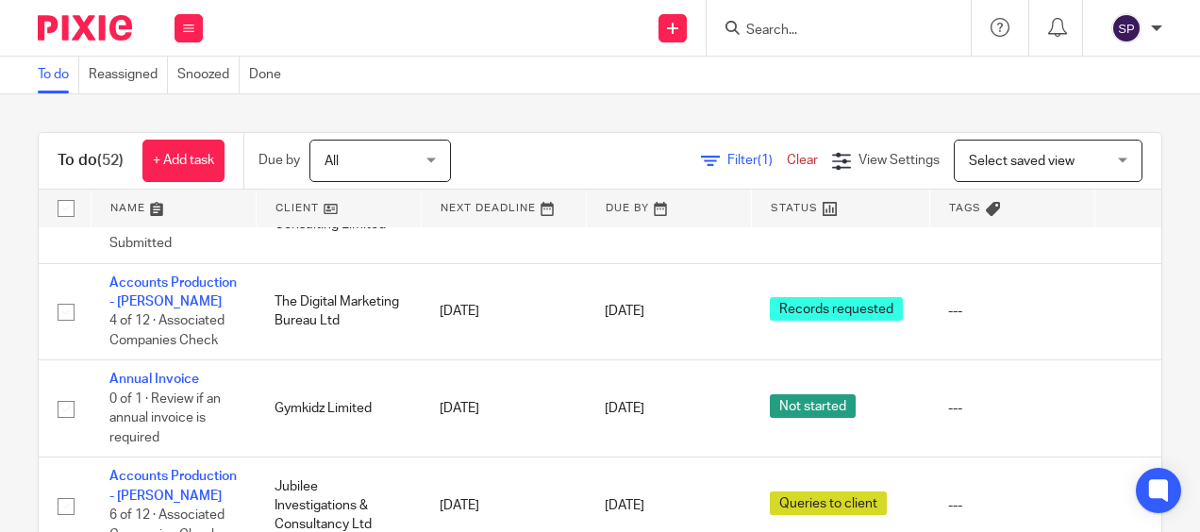
scroll to position [42, 0]
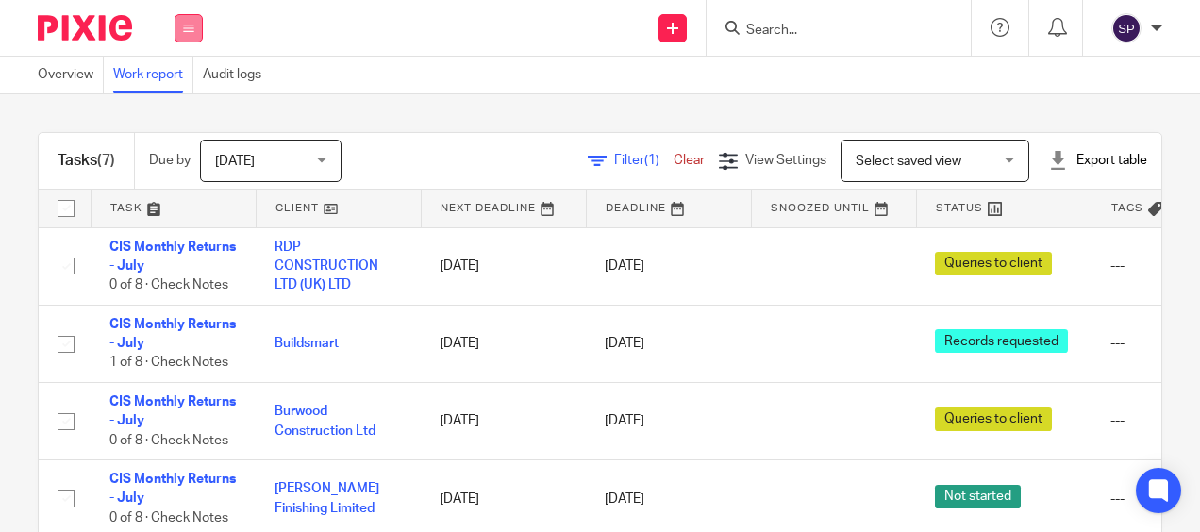
drag, startPoint x: 195, startPoint y: 27, endPoint x: 185, endPoint y: 27, distance: 10.4
click at [185, 27] on icon at bounding box center [188, 28] width 11 height 11
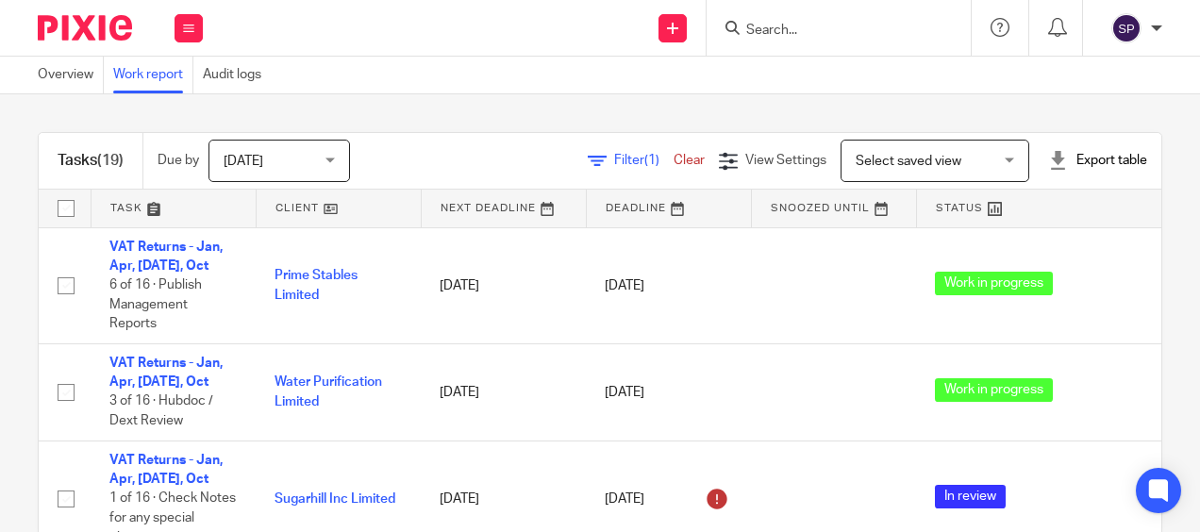
click at [20, 253] on div "Tasks (19) Due by [DATE] [DATE] [DATE] [DATE] This week Next week This month Ne…" at bounding box center [600, 313] width 1200 height 438
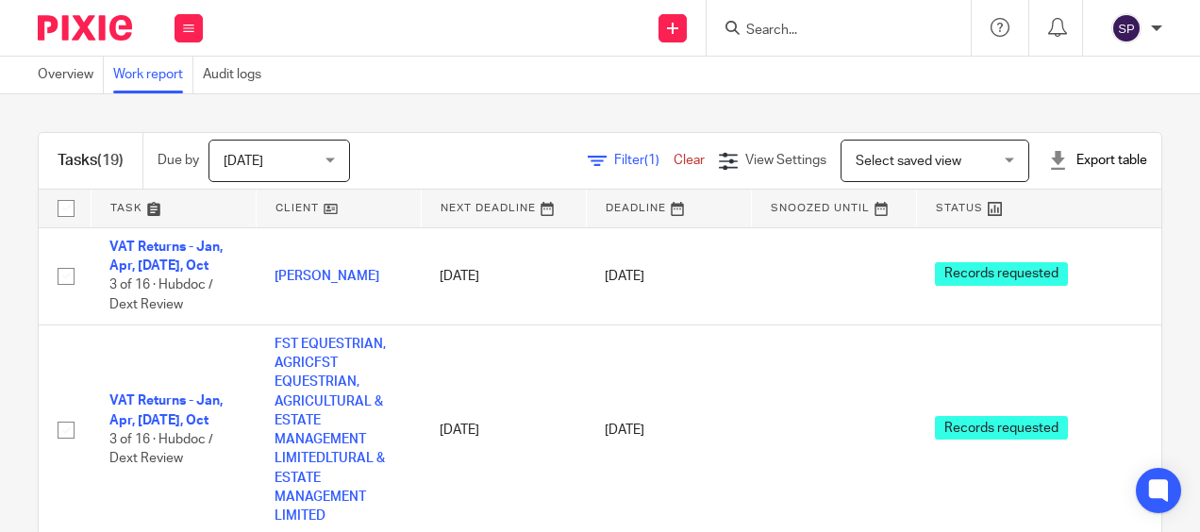
scroll to position [1794, 0]
click at [25, 294] on div "Tasks (19) Due by [DATE] [DATE] [DATE] [DATE] This week Next week This month Ne…" at bounding box center [600, 313] width 1200 height 438
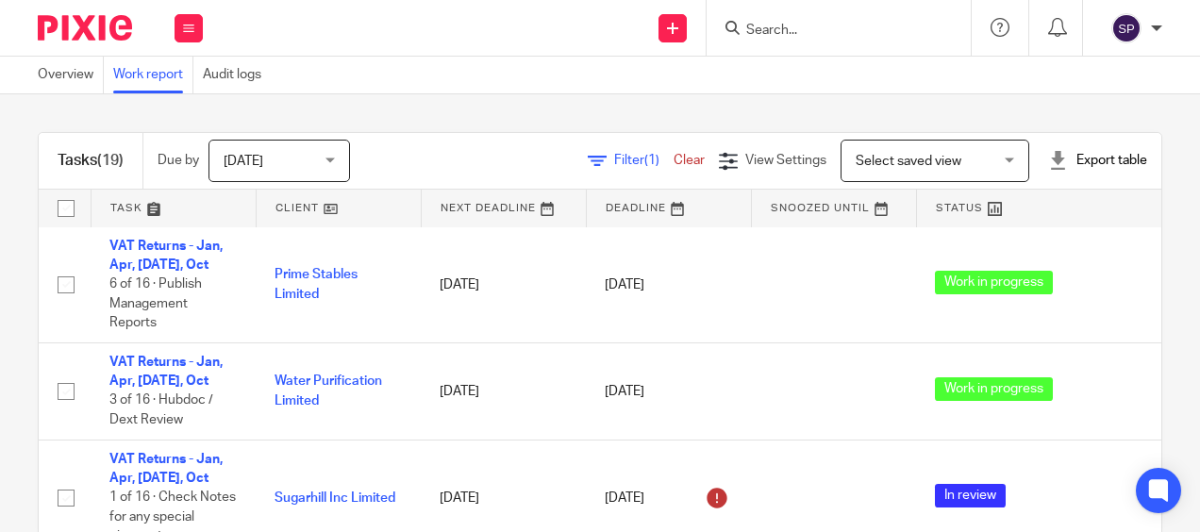
scroll to position [0, 0]
click at [15, 319] on div "Tasks (19) Due by [DATE] [DATE] [DATE] [DATE] This week Next week This month Ne…" at bounding box center [600, 313] width 1200 height 438
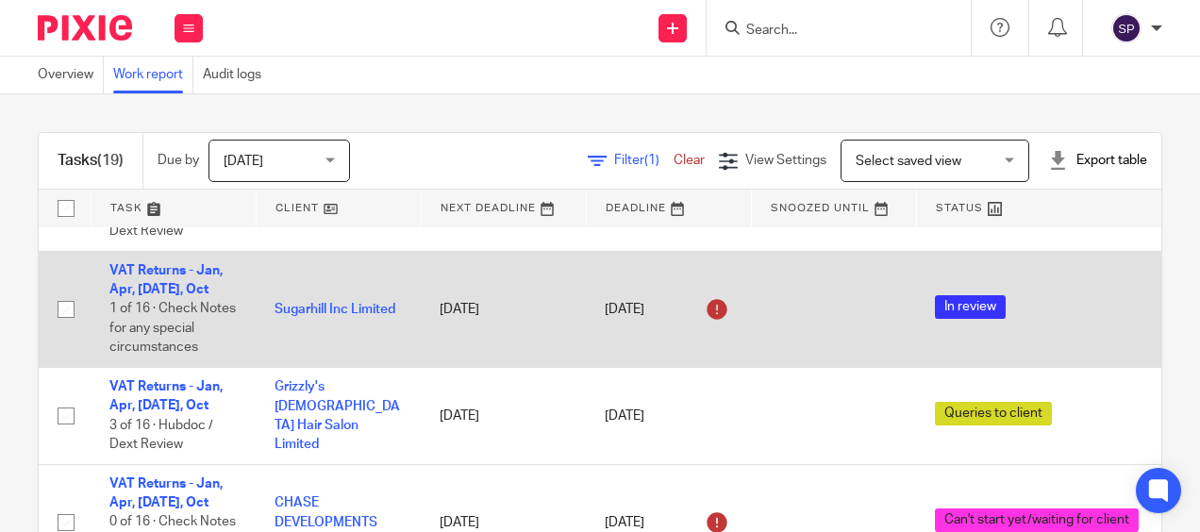
scroll to position [189, 0]
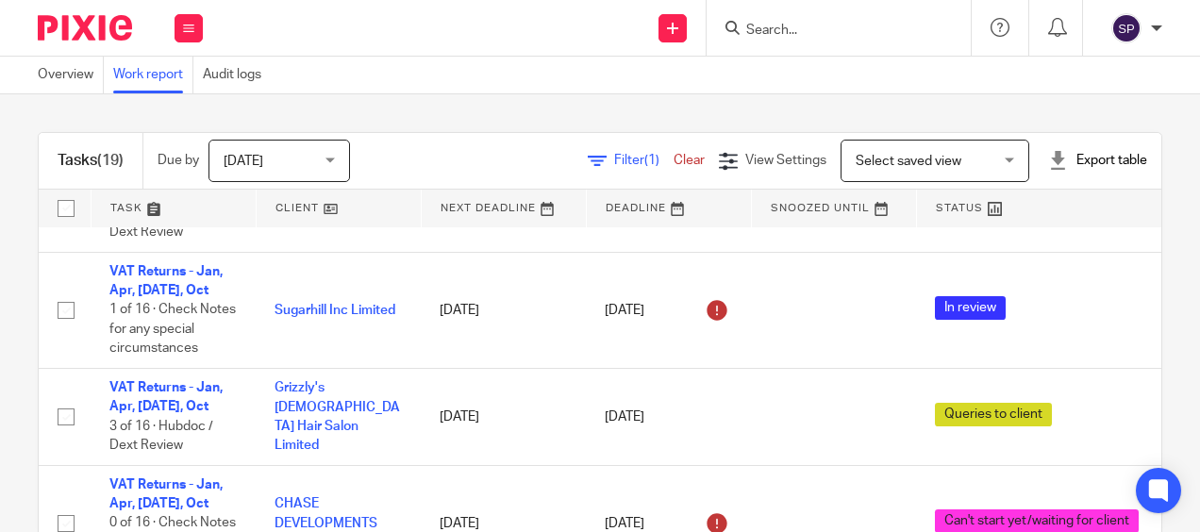
click at [614, 164] on span "Filter (1)" at bounding box center [643, 160] width 59 height 13
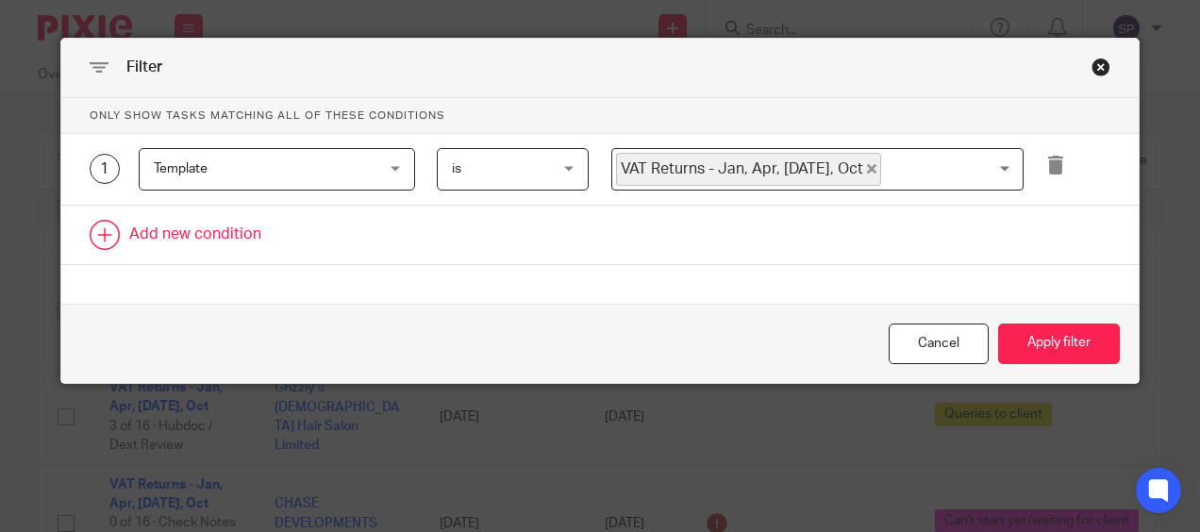
click at [234, 227] on link at bounding box center [600, 235] width 1079 height 59
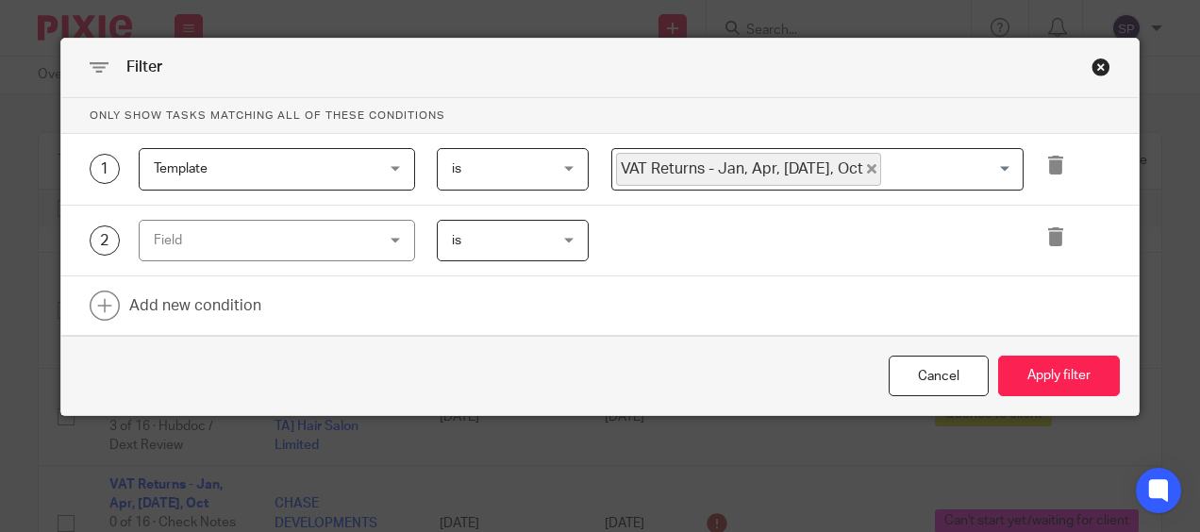
click at [226, 246] on div "Field" at bounding box center [258, 241] width 209 height 40
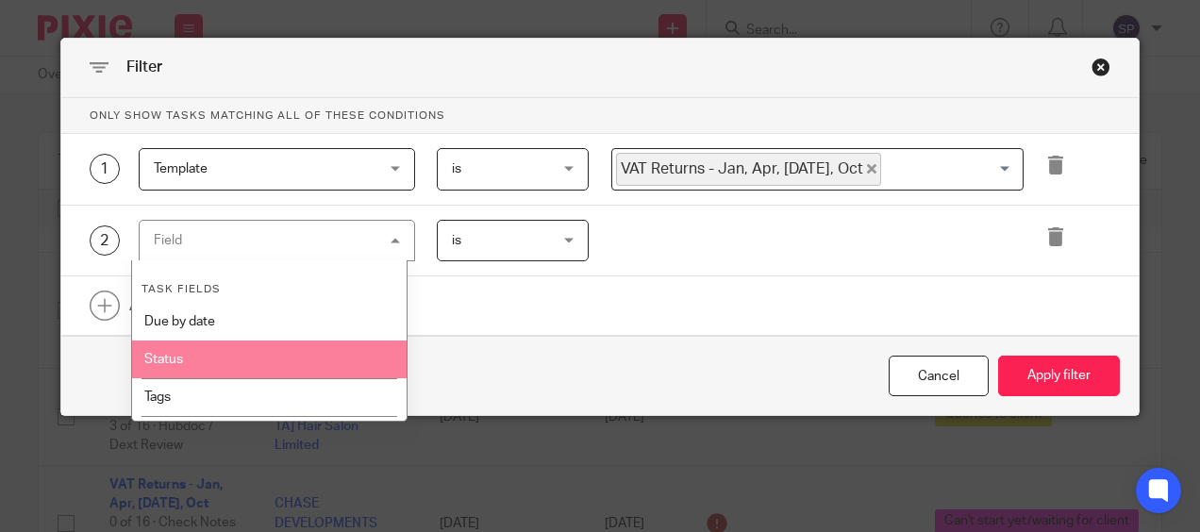
click at [193, 353] on li "Status" at bounding box center [270, 360] width 276 height 38
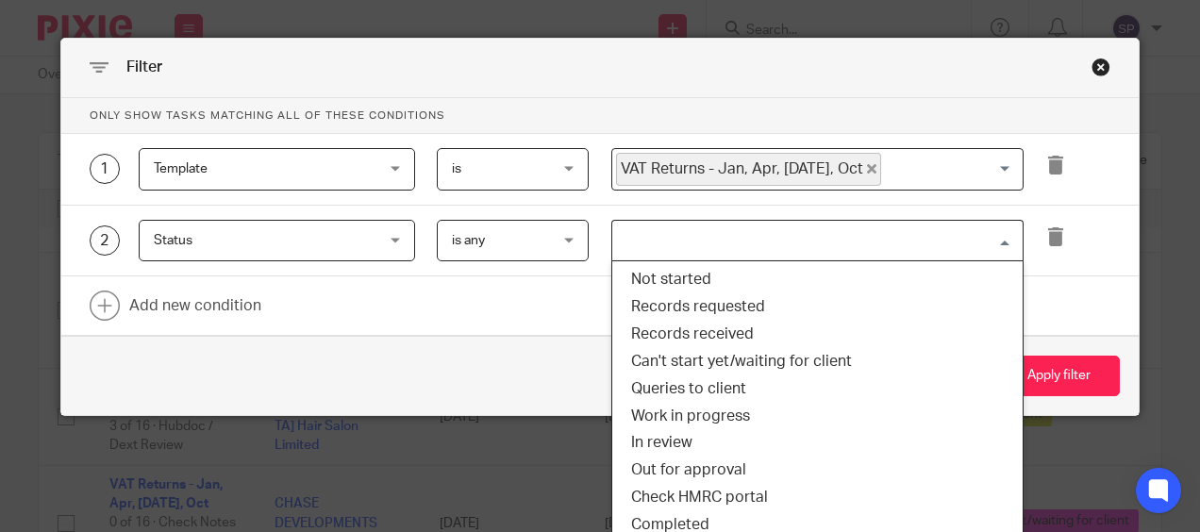
click at [664, 243] on input "Search for option" at bounding box center [813, 241] width 398 height 33
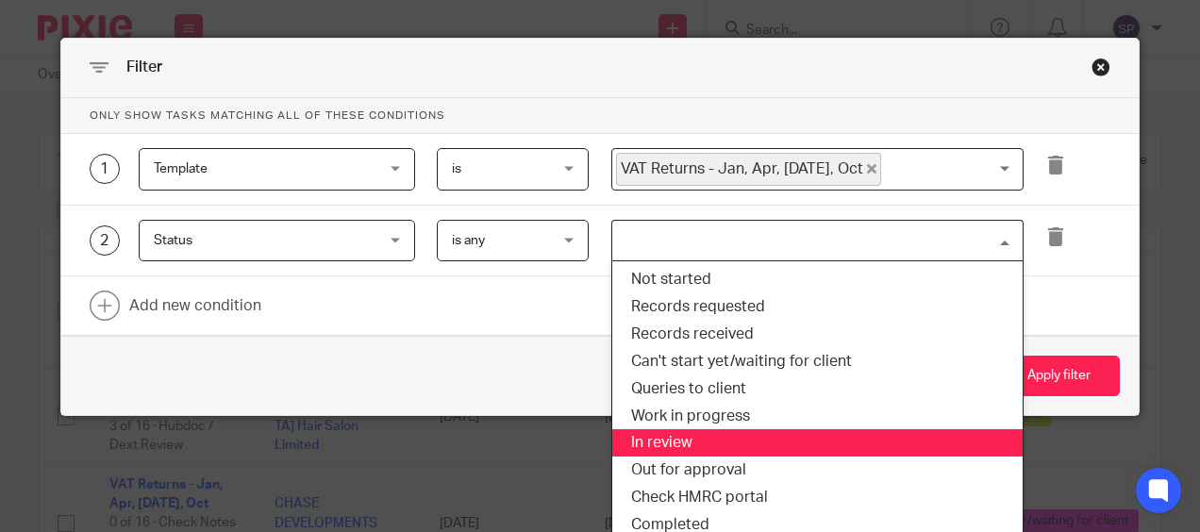
click at [664, 434] on li "In review" at bounding box center [818, 442] width 411 height 27
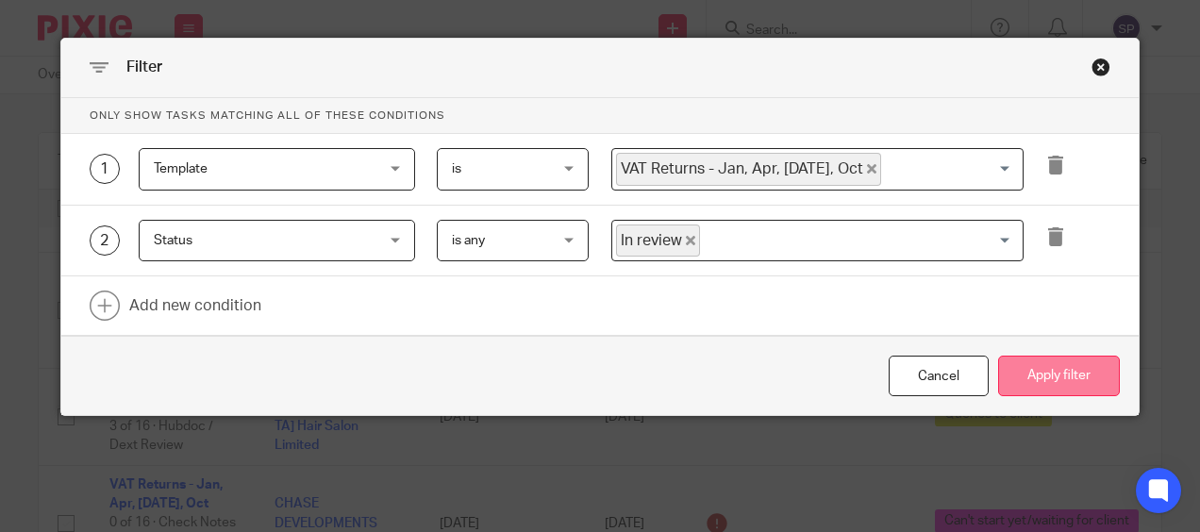
click at [1064, 373] on button "Apply filter" at bounding box center [1060, 376] width 122 height 41
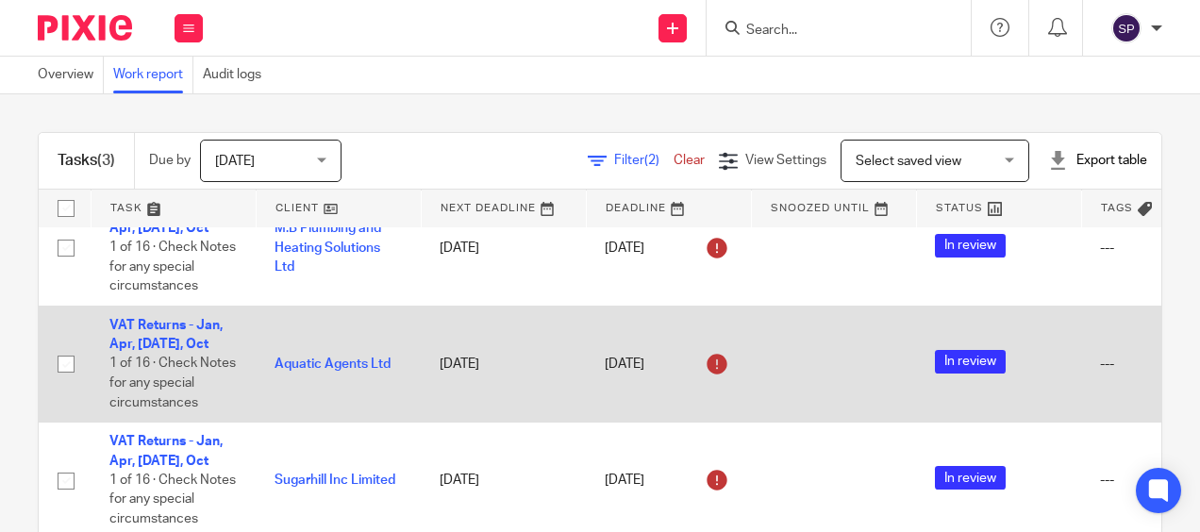
scroll to position [54, 0]
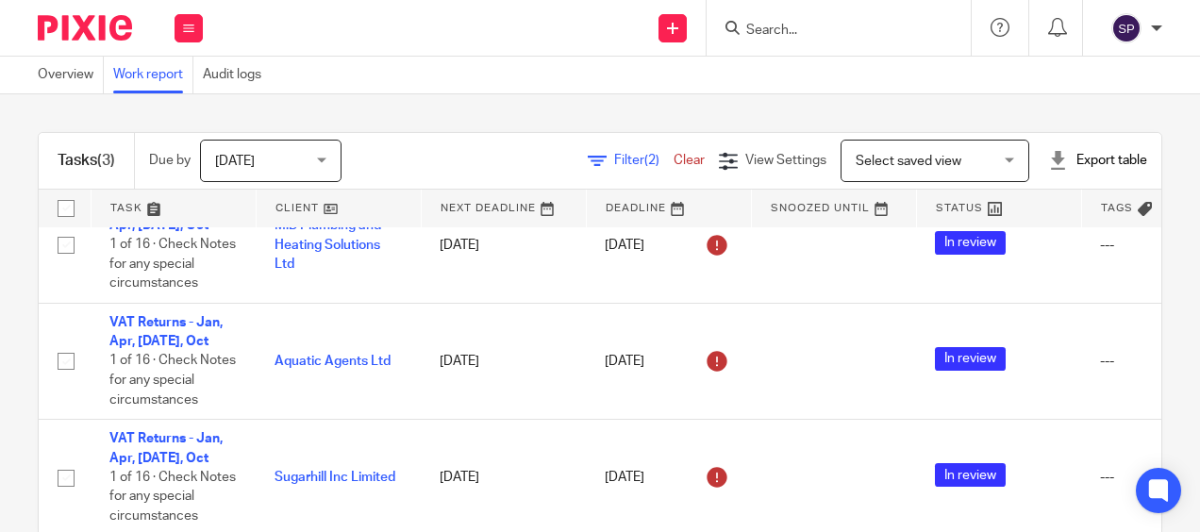
click at [645, 164] on span "(2)" at bounding box center [652, 160] width 15 height 13
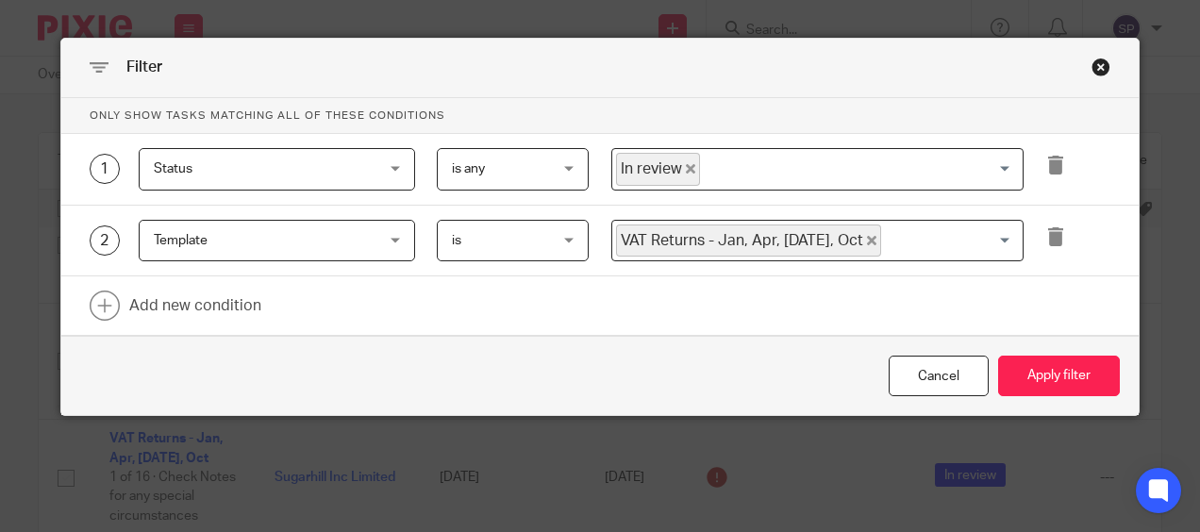
click at [686, 171] on icon "Deselect In review" at bounding box center [690, 168] width 9 height 9
click at [681, 171] on input "Search for option" at bounding box center [813, 169] width 398 height 33
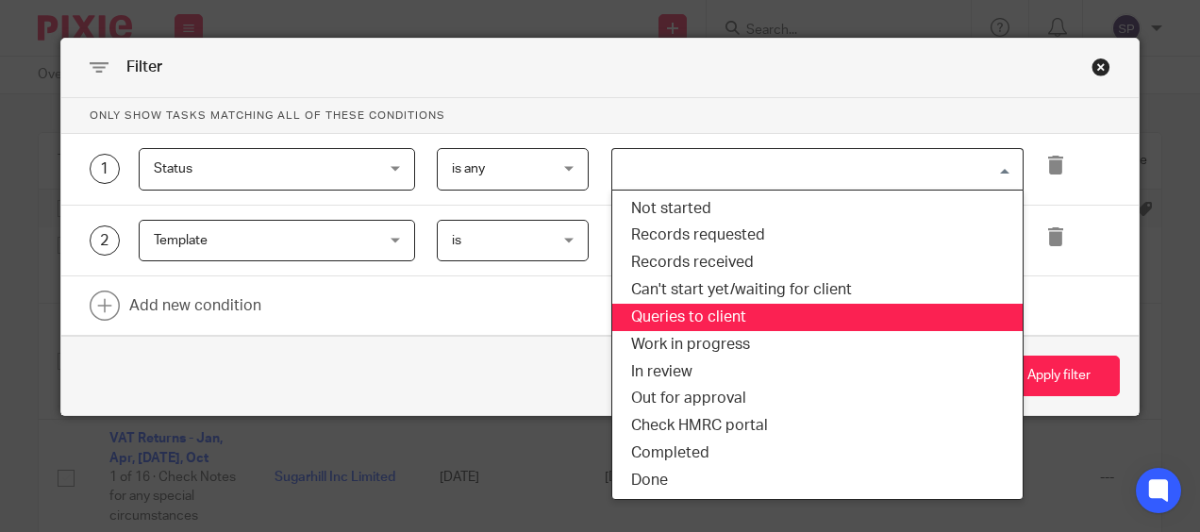
click at [675, 306] on li "Queries to client" at bounding box center [818, 317] width 411 height 27
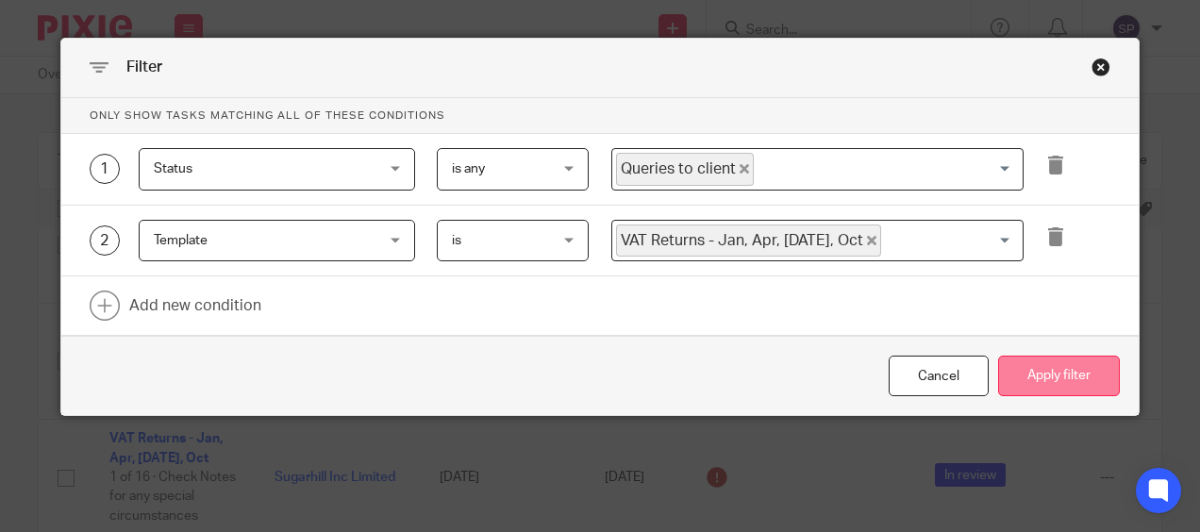
click at [1041, 370] on button "Apply filter" at bounding box center [1060, 376] width 122 height 41
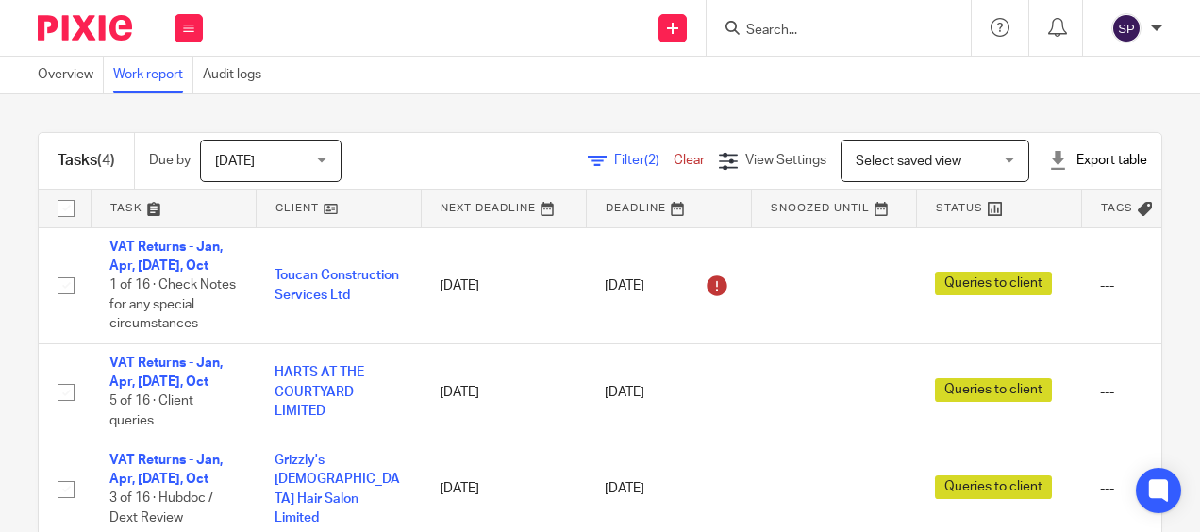
click at [25, 308] on div "Tasks (4) Due by Today Today Today Tomorrow This week Next week This month Next…" at bounding box center [600, 313] width 1200 height 438
click at [10, 329] on div "Tasks (4) Due by Today Today Today Tomorrow This week Next week This month Next…" at bounding box center [600, 313] width 1200 height 438
click at [614, 162] on span "Filter (2)" at bounding box center [643, 160] width 59 height 13
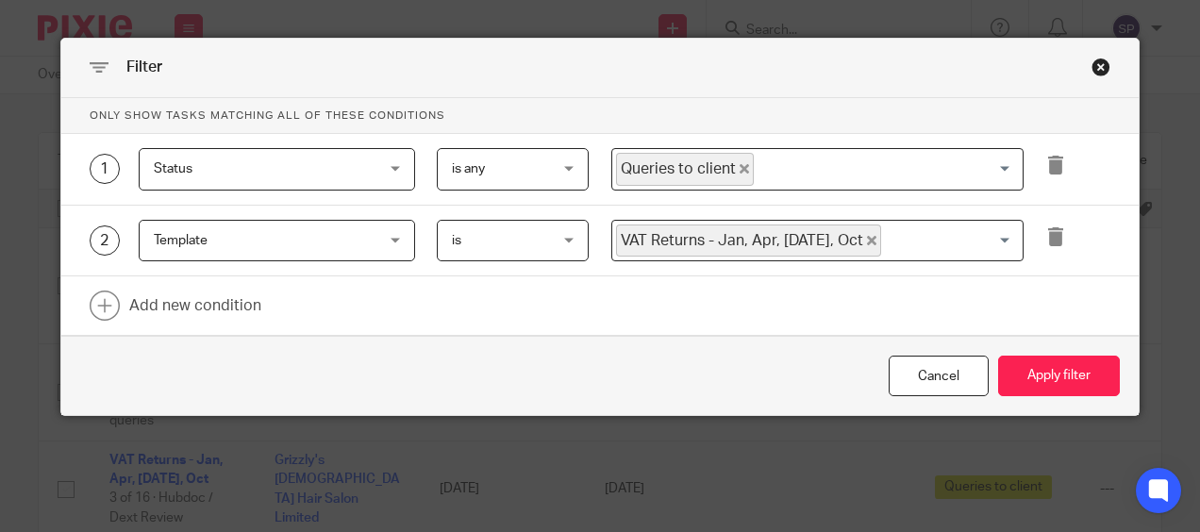
click at [740, 169] on icon "Deselect Queries to client" at bounding box center [744, 168] width 9 height 9
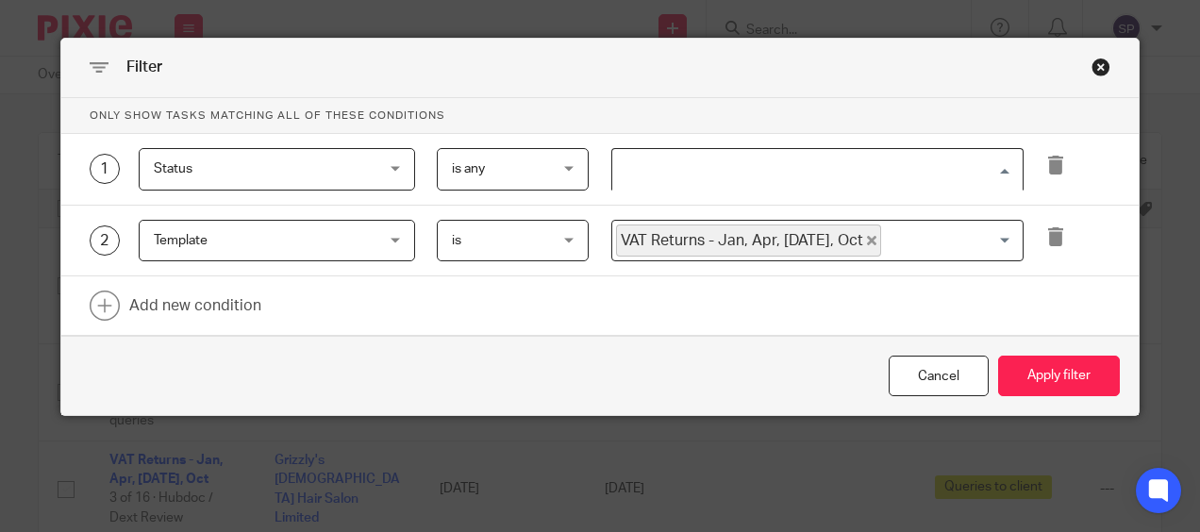
click at [737, 164] on input "Search for option" at bounding box center [813, 169] width 398 height 33
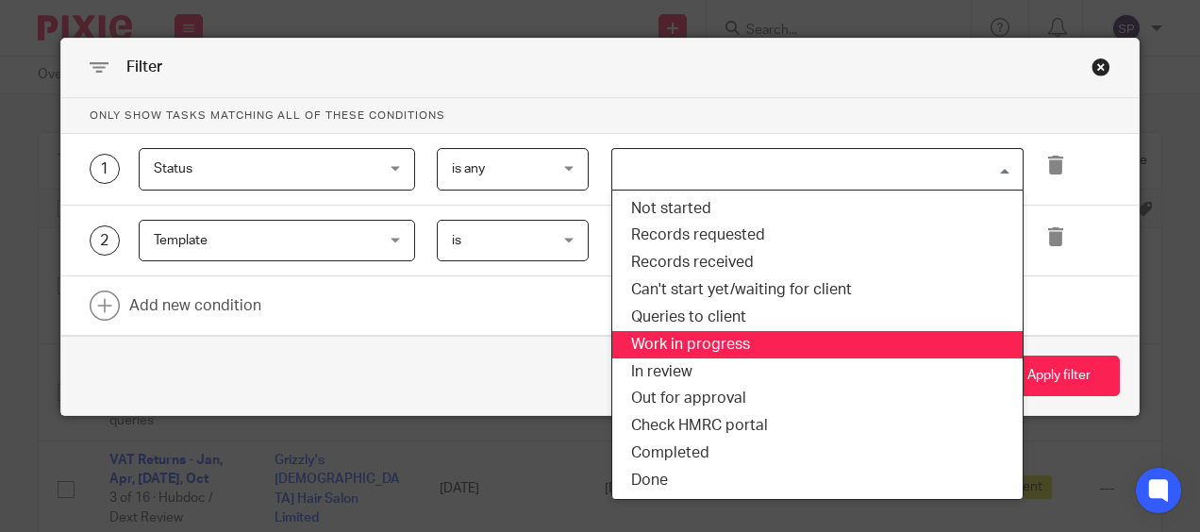
click at [693, 331] on li "Work in progress" at bounding box center [818, 344] width 411 height 27
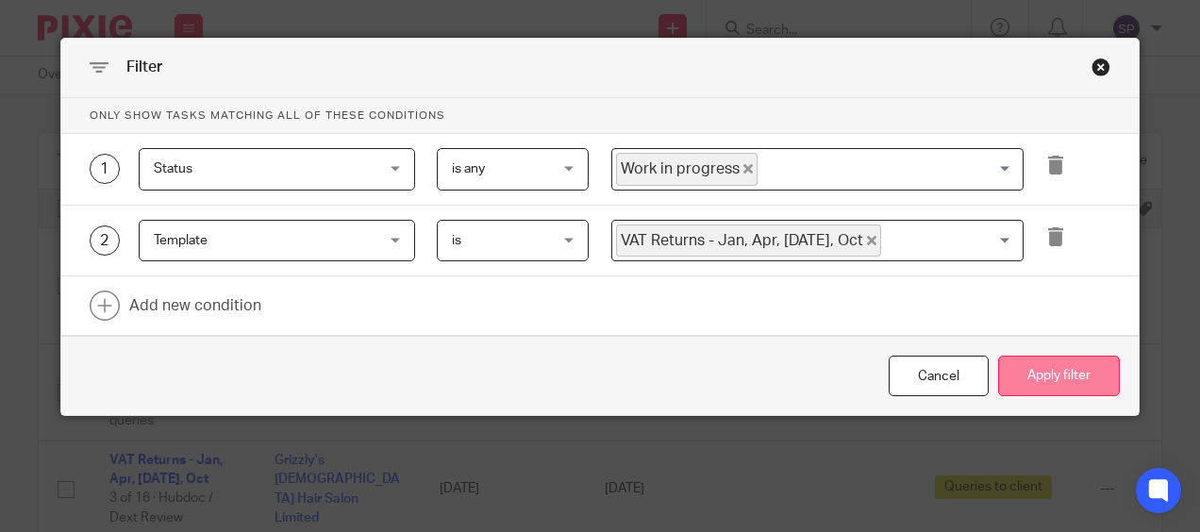
click at [1042, 361] on button "Apply filter" at bounding box center [1060, 376] width 122 height 41
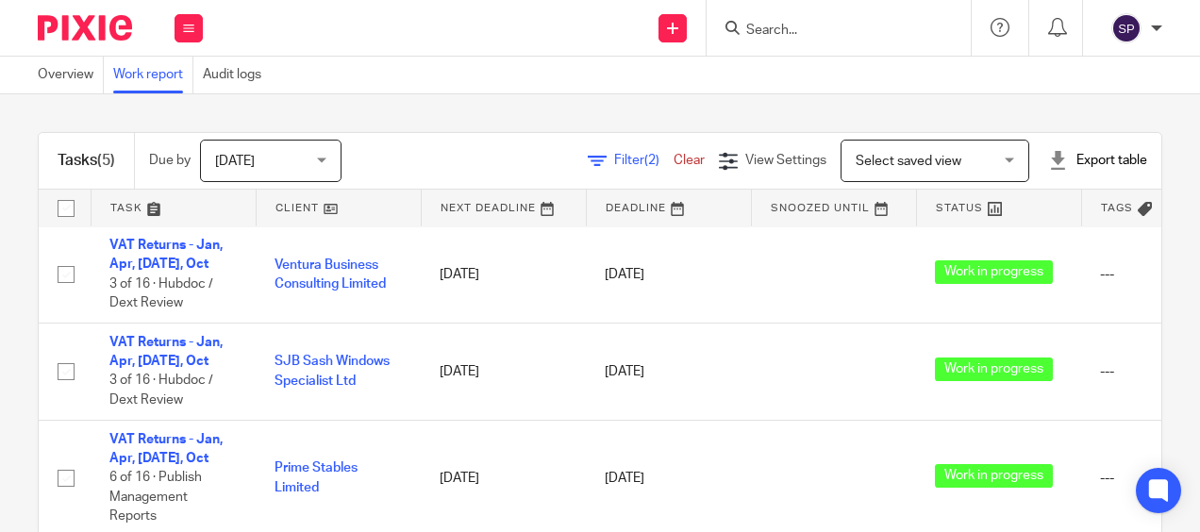
scroll to position [209, 0]
click at [6, 221] on div "Tasks (5) Due by [DATE] [DATE] [DATE] [DATE] This week Next week This month Nex…" at bounding box center [600, 313] width 1200 height 438
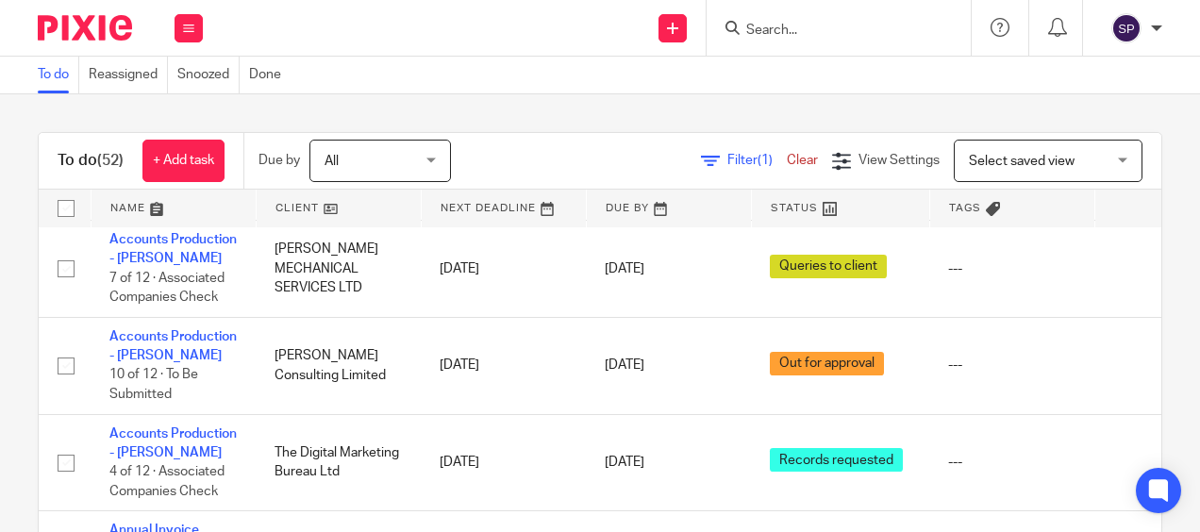
scroll to position [4719, 0]
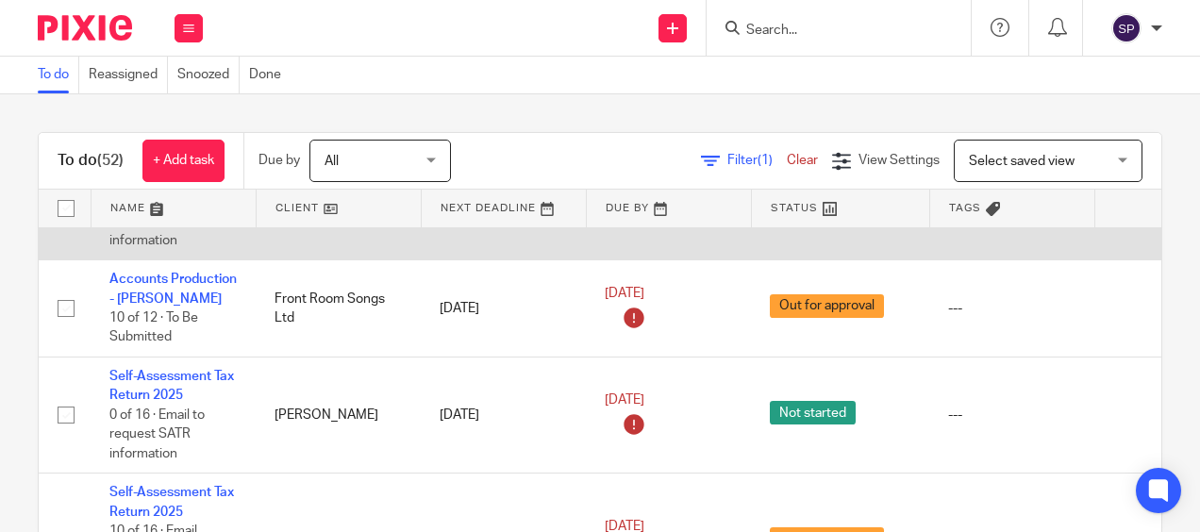
scroll to position [94, 0]
